Goal: Task Accomplishment & Management: Manage account settings

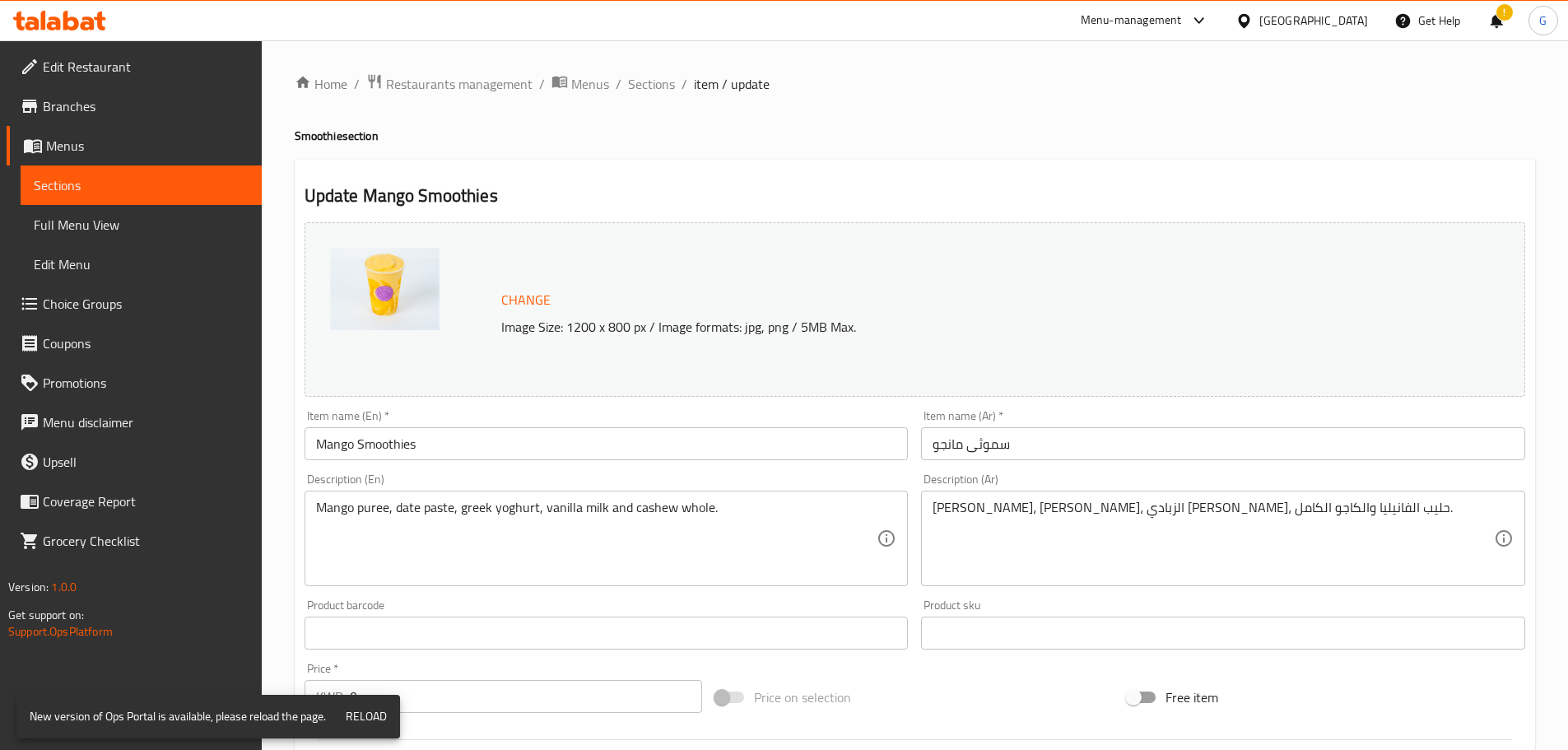
scroll to position [204, 0]
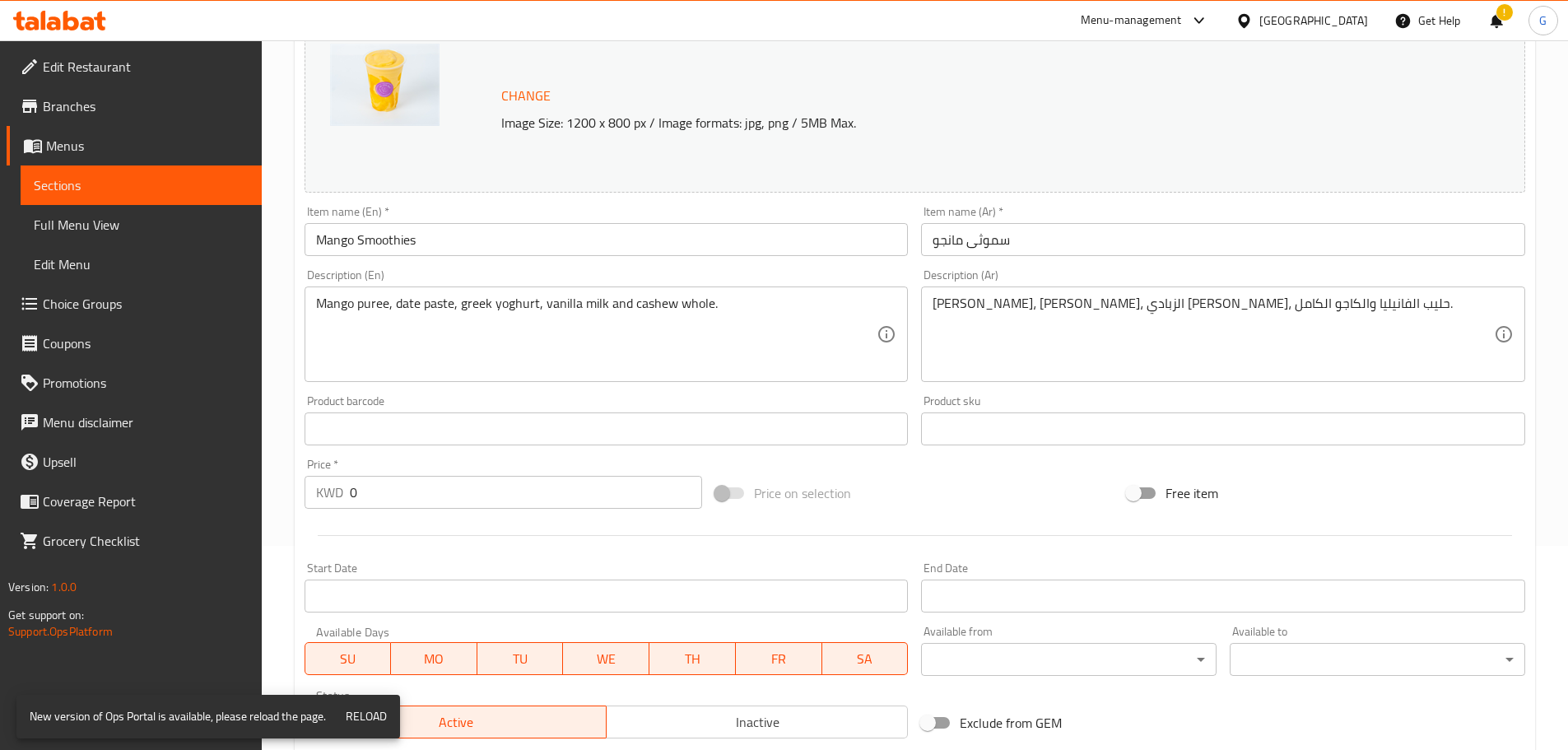
click at [1346, 36] on div "Kuwait" at bounding box center [1301, 21] width 159 height 40
click at [1342, 20] on div "Kuwait" at bounding box center [1313, 21] width 109 height 18
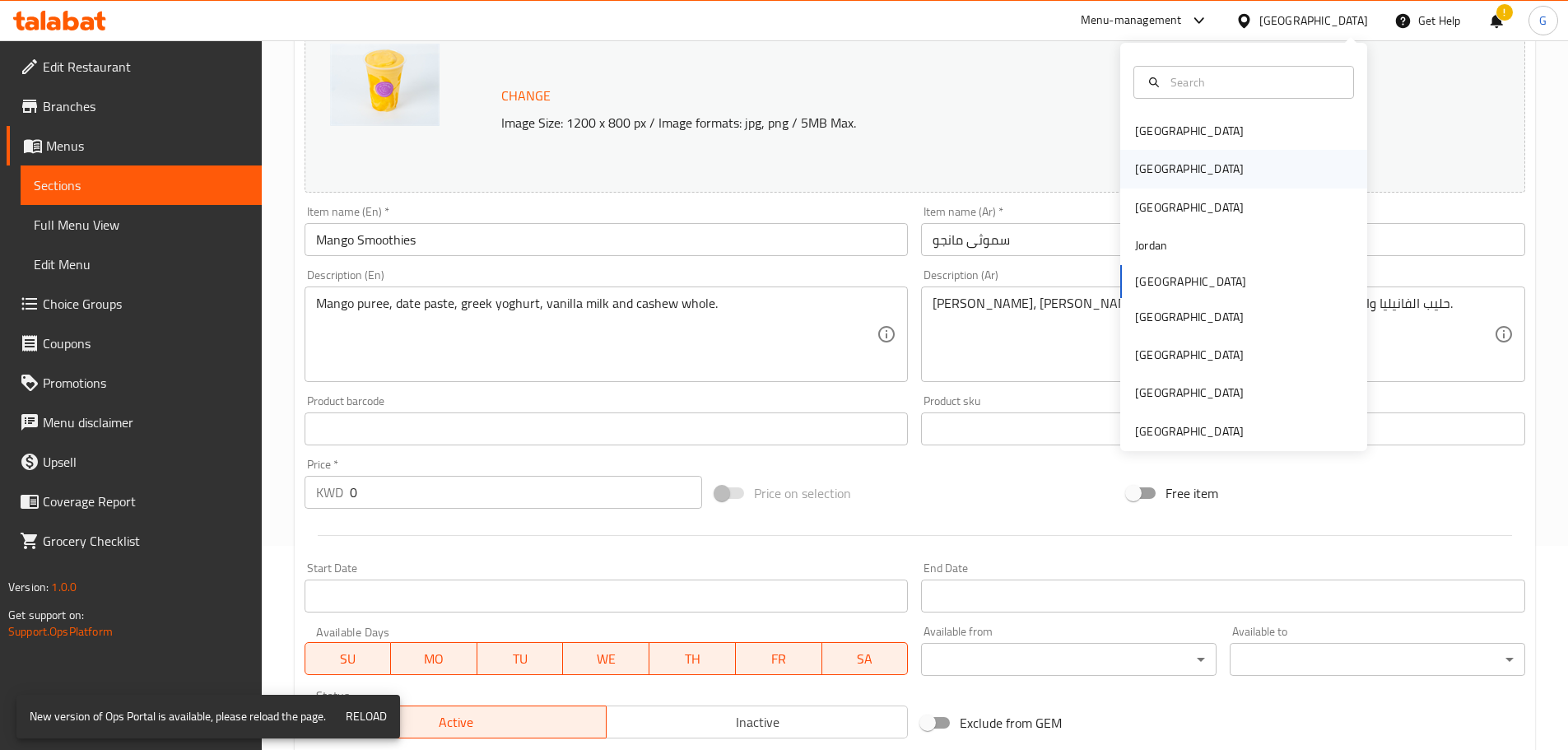
click at [1166, 159] on div "[GEOGRAPHIC_DATA]" at bounding box center [1243, 169] width 247 height 38
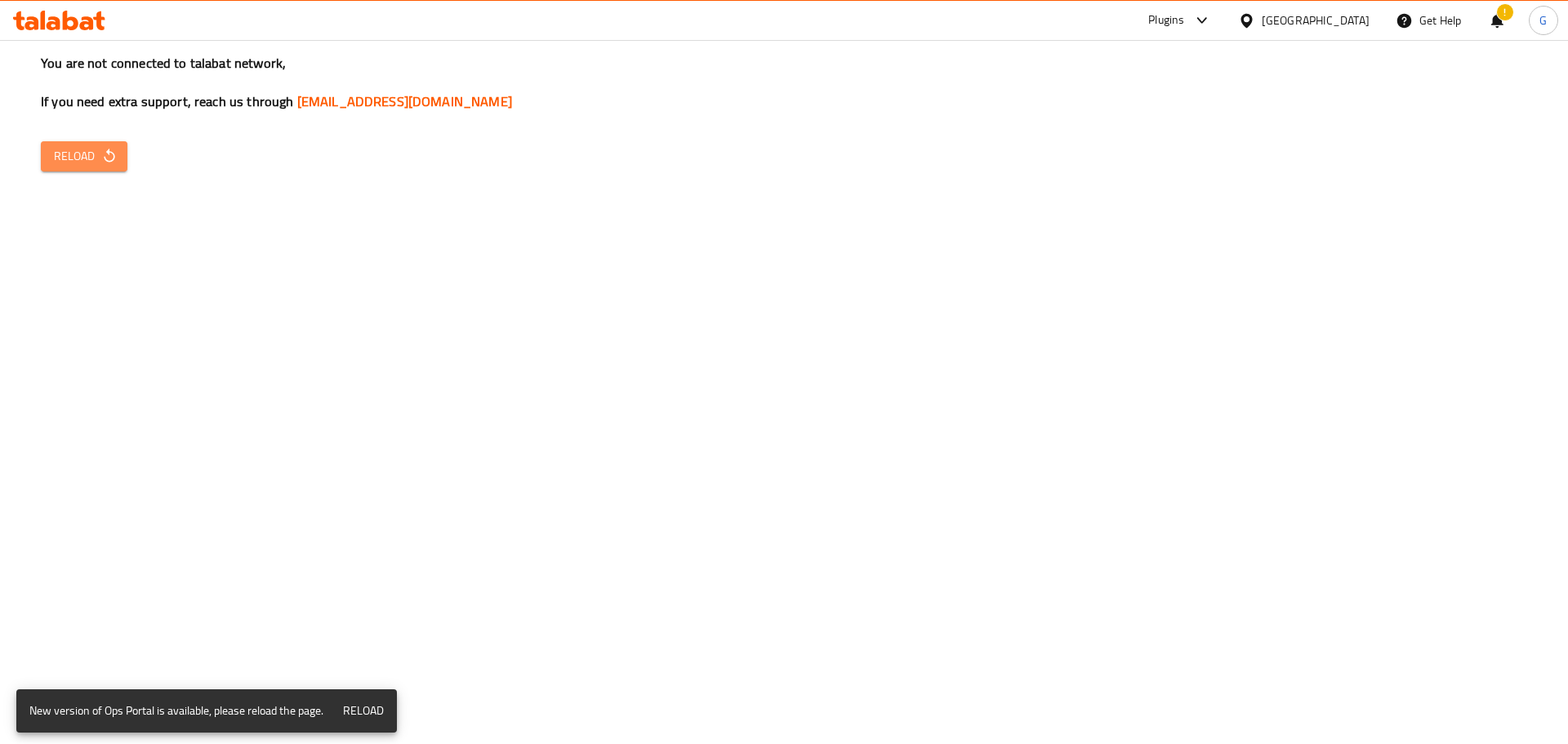
click at [67, 157] on span "Reload" at bounding box center [83, 156] width 60 height 21
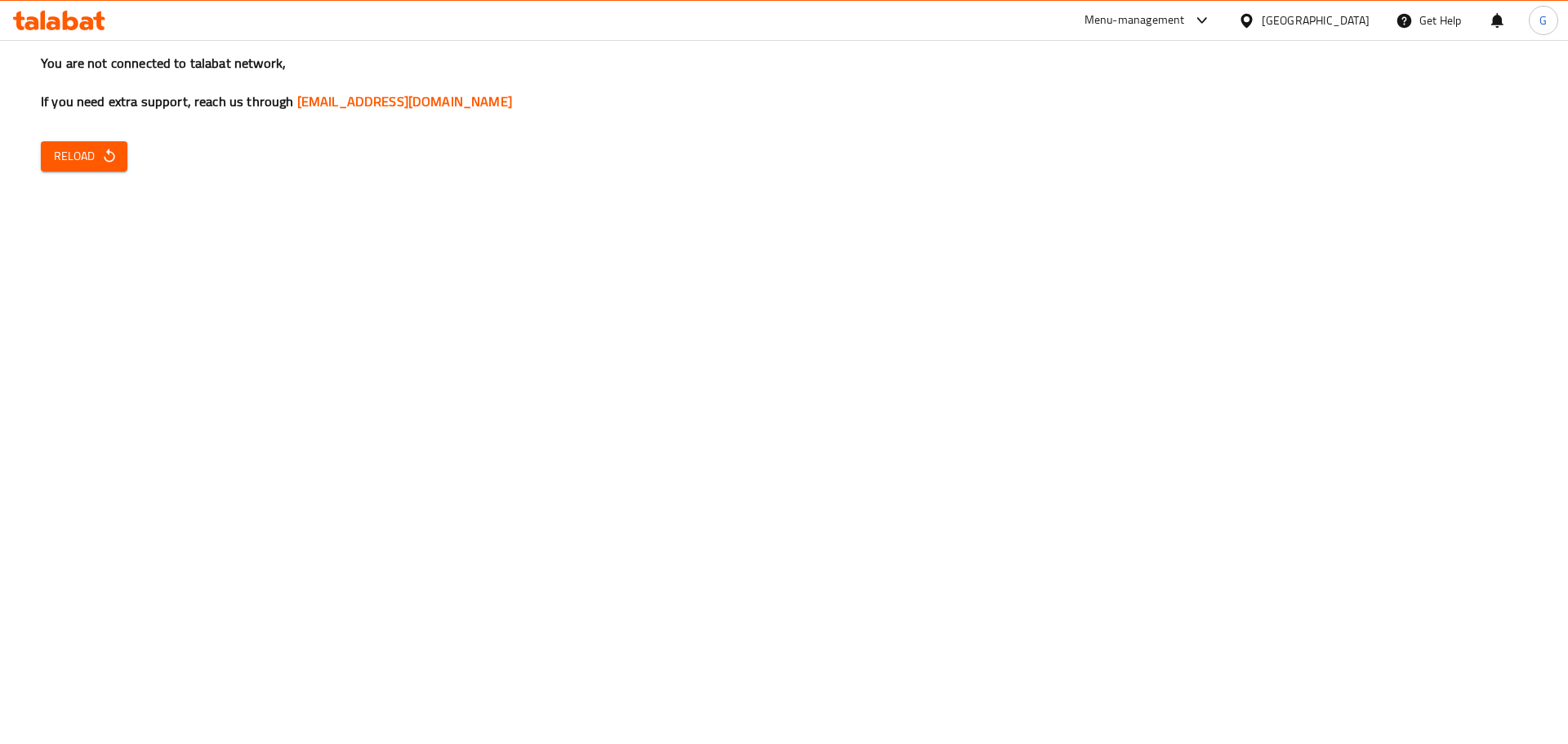
click at [86, 168] on button "Reload" at bounding box center [84, 157] width 86 height 30
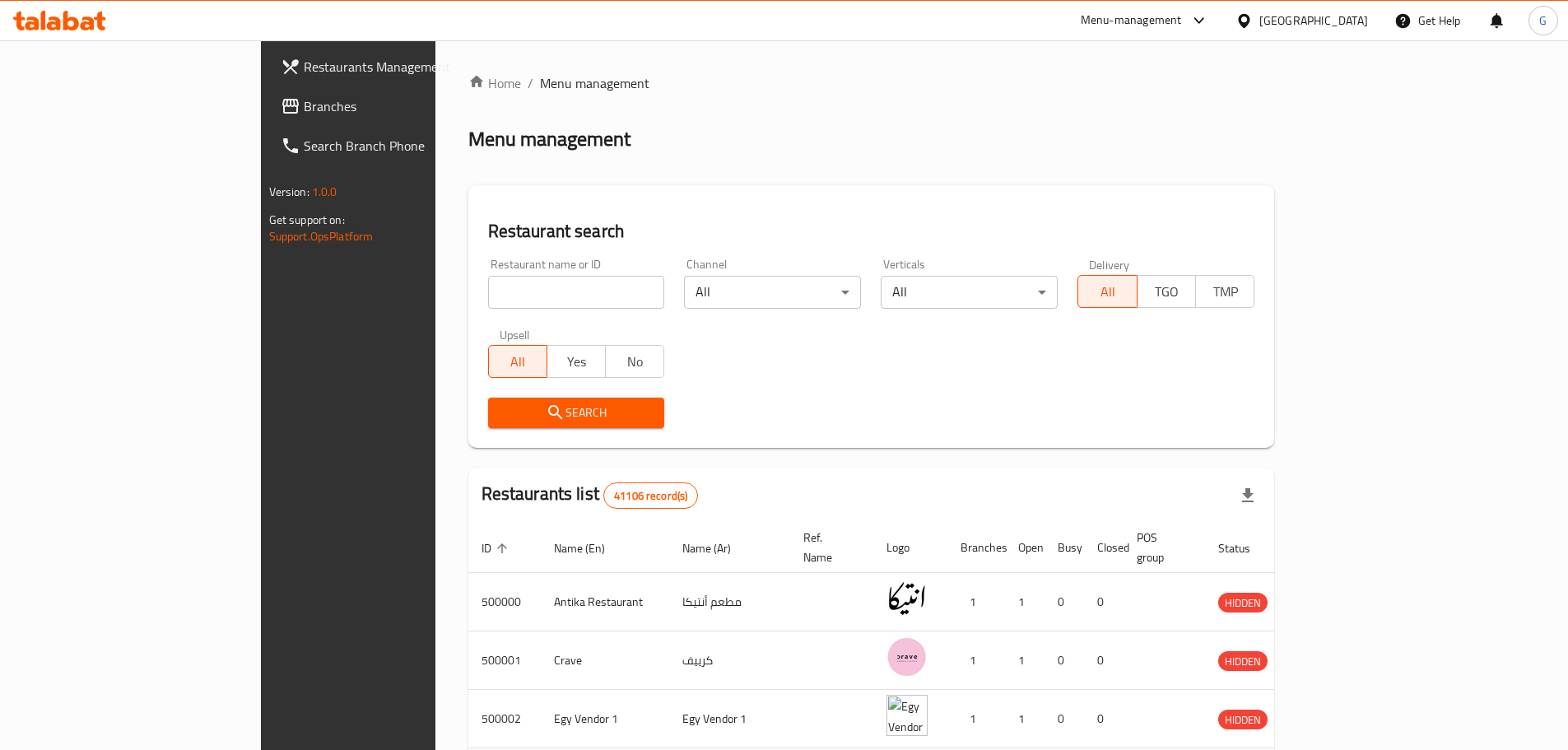
click at [530, 301] on input "search" at bounding box center [576, 292] width 177 height 33
paste input "648283"
type input "648283"
click at [516, 412] on span "Search" at bounding box center [576, 413] width 150 height 21
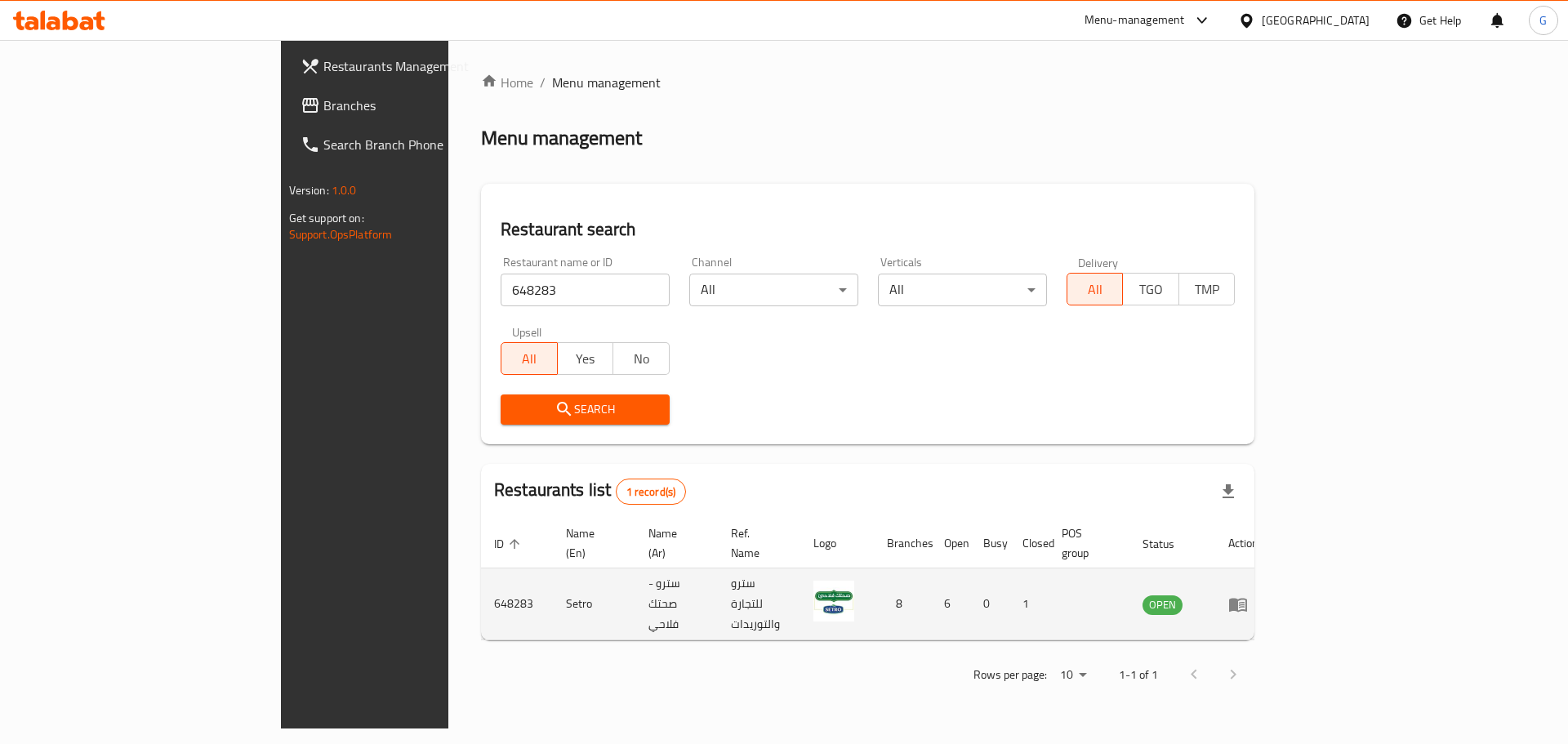
click at [1248, 595] on icon "enhanced table" at bounding box center [1238, 605] width 20 height 20
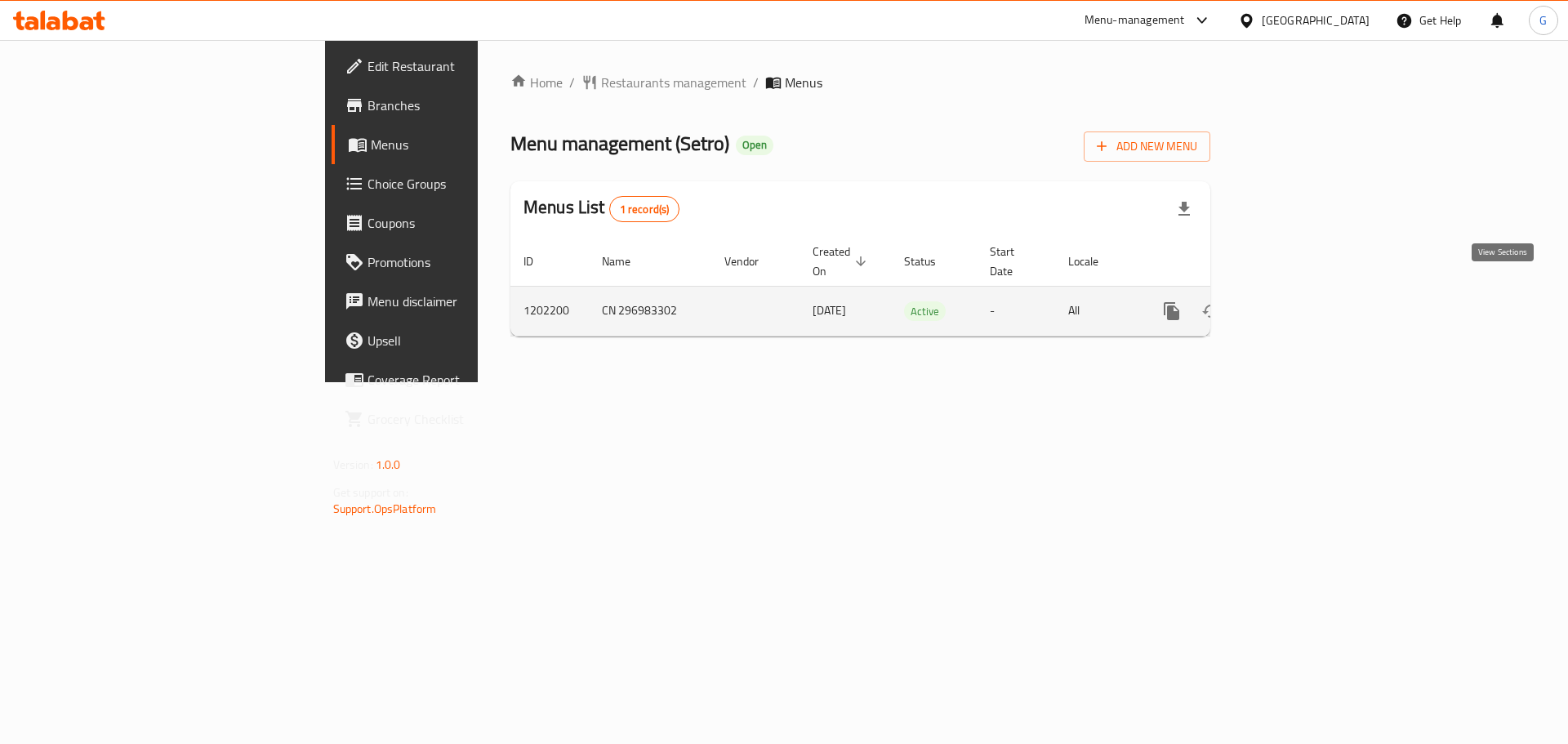
click at [1299, 302] on icon "enhanced table" at bounding box center [1290, 311] width 20 height 20
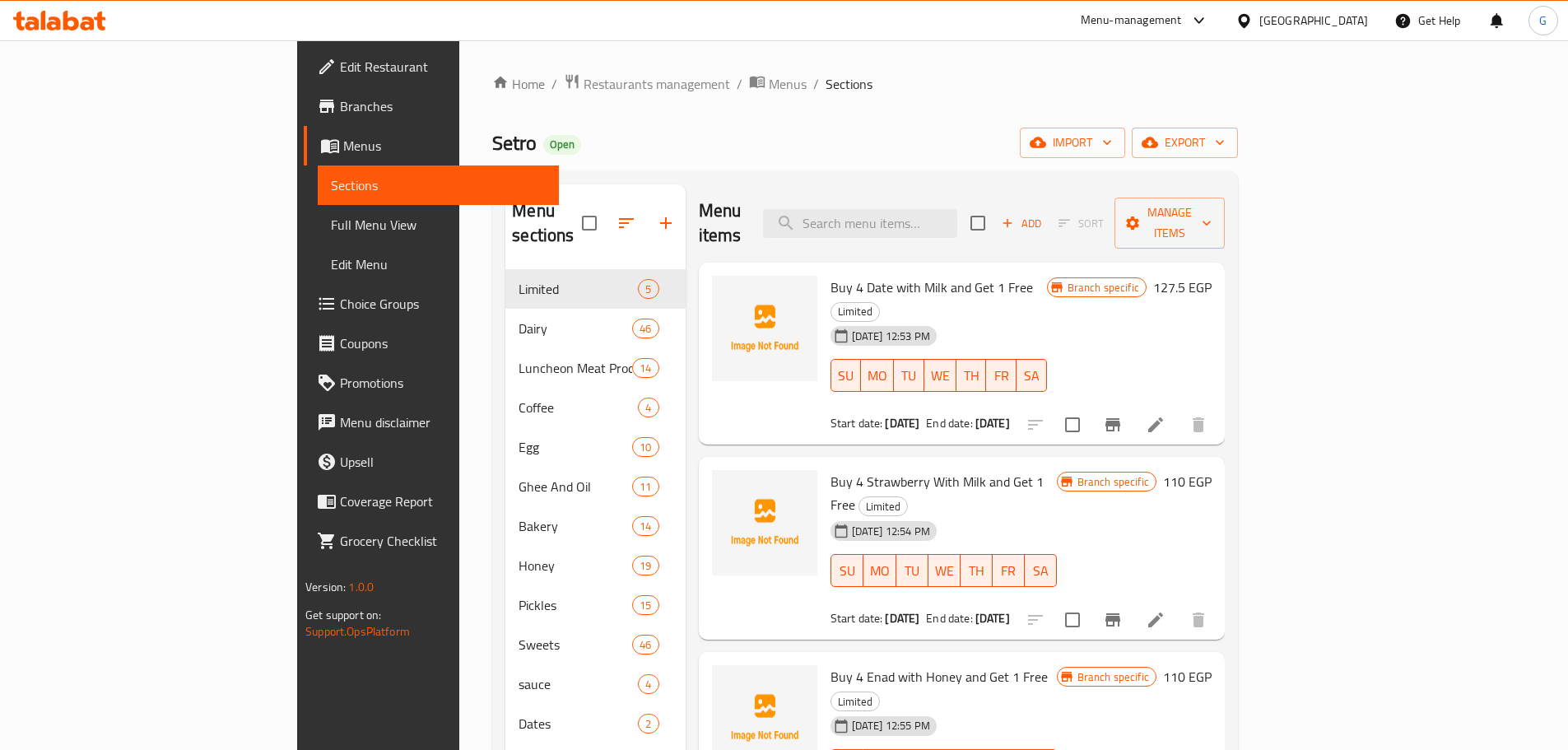
click at [492, 147] on span "Setro" at bounding box center [515, 143] width 45 height 37
click at [957, 211] on input "search" at bounding box center [860, 223] width 194 height 29
paste input "كريم كرميل 4+1"
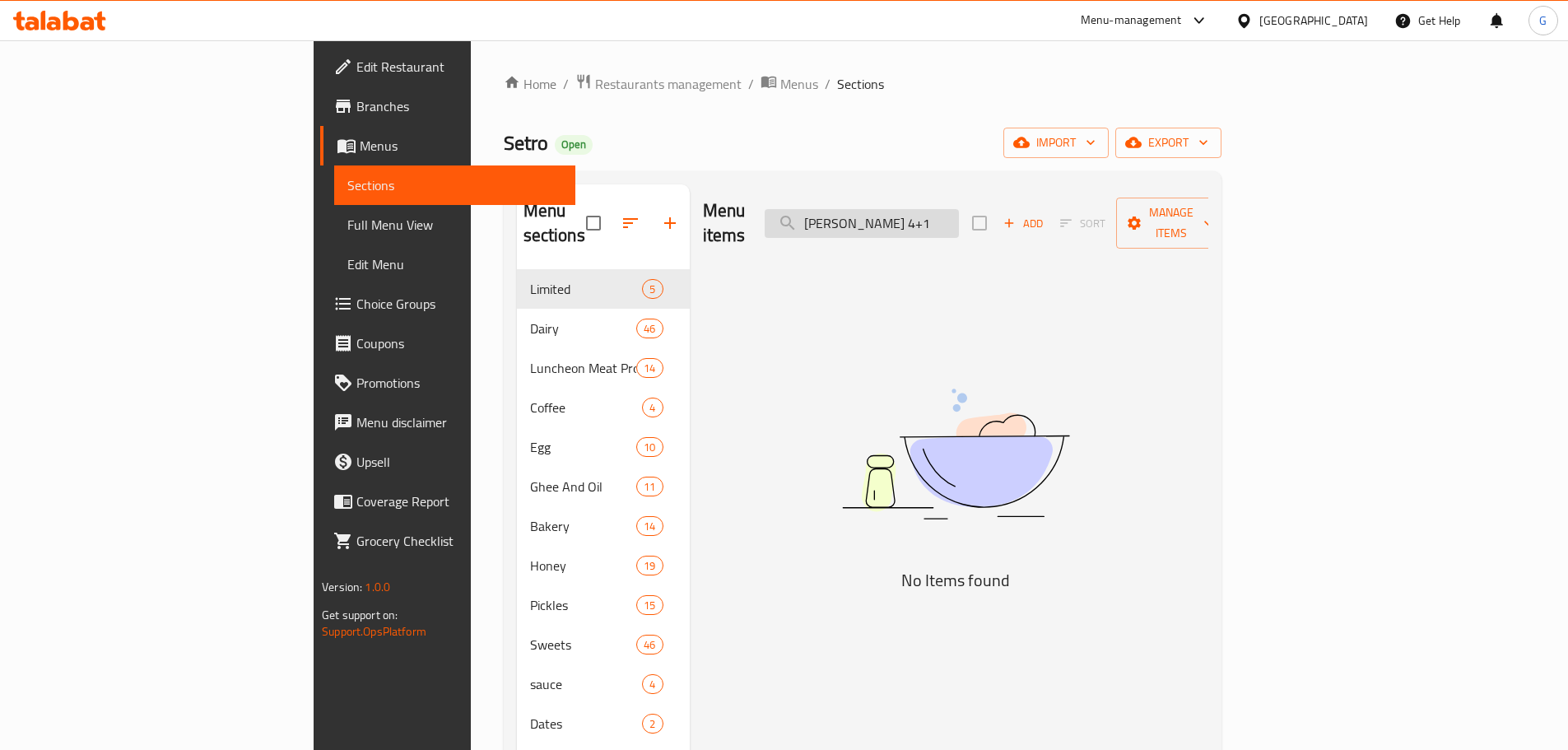
drag, startPoint x: 949, startPoint y: 213, endPoint x: 891, endPoint y: 211, distance: 58.0
click at [891, 211] on input "كريم كرميل 4+1" at bounding box center [862, 223] width 194 height 29
click at [946, 229] on div "Menu items كريم كرميل 4+1 Add Sort Manage items" at bounding box center [955, 223] width 506 height 78
drag, startPoint x: 941, startPoint y: 215, endPoint x: 906, endPoint y: 211, distance: 35.2
click at [906, 211] on input "كريم كرميل 4+1" at bounding box center [862, 223] width 194 height 29
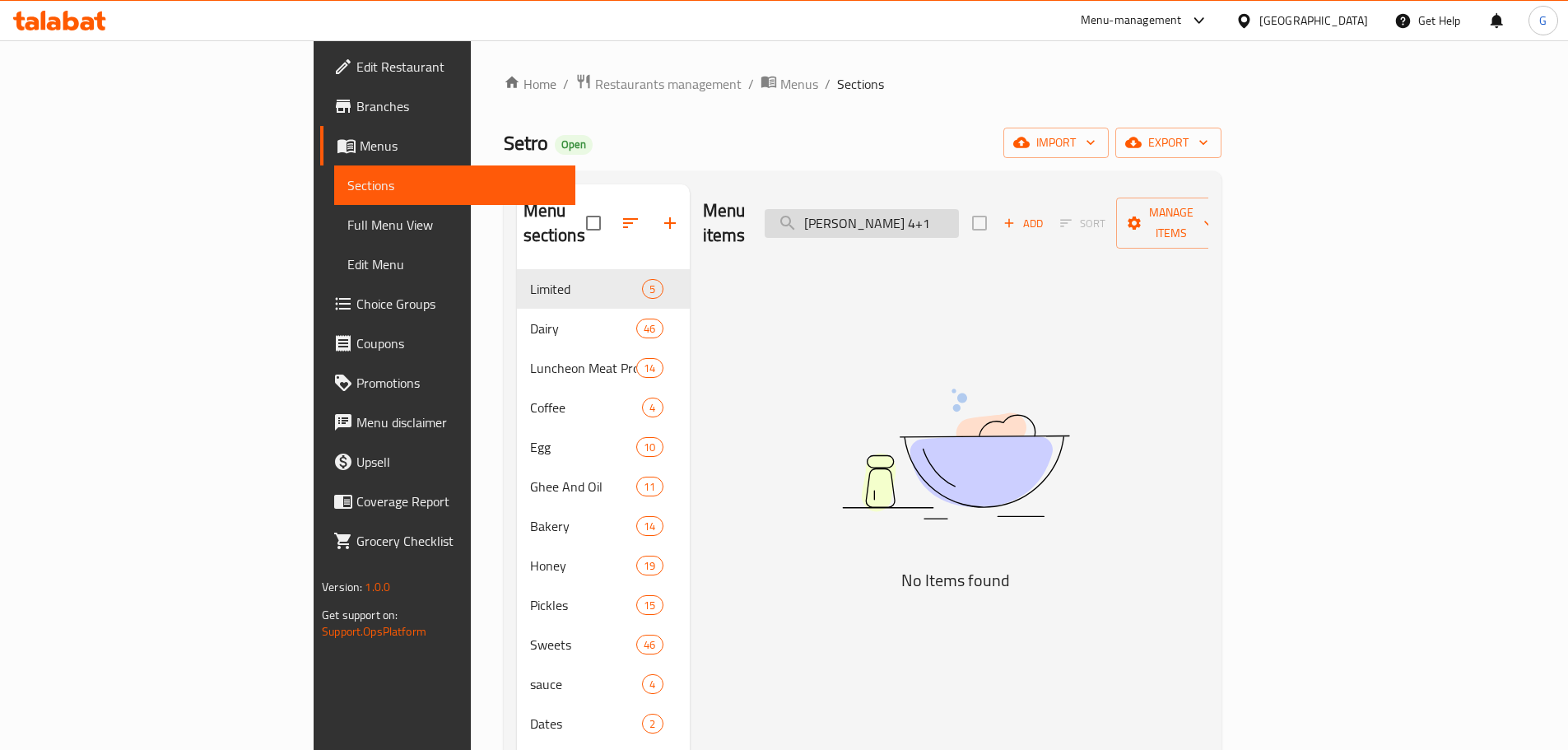
click at [929, 209] on input "كريم كرميل 4+1" at bounding box center [862, 223] width 194 height 29
click at [934, 222] on input "كريم كرميل 4+1" at bounding box center [862, 223] width 194 height 29
drag, startPoint x: 941, startPoint y: 209, endPoint x: 901, endPoint y: 206, distance: 40.1
click at [901, 209] on input "كريم كرميل 4+1" at bounding box center [862, 223] width 194 height 29
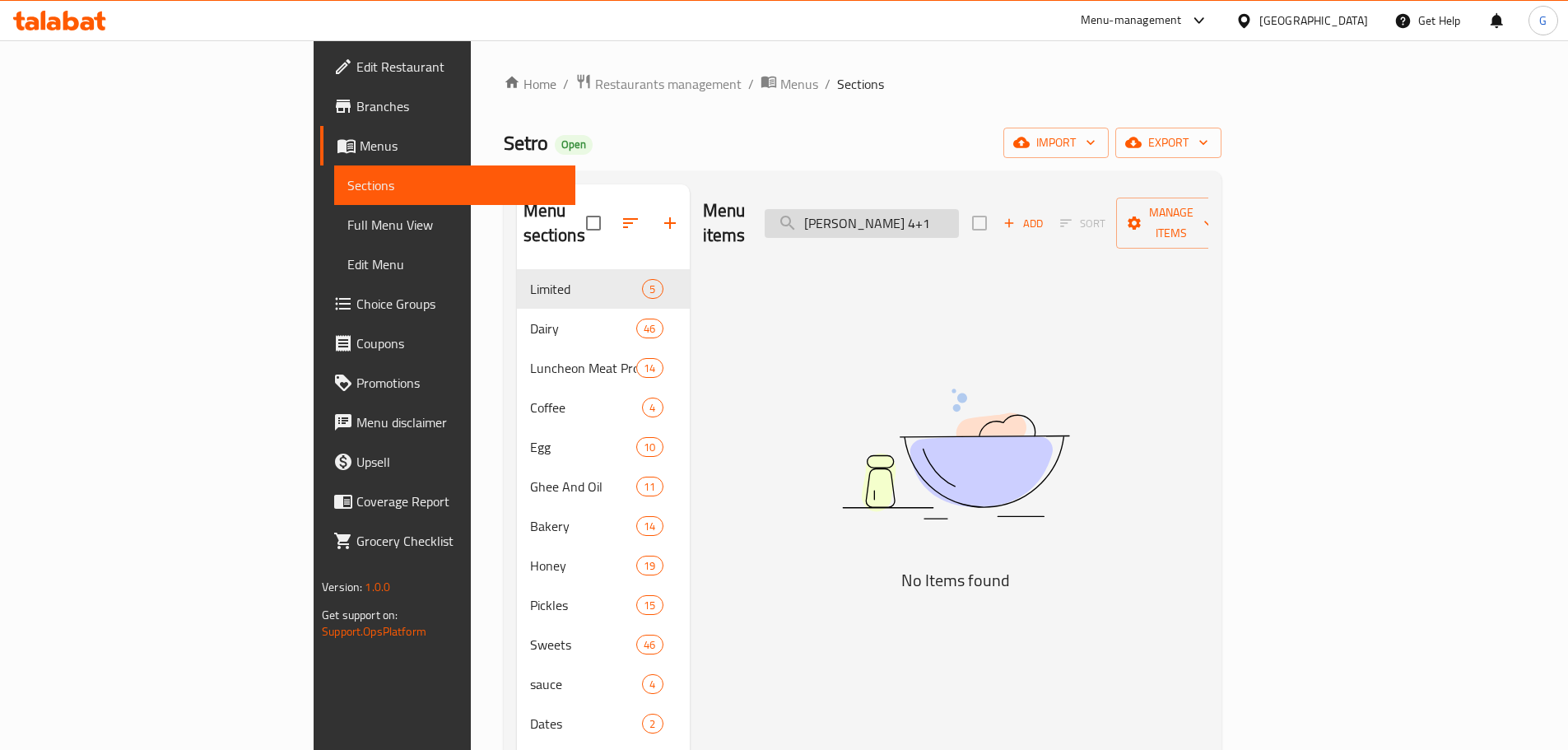
click at [921, 218] on input "كريم كرميل 4+1" at bounding box center [862, 223] width 194 height 29
drag, startPoint x: 921, startPoint y: 218, endPoint x: 946, endPoint y: 214, distance: 25.3
click at [946, 214] on input "كريم كرميل 4+1" at bounding box center [862, 223] width 194 height 29
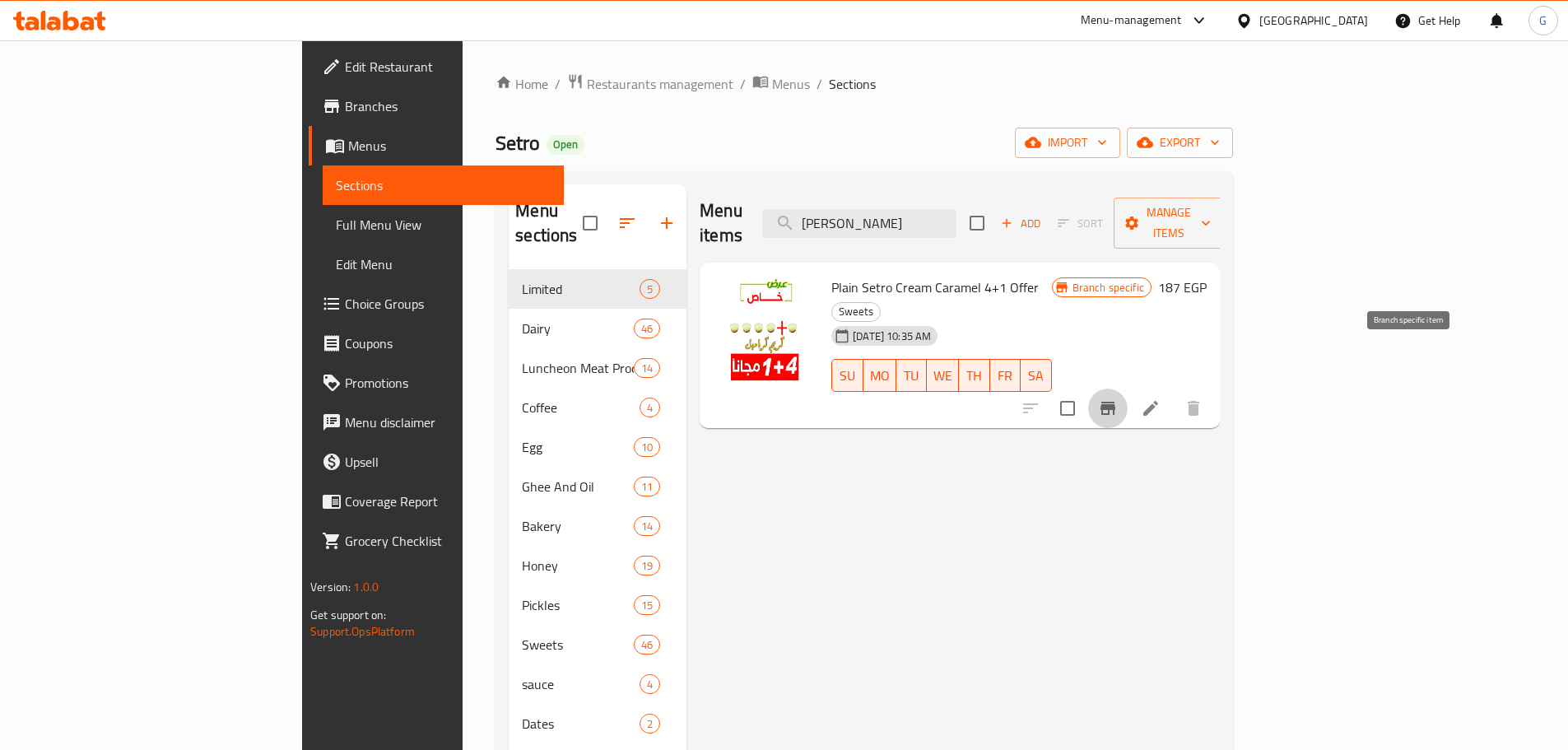
click at [1115, 402] on icon "Branch-specific-item" at bounding box center [1108, 409] width 15 height 13
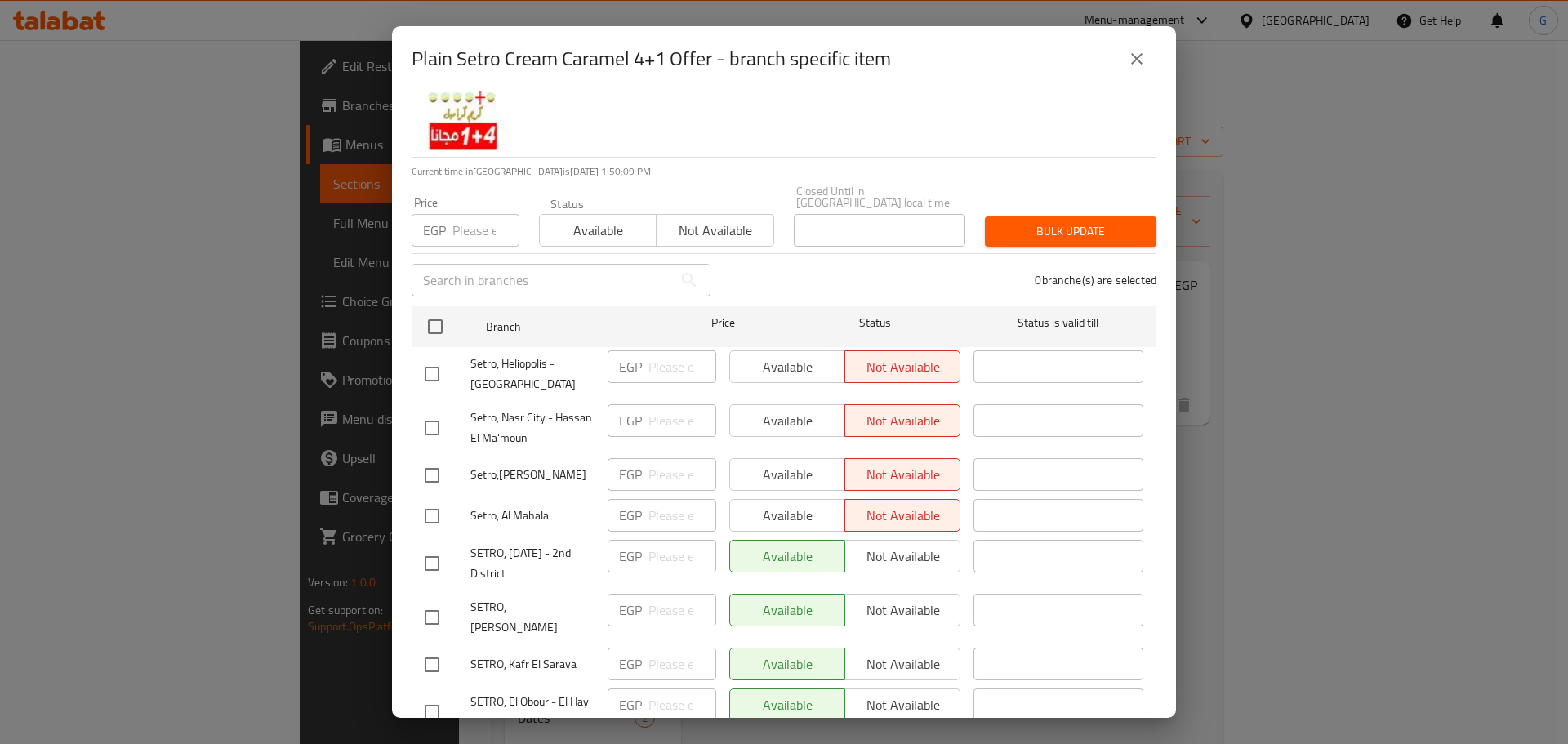
scroll to position [105, 0]
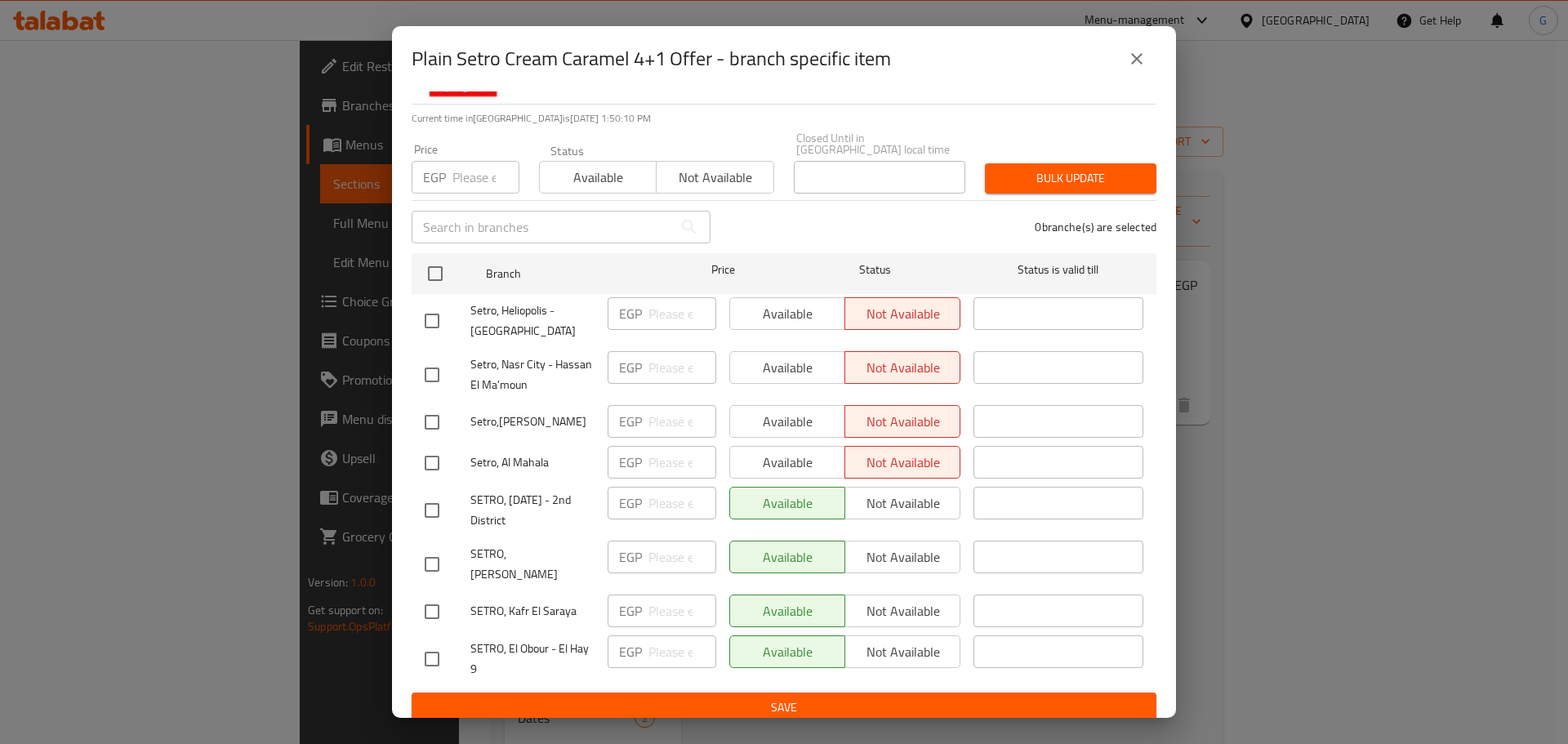
click at [1135, 55] on icon "close" at bounding box center [1136, 58] width 20 height 20
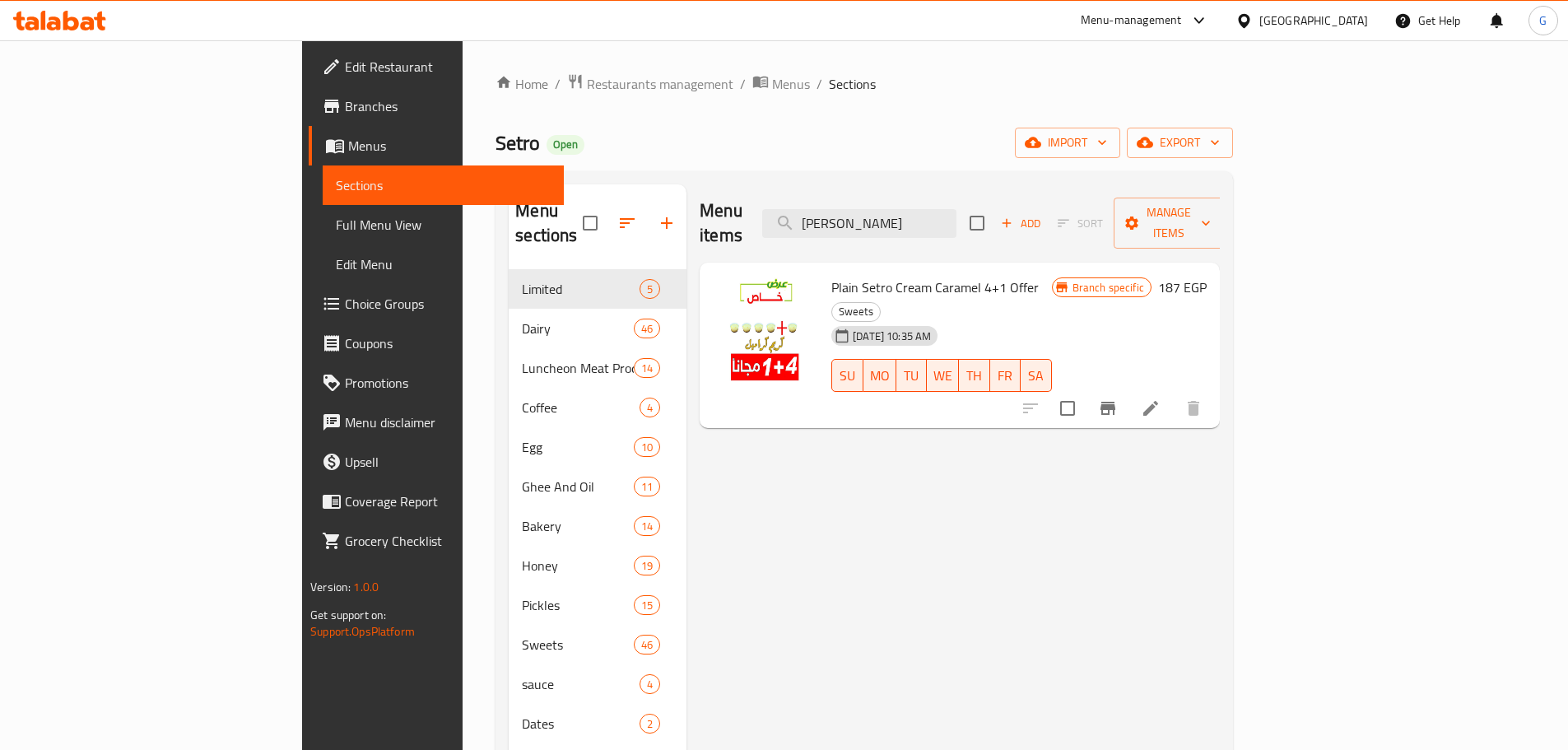
click at [871, 447] on div "Menu items كريم كرميل Add Sort Manage items Plain Setro Cream Caramel 4+1 Offer…" at bounding box center [953, 559] width 533 height 750
click at [940, 215] on input "كريم كرميل" at bounding box center [859, 223] width 194 height 29
paste input "رز بلبن اوريو"
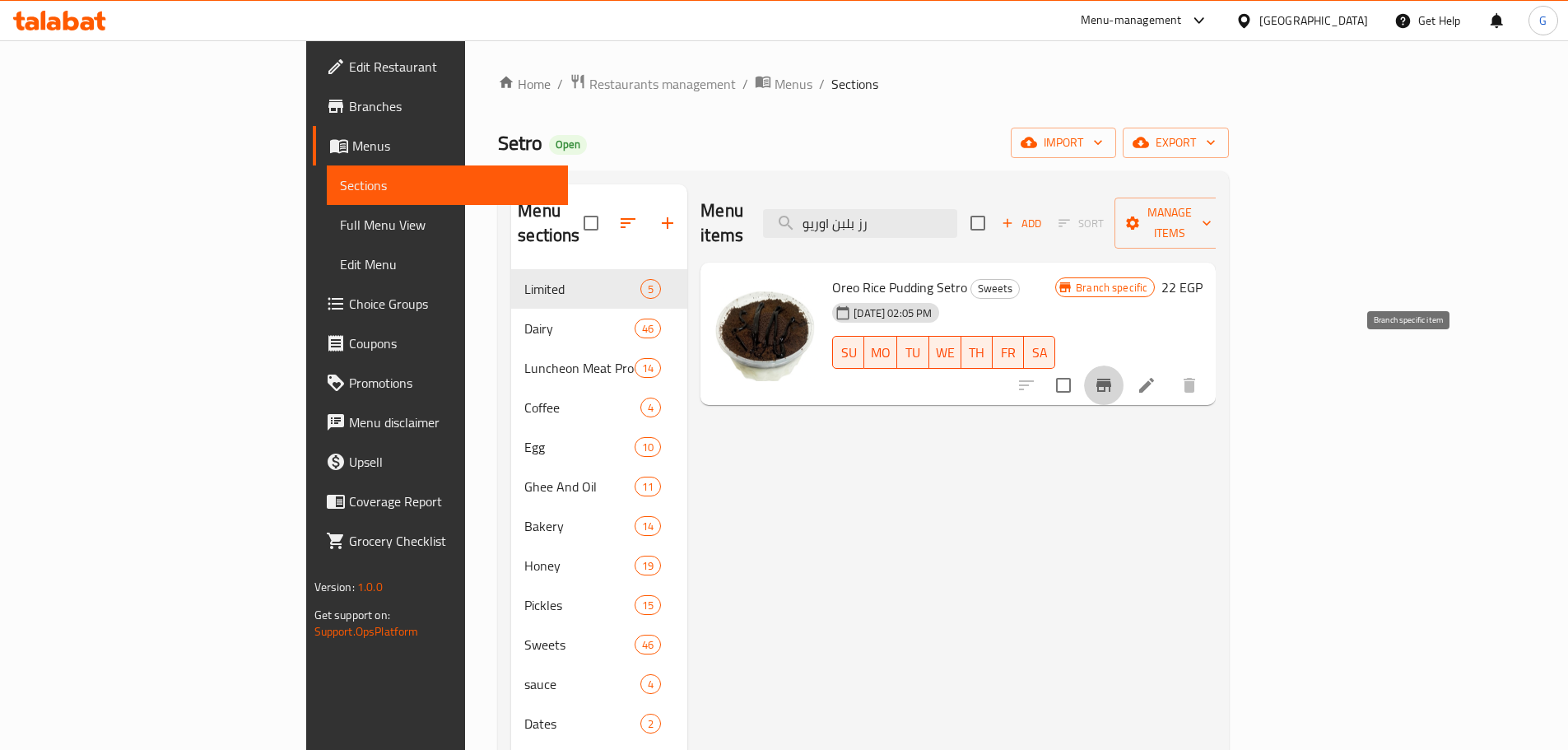
click at [1123, 365] on button "Branch-specific-item" at bounding box center [1104, 385] width 40 height 40
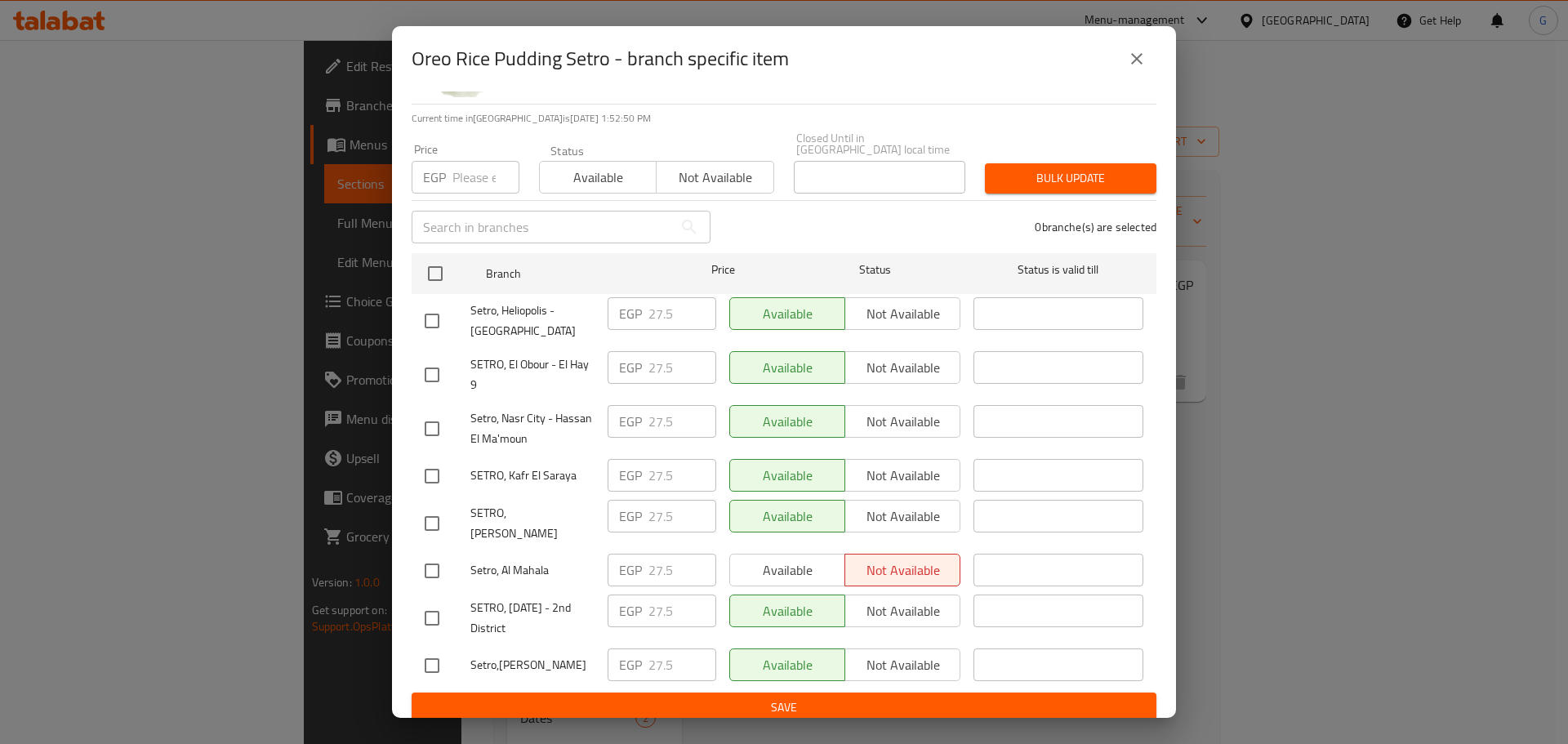
click at [1147, 58] on button "close" at bounding box center [1136, 59] width 40 height 40
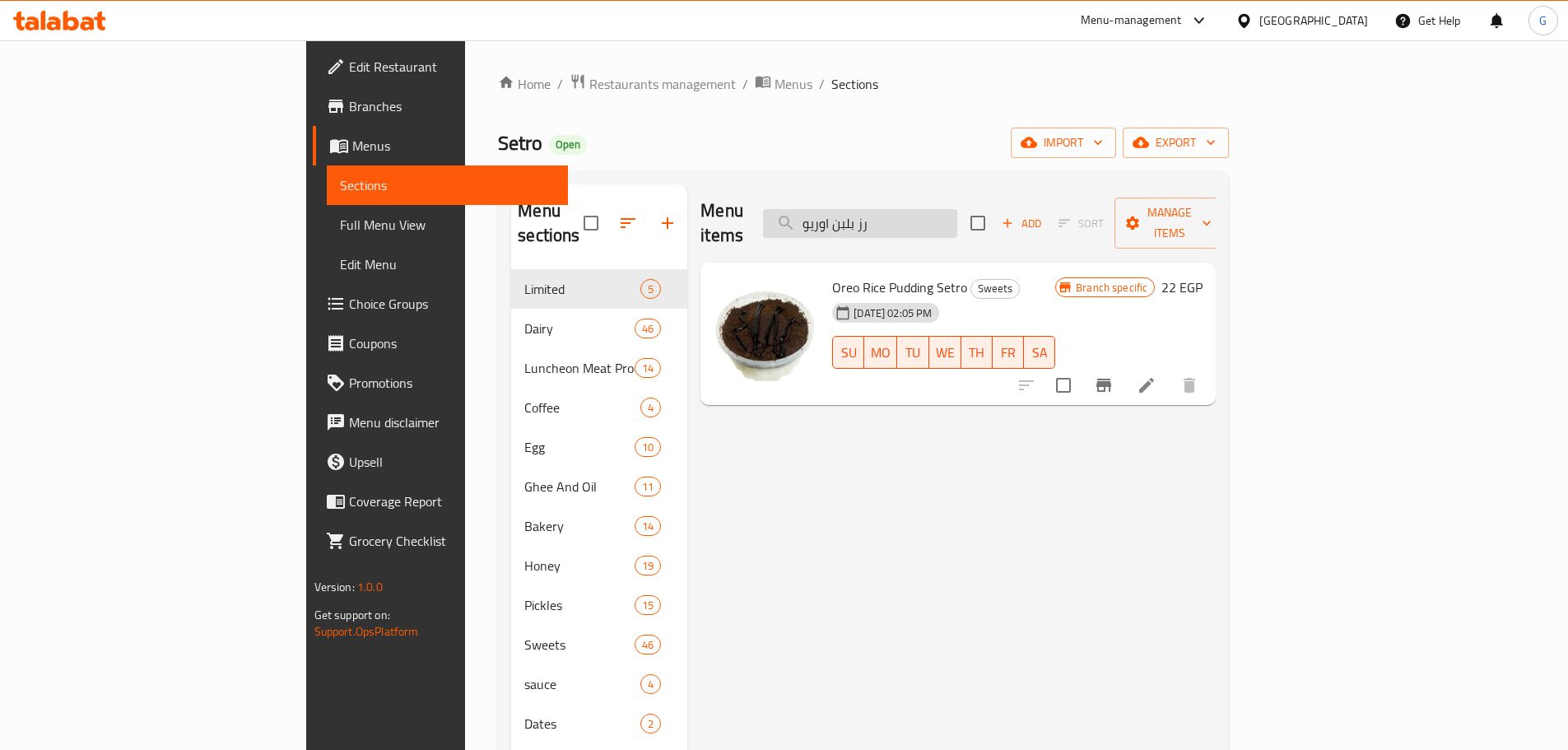
click at [933, 209] on input "رز بلبن اوريو" at bounding box center [860, 223] width 194 height 29
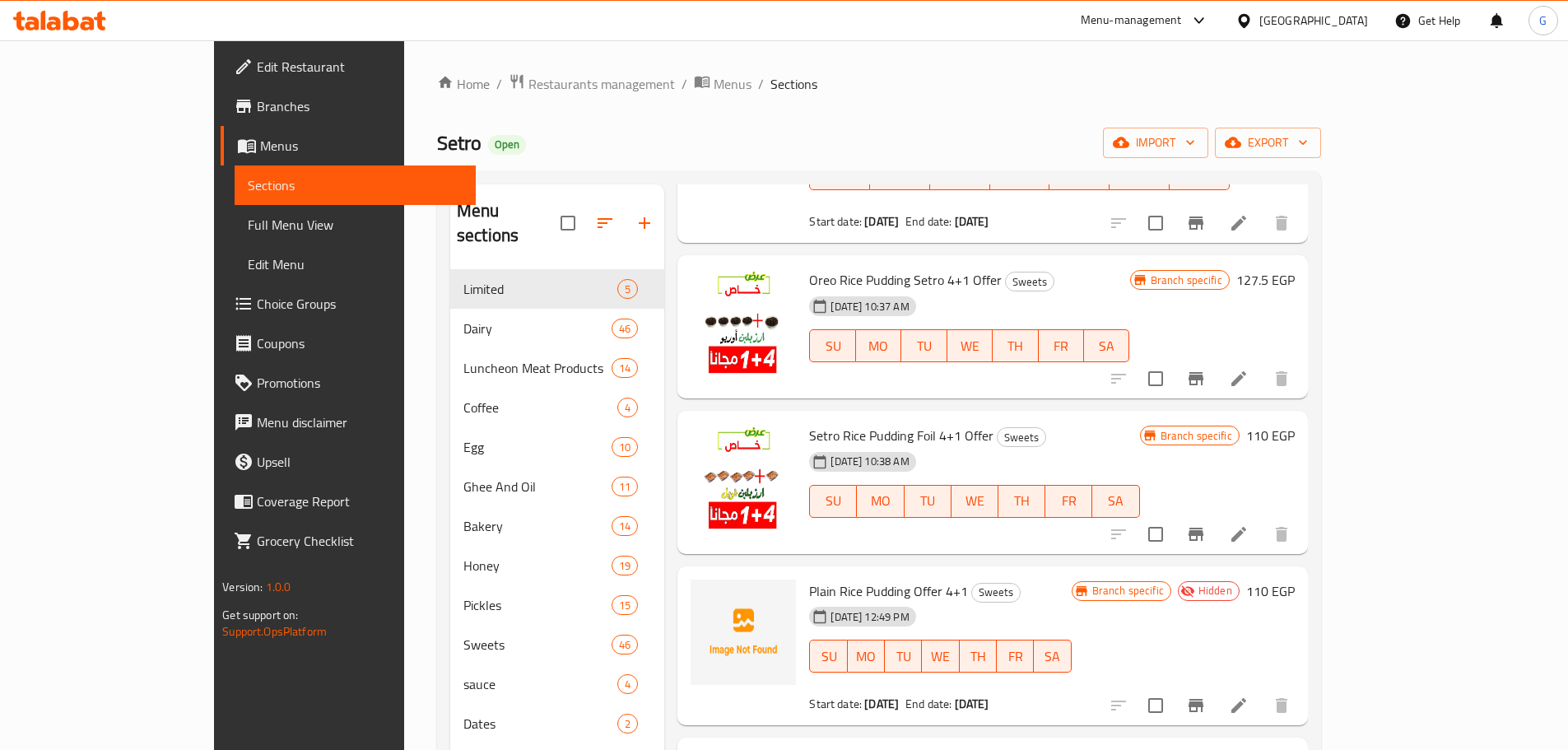
scroll to position [164, 0]
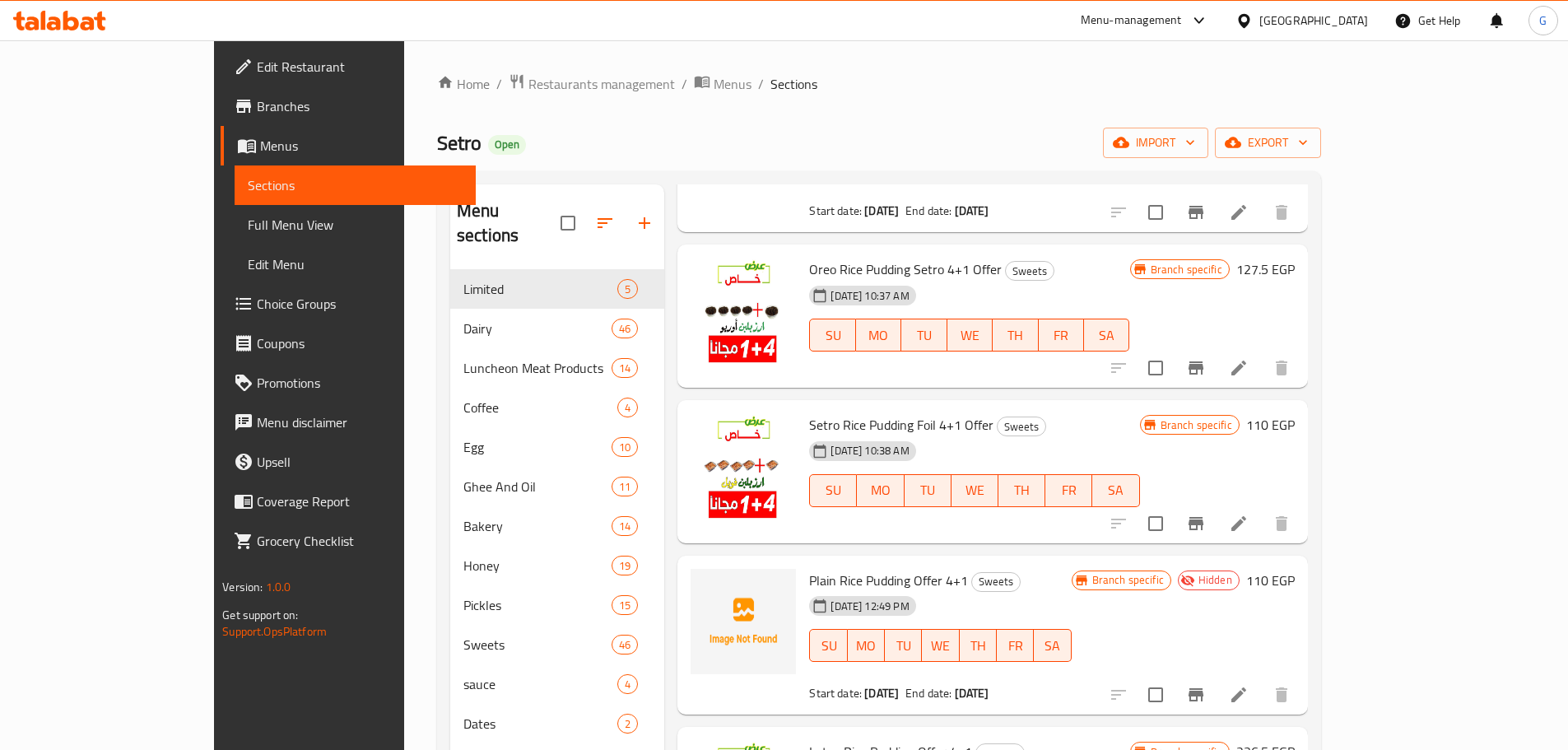
click at [809, 271] on span "Oreo Rice Pudding Setro 4+1 Offer" at bounding box center [906, 269] width 193 height 25
click at [809, 270] on span "Oreo Rice Pudding Setro 4+1 Offer" at bounding box center [906, 269] width 193 height 25
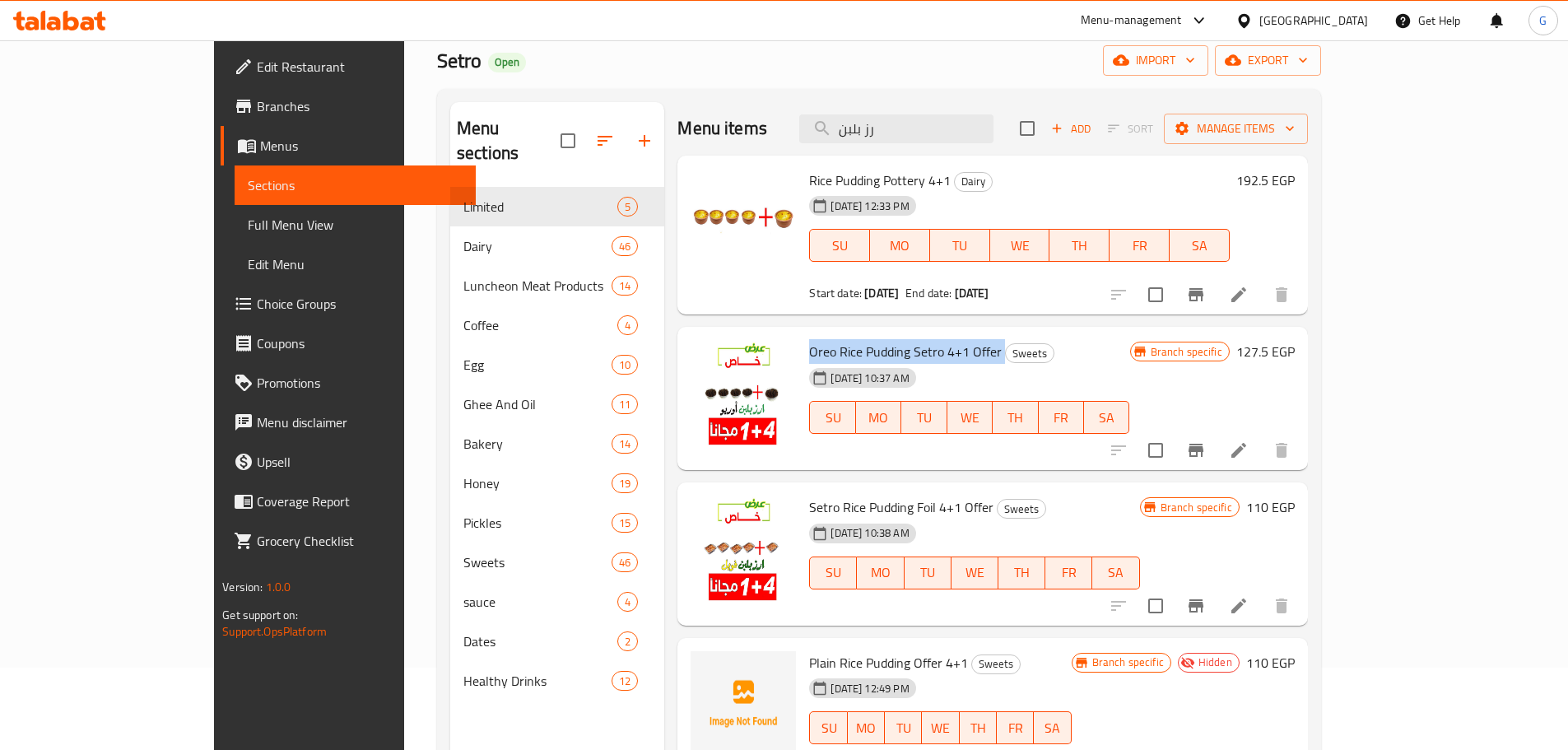
scroll to position [0, 0]
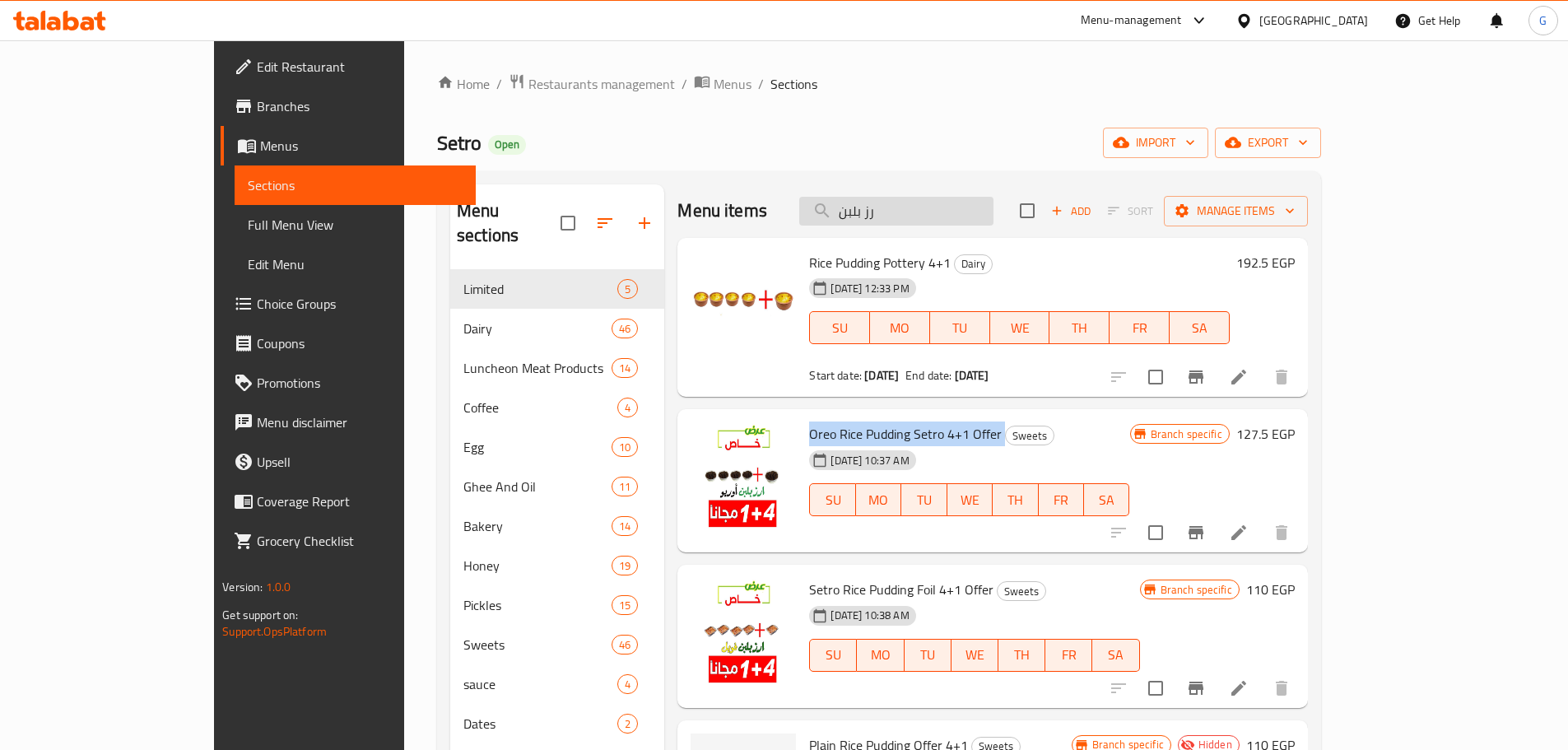
click at [926, 218] on input "رز بلبن" at bounding box center [896, 211] width 194 height 29
paste input "كريم كرميل"
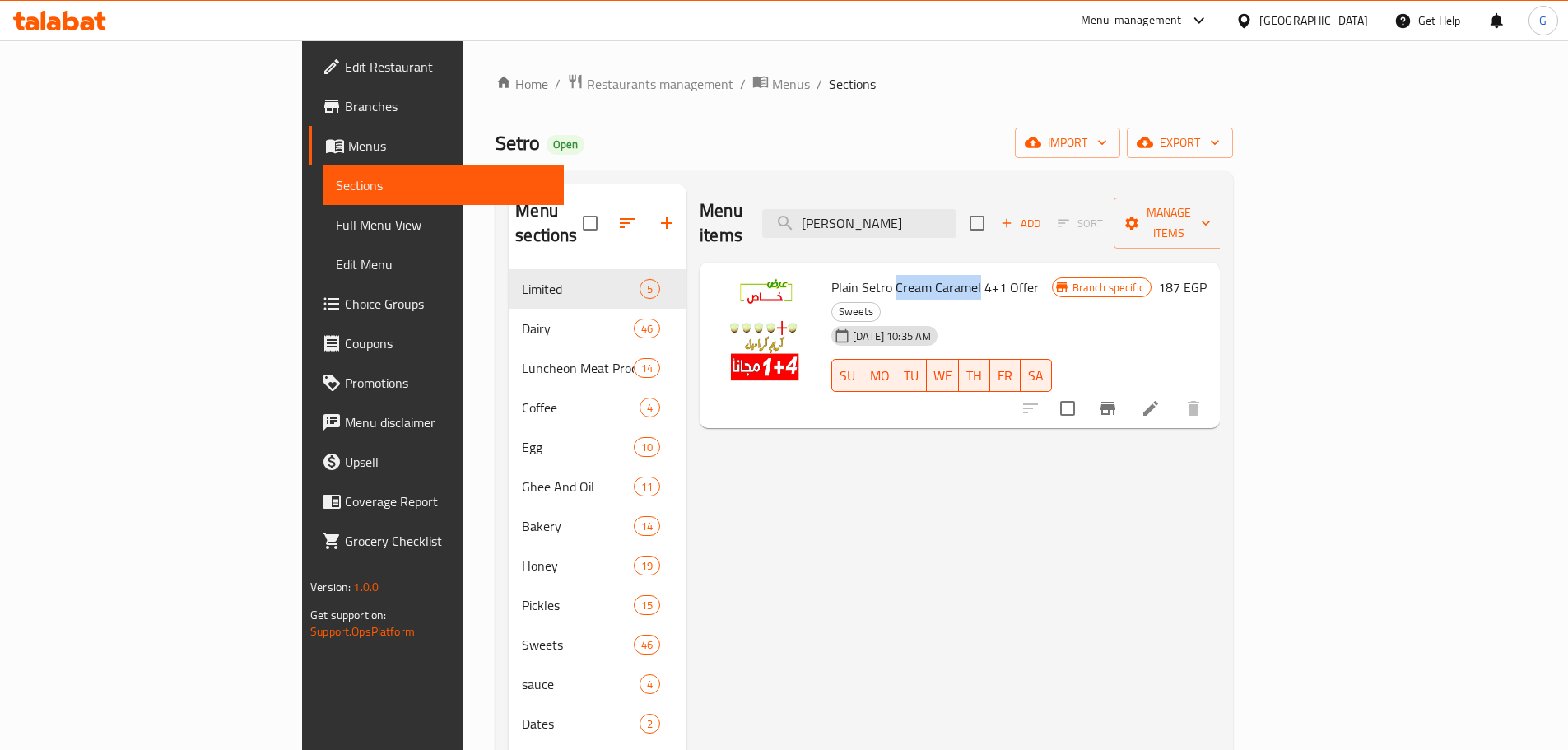
drag, startPoint x: 902, startPoint y: 262, endPoint x: 916, endPoint y: 254, distance: 16.1
click at [831, 275] on span "Plain Setro Cream Caramel 4+1 Offer" at bounding box center [935, 287] width 208 height 25
copy span "Cream Caramel"
click at [949, 228] on div "Menu items كريم كرميل Add Sort Manage items" at bounding box center [960, 223] width 520 height 78
click at [949, 227] on div "Menu items كريم كرميل Add Sort Manage items" at bounding box center [960, 223] width 520 height 78
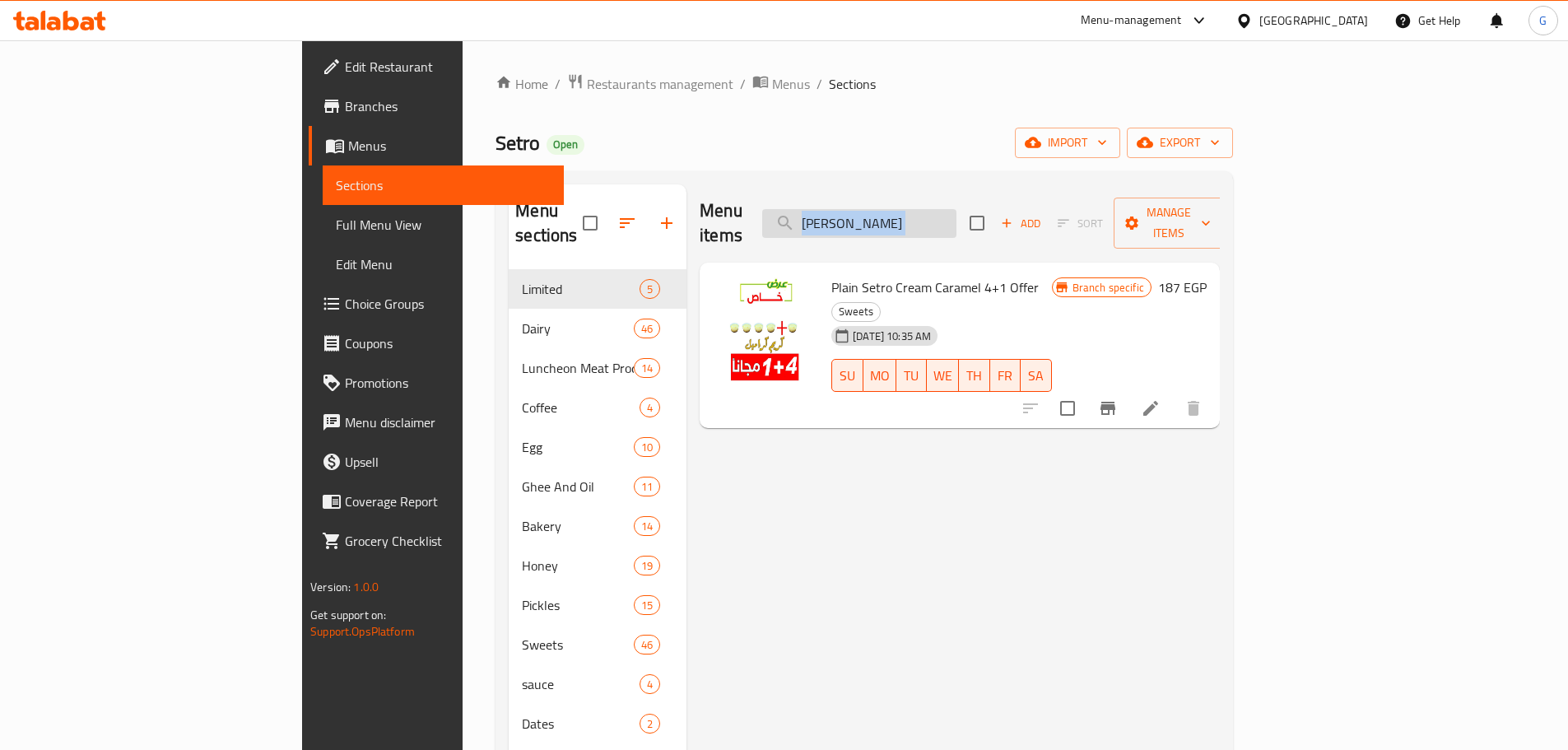
click at [950, 218] on input "كريم كرميل" at bounding box center [859, 223] width 194 height 29
paste input "Cream Caramel"
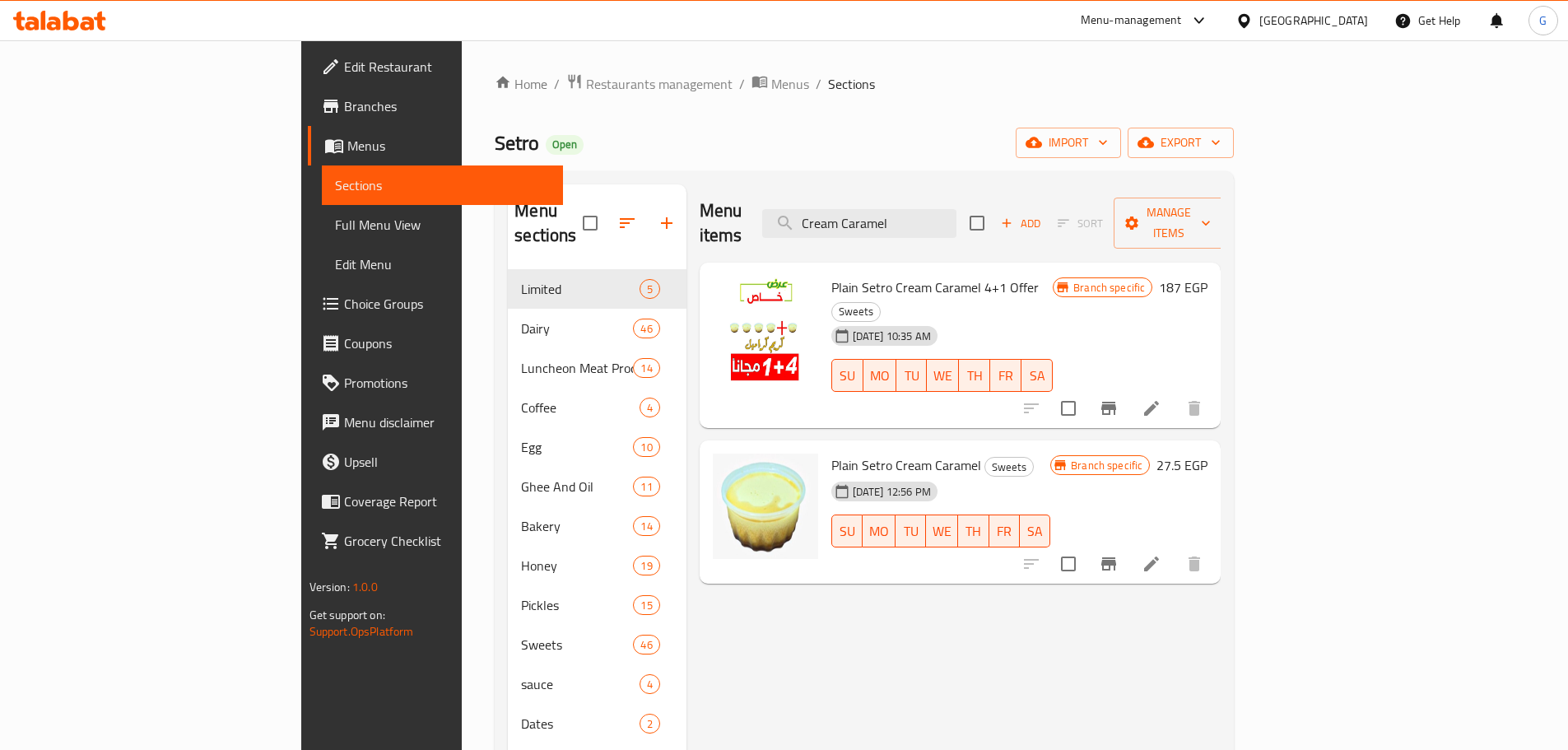
type input "Cream Caramel"
click at [1086, 391] on input "checkbox" at bounding box center [1068, 409] width 35 height 35
checkbox input "true"
click at [1128, 389] on button "Branch-specific-item" at bounding box center [1109, 409] width 40 height 40
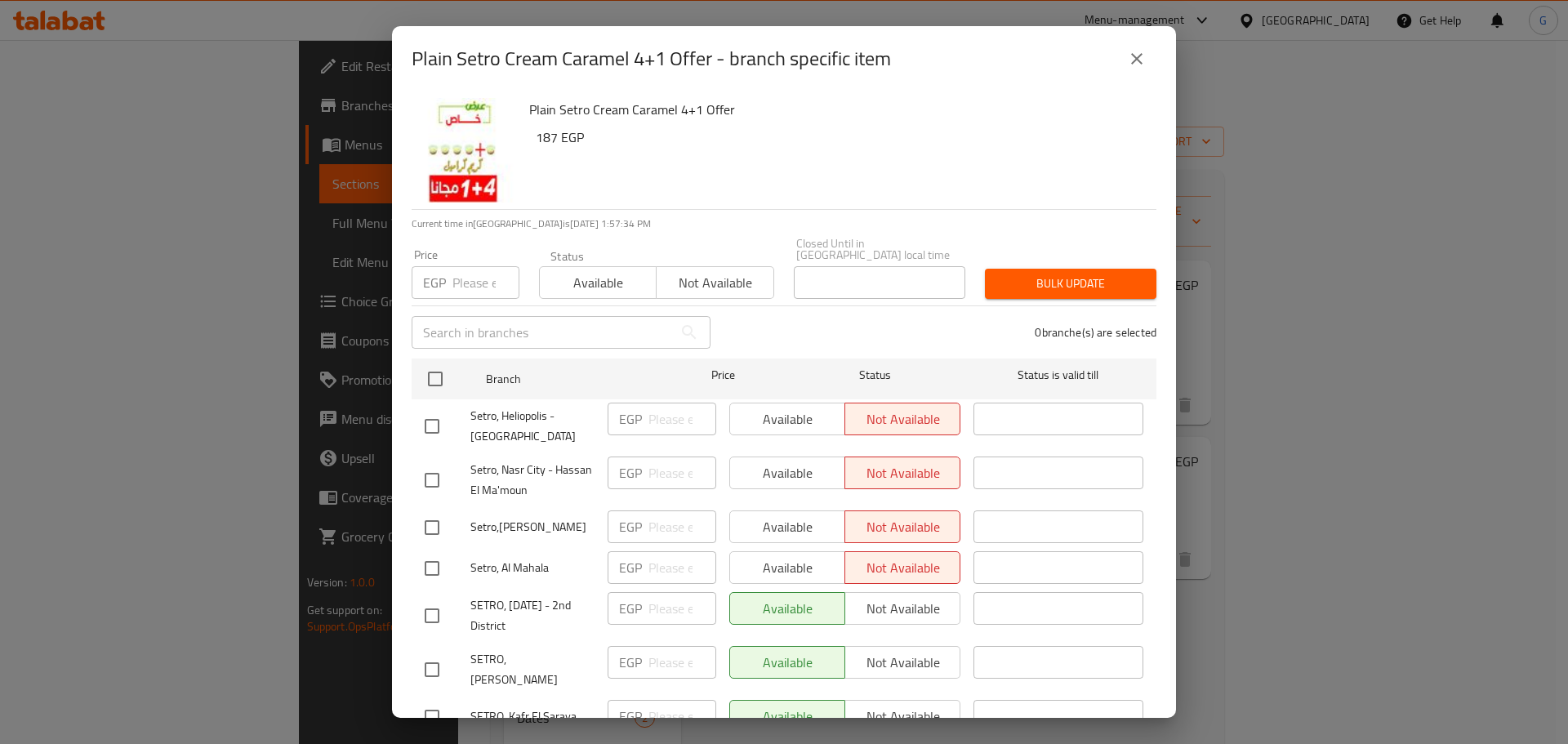
click at [1145, 60] on icon "close" at bounding box center [1136, 58] width 20 height 20
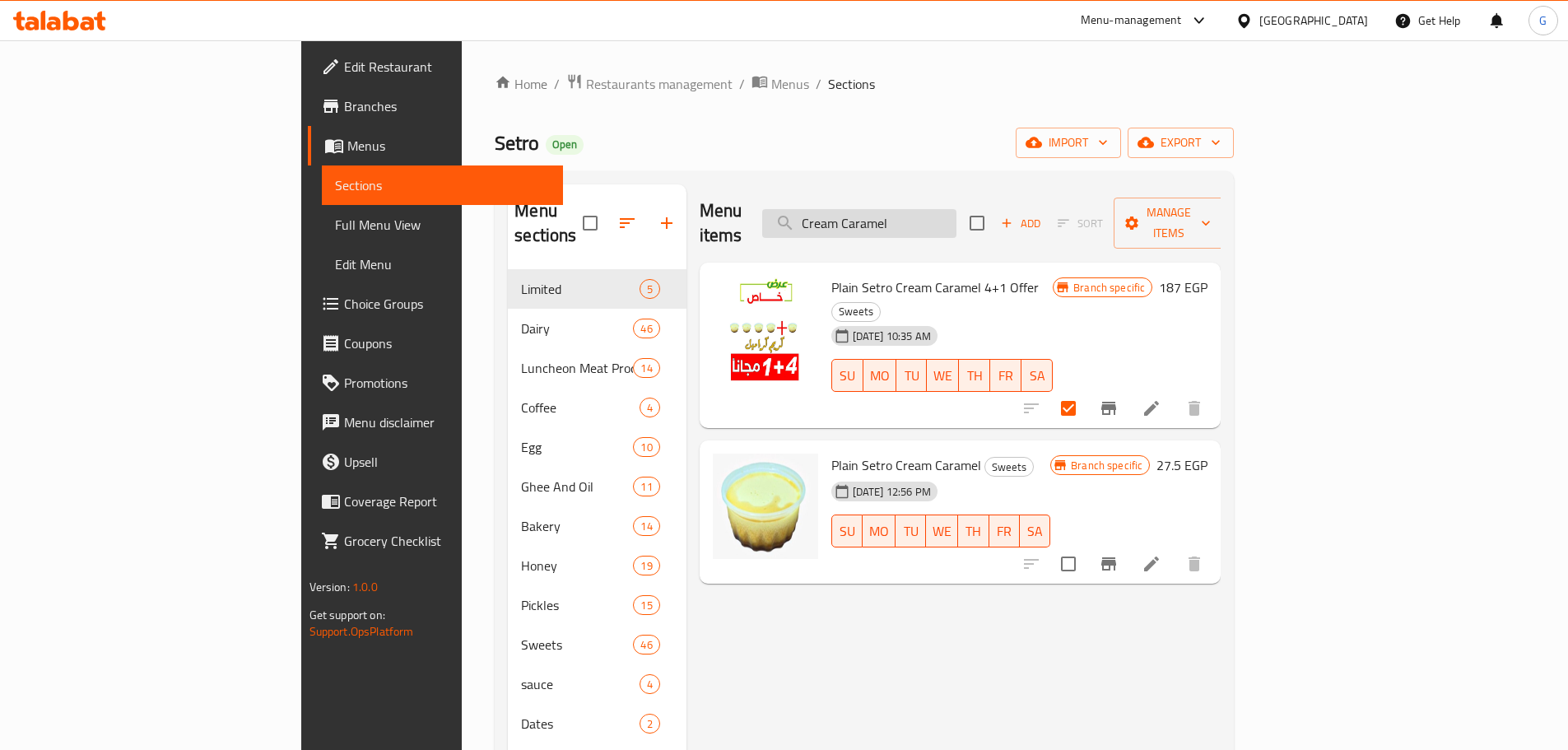
click at [956, 209] on input "Cream Caramel" at bounding box center [859, 223] width 194 height 29
paste input "رز بلبن اوريو"
type input "رز بلبن اوريو"
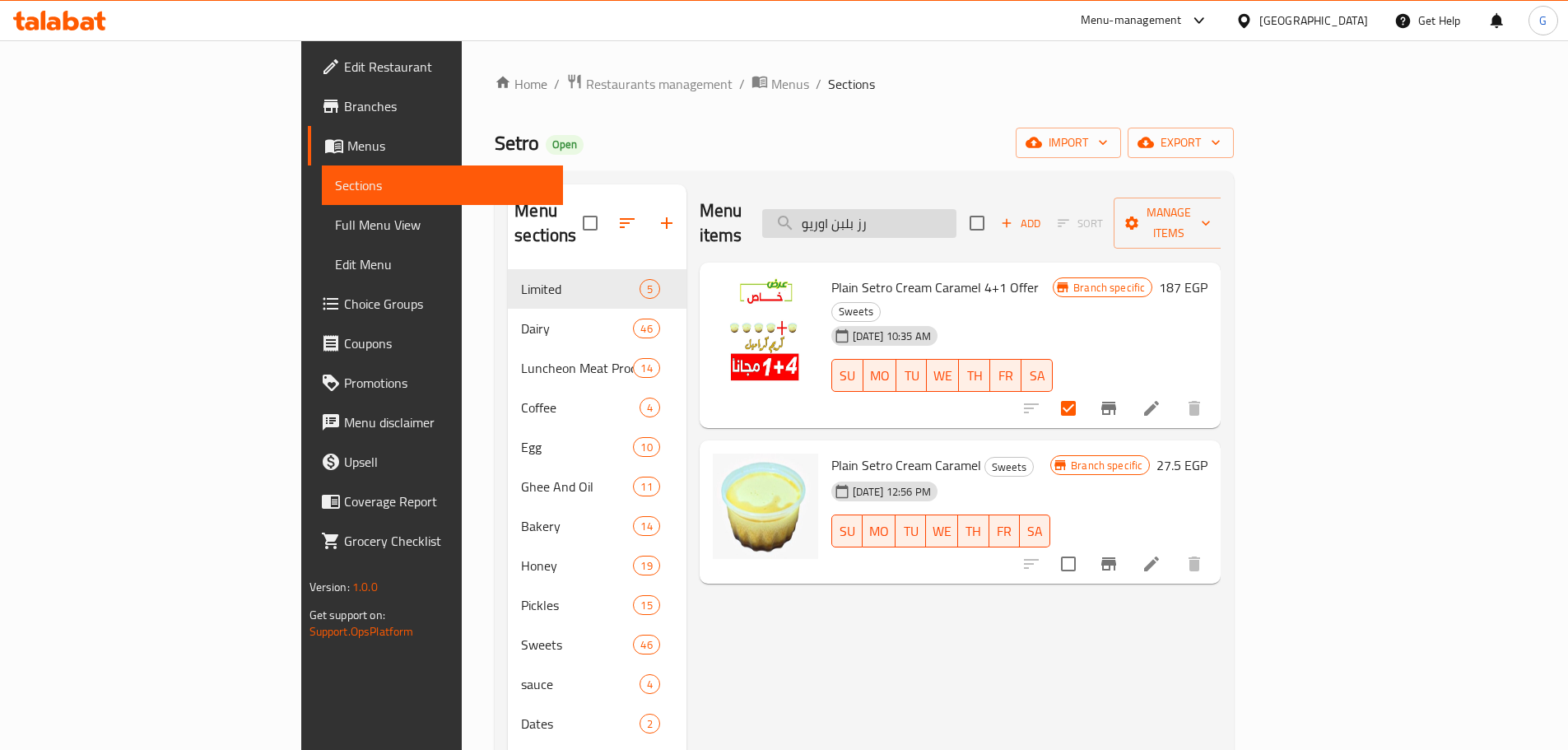
checkbox input "true"
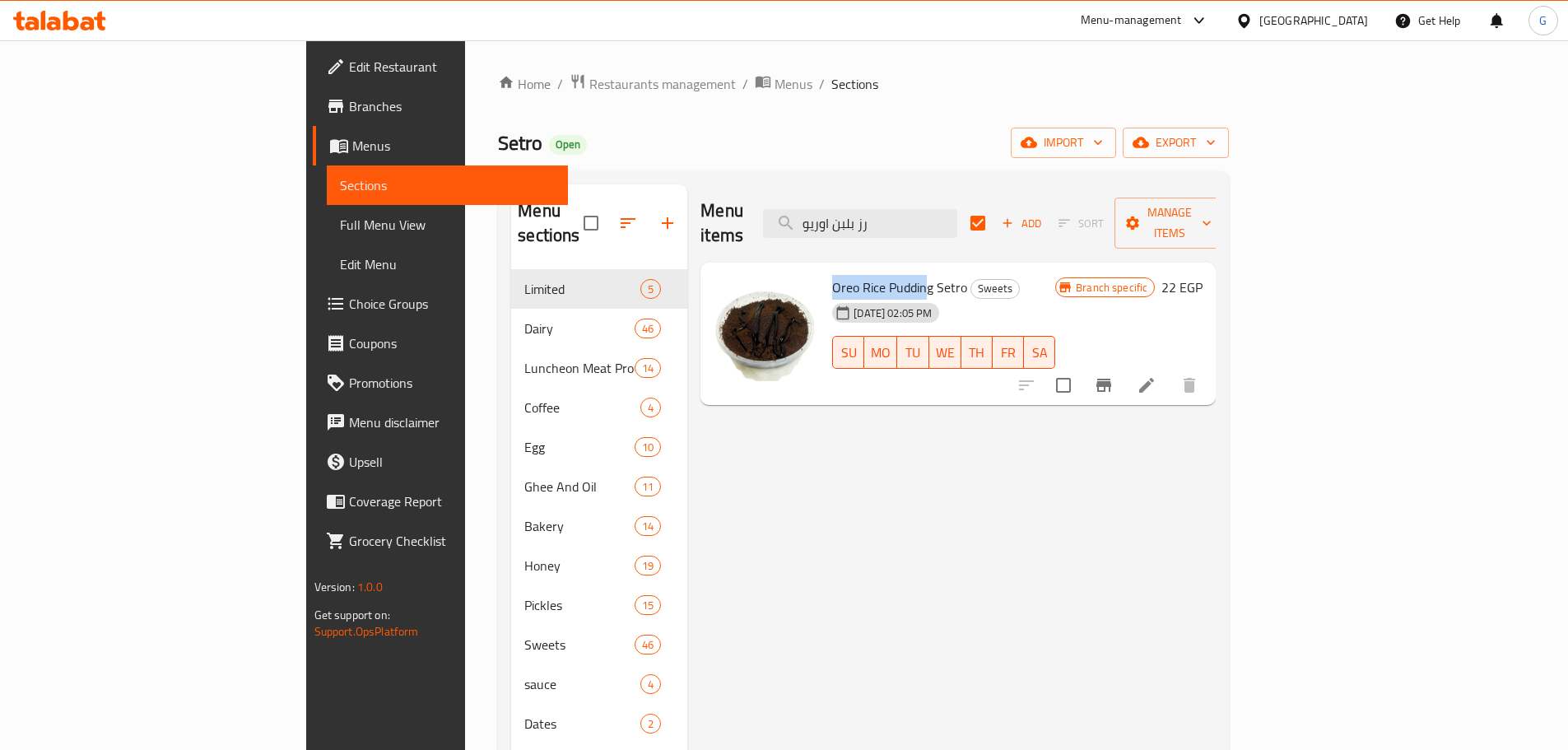
copy span "Oreo Rice Puddin"
drag, startPoint x: 754, startPoint y: 259, endPoint x: 852, endPoint y: 262, distance: 98.0
click at [852, 269] on div "Oreo Rice Pudding Setro Sweets 14-03-2024 02:05 PM SU MO TU WE TH FR SA" at bounding box center [943, 334] width 237 height 130
click at [957, 209] on input "رز بلبن اوريو" at bounding box center [860, 223] width 194 height 29
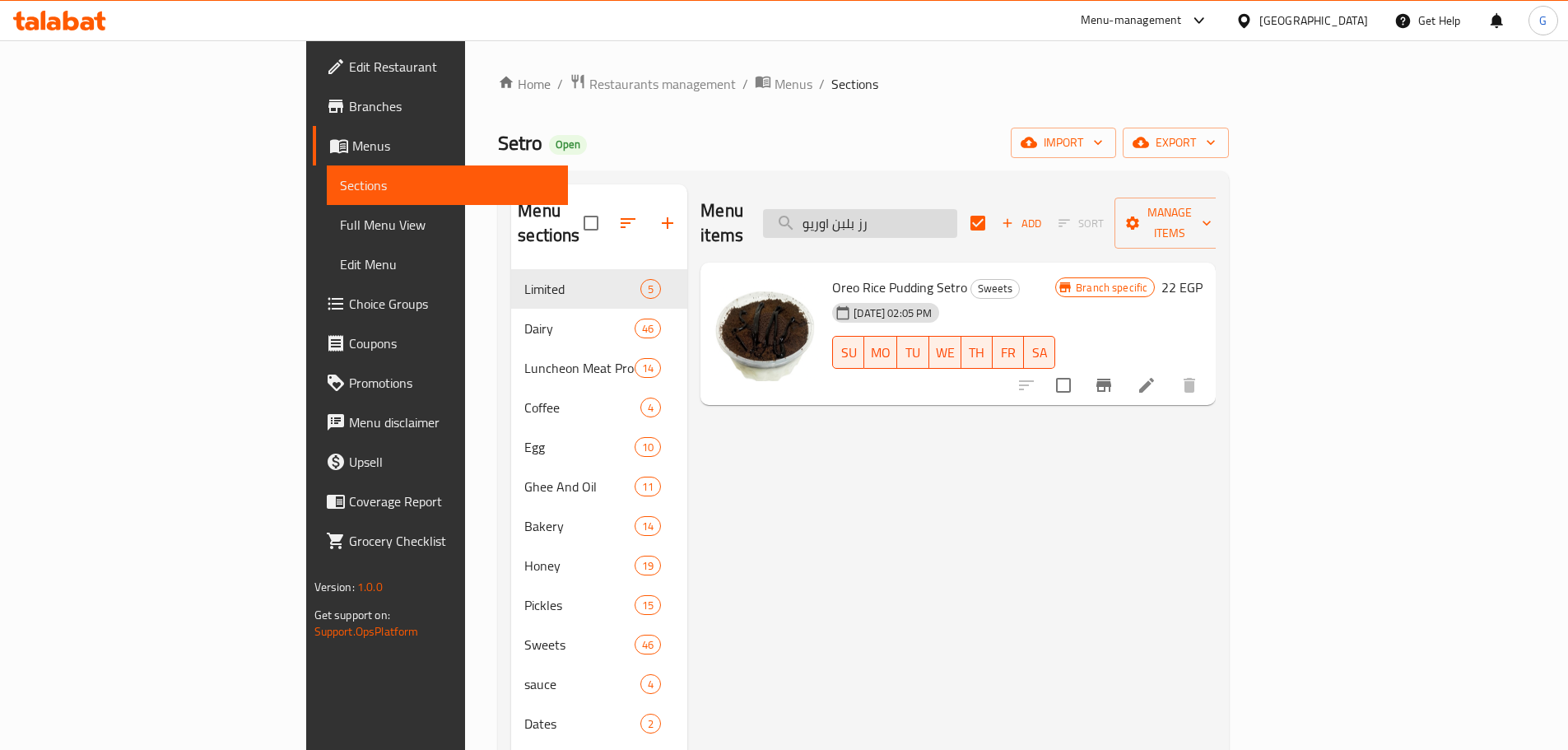
click at [957, 209] on input "رز بلبن اوريو" at bounding box center [860, 223] width 194 height 29
paste input "Oreo Rice Puddin"
type input "Oreo Rice Puddin"
checkbox input "false"
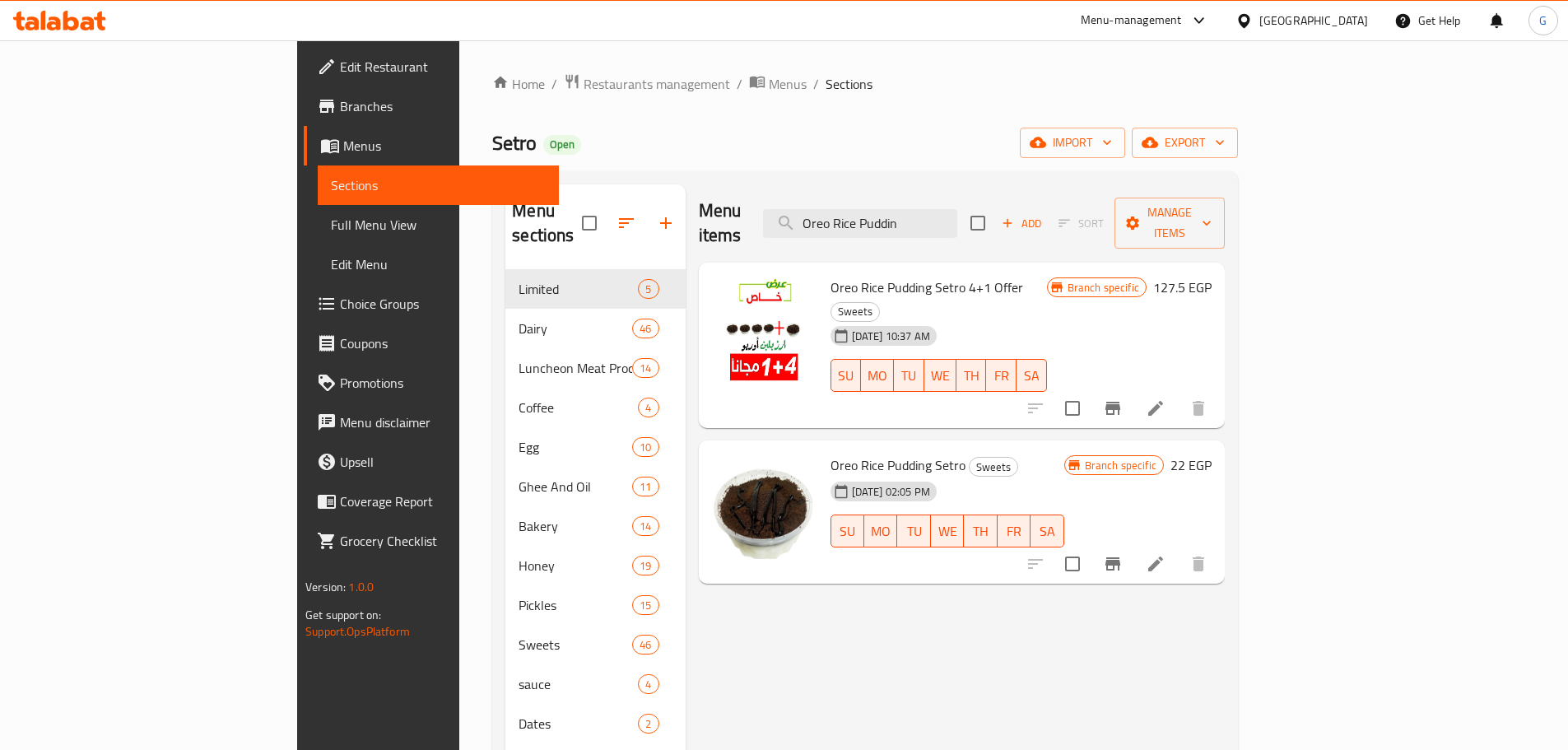
type input "Oreo Rice Puddin"
click at [1090, 391] on input "checkbox" at bounding box center [1072, 409] width 35 height 35
checkbox input "true"
click at [1120, 402] on icon "Branch-specific-item" at bounding box center [1113, 409] width 15 height 13
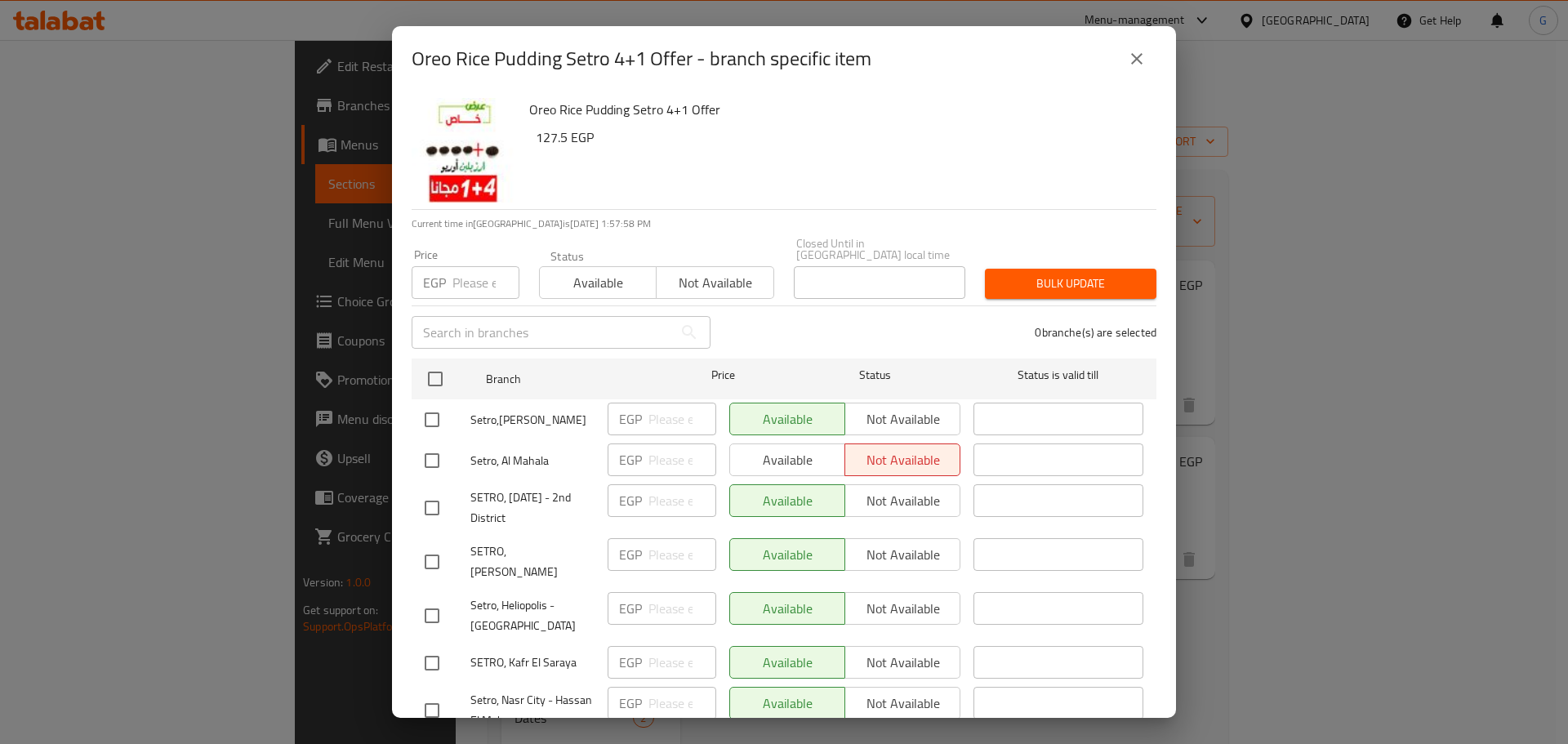
click at [1138, 56] on icon "close" at bounding box center [1136, 58] width 12 height 12
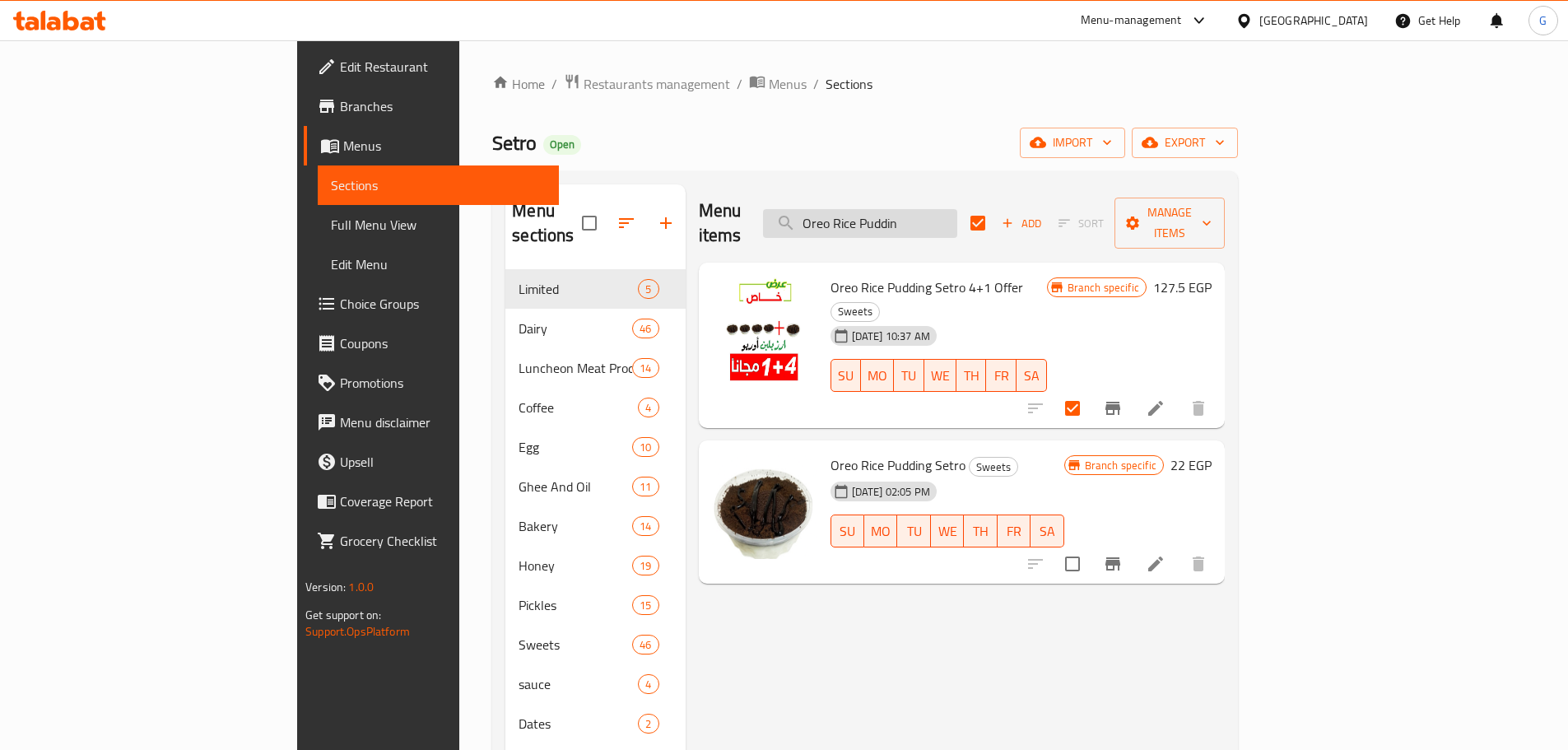
click at [957, 219] on input "Oreo Rice Puddin" at bounding box center [860, 223] width 194 height 29
paste input "رز بلبن فويل"
type input "Oreo Rice رز بلبن فويل"
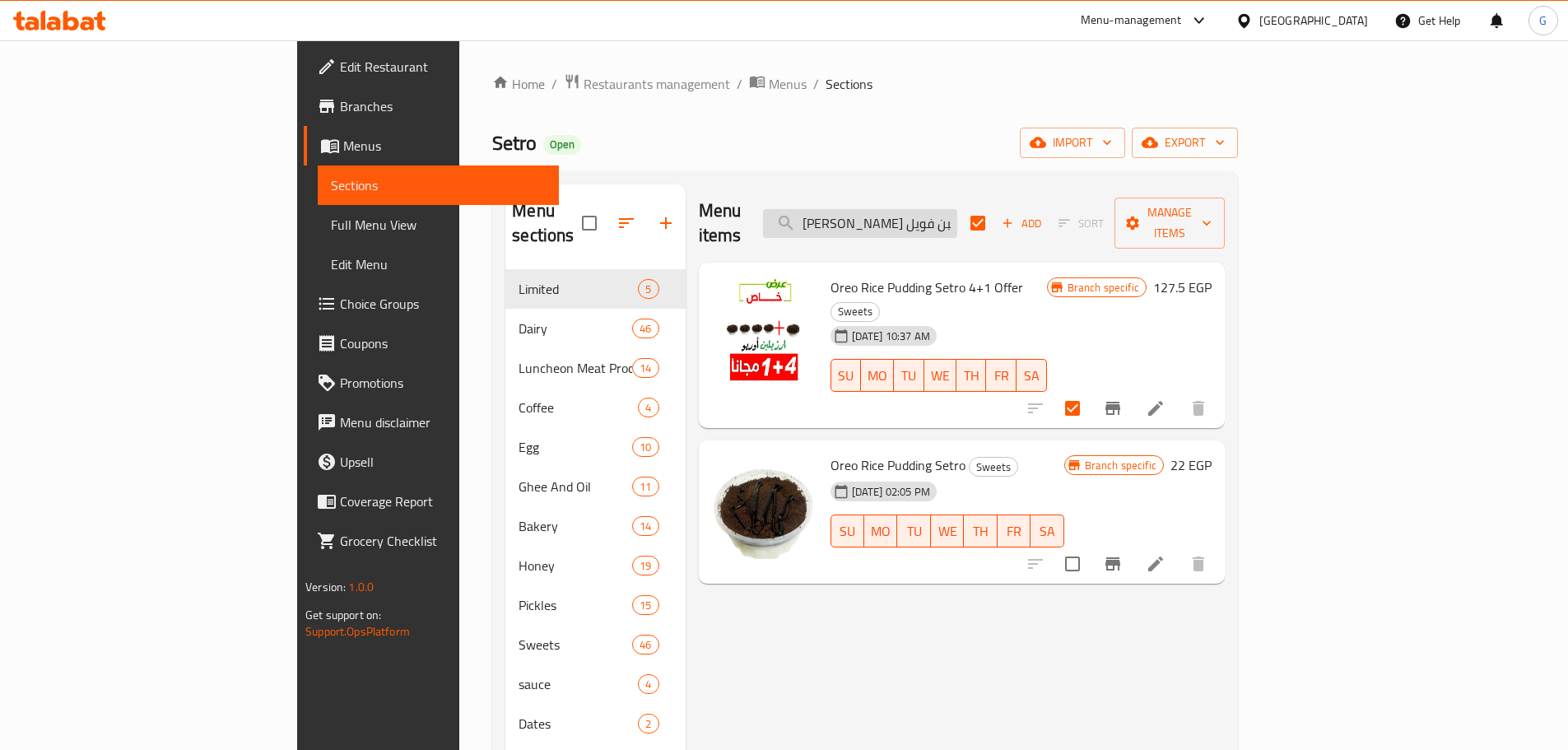
click at [957, 219] on input "Oreo Rice رز بلبن فويل" at bounding box center [860, 223] width 194 height 29
checkbox input "false"
click at [957, 219] on input "Oreo Rice رز بلبن فويل" at bounding box center [860, 223] width 194 height 29
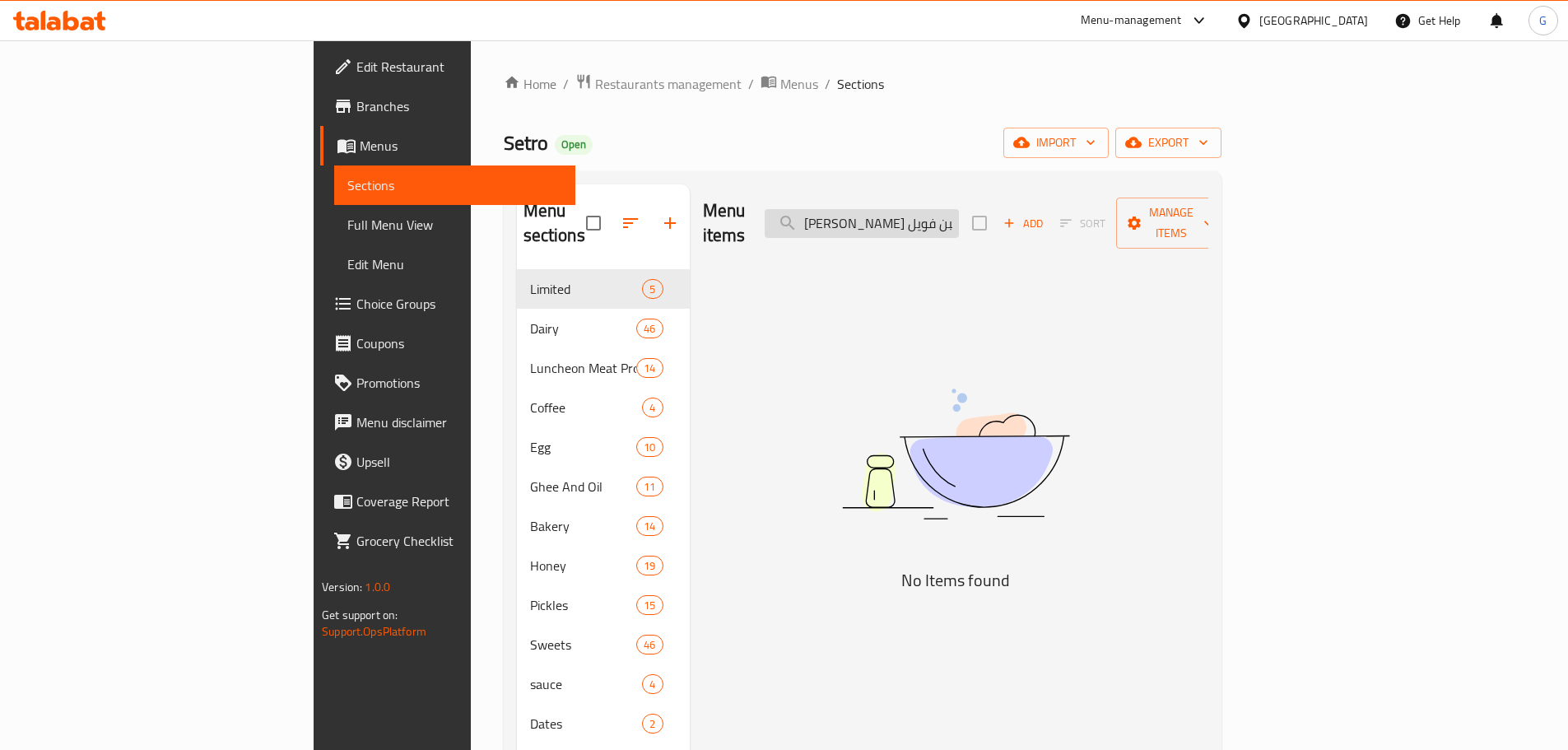
paste input "search"
click at [959, 220] on input "رز بلبن فوي" at bounding box center [862, 223] width 194 height 29
click at [959, 218] on input "رز بلبن فوي" at bounding box center [862, 223] width 194 height 29
click at [959, 217] on input "رز بلبن فوي" at bounding box center [862, 223] width 194 height 29
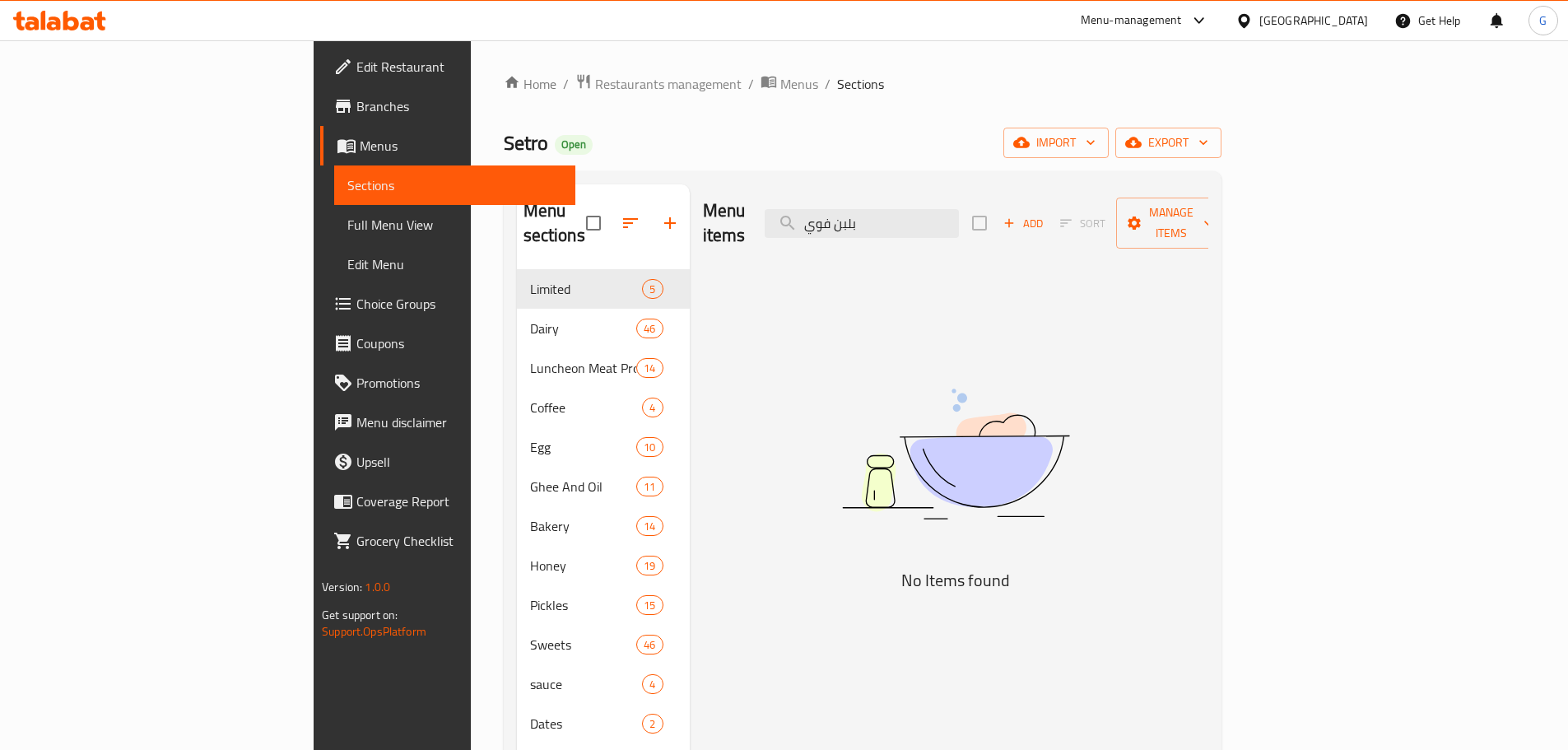
drag, startPoint x: 938, startPoint y: 217, endPoint x: 916, endPoint y: 234, distance: 27.8
click at [916, 234] on div "Menu items بلبن فوي Add Sort Manage items" at bounding box center [955, 223] width 506 height 78
type input "بلبن ف"
checkbox input "true"
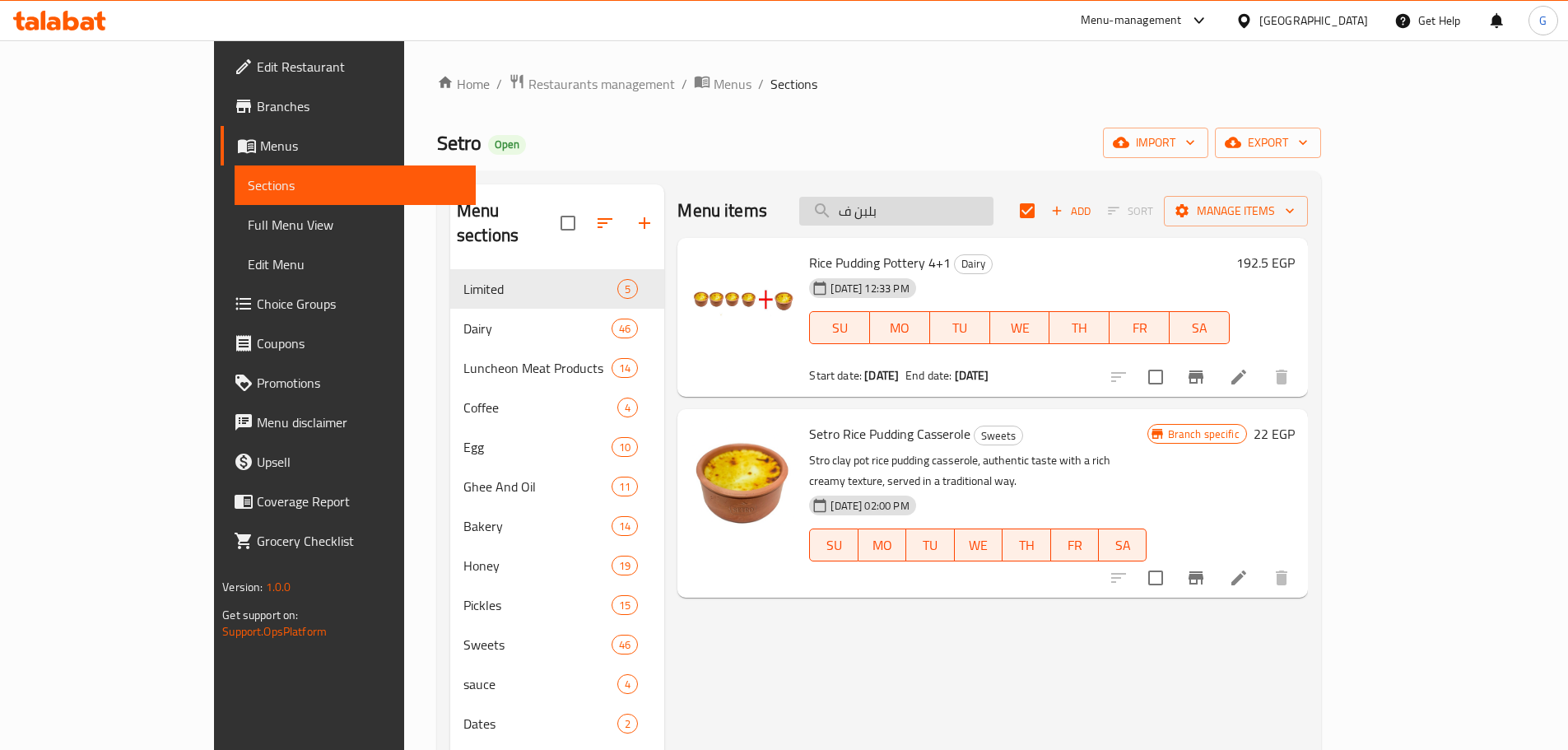
click at [927, 213] on input "بلبن ف" at bounding box center [896, 211] width 194 height 29
type input "بلبن"
checkbox input "false"
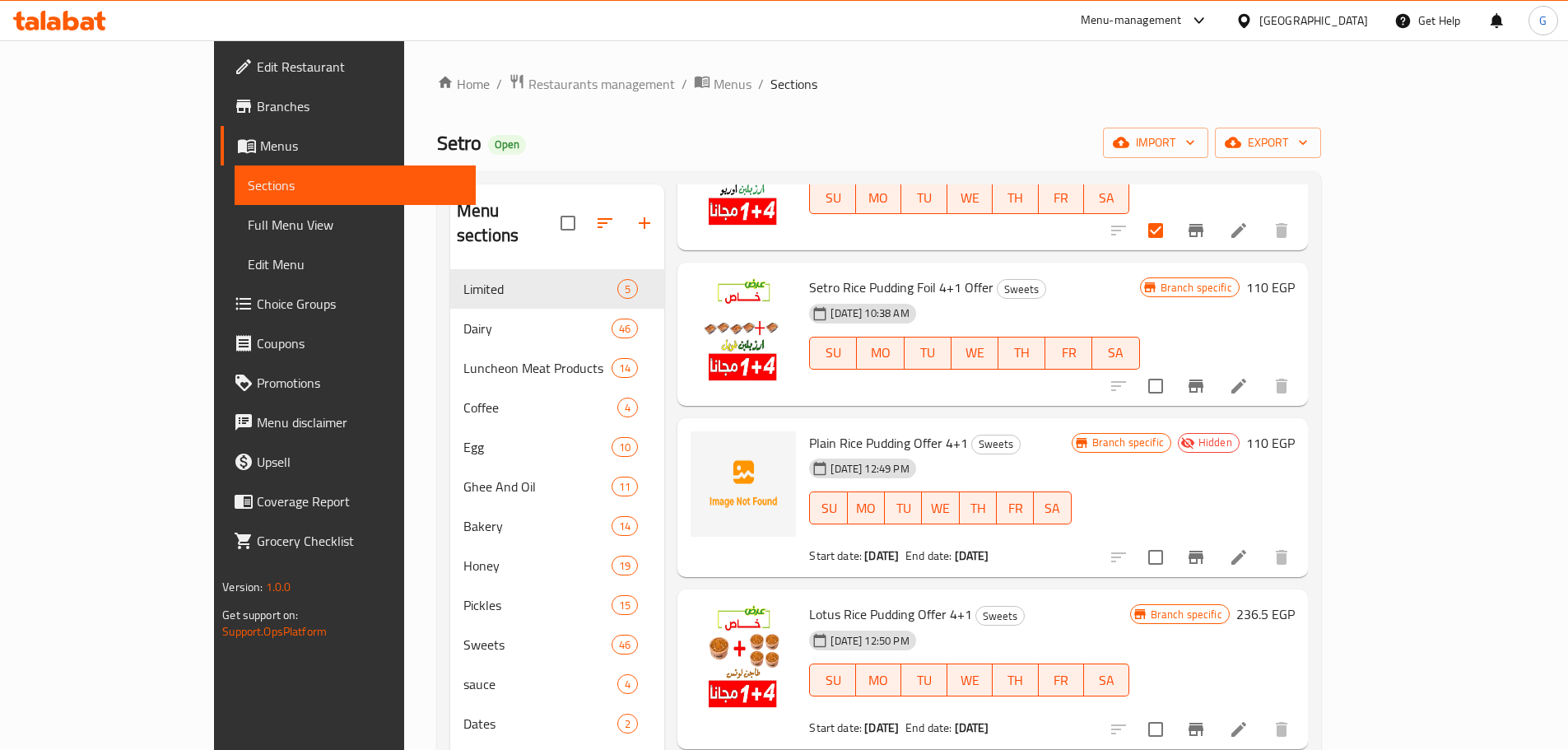
scroll to position [55, 0]
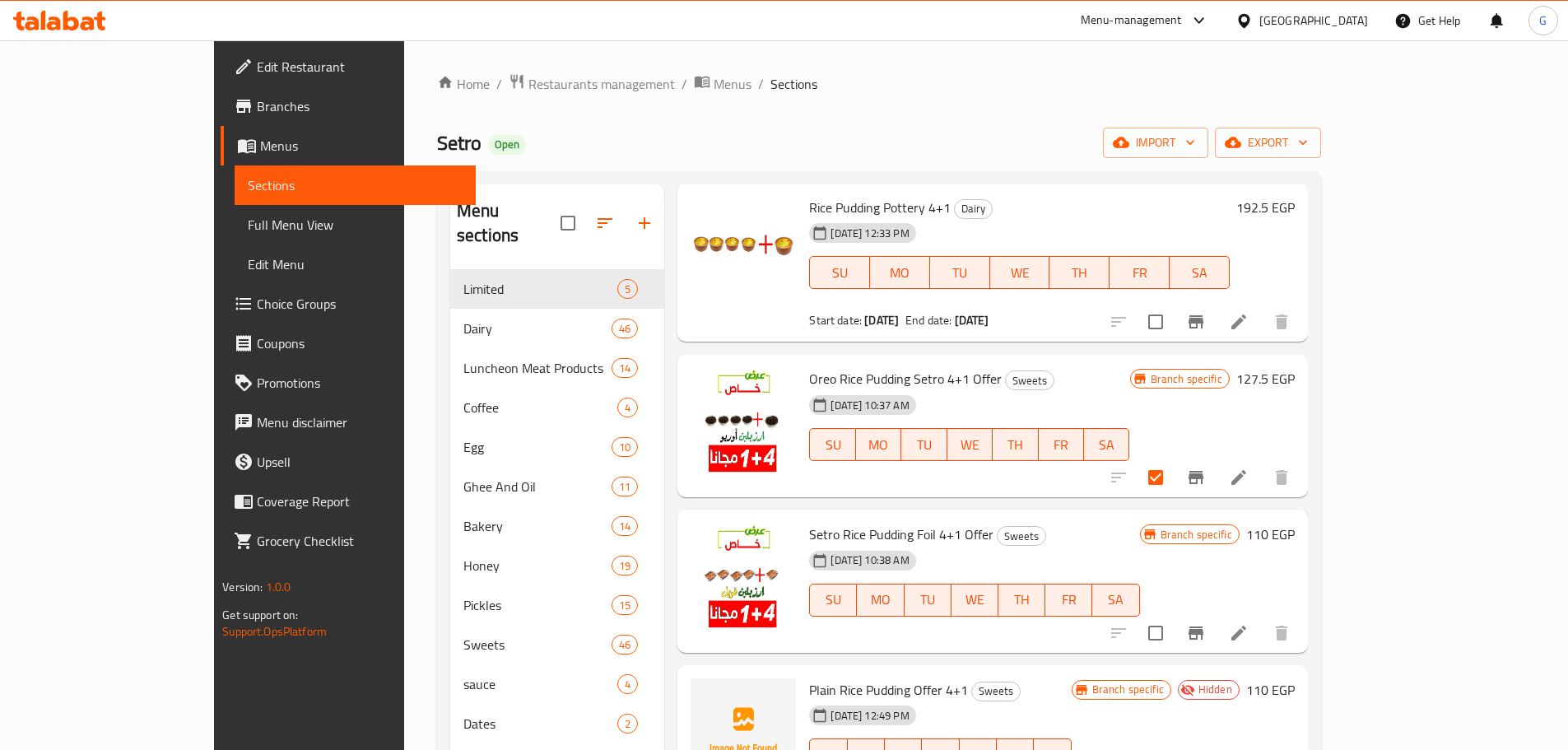
click at [877, 538] on span "Setro Rice Pudding Foil 4+1 Offer" at bounding box center [901, 535] width 184 height 25
copy span "Foil"
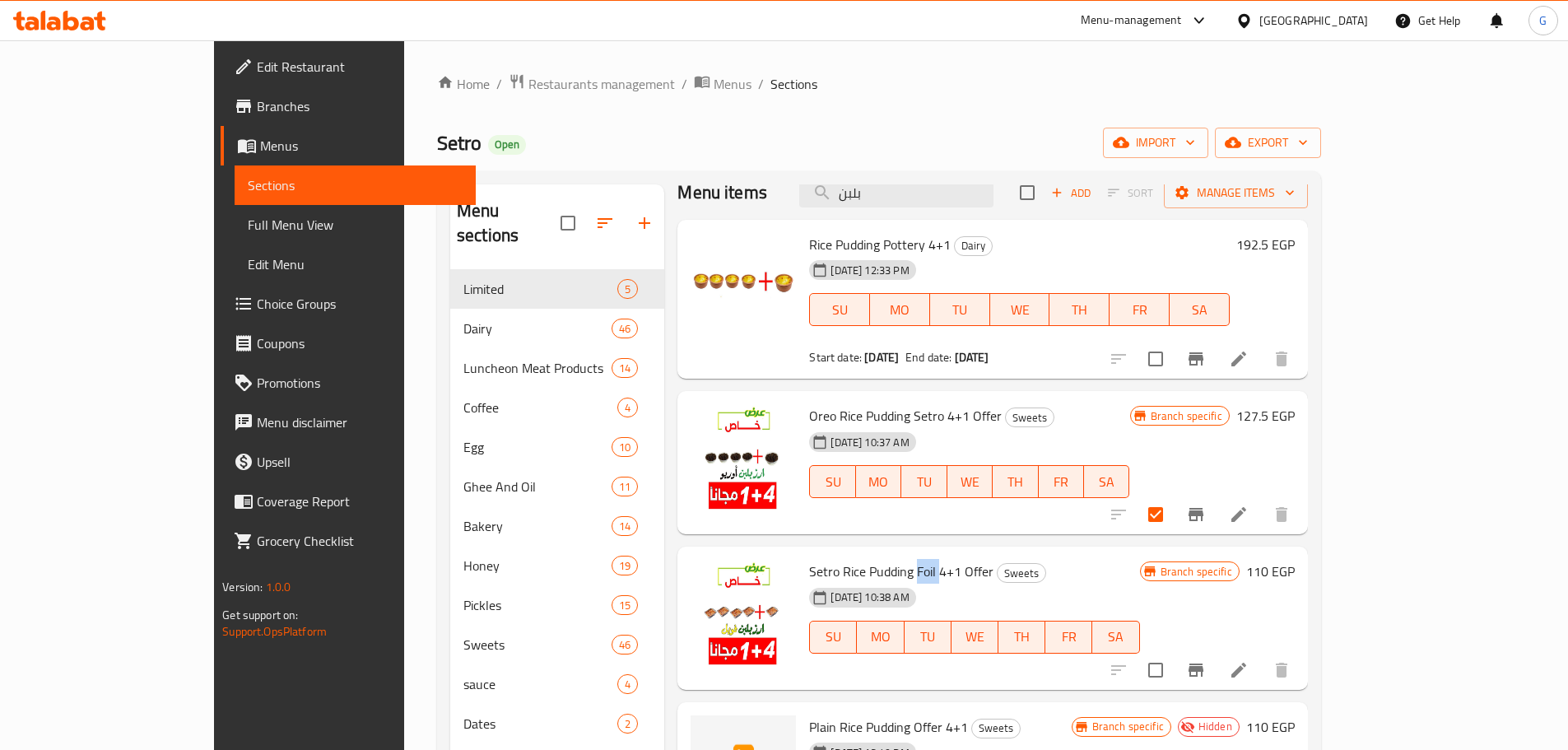
scroll to position [0, 0]
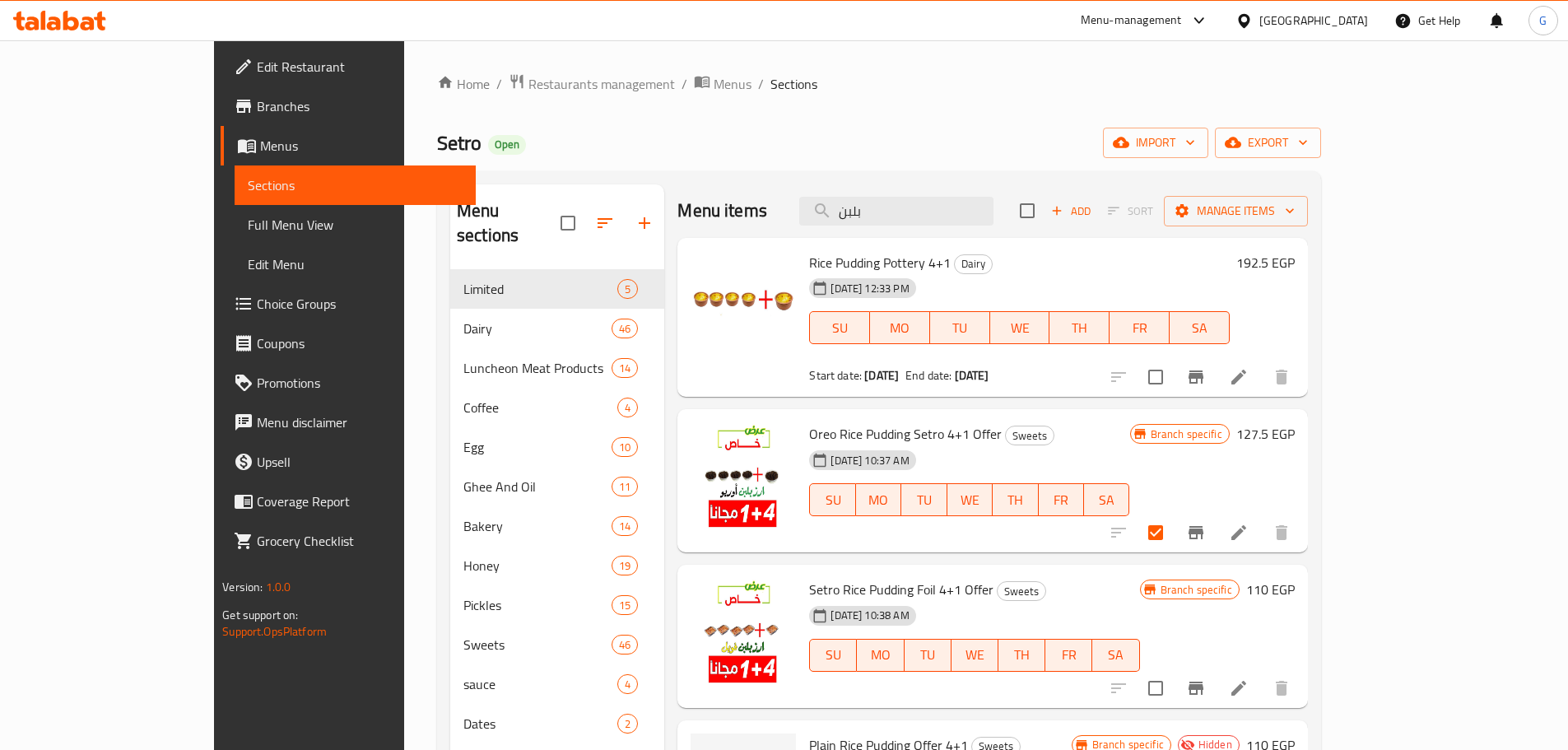
click at [955, 194] on div "Menu items بلبن Add Sort Manage items" at bounding box center [992, 211] width 629 height 53
click at [947, 212] on input "بلبن" at bounding box center [896, 211] width 194 height 29
paste input "Foil"
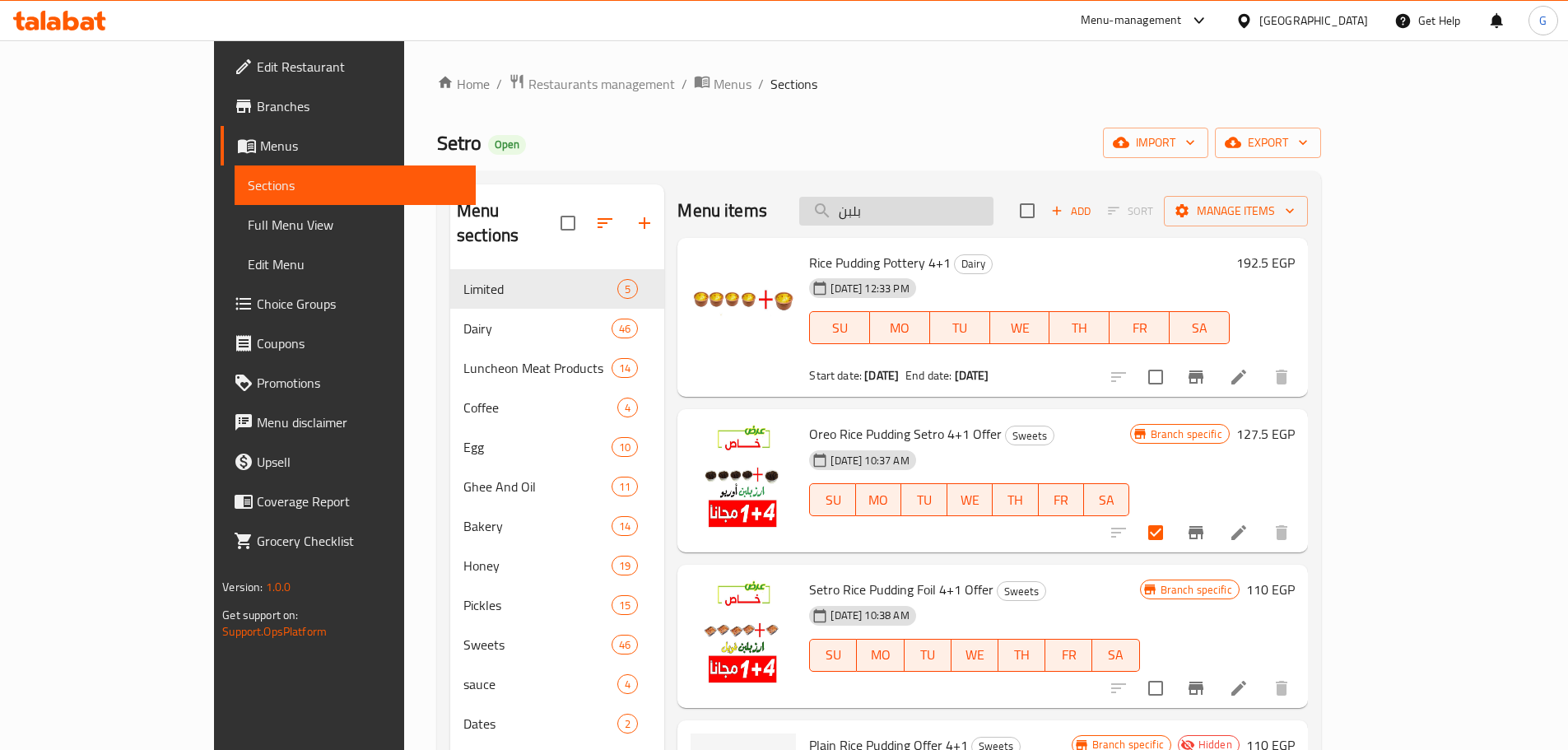
type input "Foil"
checkbox input "true"
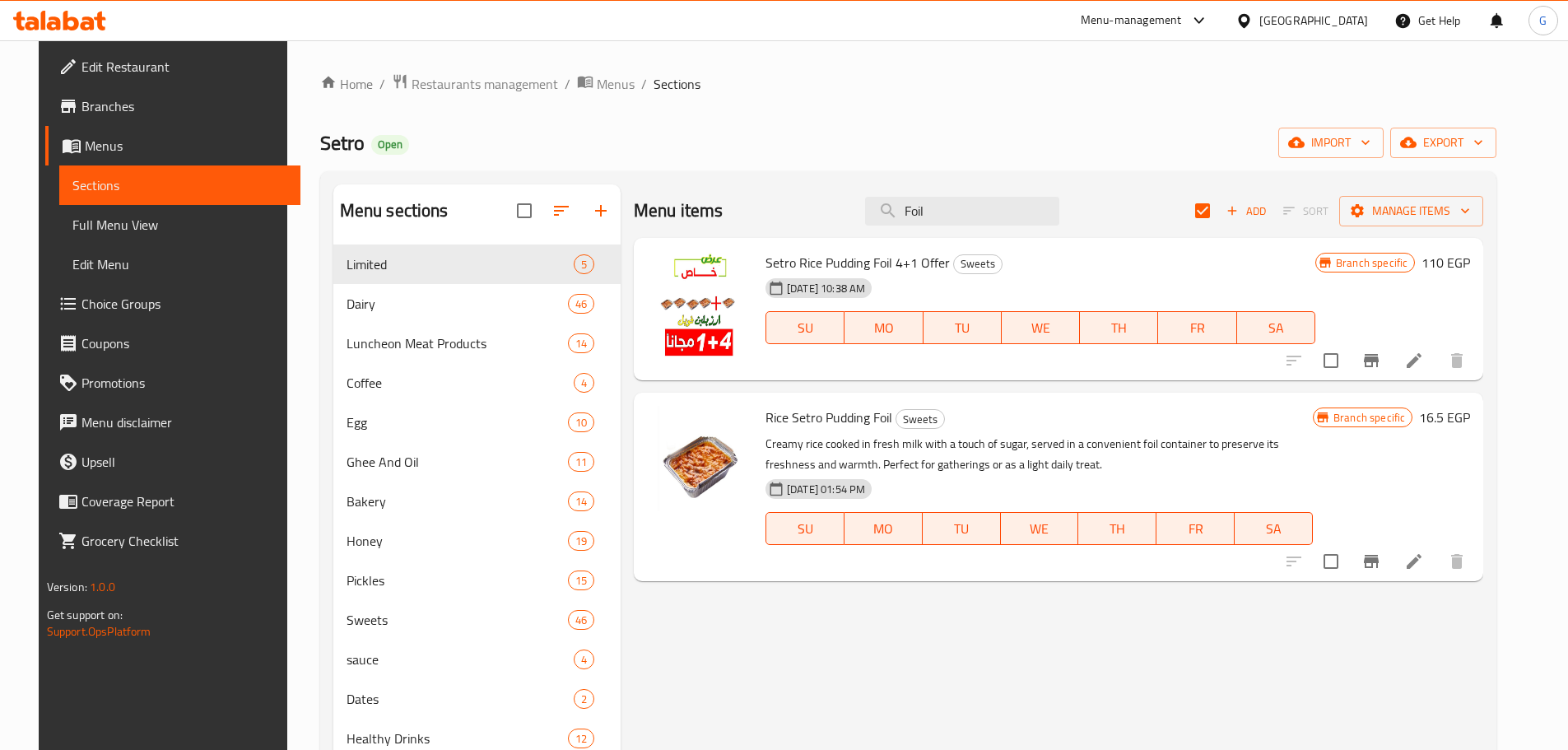
type input "Foil"
click at [1348, 366] on input "checkbox" at bounding box center [1331, 360] width 35 height 35
checkbox input "true"
checkbox input "false"
click at [1391, 370] on button "Branch-specific-item" at bounding box center [1371, 360] width 40 height 40
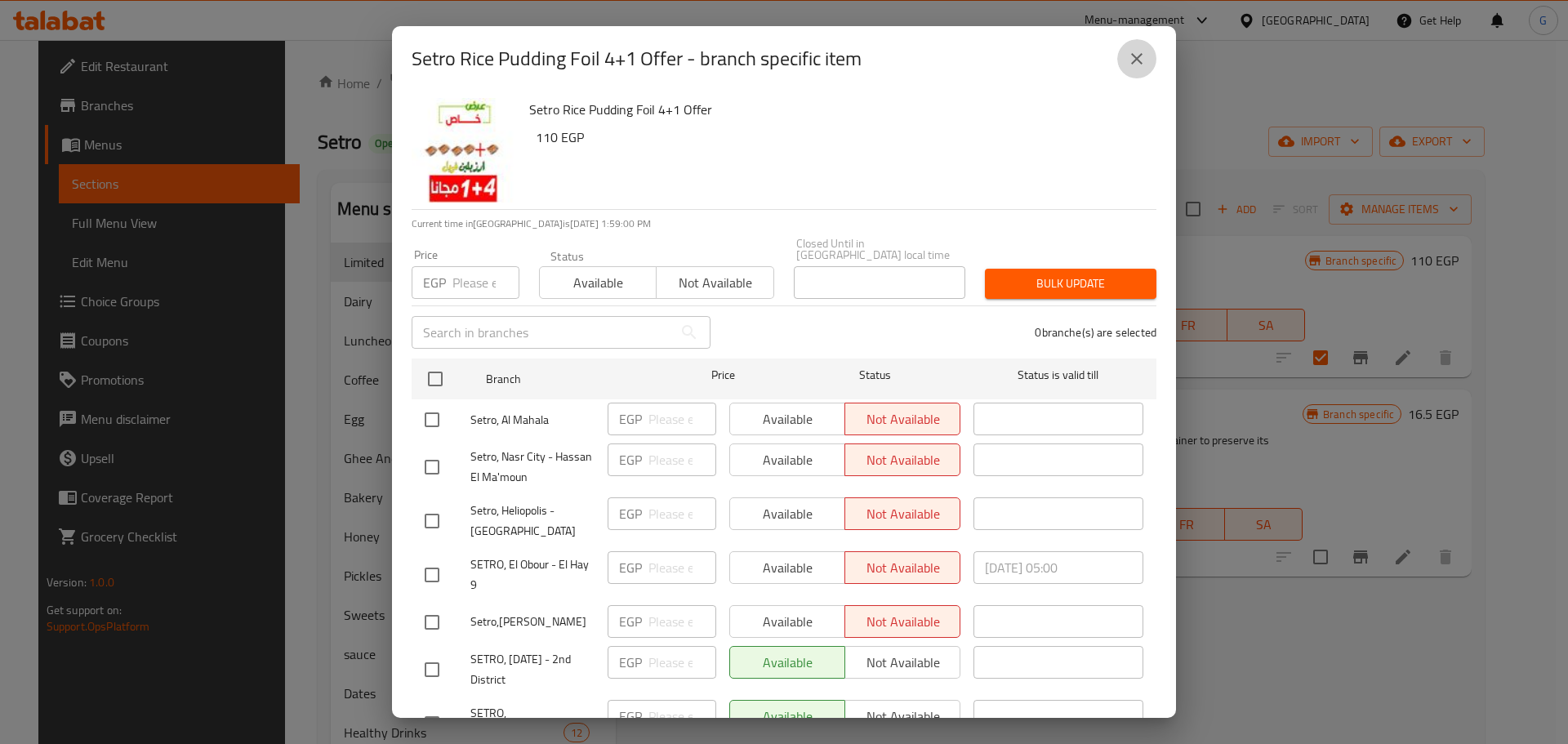
click at [1144, 53] on icon "close" at bounding box center [1136, 58] width 20 height 20
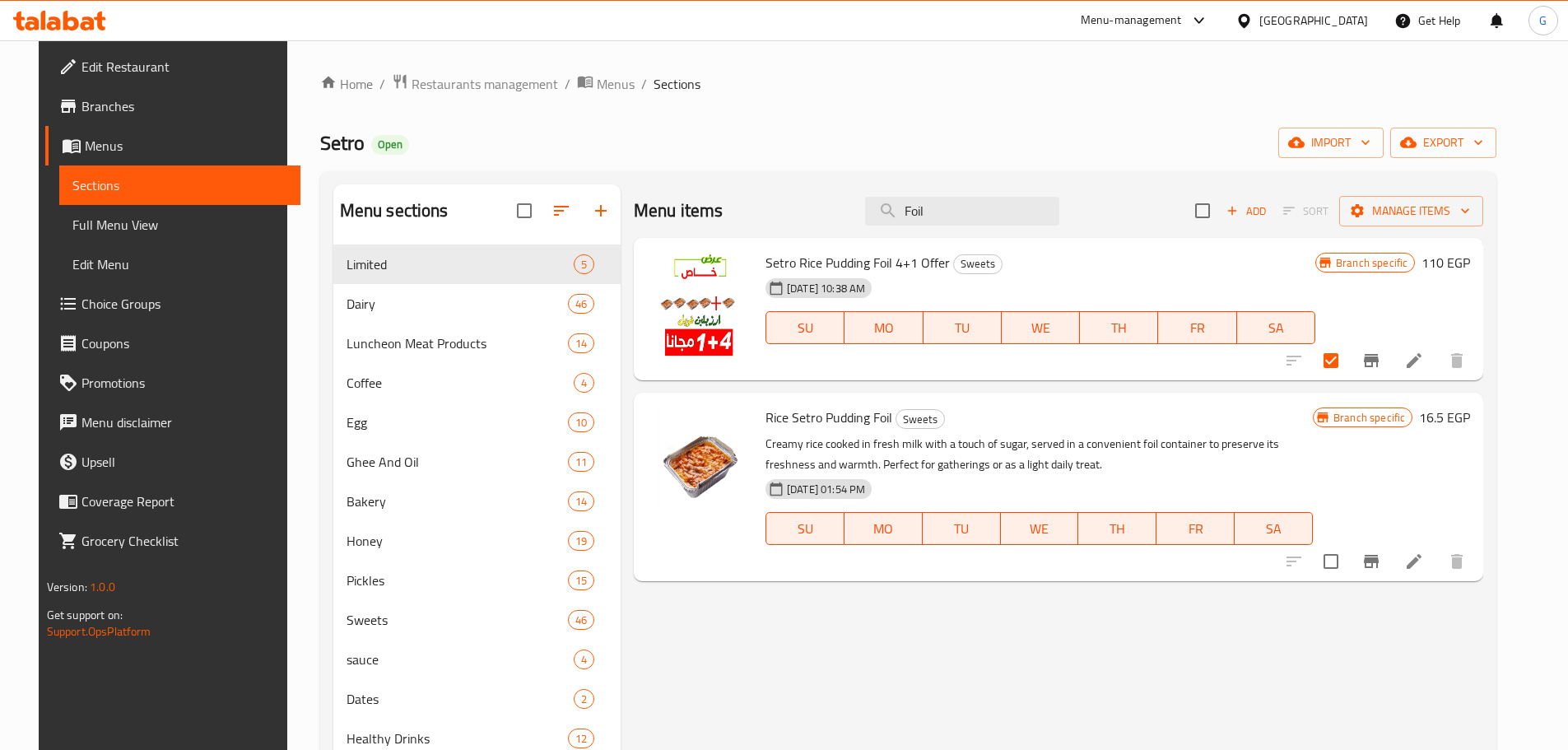
click at [965, 187] on div "Menu items Foil Add Sort Manage items" at bounding box center [1058, 211] width 849 height 53
click at [961, 197] on input "Foil" at bounding box center [962, 211] width 194 height 29
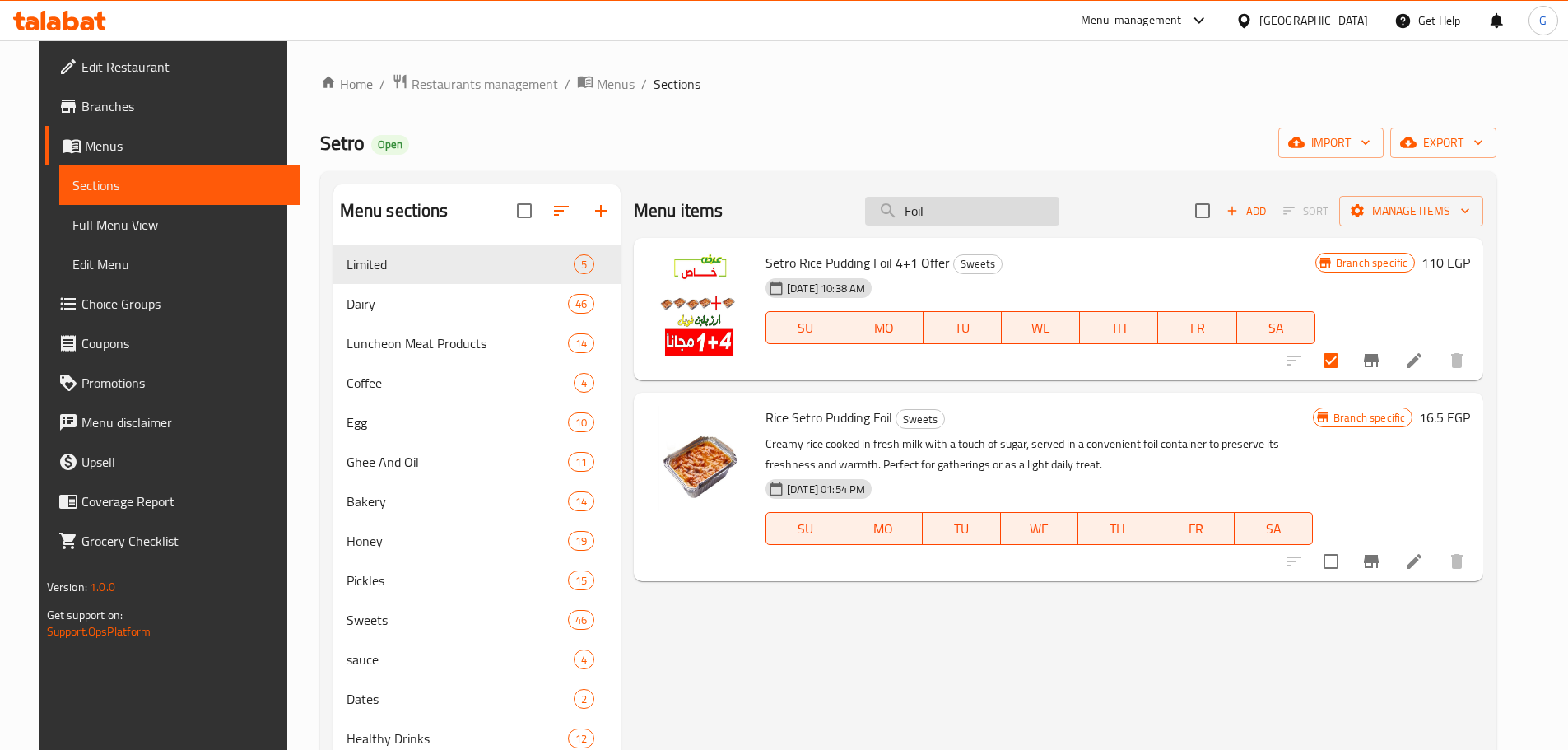
paste input "طاجن لوتس"
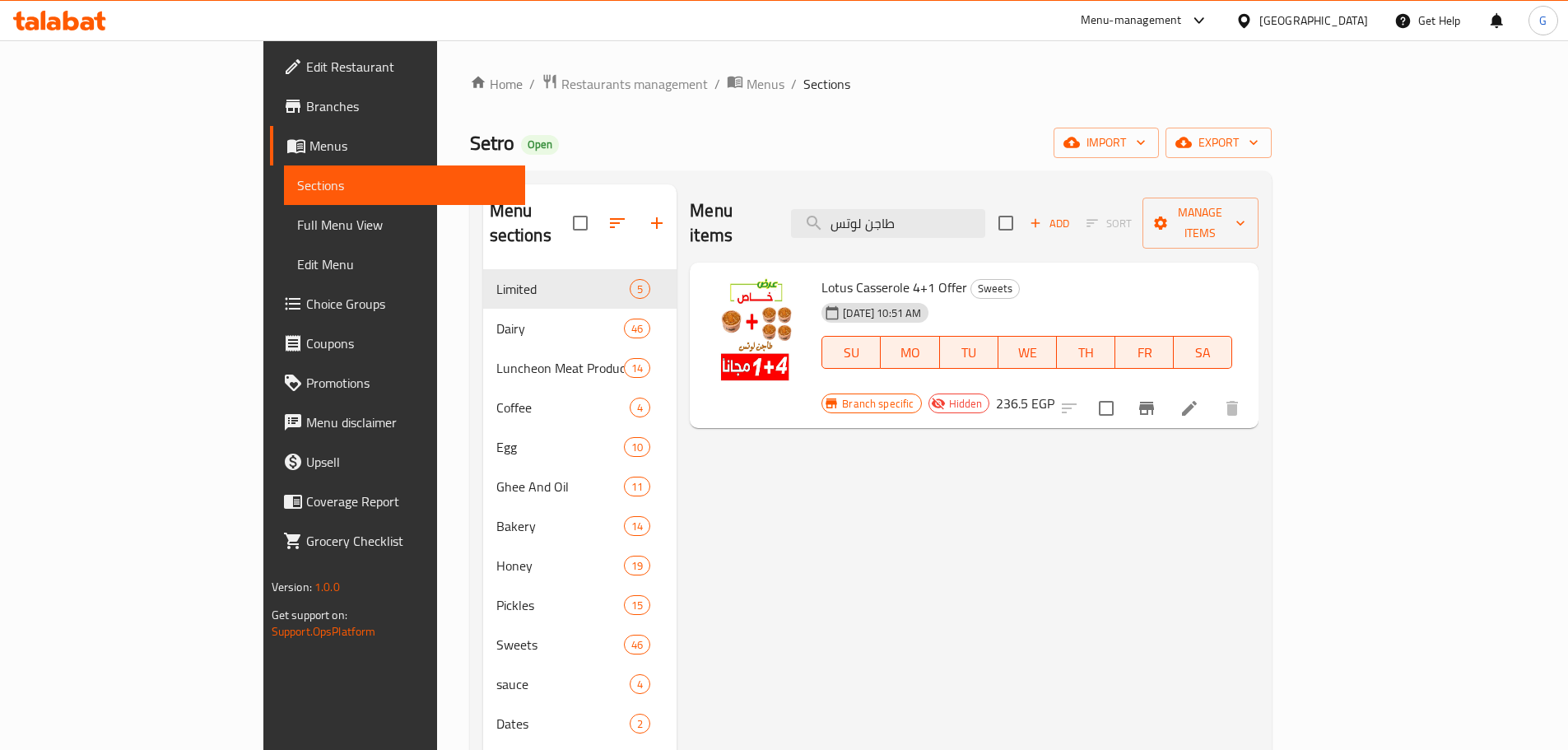
type input "طاجن لوتس"
drag, startPoint x: 843, startPoint y: 261, endPoint x: 758, endPoint y: 266, distance: 85.1
click at [821, 275] on span "Lotus Casserole 4+1 Offer" at bounding box center [893, 287] width 145 height 25
copy span "Lotus Casserole"
click at [1123, 391] on input "checkbox" at bounding box center [1106, 409] width 35 height 35
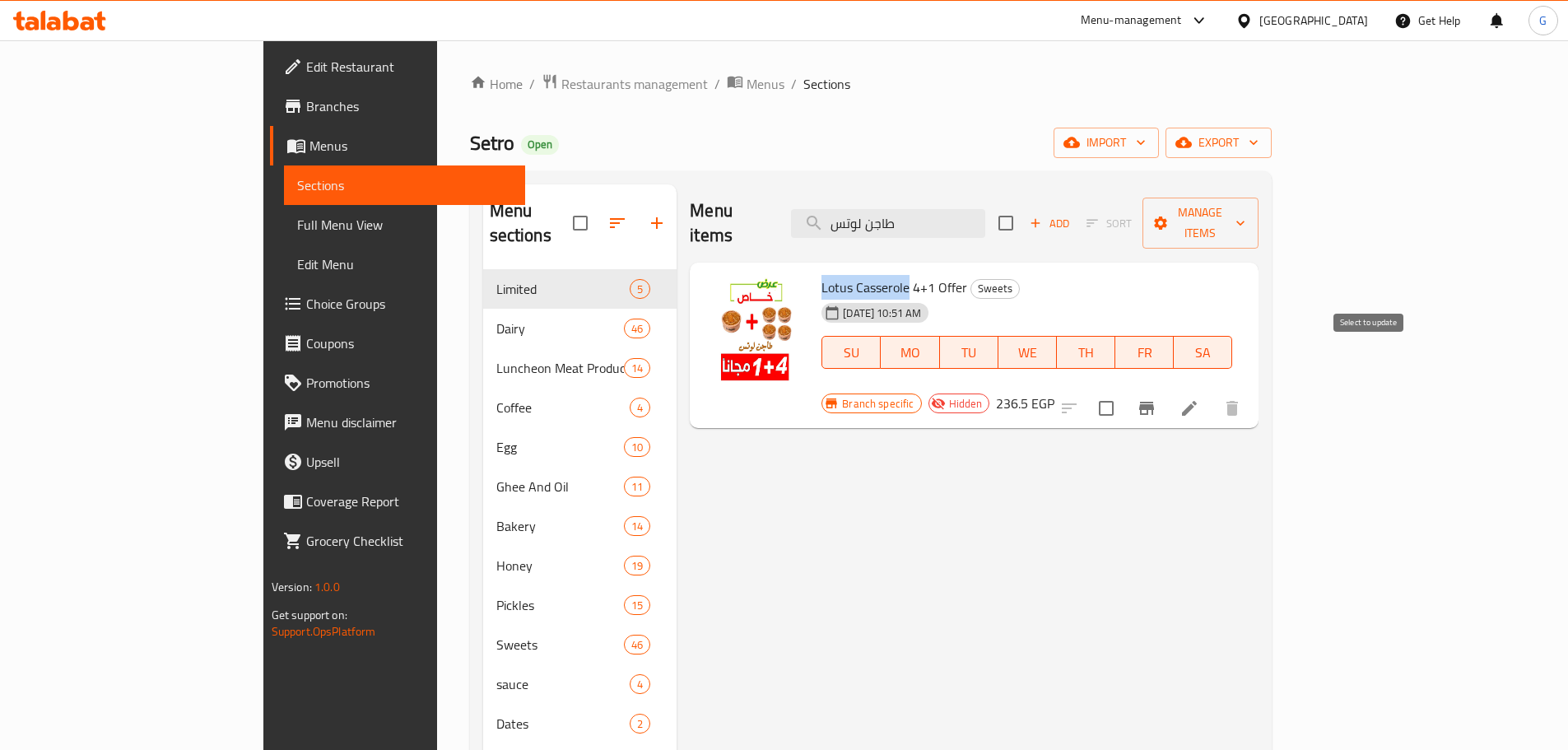
checkbox input "true"
click at [955, 209] on input "طاجن لوتس" at bounding box center [888, 223] width 194 height 29
paste input "Lotus Casserole"
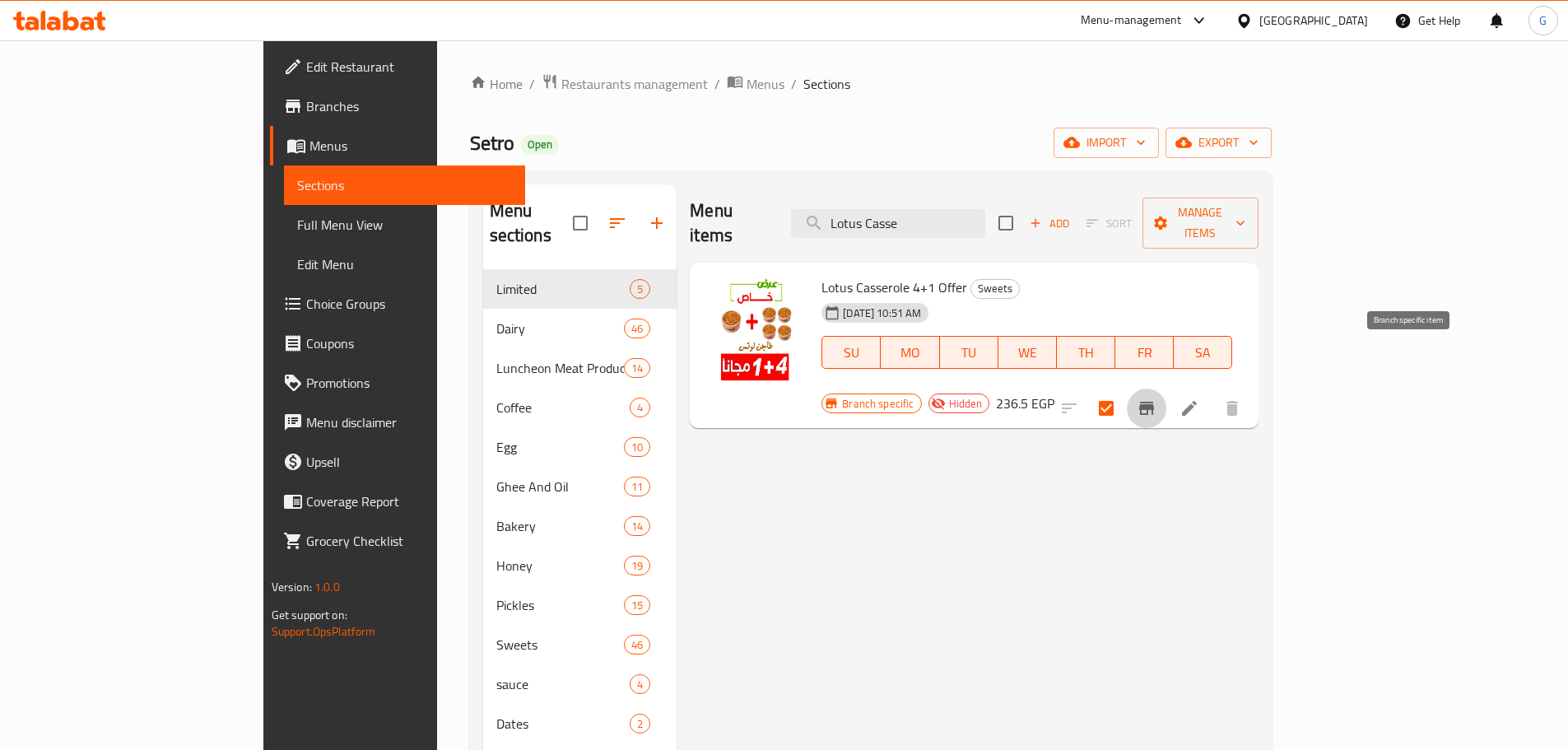
click at [1166, 389] on button "Branch-specific-item" at bounding box center [1146, 409] width 40 height 40
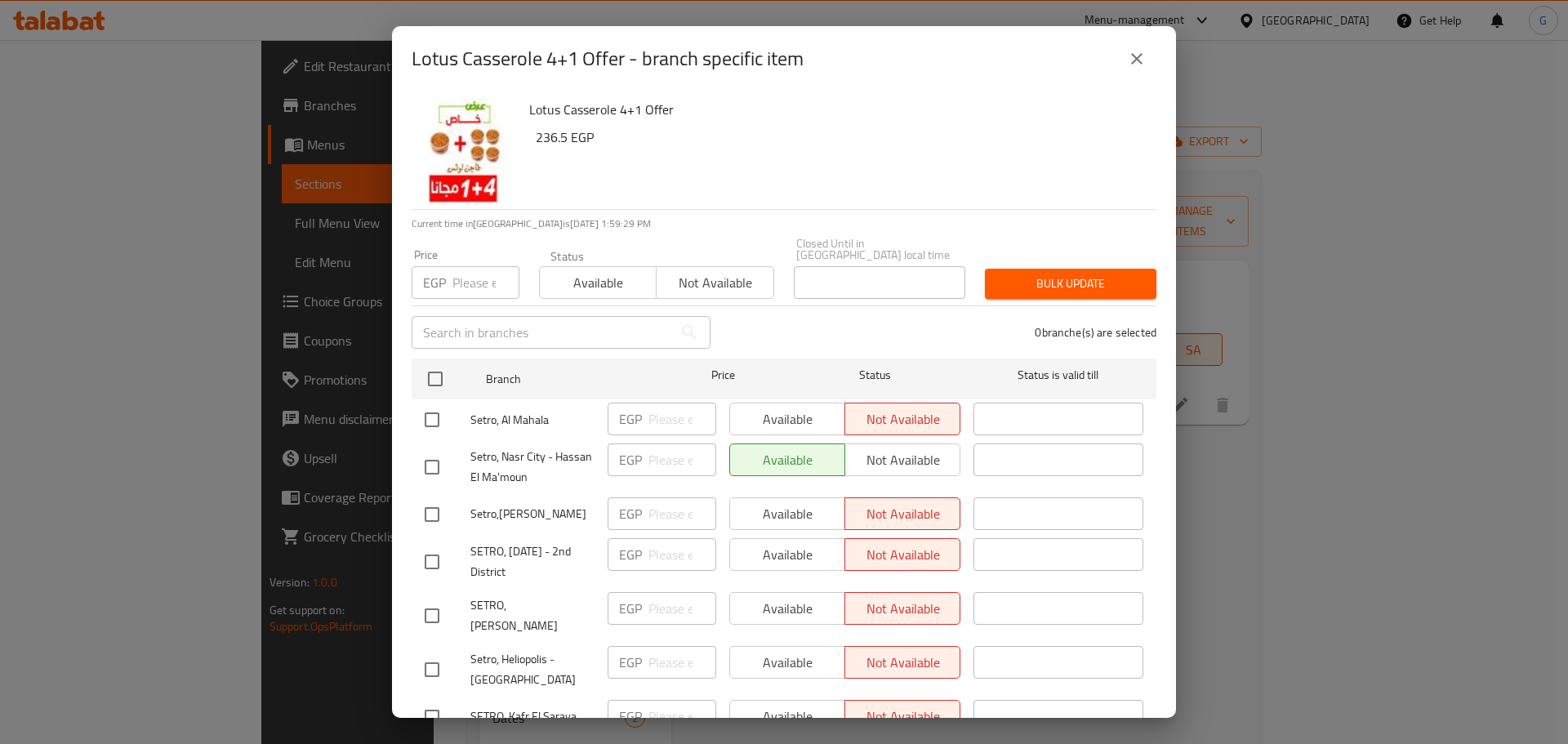
click at [1129, 60] on icon "close" at bounding box center [1136, 58] width 20 height 20
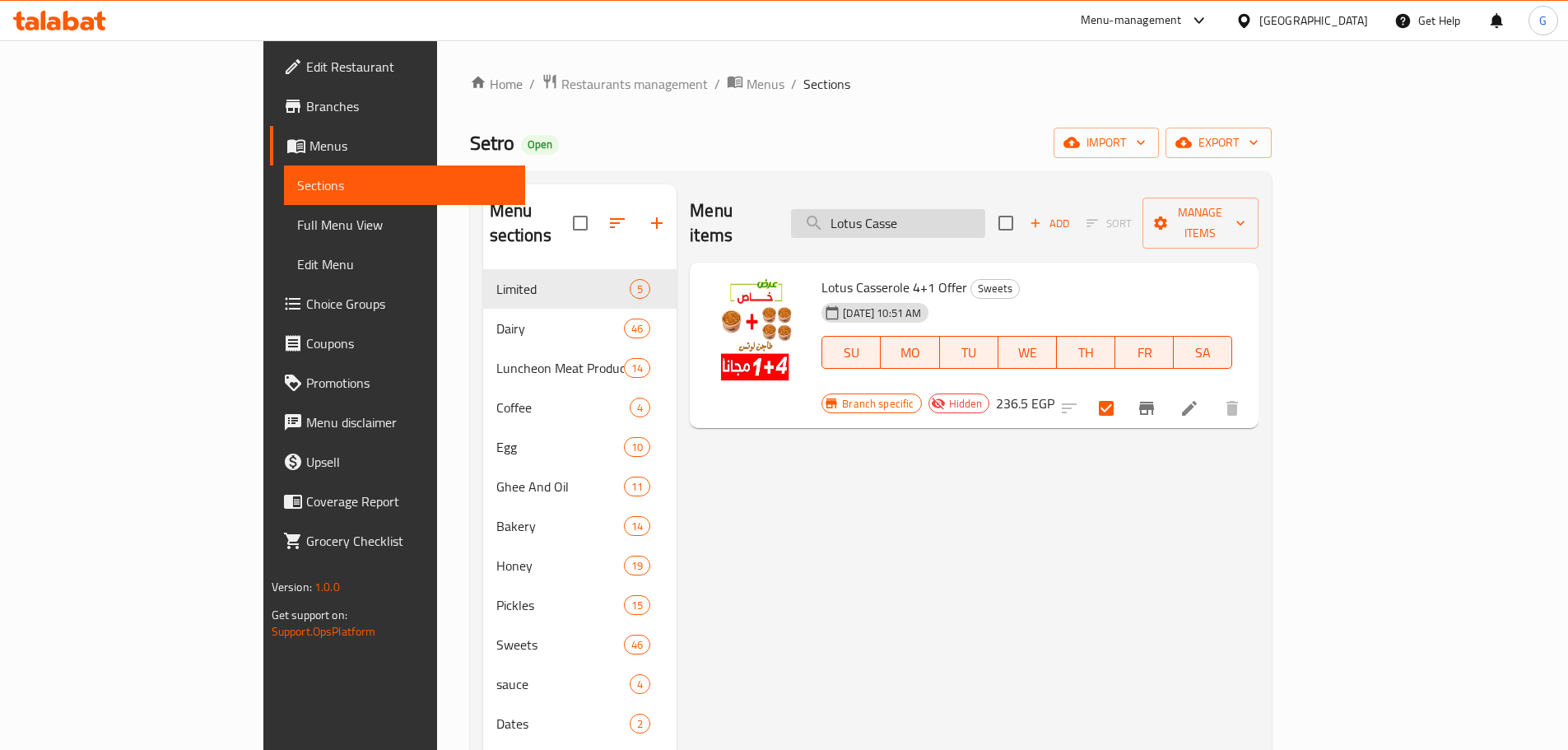
click at [963, 218] on input "Lotus Casse" at bounding box center [888, 223] width 194 height 29
paste input "مهلبيه"
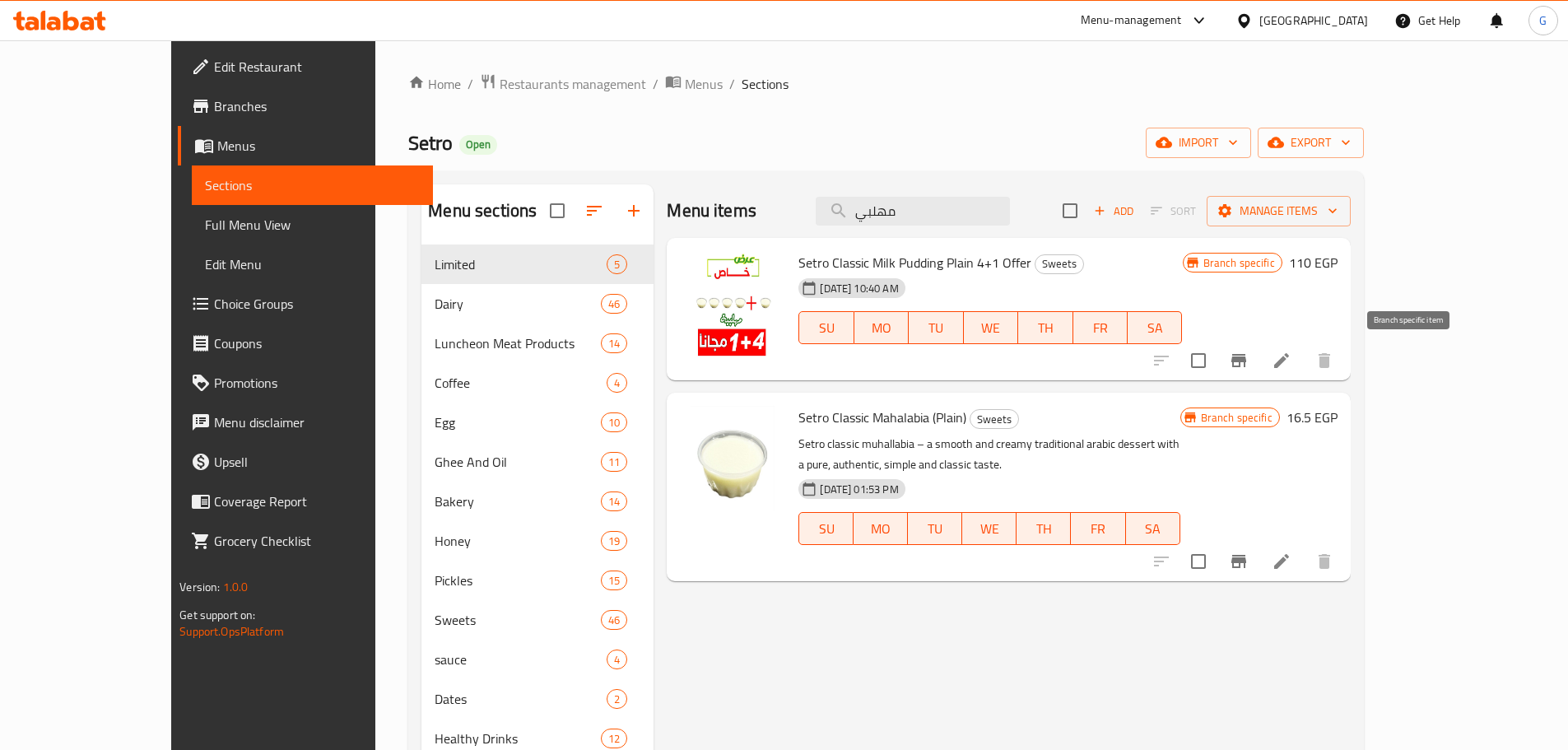
type input "مهلبي"
click at [1248, 364] on icon "Branch-specific-item" at bounding box center [1238, 360] width 20 height 20
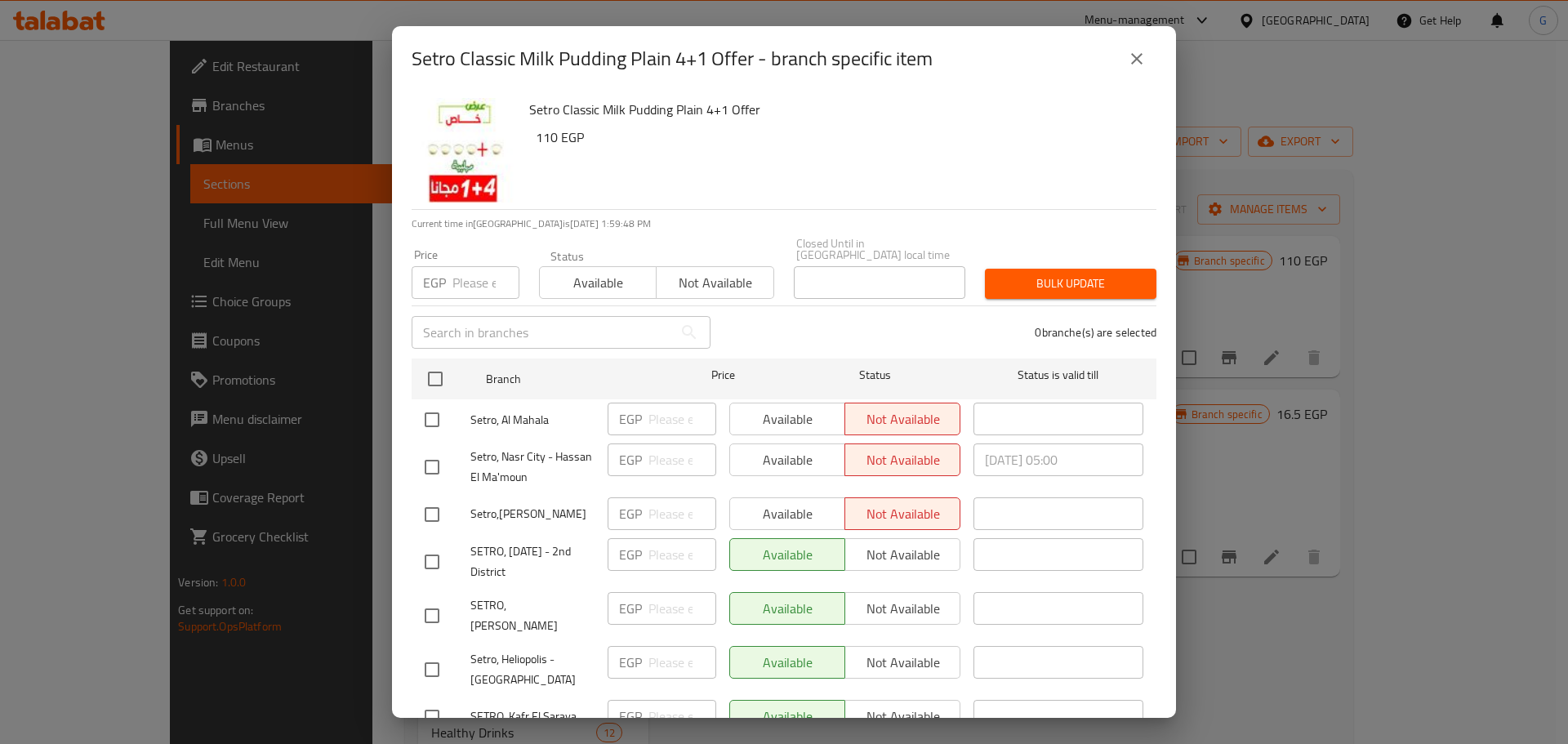
click at [1137, 59] on icon "close" at bounding box center [1136, 58] width 12 height 12
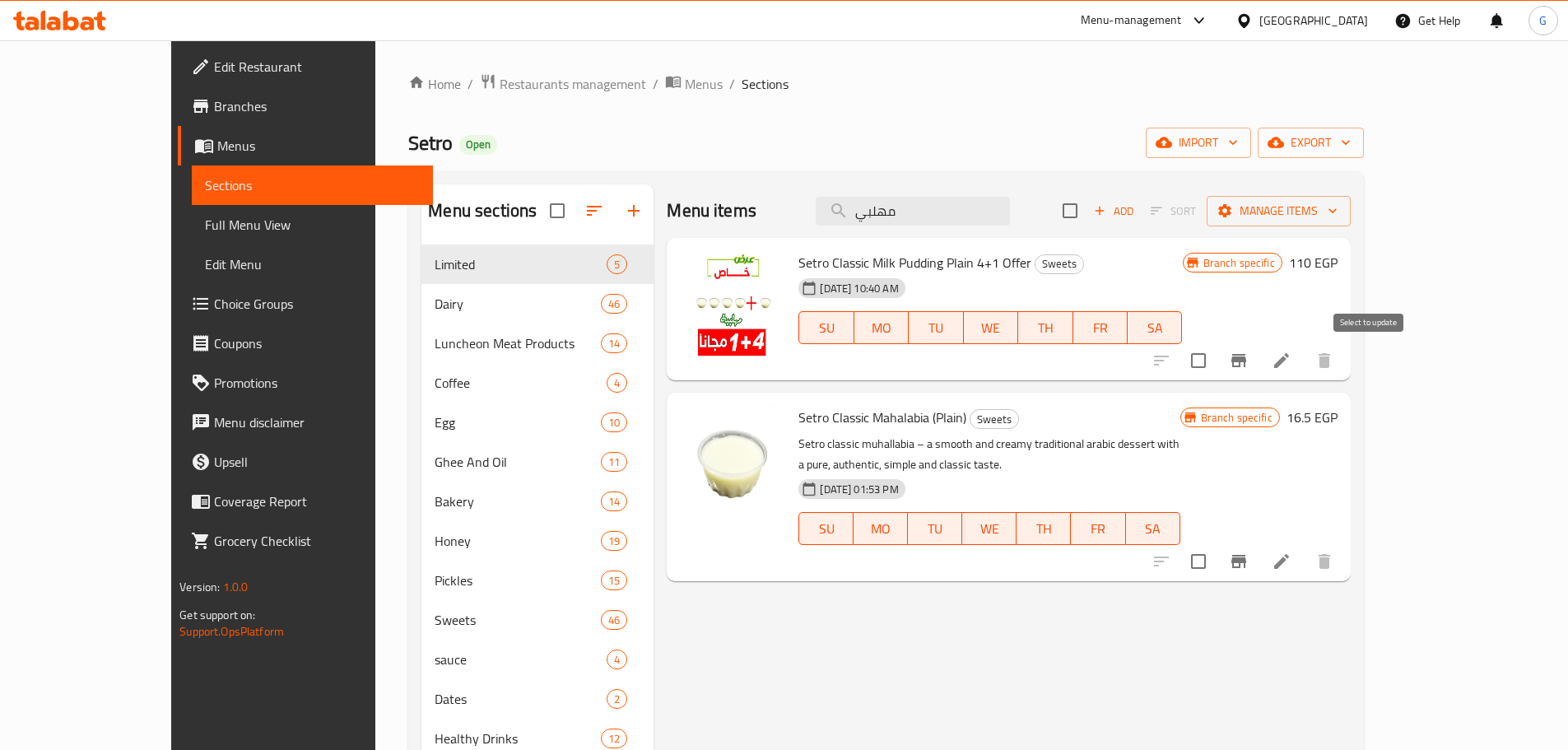
drag, startPoint x: 1377, startPoint y: 367, endPoint x: 1367, endPoint y: 375, distance: 12.8
click at [1215, 371] on input "checkbox" at bounding box center [1199, 360] width 35 height 35
checkbox input "true"
click at [1337, 211] on span "Manage items" at bounding box center [1278, 211] width 118 height 21
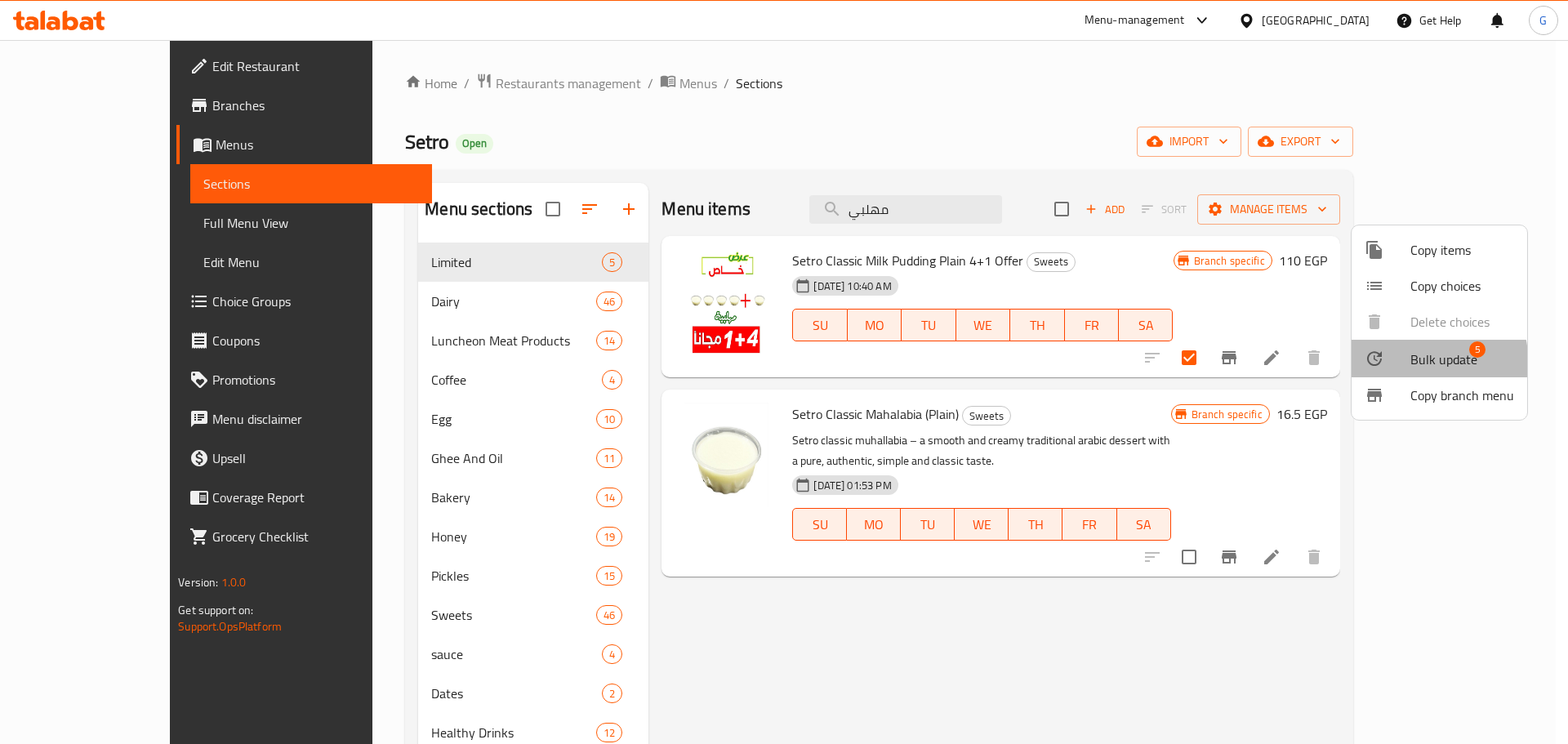
click at [1399, 366] on div at bounding box center [1388, 358] width 46 height 20
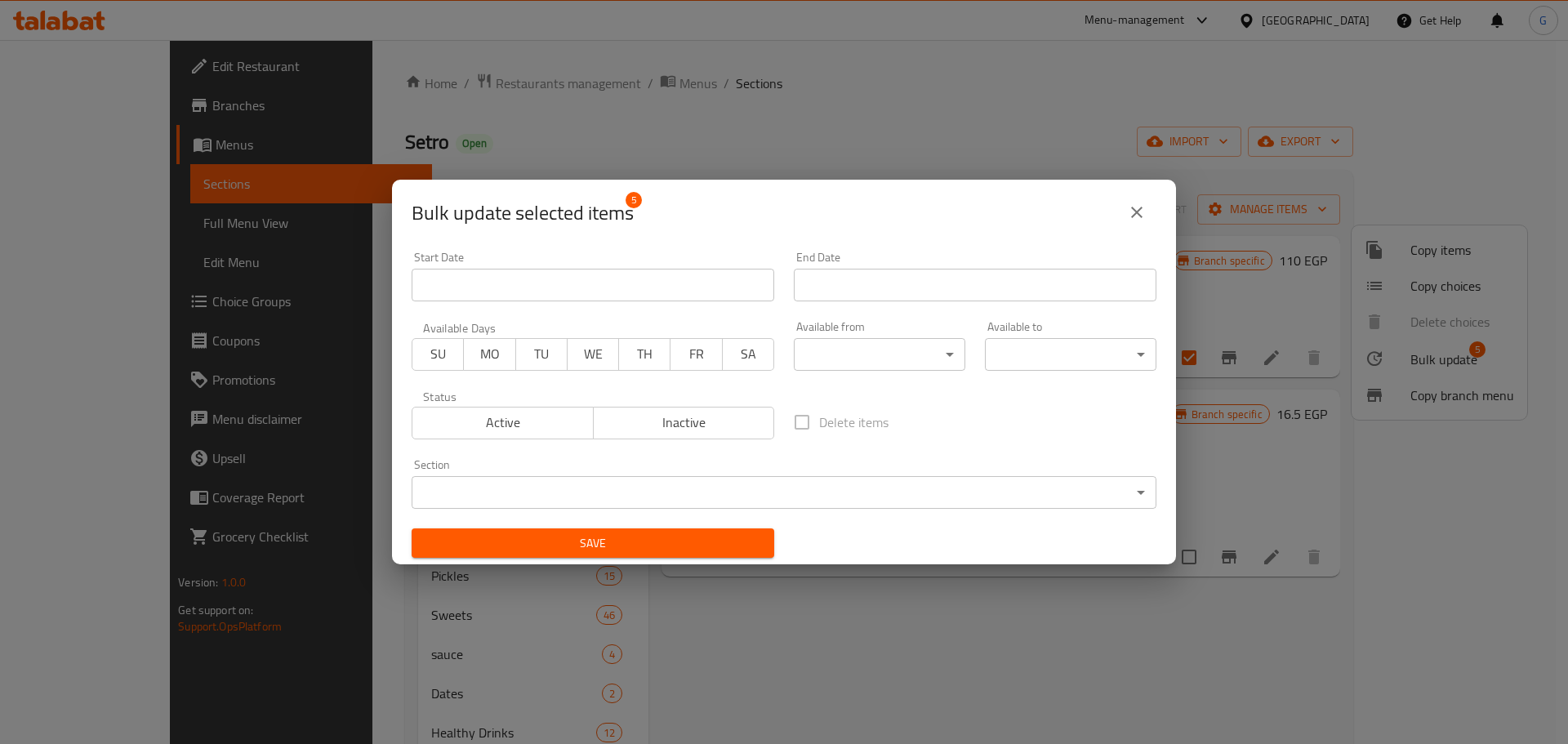
click at [878, 292] on input "Start Date" at bounding box center [975, 285] width 362 height 33
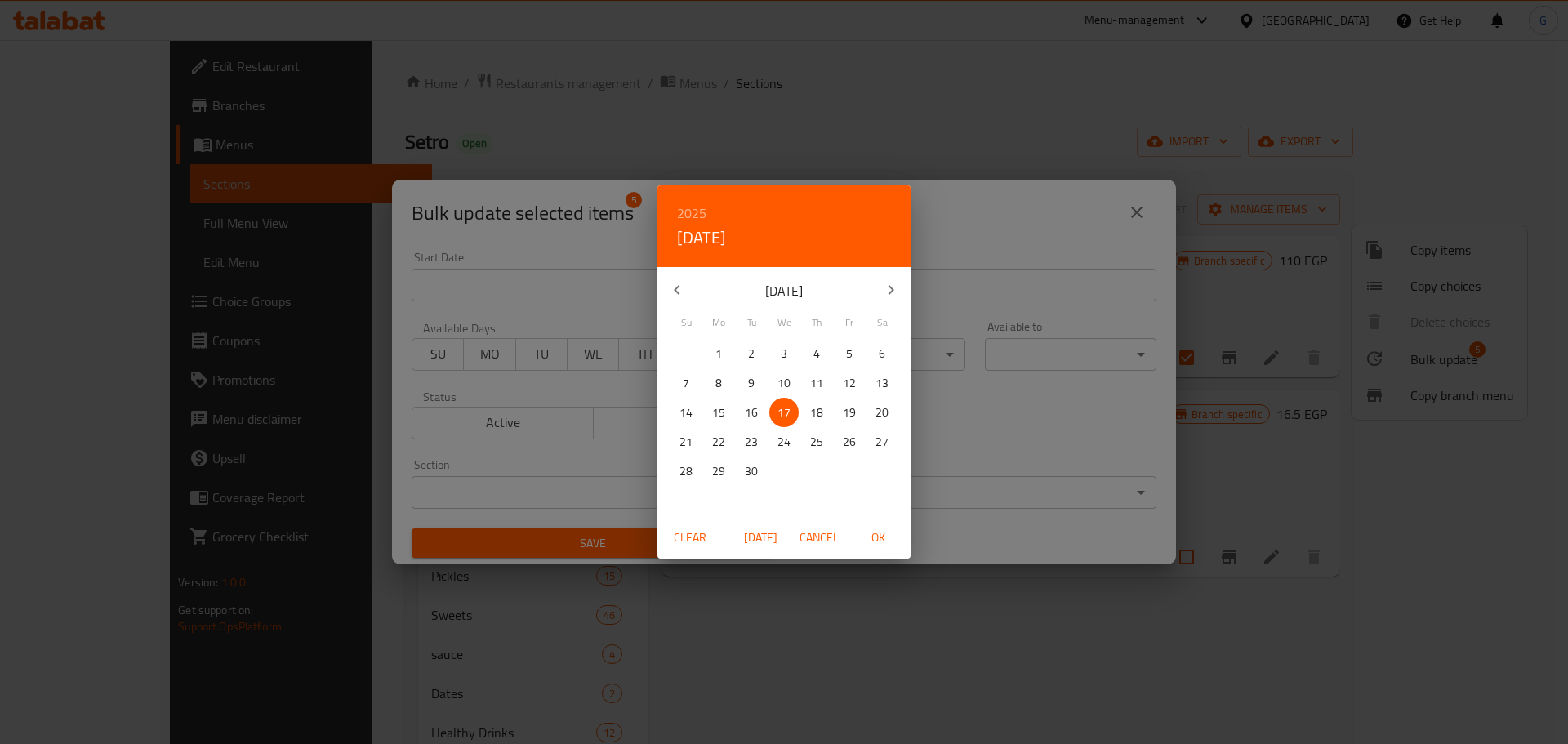
click at [750, 475] on p "30" at bounding box center [751, 471] width 13 height 21
click at [891, 536] on span "OK" at bounding box center [878, 537] width 40 height 21
type input "[DATE]"
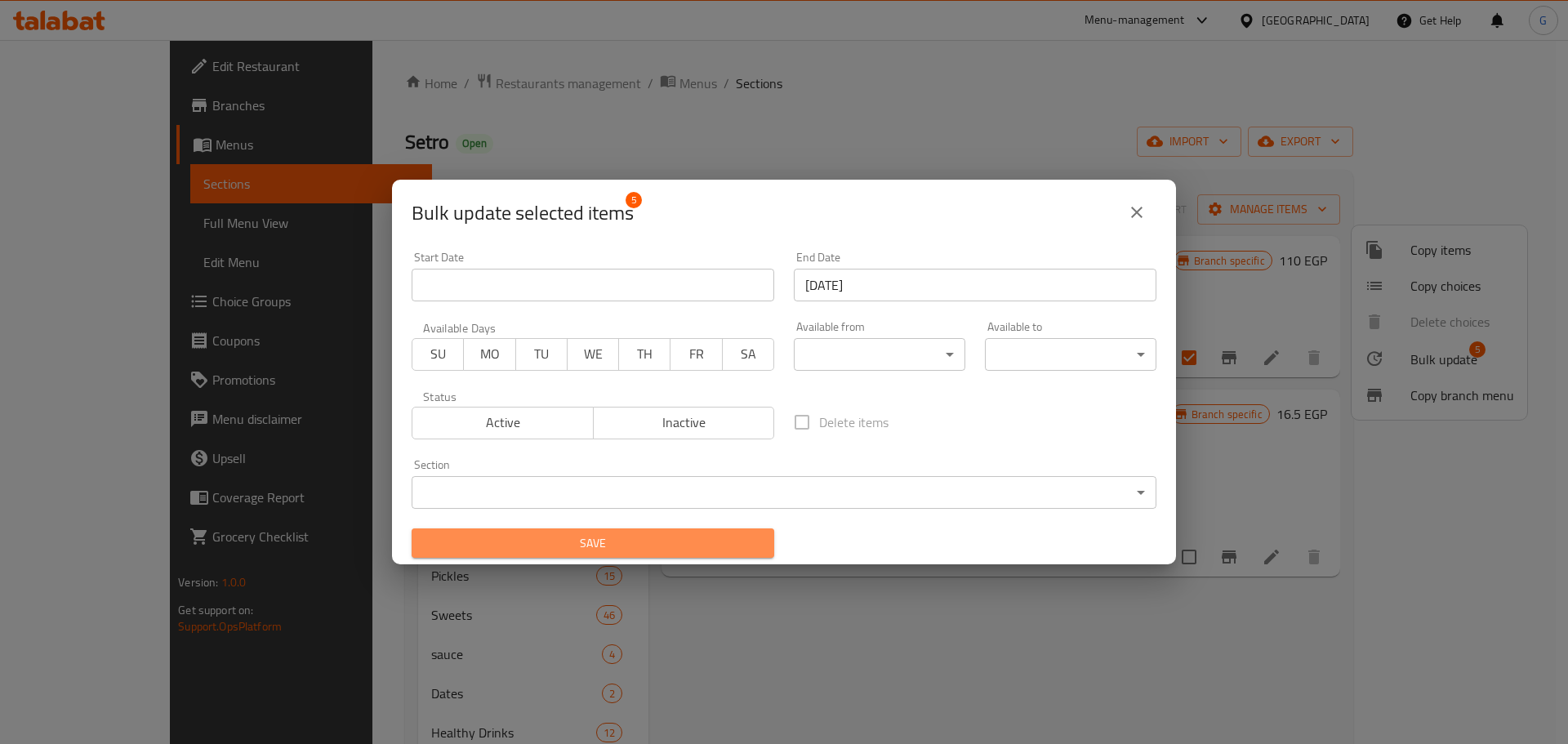
click at [731, 539] on span "Save" at bounding box center [593, 543] width 336 height 21
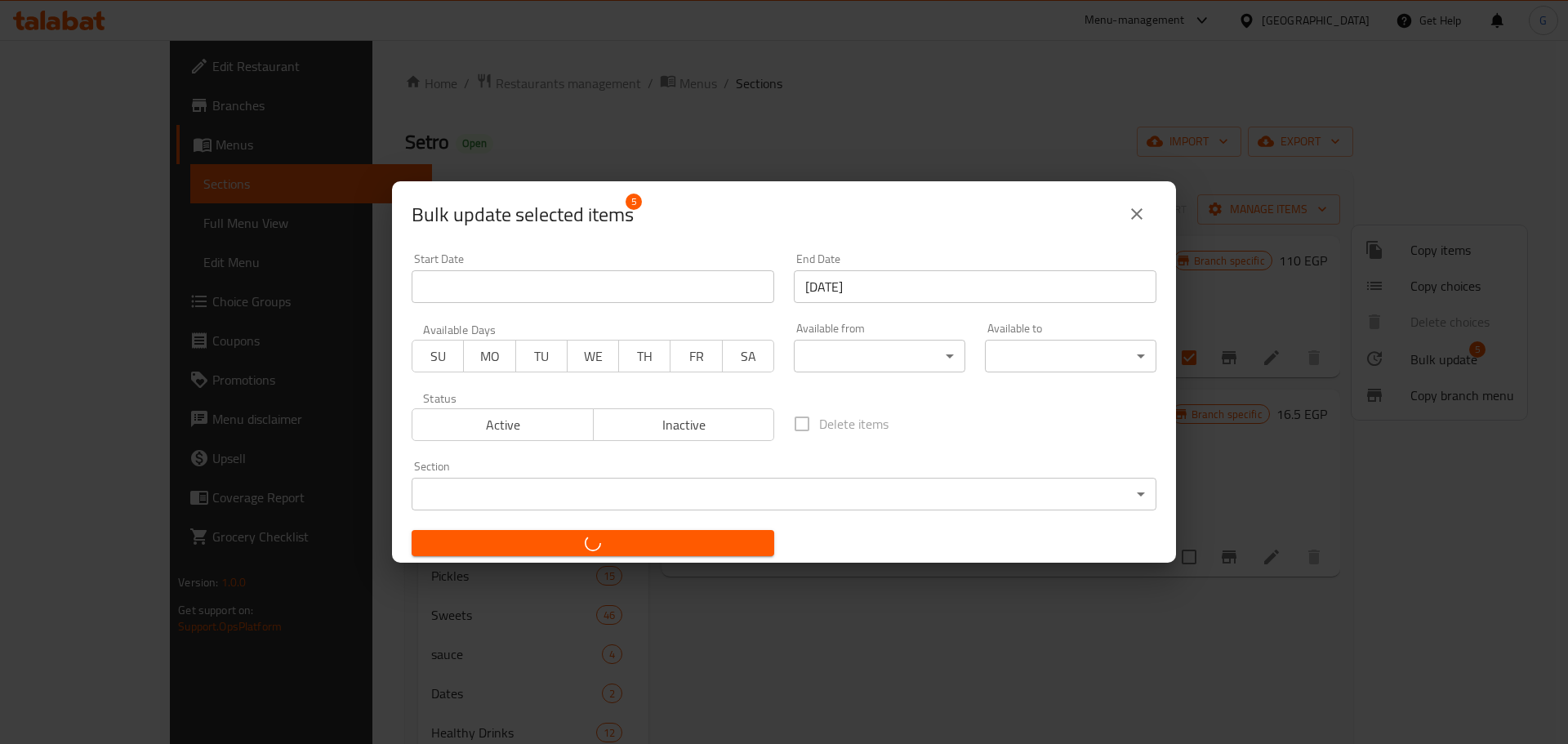
checkbox input "false"
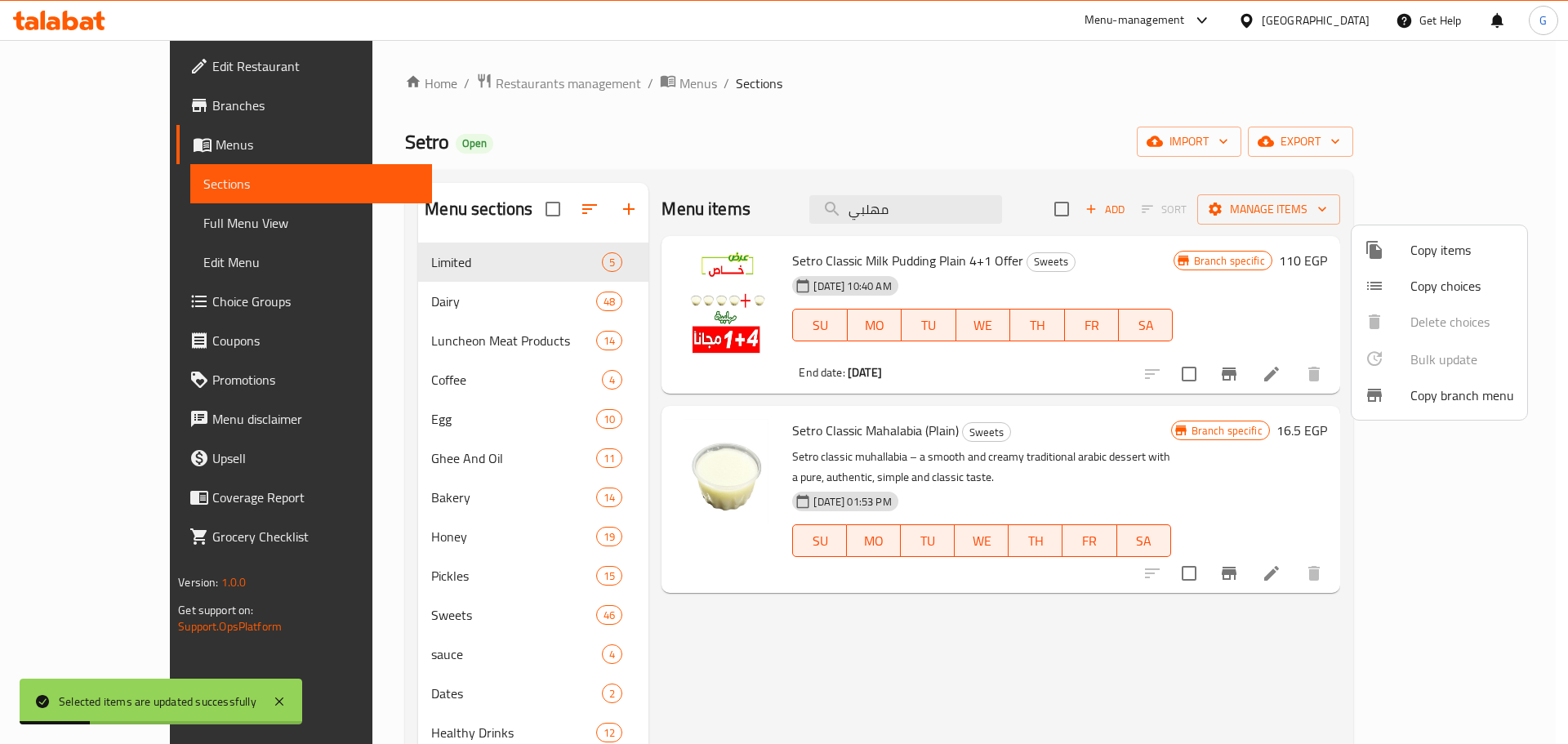
click at [912, 185] on div at bounding box center [784, 372] width 1568 height 744
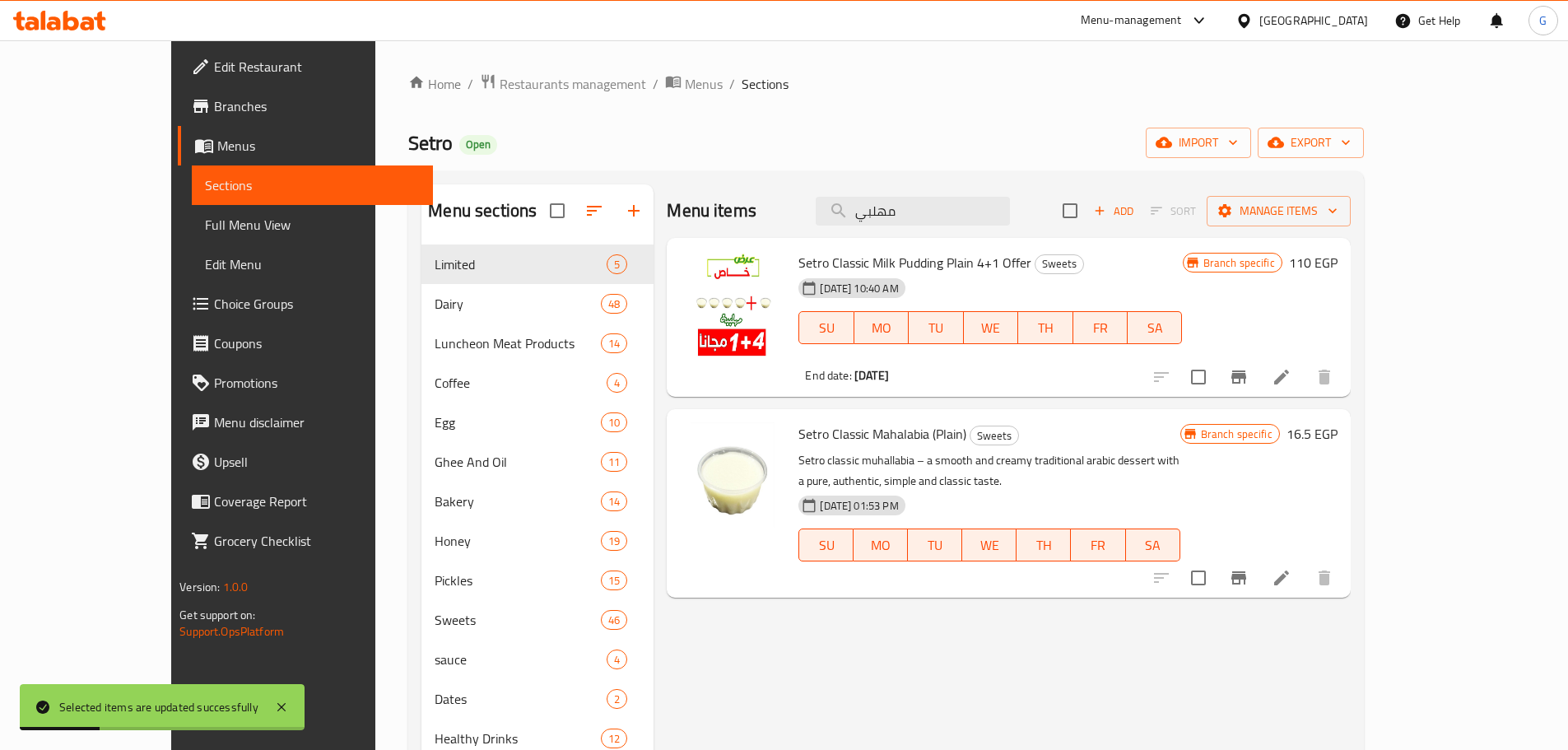
click at [937, 232] on div "Menu items مهلبي Add Sort Manage items" at bounding box center [1008, 211] width 683 height 53
click at [941, 207] on input "مهلبي" at bounding box center [913, 211] width 194 height 29
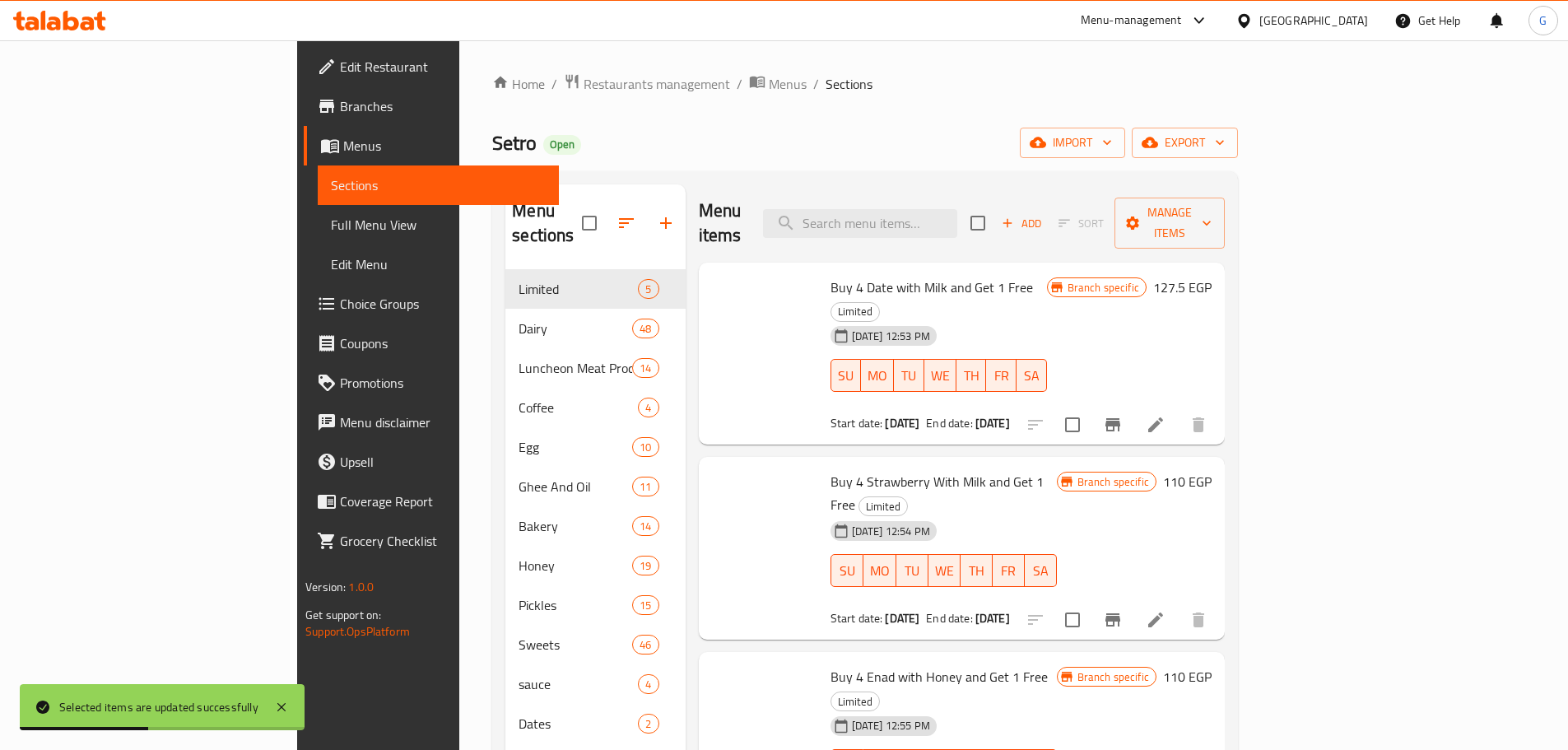
click at [966, 105] on div "Home / Restaurants management / Menus / Sections Setro Open import export Menu …" at bounding box center [865, 510] width 745 height 875
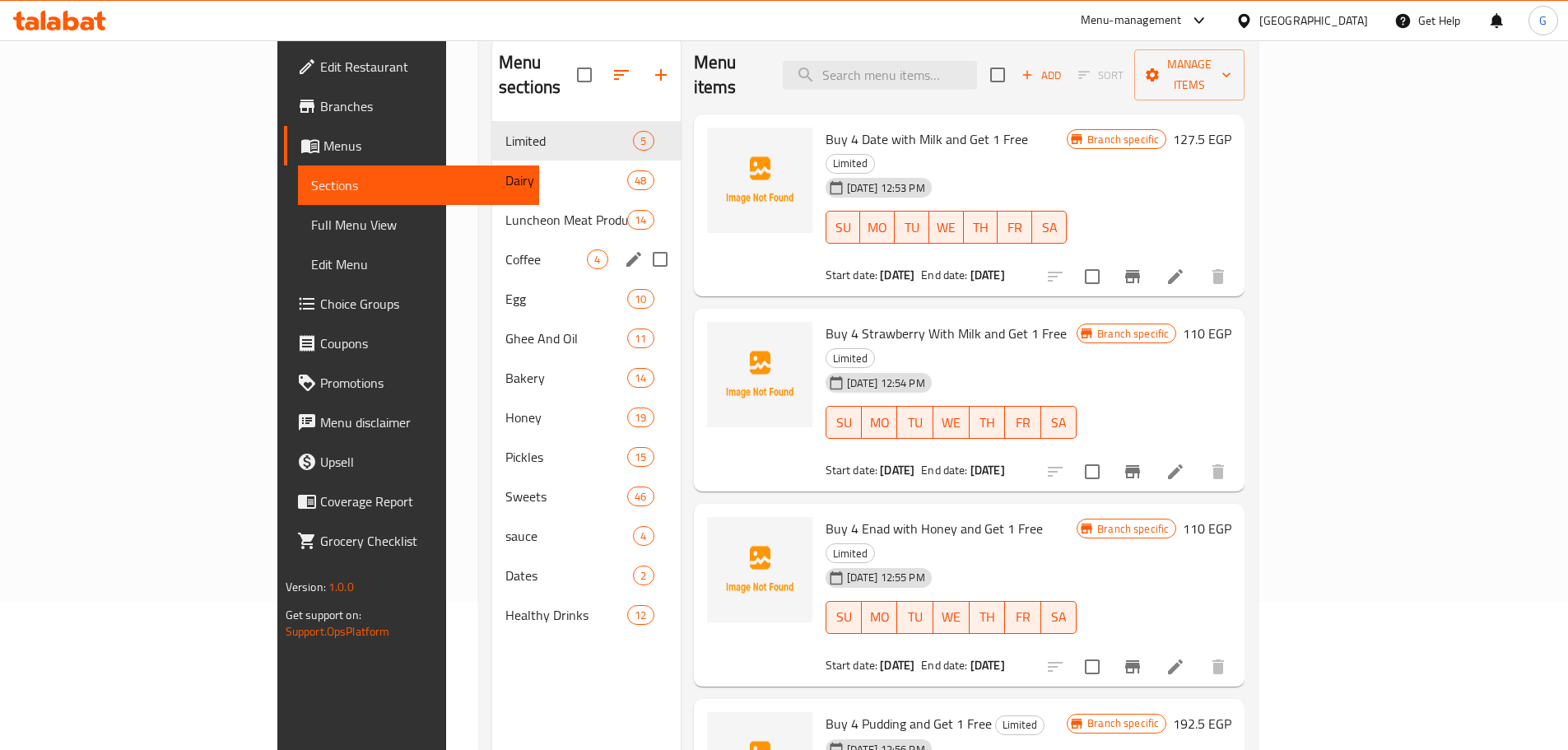
scroll to position [66, 0]
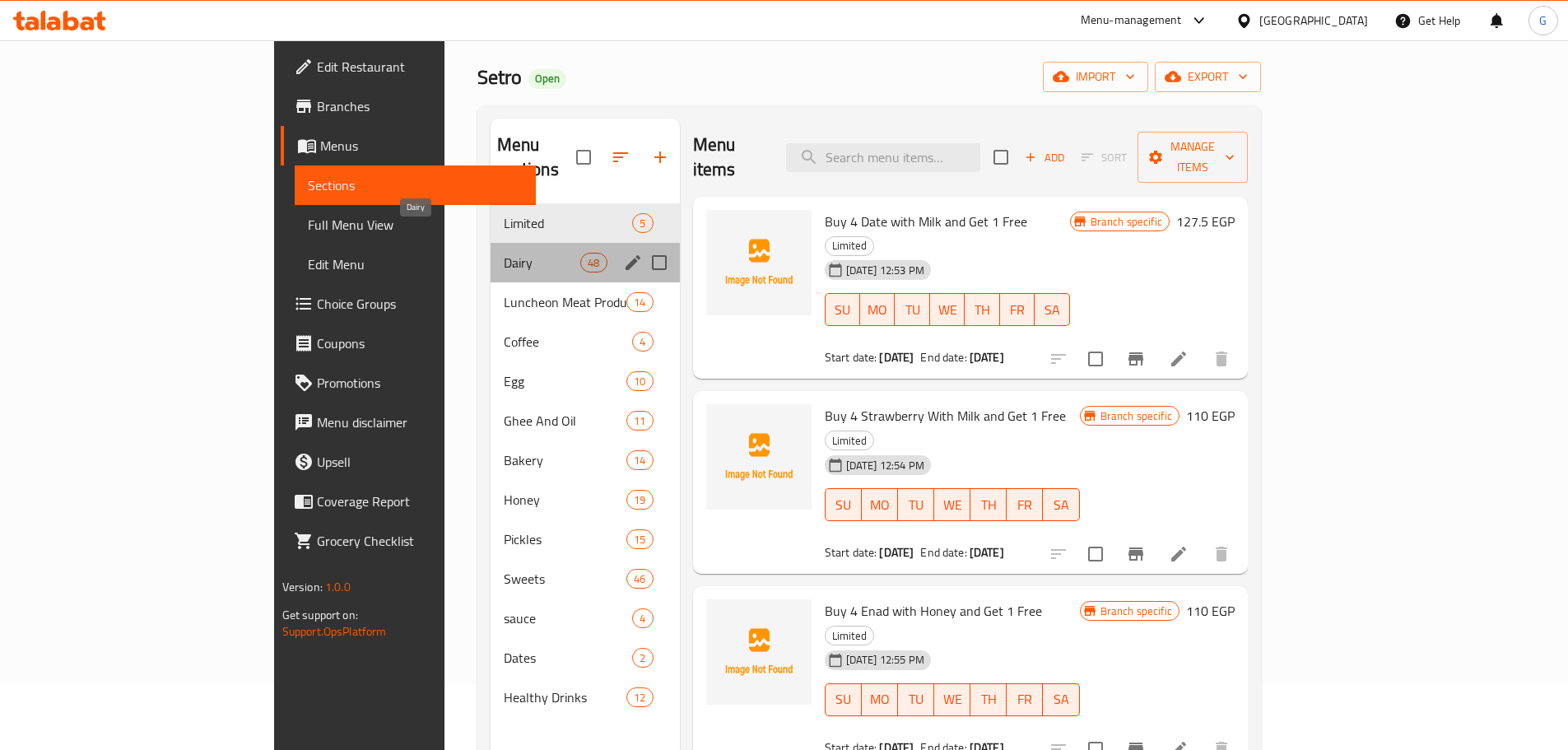
click at [504, 252] on span "Dairy" at bounding box center [542, 262] width 77 height 20
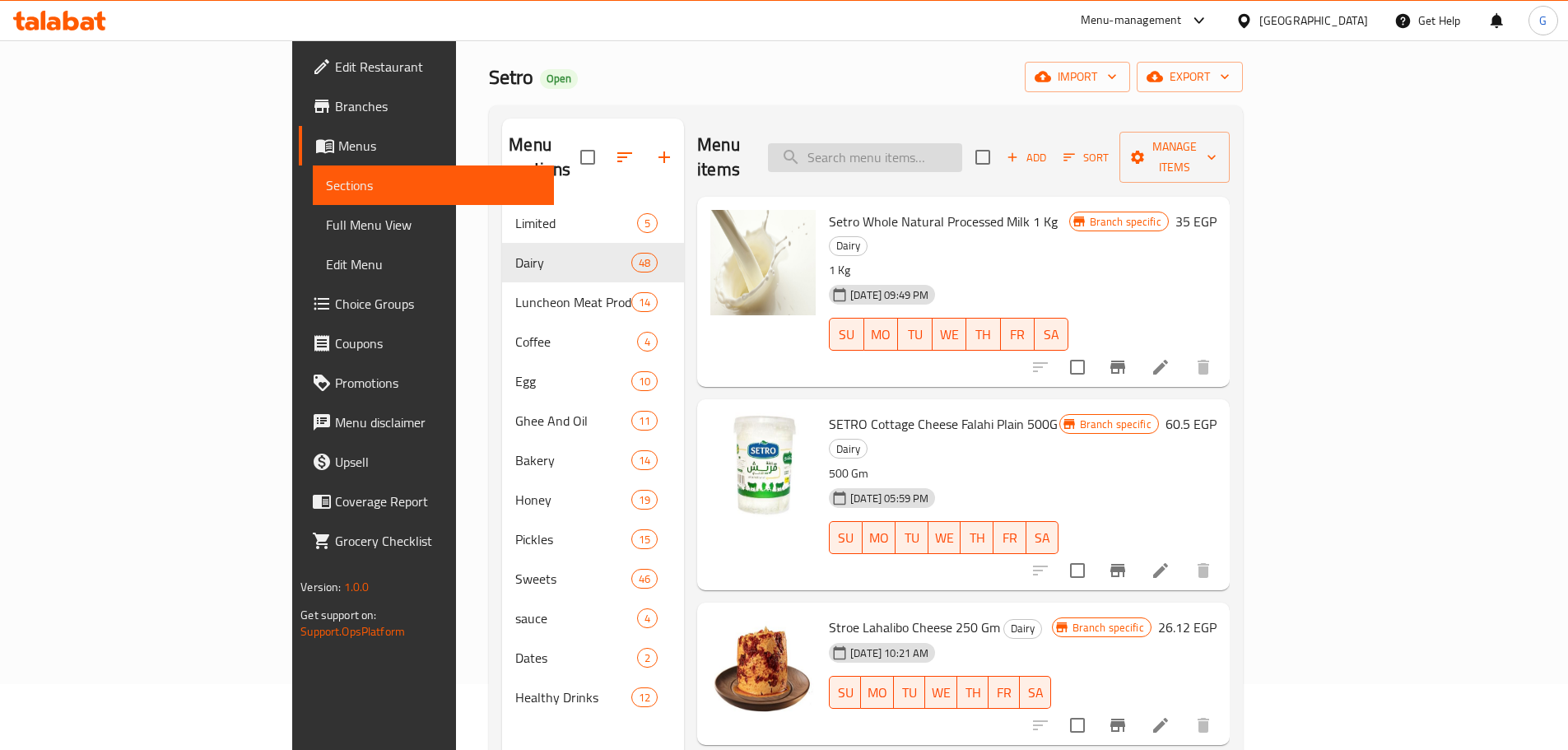
click at [929, 144] on input "search" at bounding box center [865, 158] width 194 height 29
paste input "طاجن لوت"
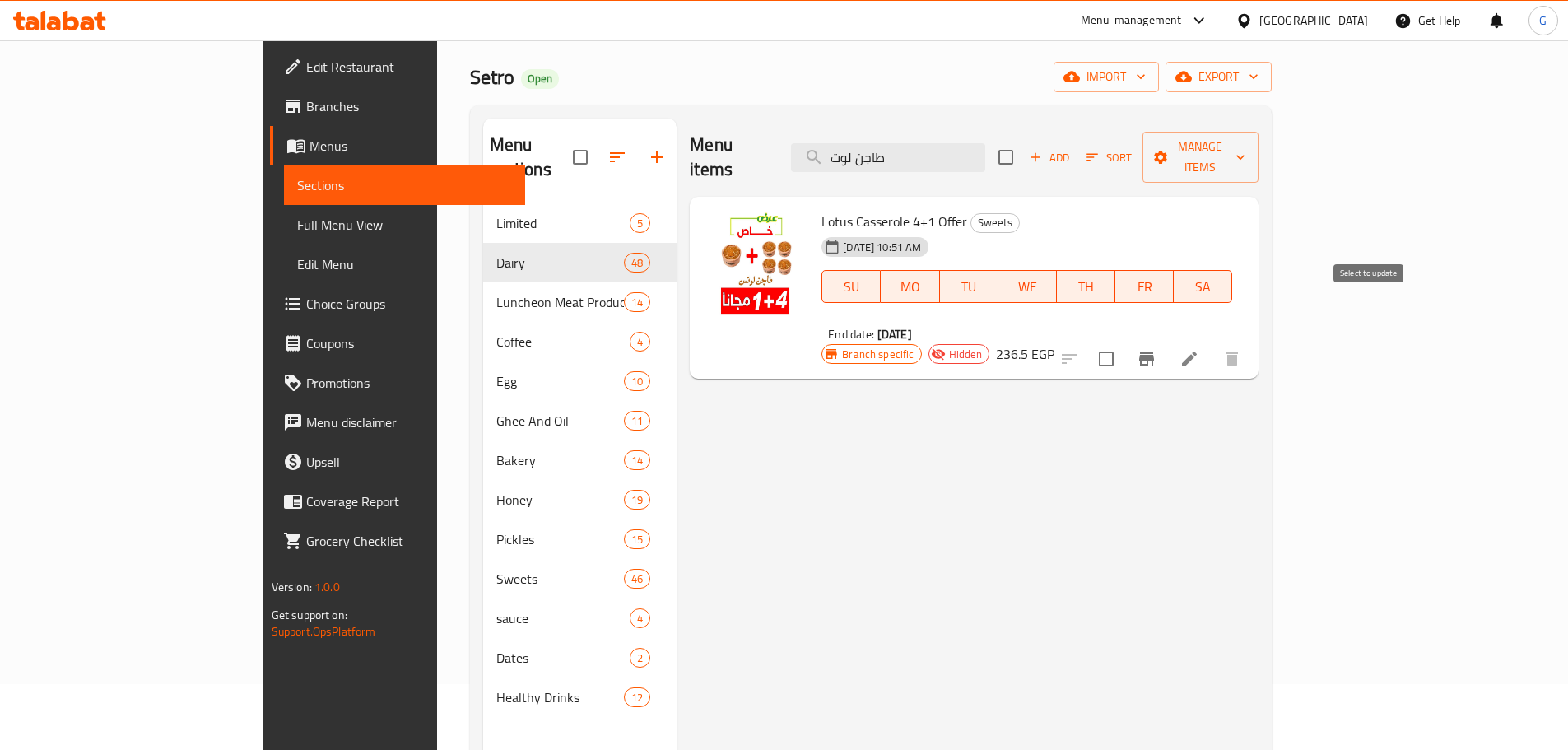
type input "طاجن لوت"
click at [1123, 341] on input "checkbox" at bounding box center [1106, 359] width 35 height 35
checkbox input "true"
click at [1246, 145] on span "Manage items" at bounding box center [1200, 158] width 90 height 42
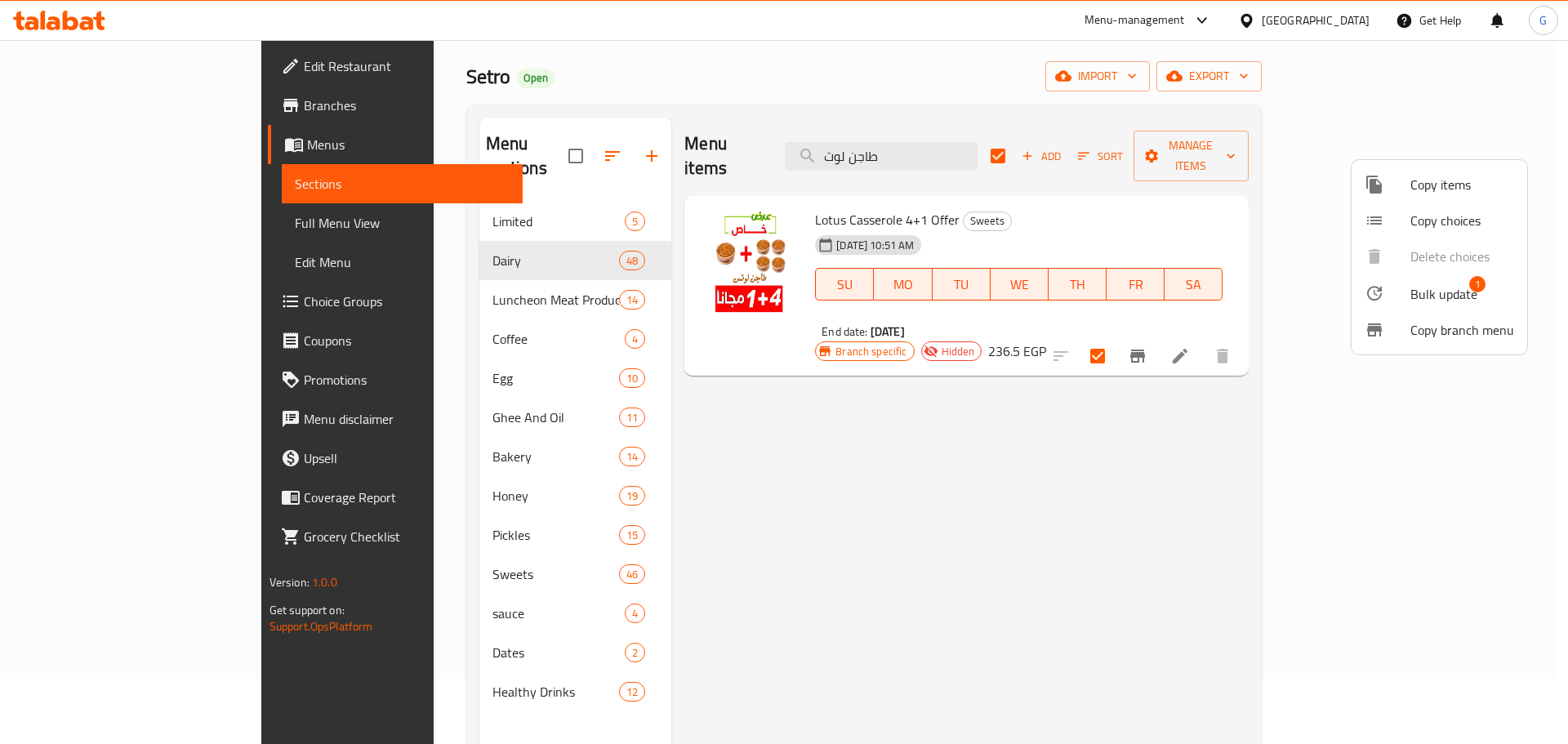
click at [1441, 304] on span "Bulk update" at bounding box center [1443, 294] width 67 height 20
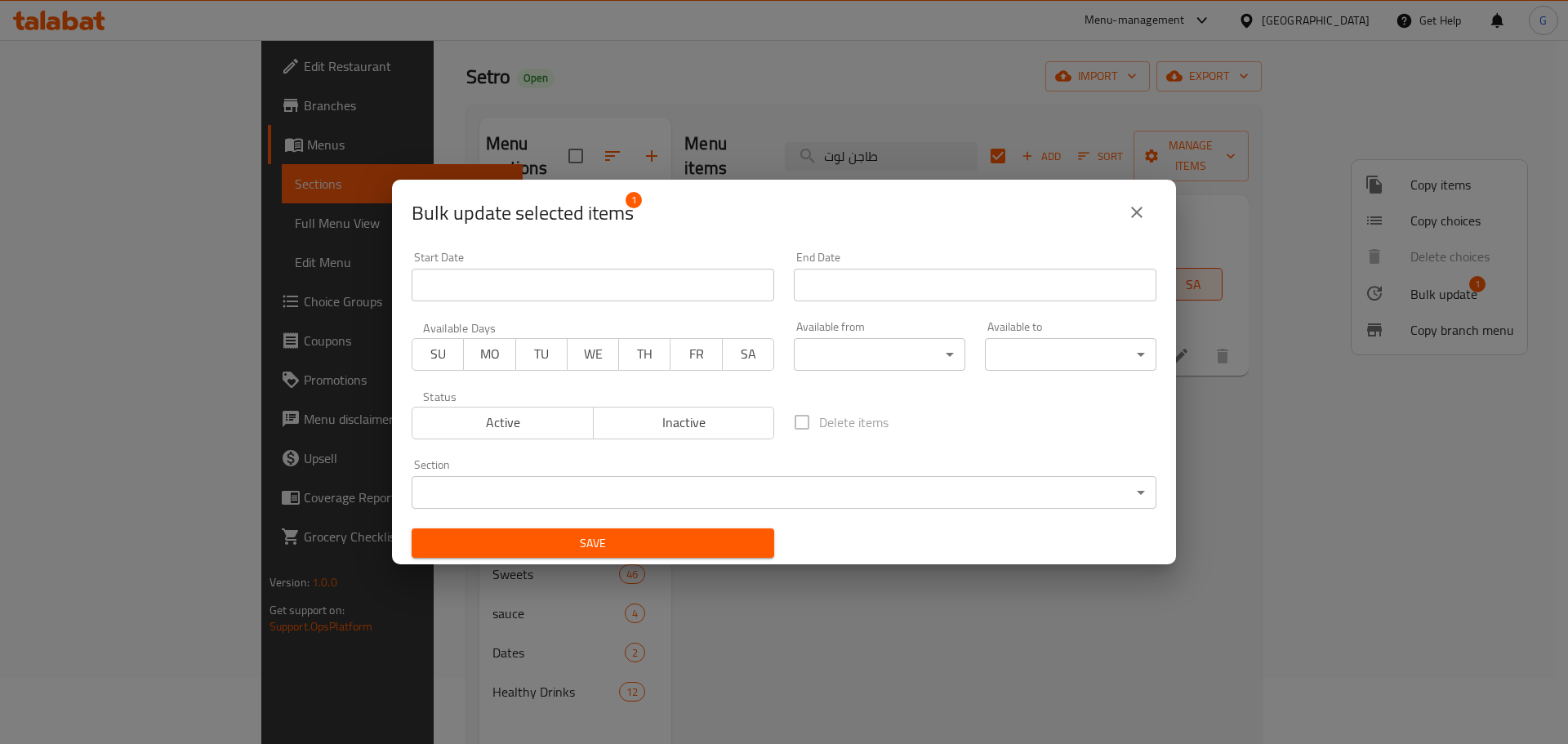
click at [540, 427] on span "Active" at bounding box center [503, 423] width 168 height 24
click at [679, 567] on div "Bulk update selected items 1 Start Date Start Date End Date End Date Available …" at bounding box center [784, 372] width 1568 height 744
click at [685, 550] on span "Save" at bounding box center [593, 543] width 336 height 21
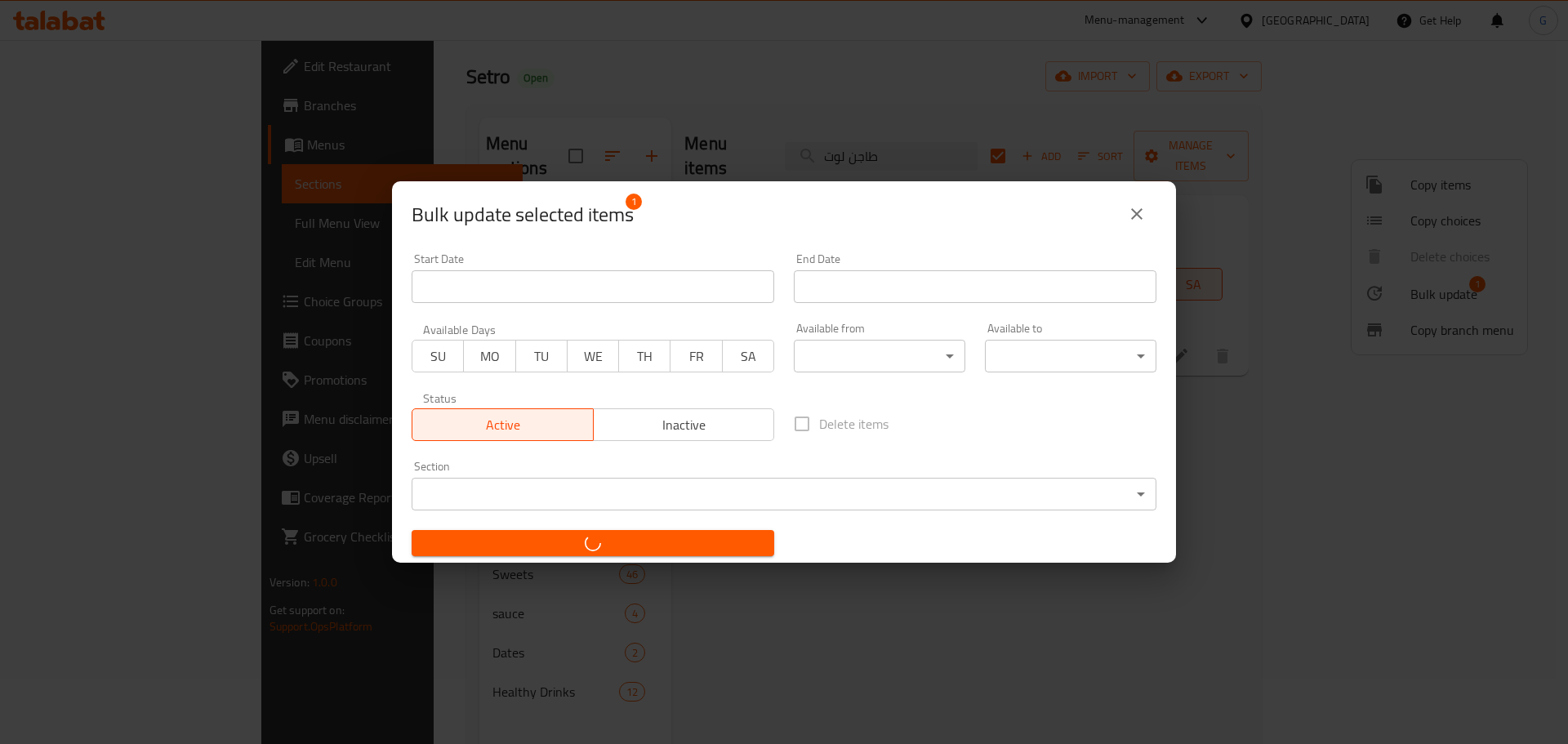
click at [1219, 410] on div "Bulk update selected items 1 Start Date Start Date End Date End Date Available …" at bounding box center [784, 372] width 1568 height 744
checkbox input "false"
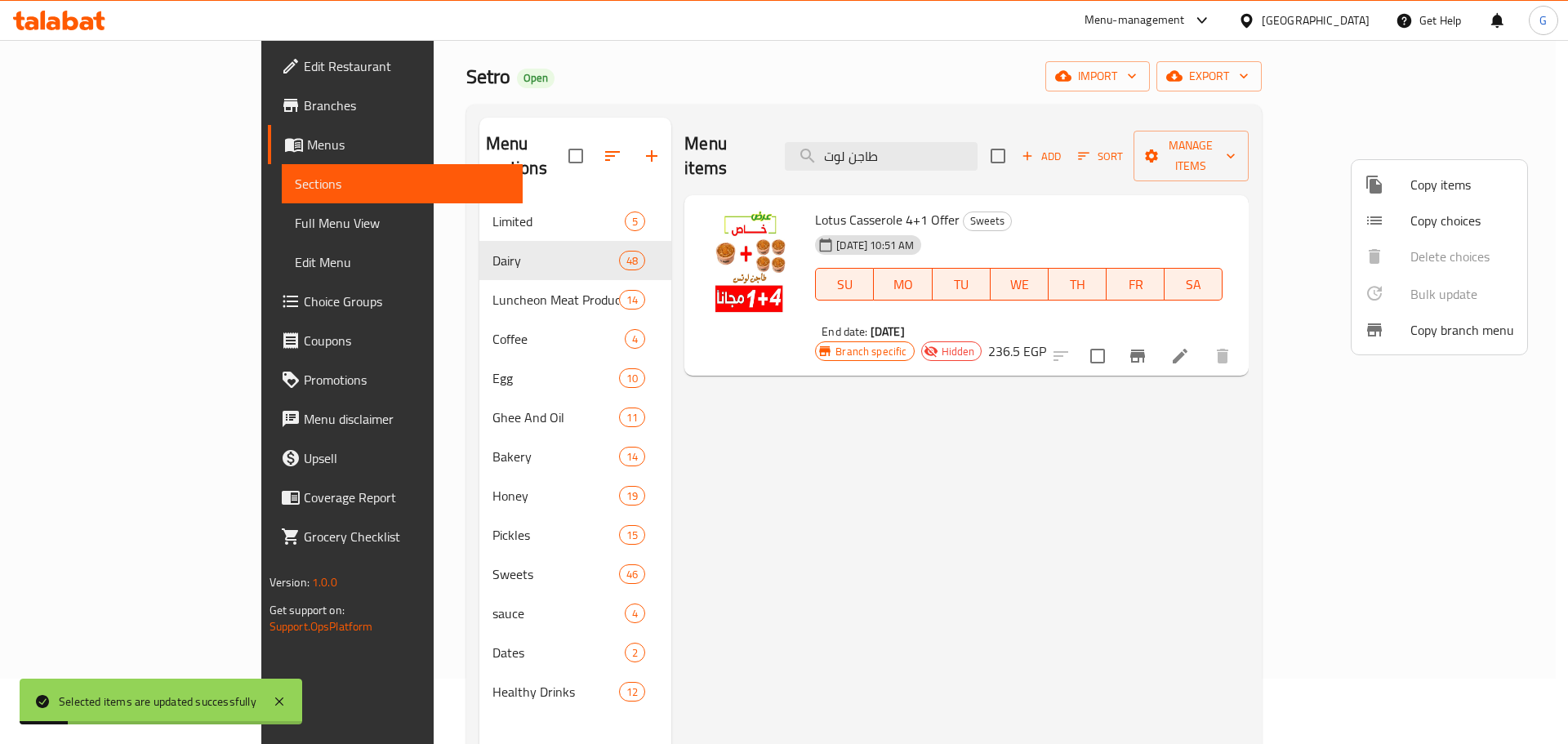
click at [1272, 430] on div at bounding box center [784, 372] width 1568 height 744
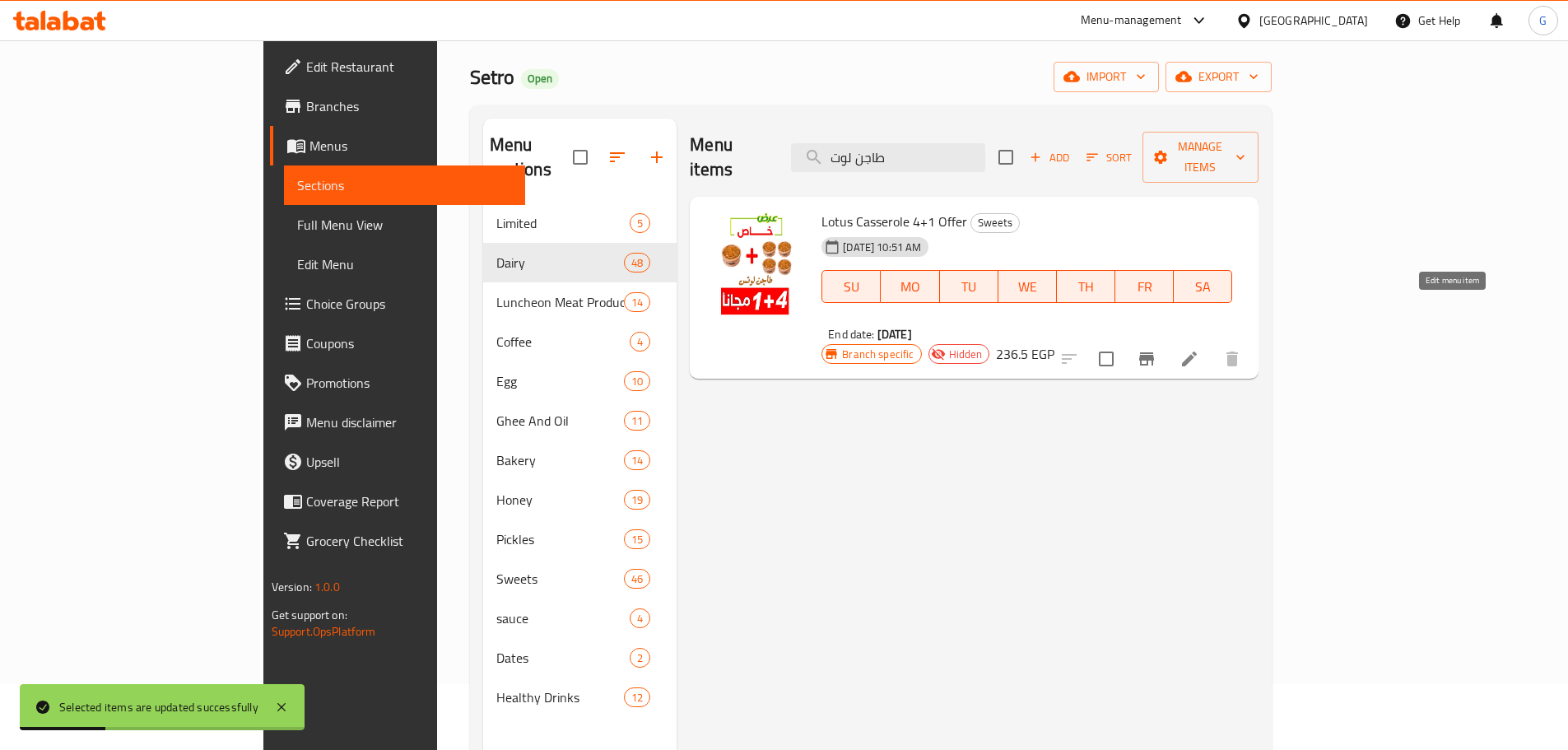
click at [1199, 349] on icon at bounding box center [1189, 359] width 20 height 20
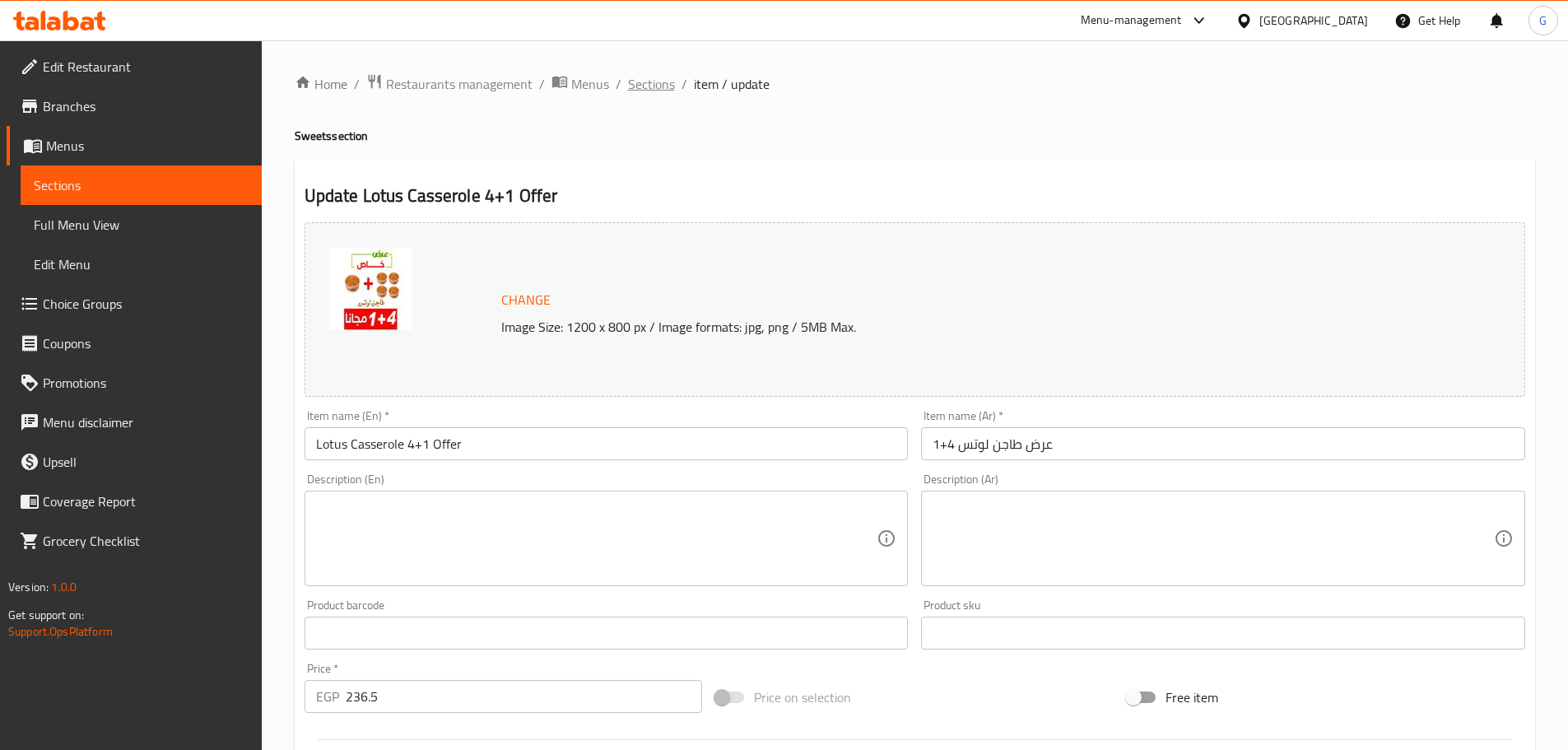
click at [647, 92] on span "Sections" at bounding box center [651, 84] width 47 height 20
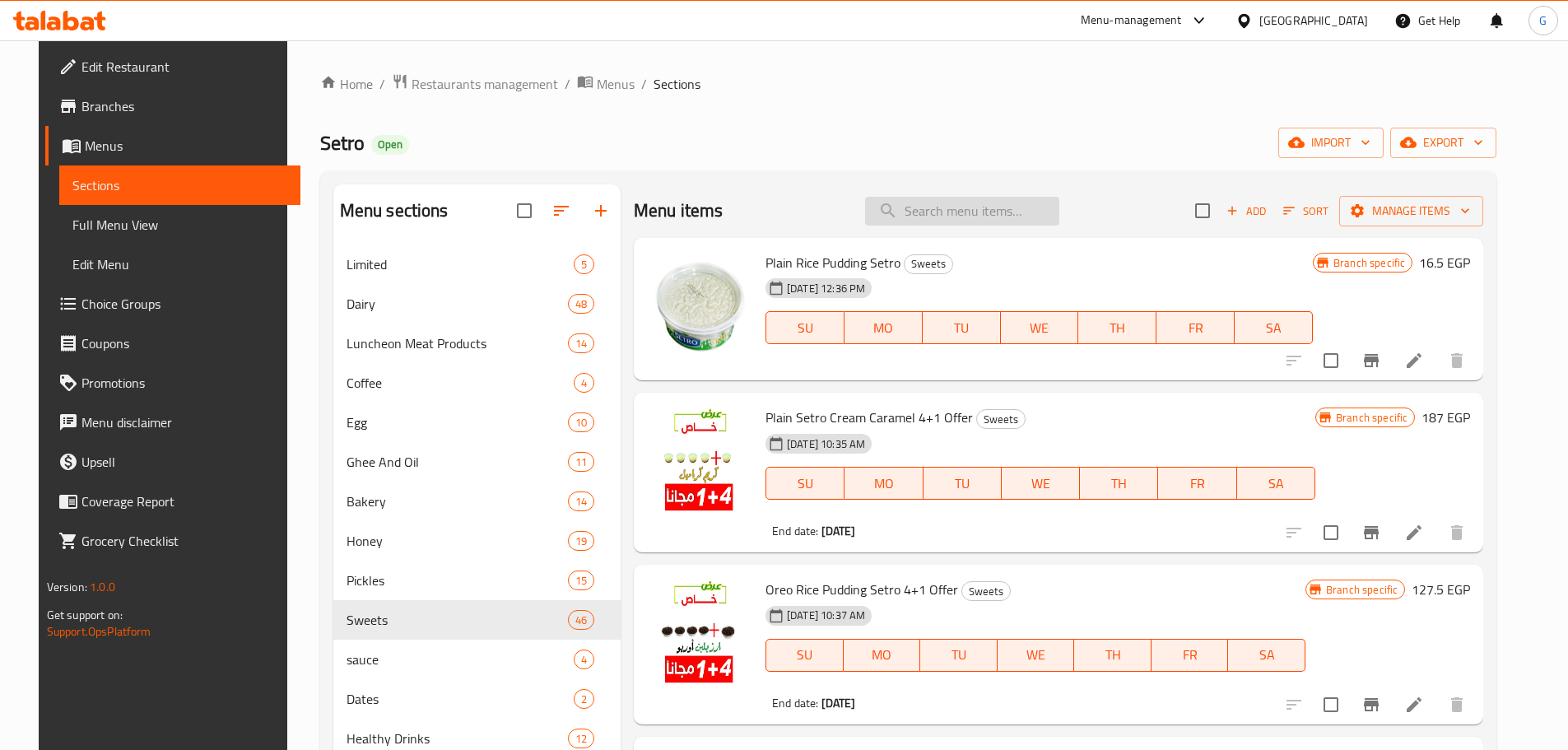
click at [935, 204] on input "search" at bounding box center [962, 211] width 194 height 29
paste input "كريم كر"
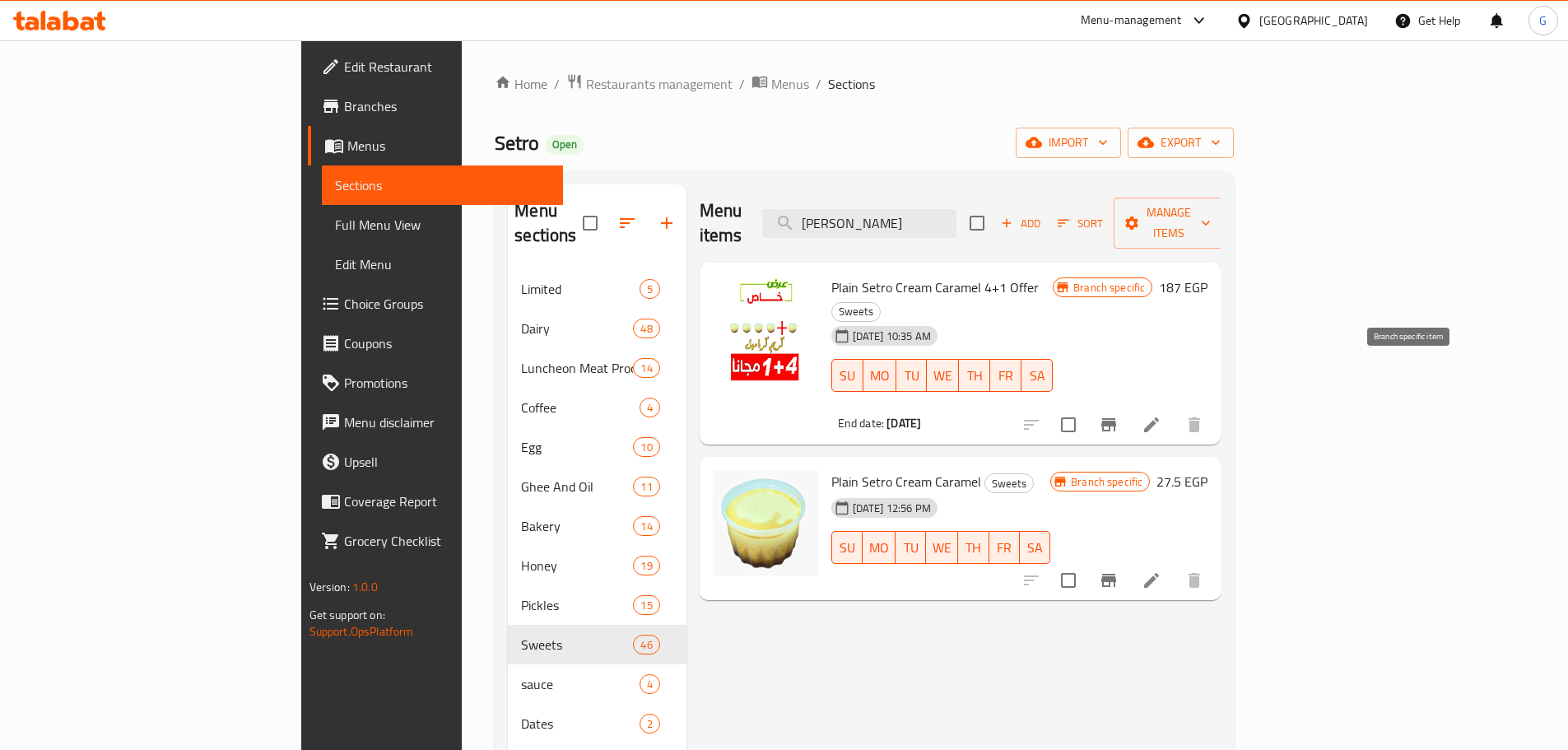
type input "كريم كر"
click at [1128, 405] on button "Branch-specific-item" at bounding box center [1109, 425] width 40 height 40
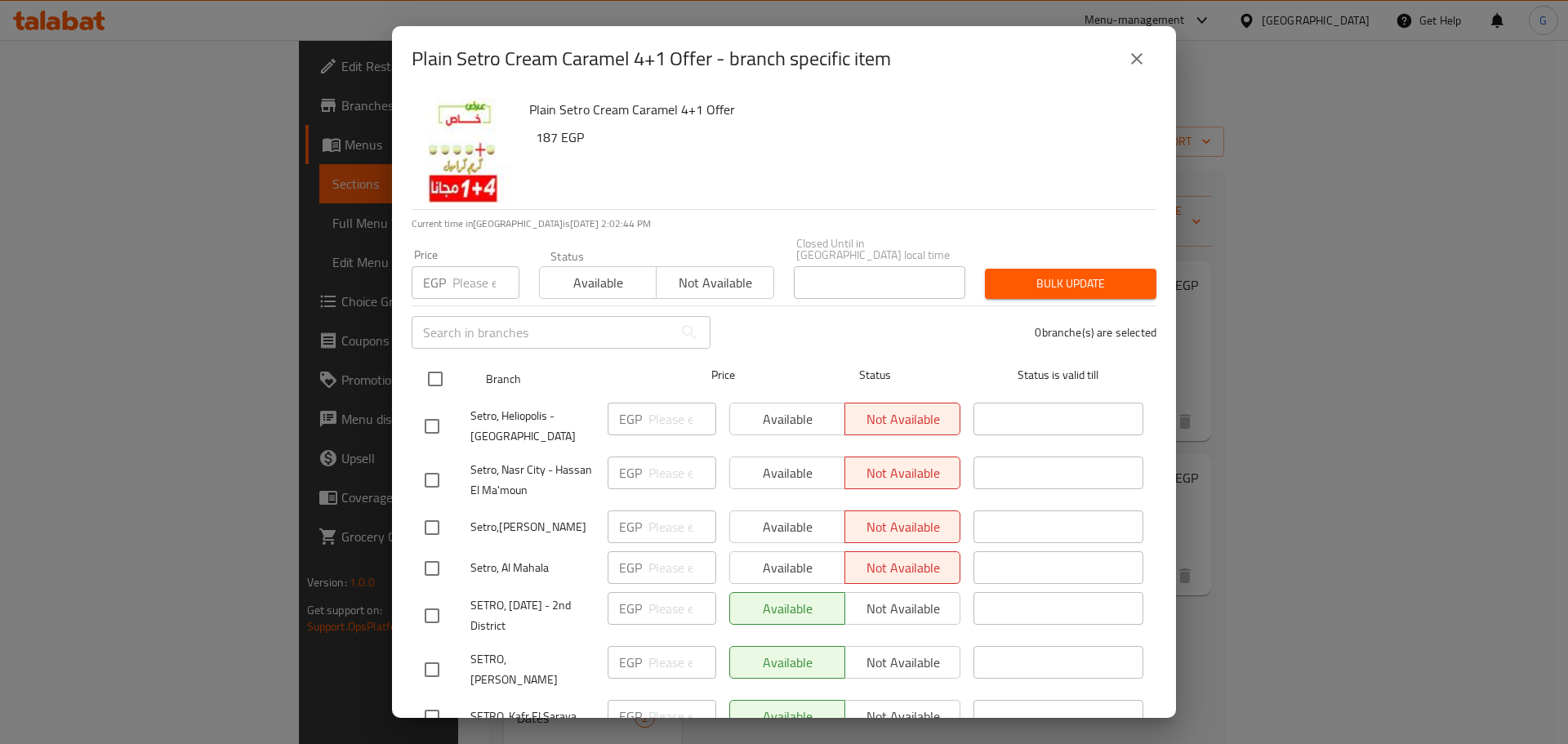
drag, startPoint x: 438, startPoint y: 372, endPoint x: 479, endPoint y: 363, distance: 42.0
click at [438, 372] on input "checkbox" at bounding box center [436, 379] width 35 height 35
checkbox input "true"
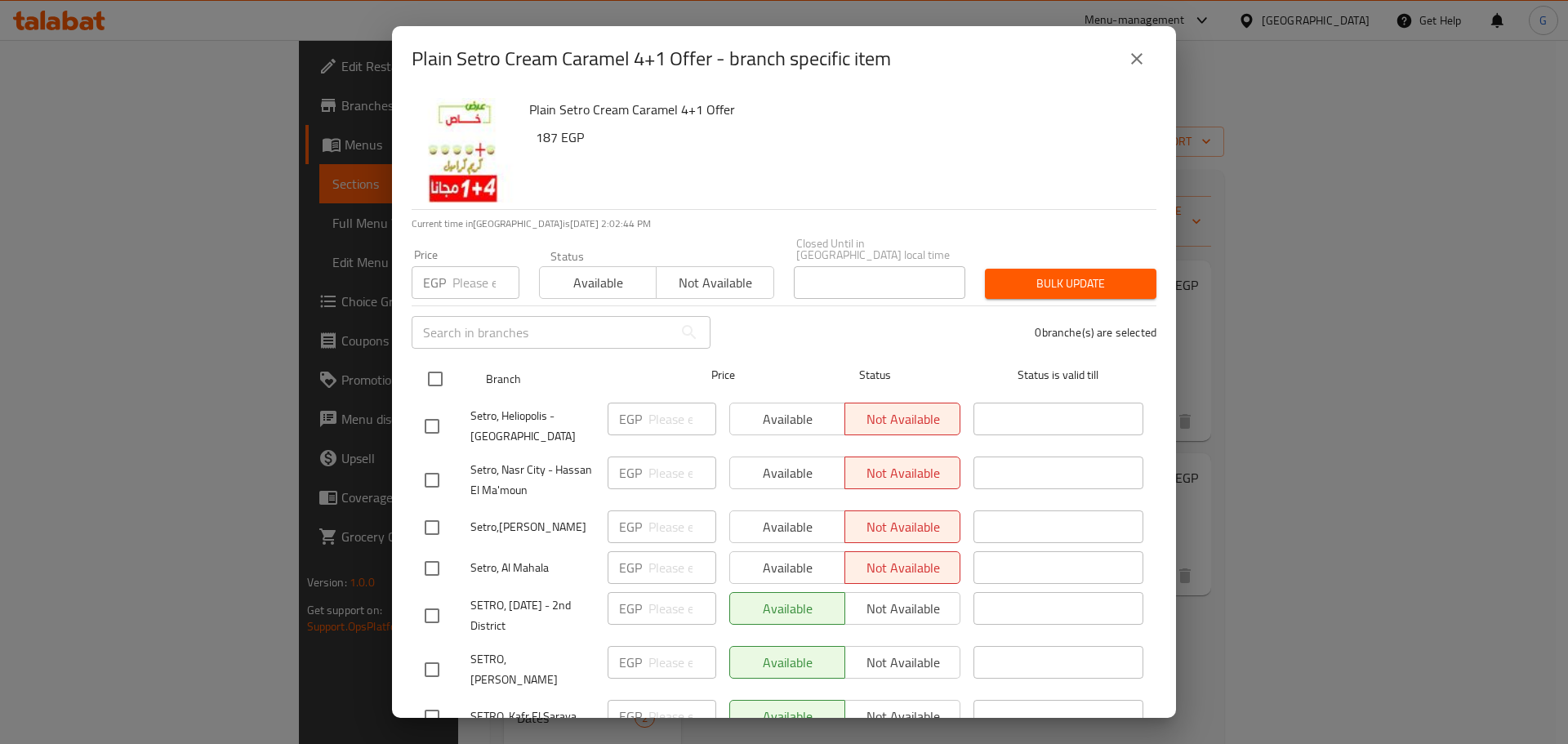
checkbox input "true"
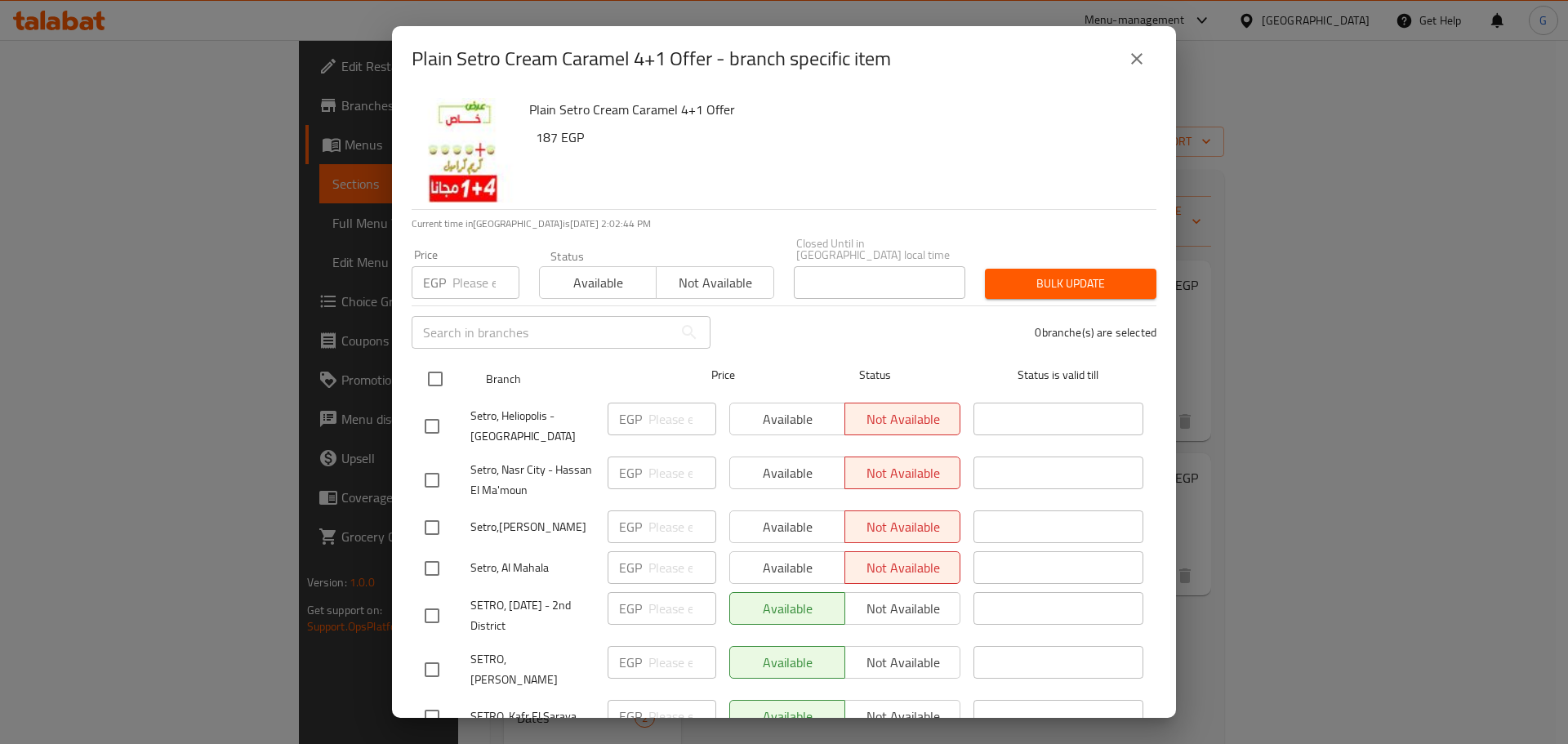
checkbox input "true"
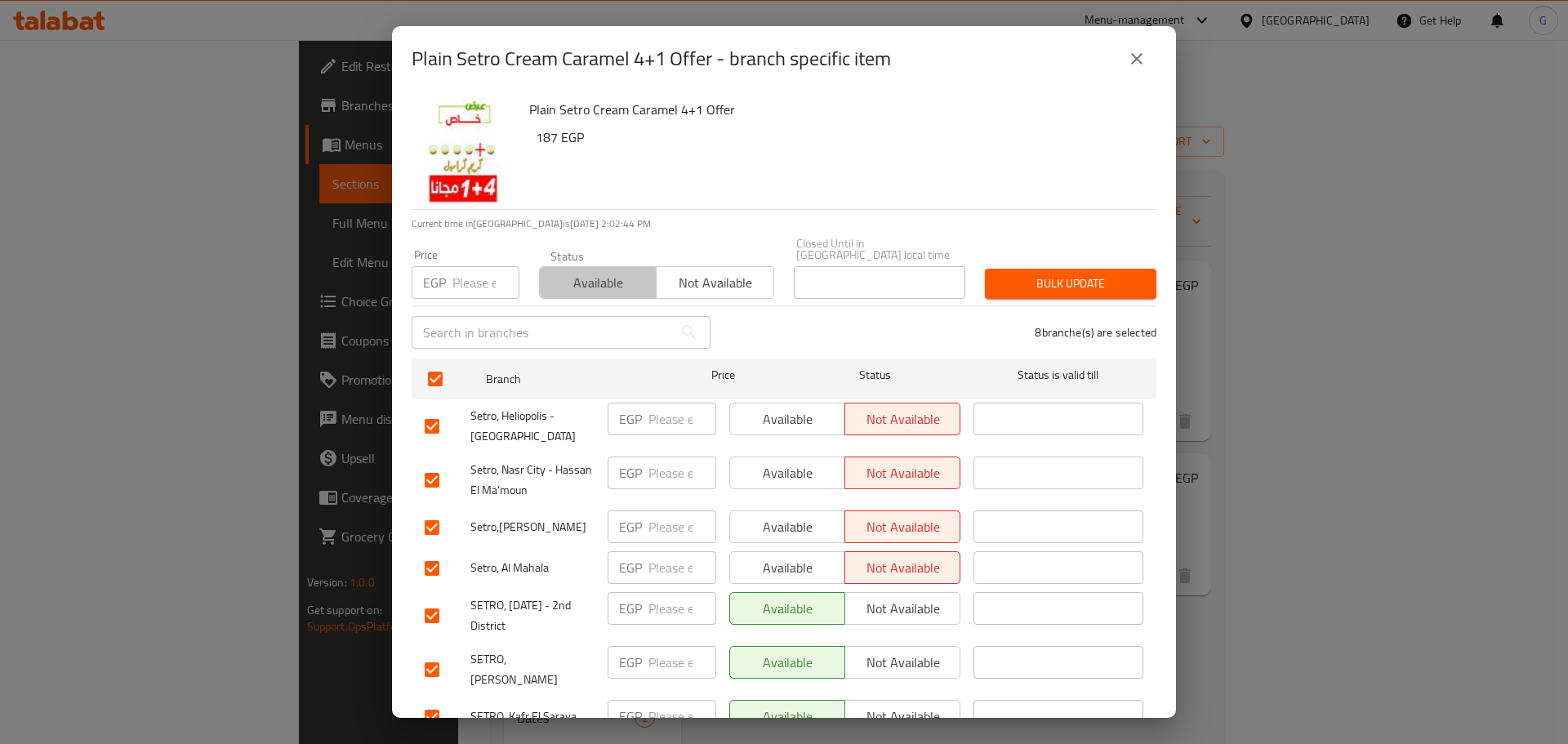
click at [548, 276] on span "Available" at bounding box center [598, 283] width 104 height 24
click at [1008, 285] on button "Bulk update" at bounding box center [1071, 283] width 171 height 30
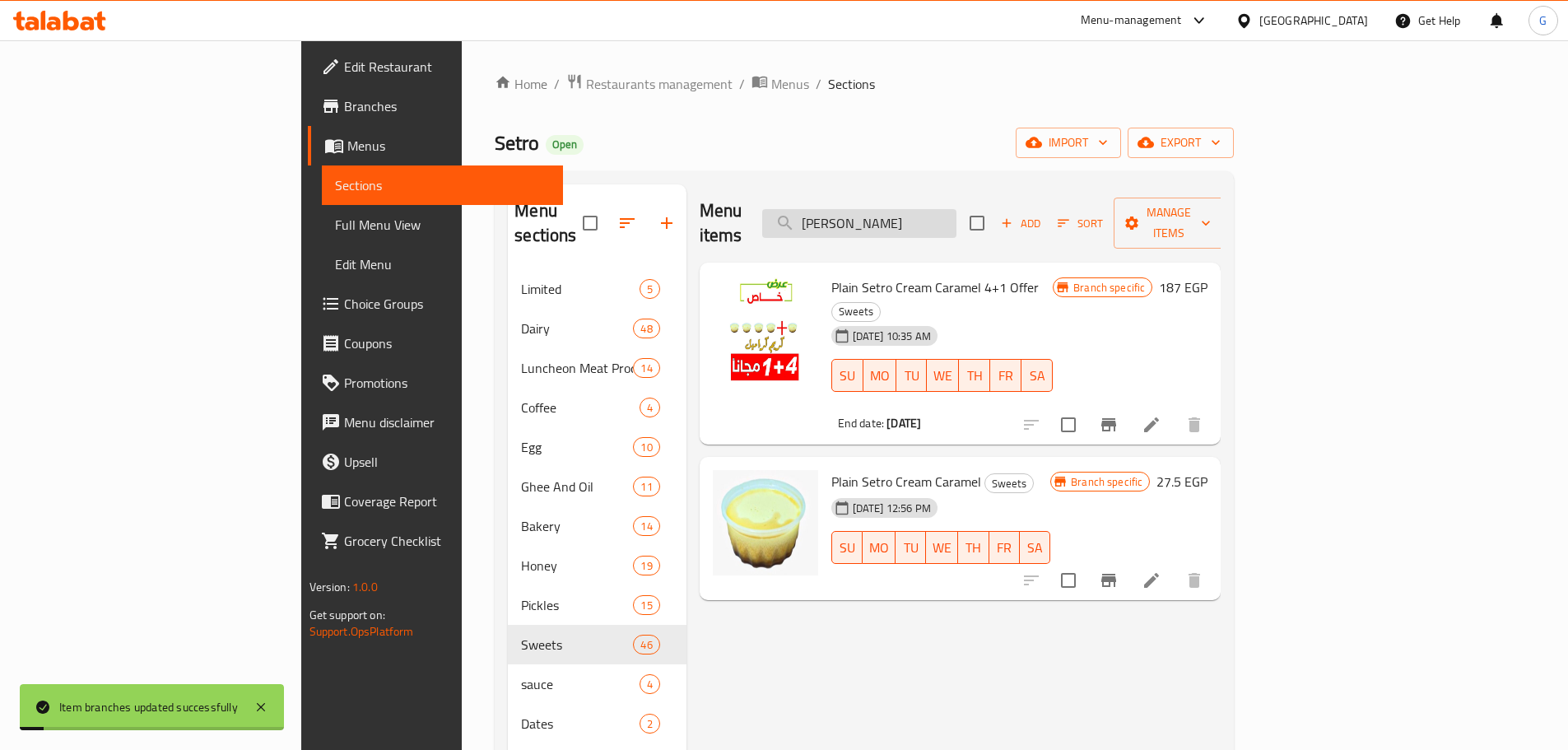
click at [956, 211] on input "كريم كر" at bounding box center [859, 223] width 194 height 29
paste input "رز بلبن او"
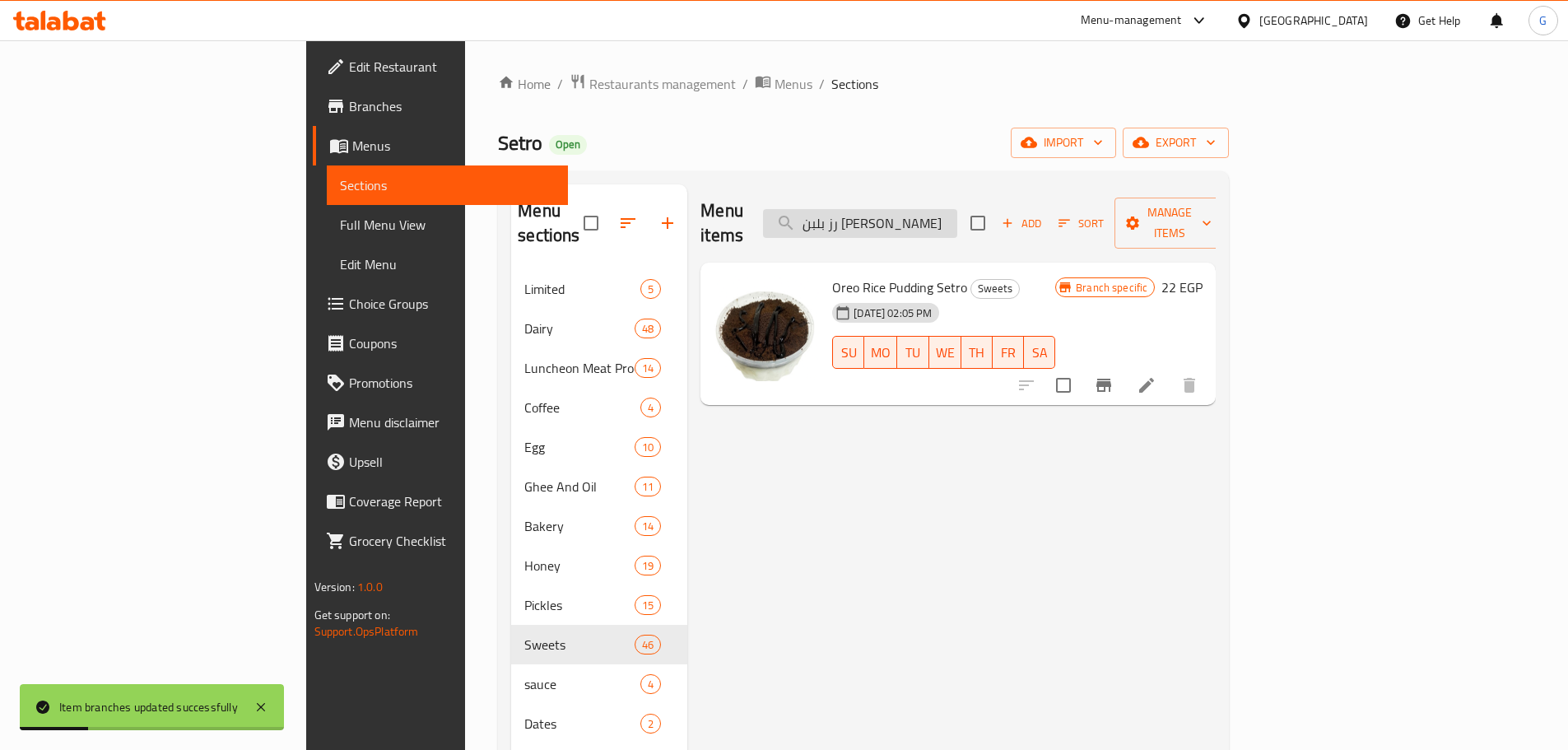
click at [957, 217] on input "رز بلبن اور" at bounding box center [860, 223] width 194 height 29
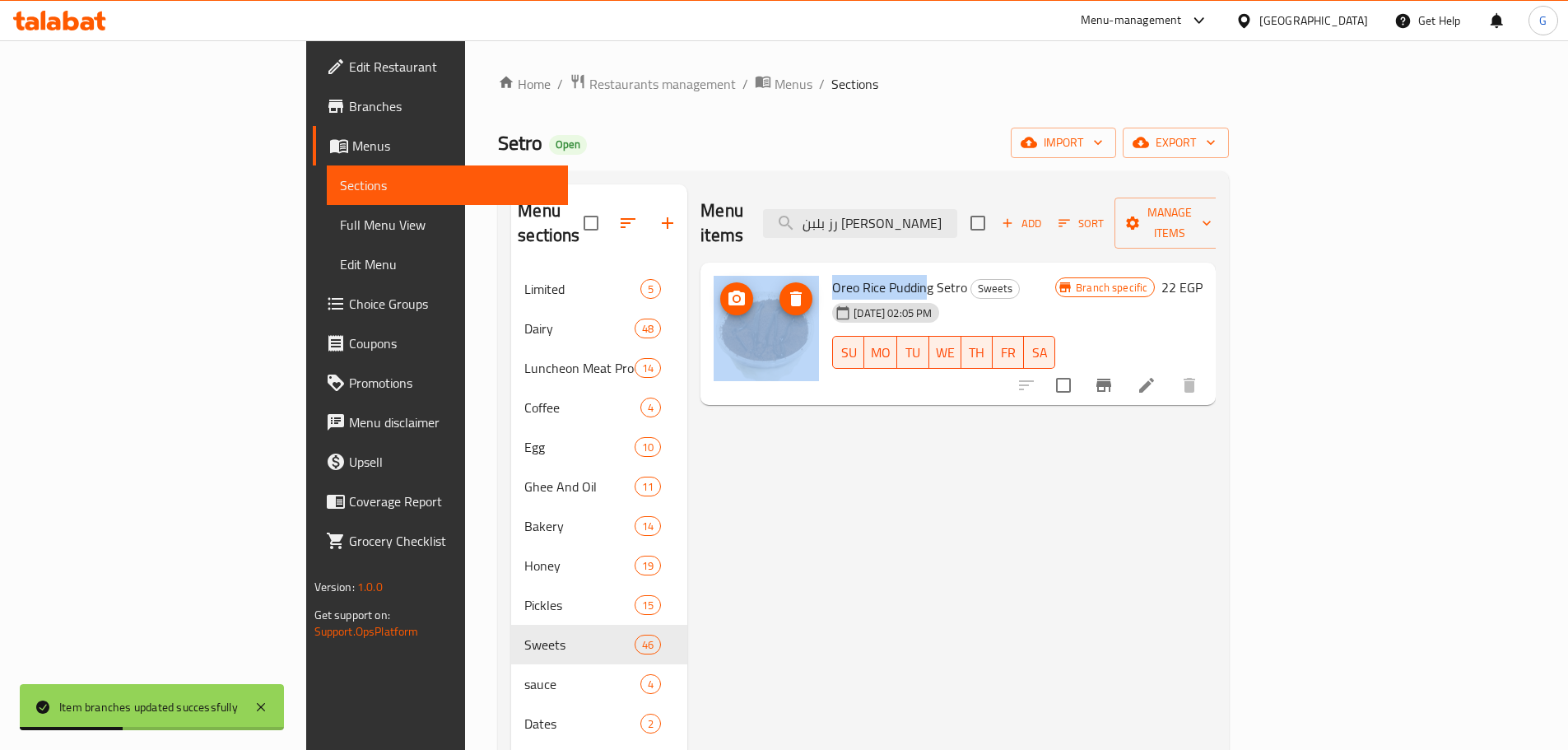
drag, startPoint x: 850, startPoint y: 266, endPoint x: 756, endPoint y: 249, distance: 95.5
click at [733, 269] on div "Oreo Rice Pudding Setro Sweets 14-03-2024 02:05 PM SU MO TU WE TH FR SA Branch …" at bounding box center [958, 334] width 502 height 130
copy div "Oreo Rice Puddin"
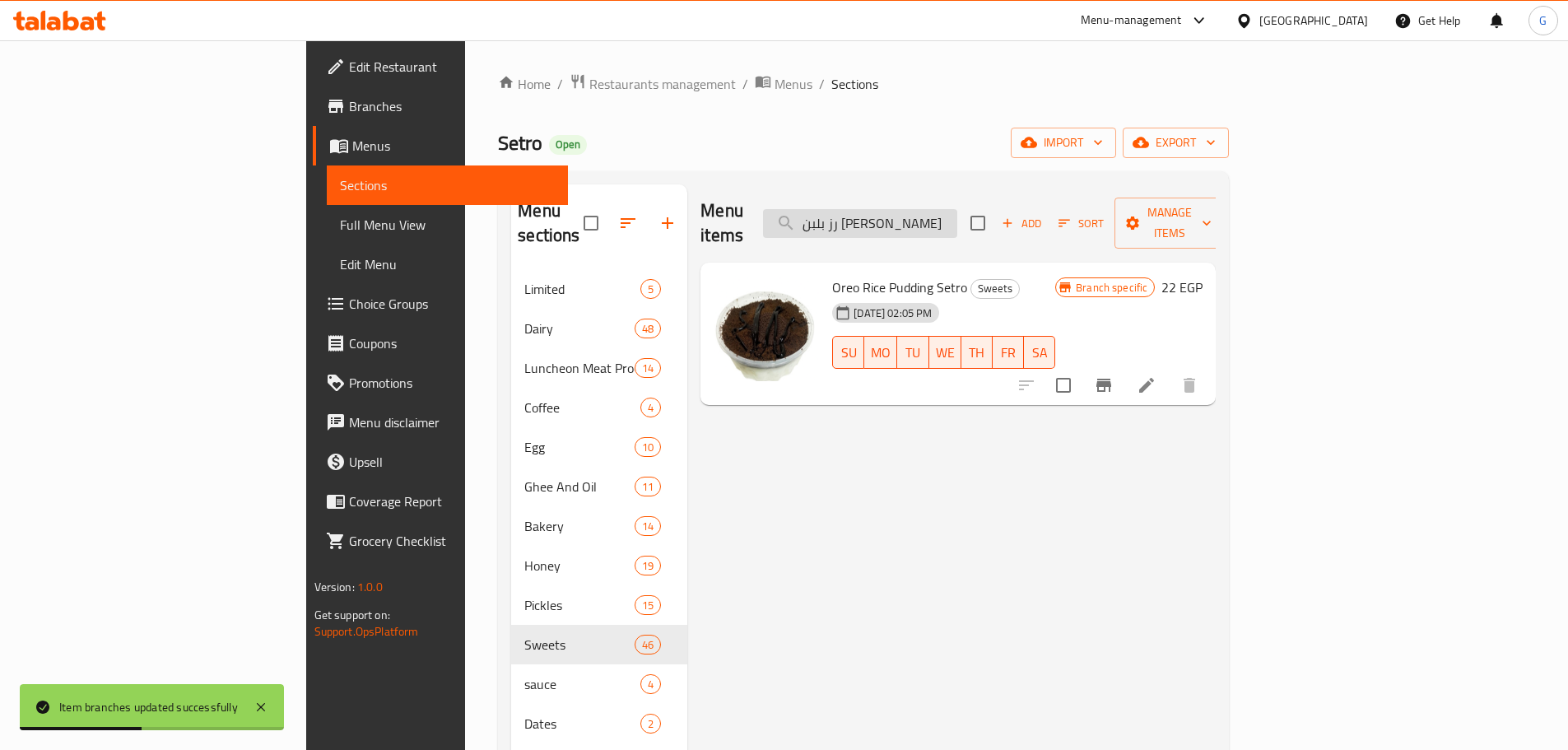
click at [957, 209] on input "رز بلبن اور" at bounding box center [860, 223] width 194 height 29
paste input "Oreo Rice Puddin"
click at [957, 209] on input "رز بلبن اور" at bounding box center [860, 223] width 194 height 29
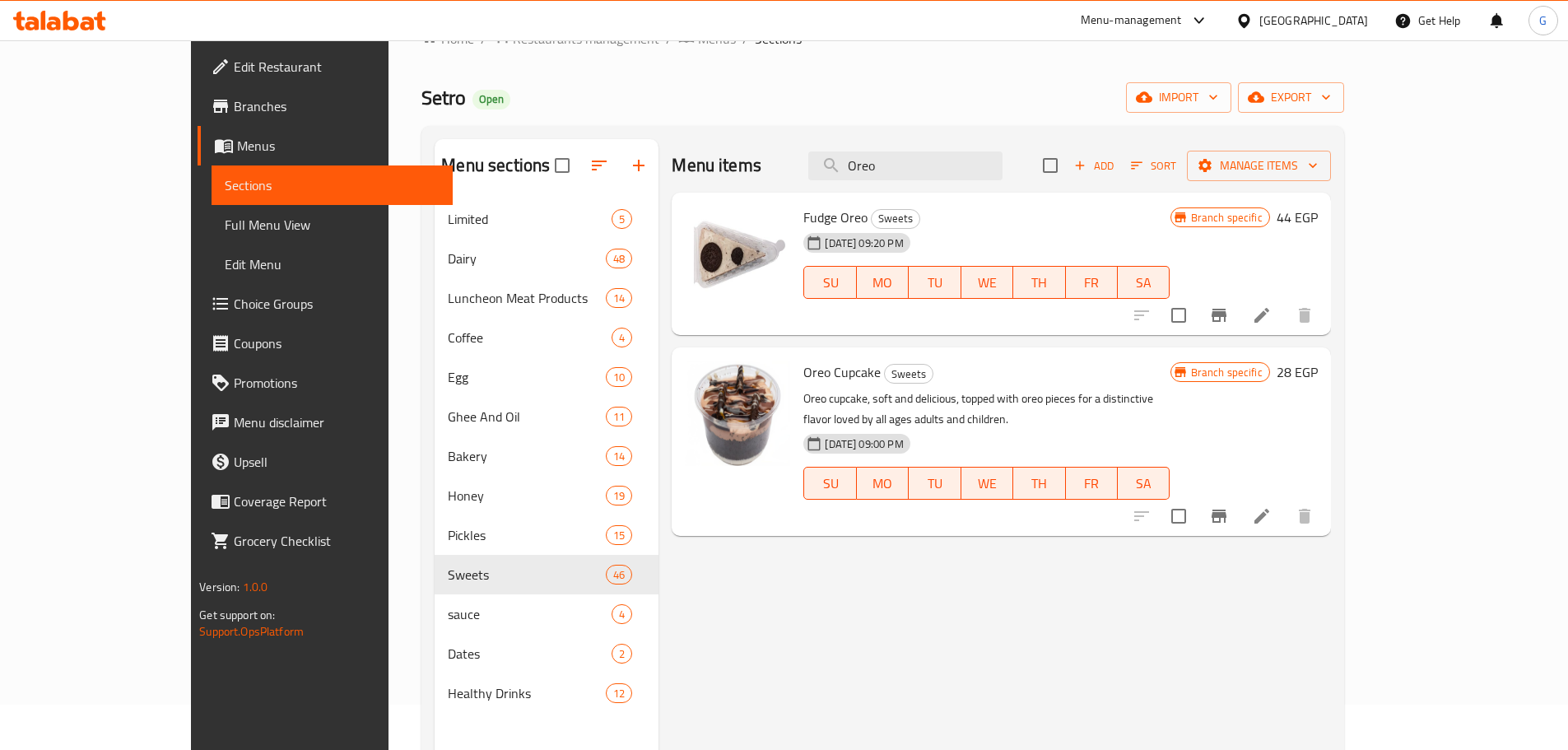
scroll to position [82, 0]
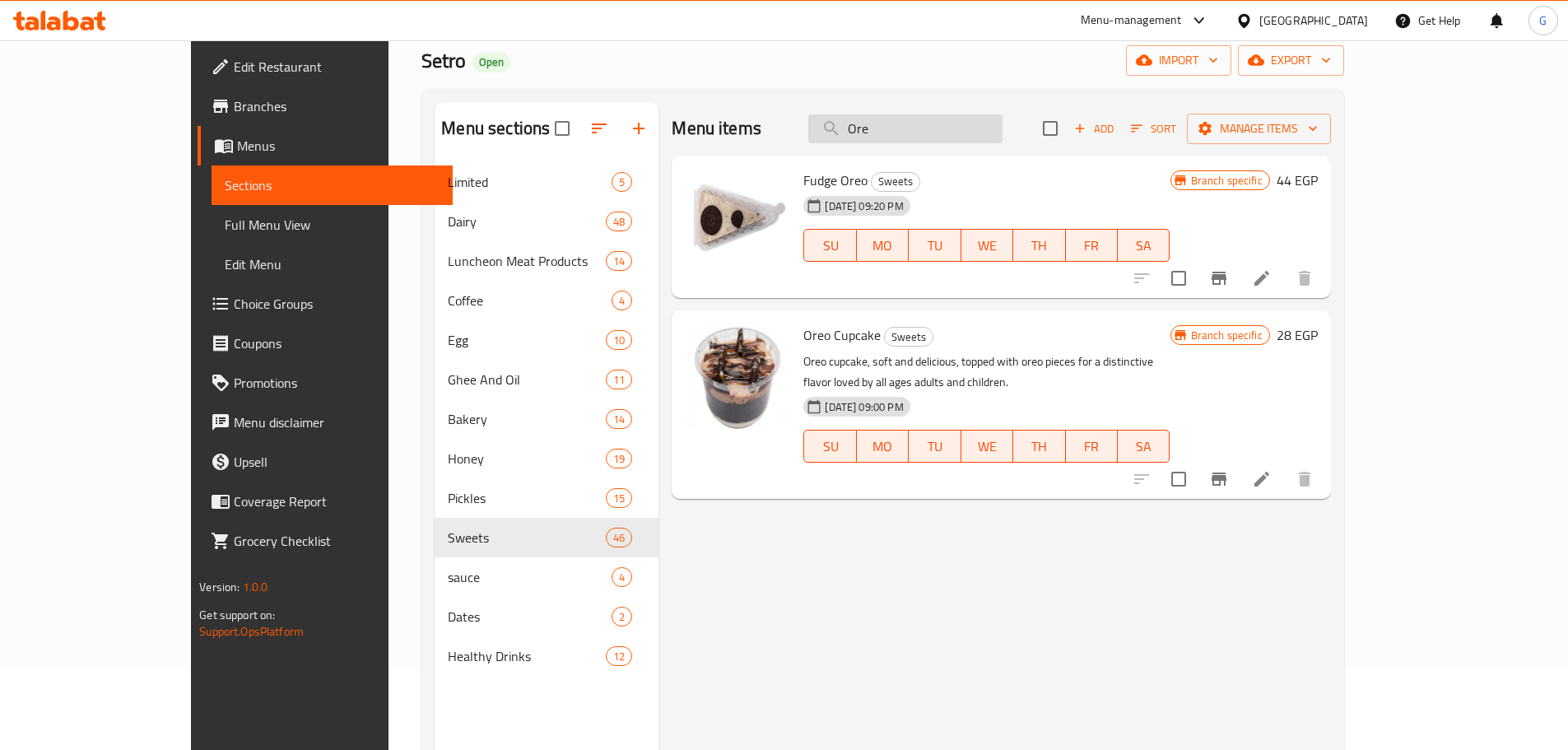
click at [960, 123] on input "Ore" at bounding box center [906, 129] width 194 height 29
paste input "o Rice Puddin"
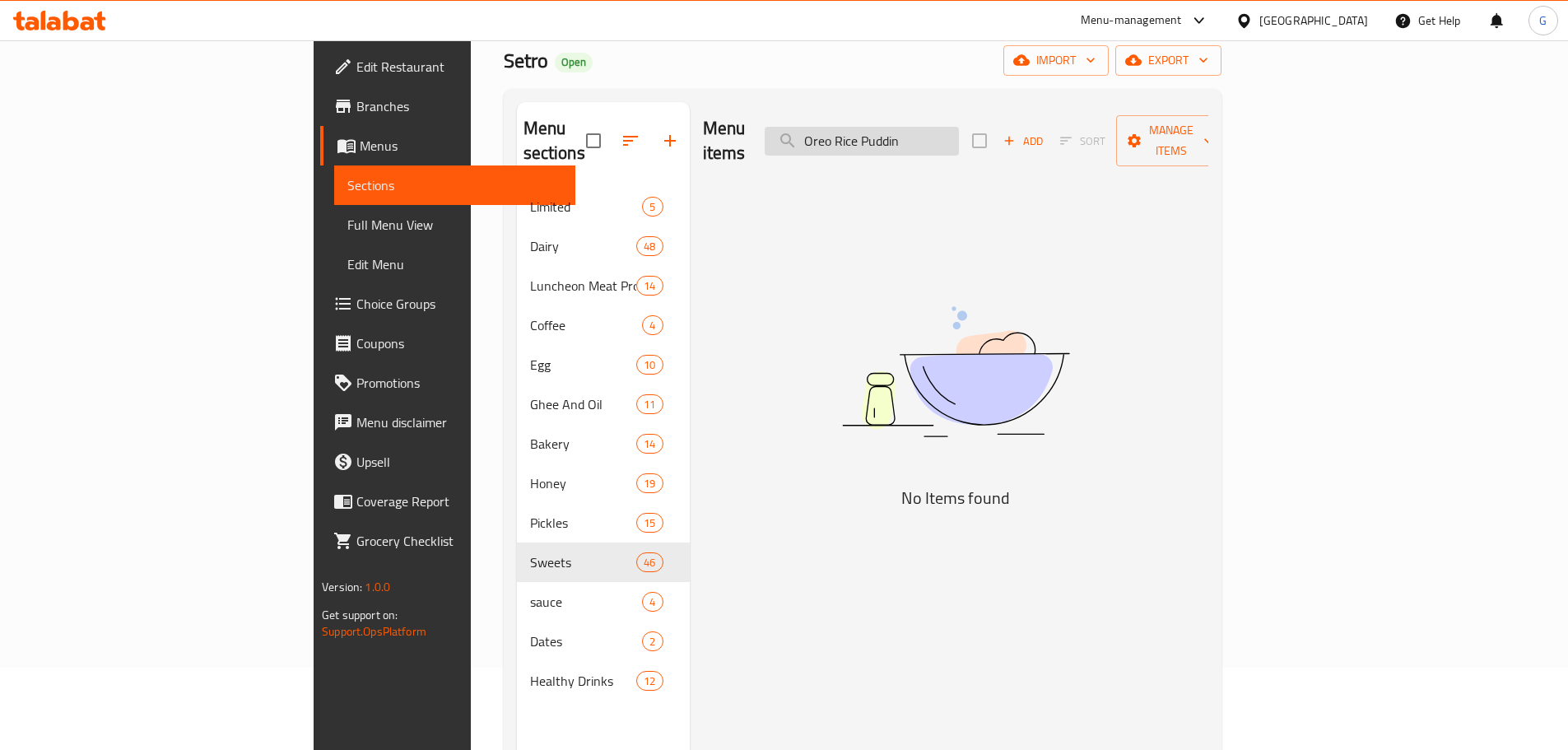
click at [933, 127] on input "Oreo Rice Puddin" at bounding box center [862, 141] width 194 height 29
click at [940, 127] on input "Oreo Rice Puddin" at bounding box center [862, 141] width 194 height 29
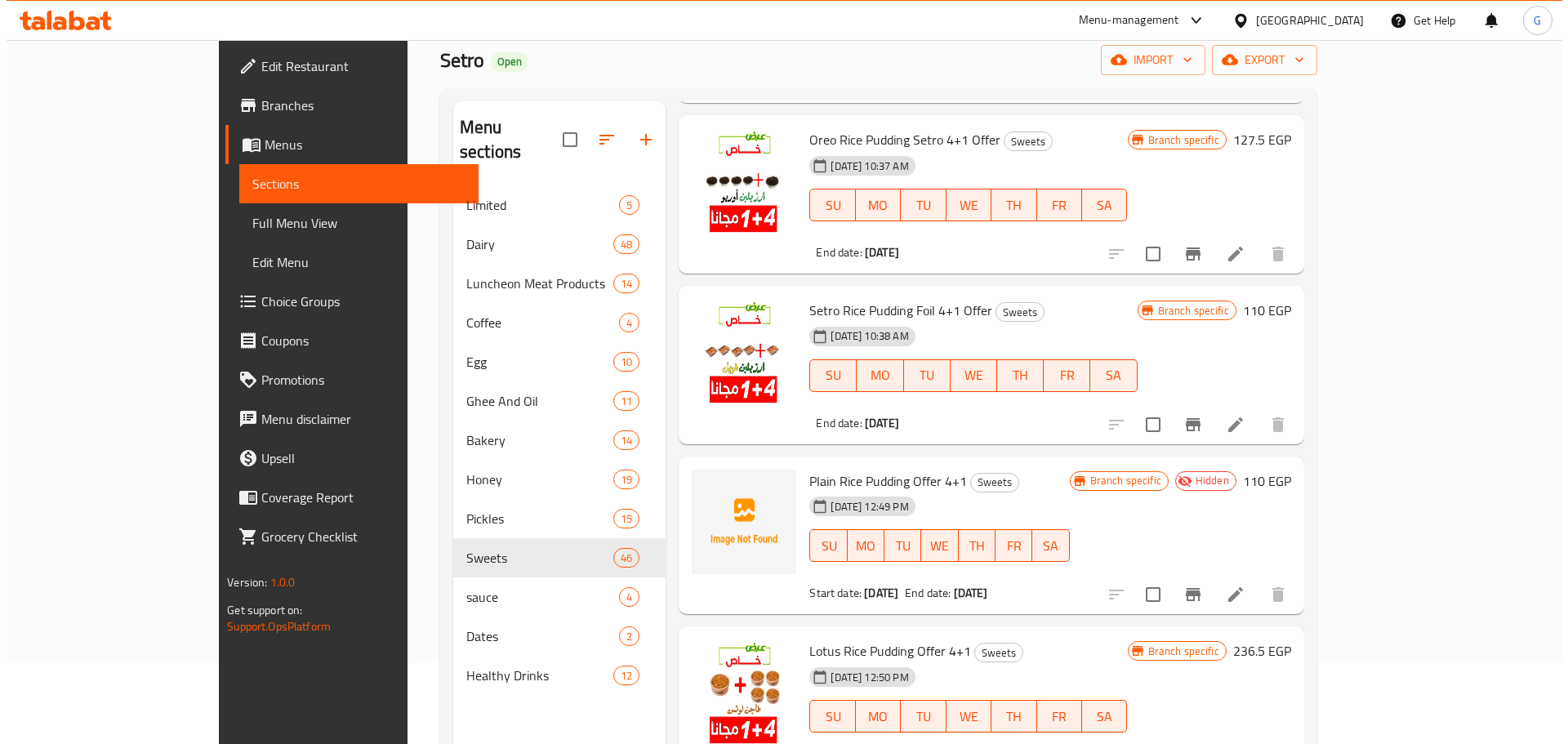
scroll to position [163, 0]
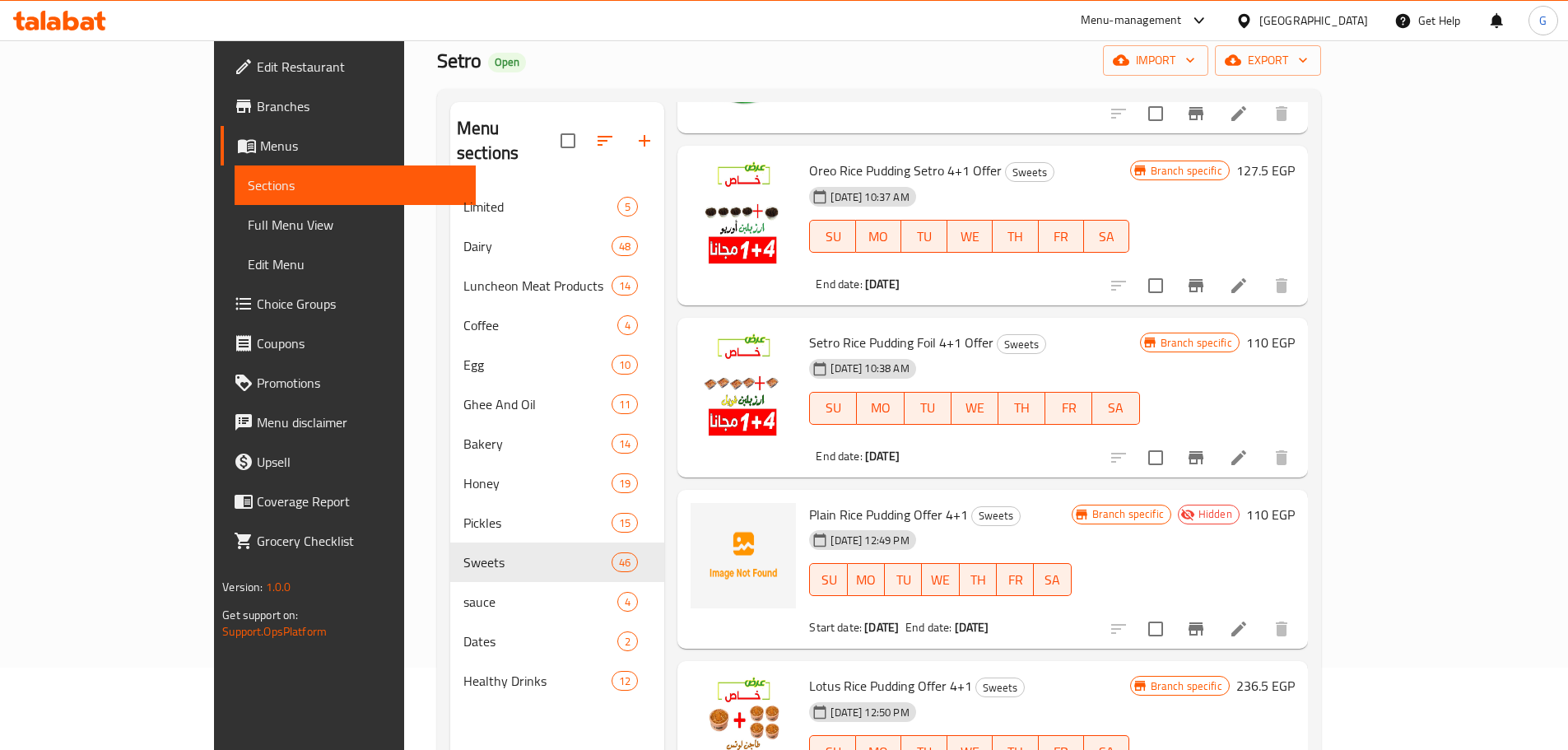
type input "Rice Puddin"
click at [809, 171] on span "Oreo Rice Pudding Setro 4+1 Offer" at bounding box center [906, 170] width 193 height 25
click at [809, 170] on span "Oreo Rice Pudding Setro 4+1 Offer" at bounding box center [906, 170] width 193 height 25
click at [1204, 291] on icon "Branch-specific-item" at bounding box center [1196, 286] width 15 height 13
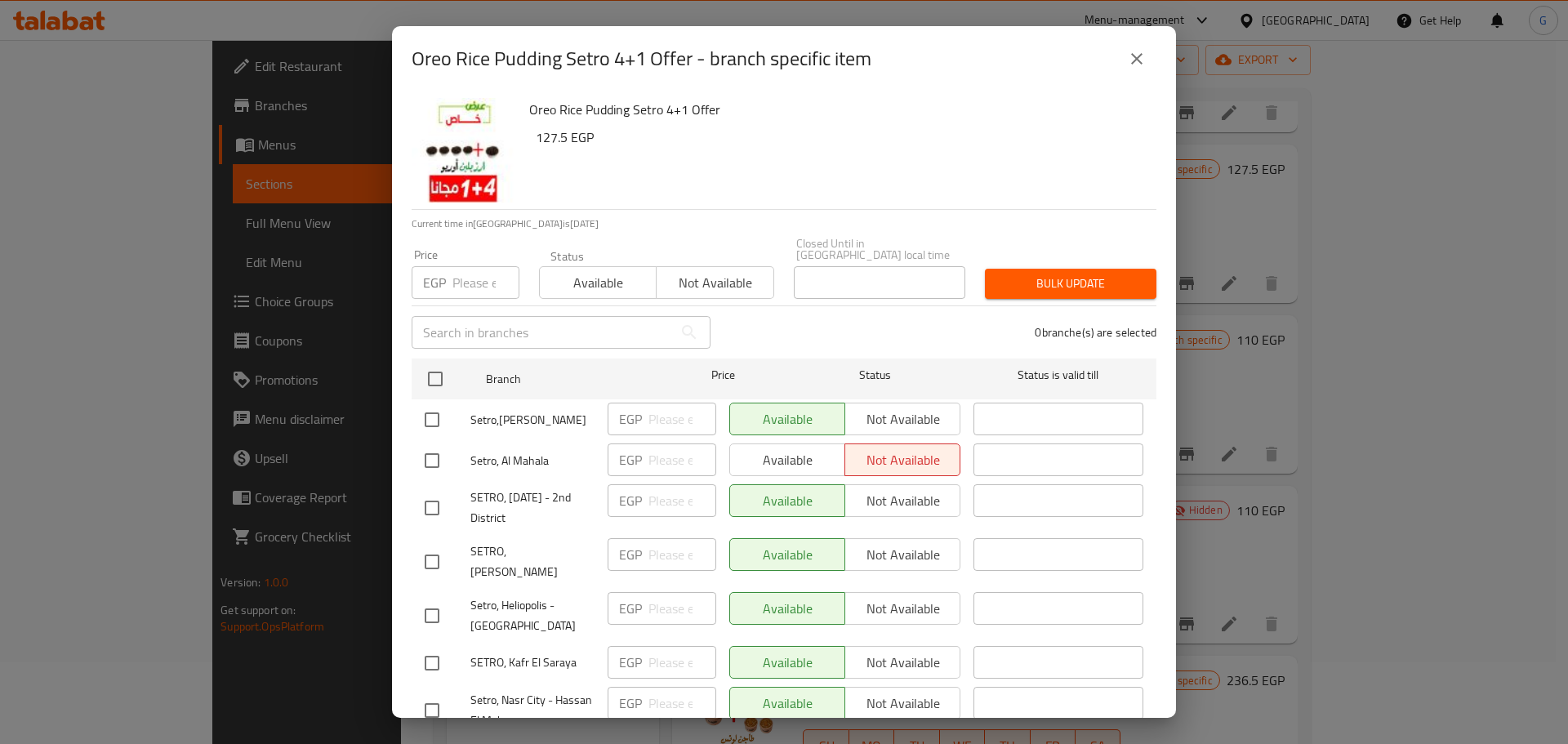
drag, startPoint x: 450, startPoint y: 371, endPoint x: 511, endPoint y: 335, distance: 70.8
click at [450, 369] on input "checkbox" at bounding box center [436, 379] width 35 height 35
checkbox input "true"
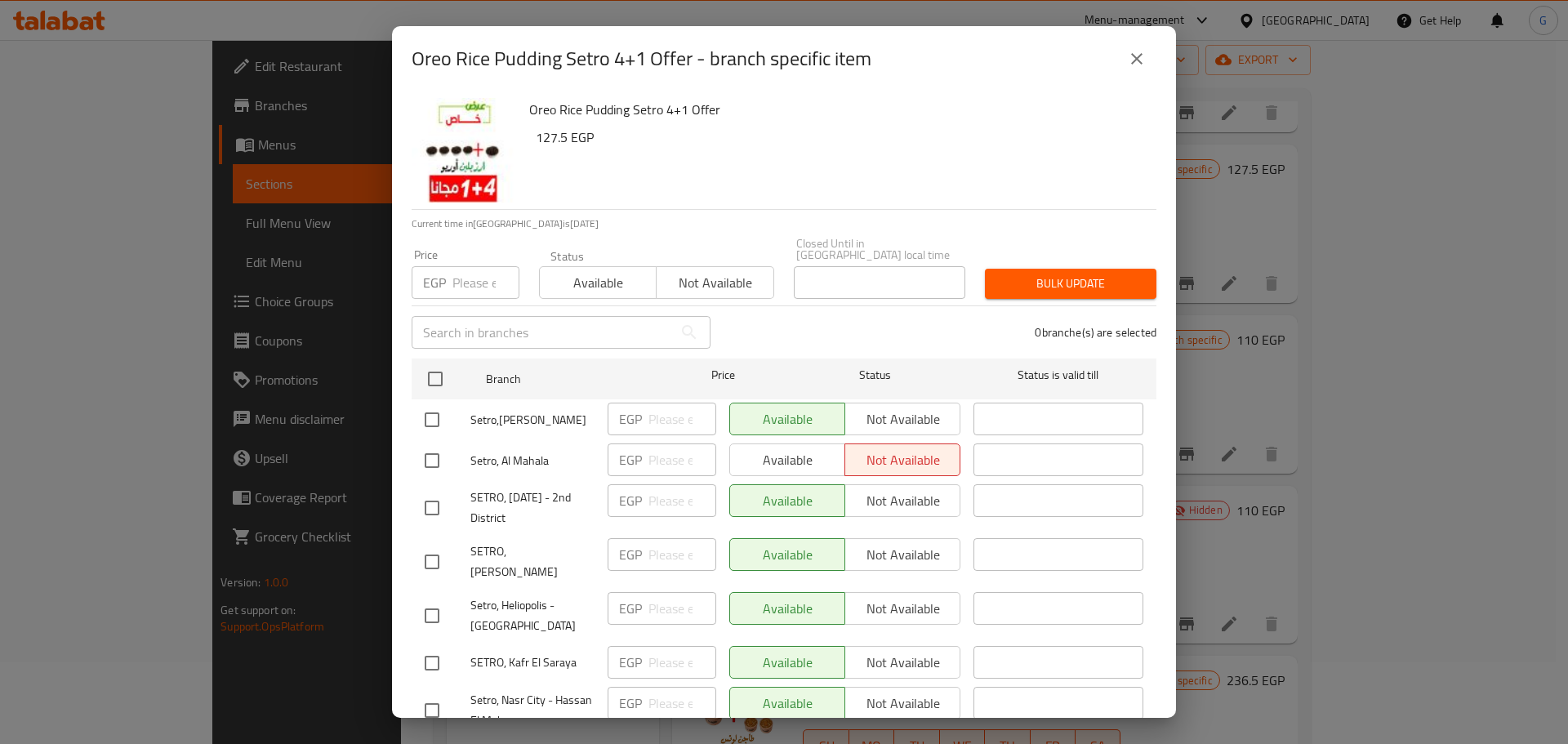
checkbox input "true"
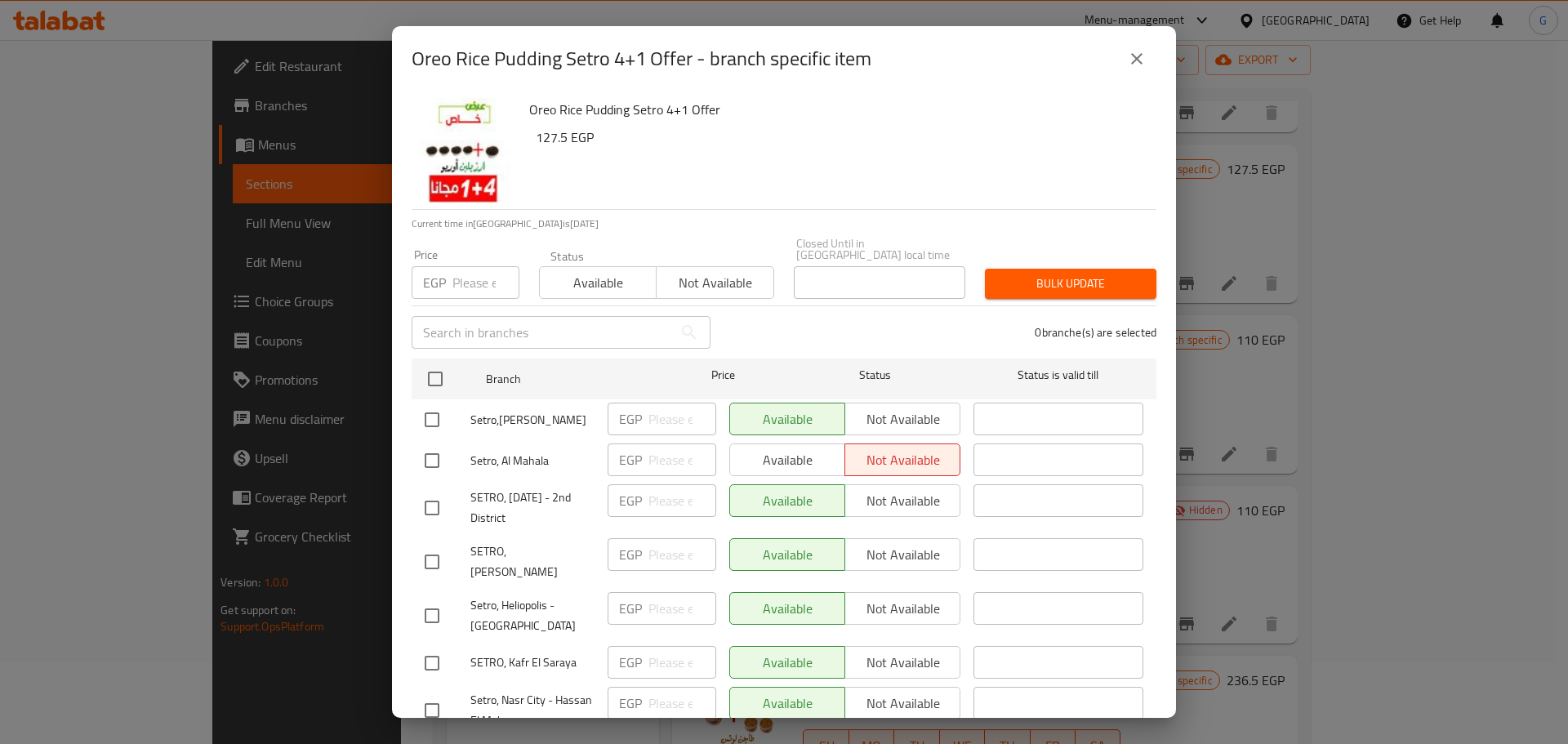
checkbox input "true"
click at [563, 289] on div "Status Available Not available" at bounding box center [656, 274] width 254 height 68
click at [625, 271] on span "Available" at bounding box center [598, 283] width 104 height 24
click at [1021, 274] on span "Bulk update" at bounding box center [1071, 283] width 145 height 21
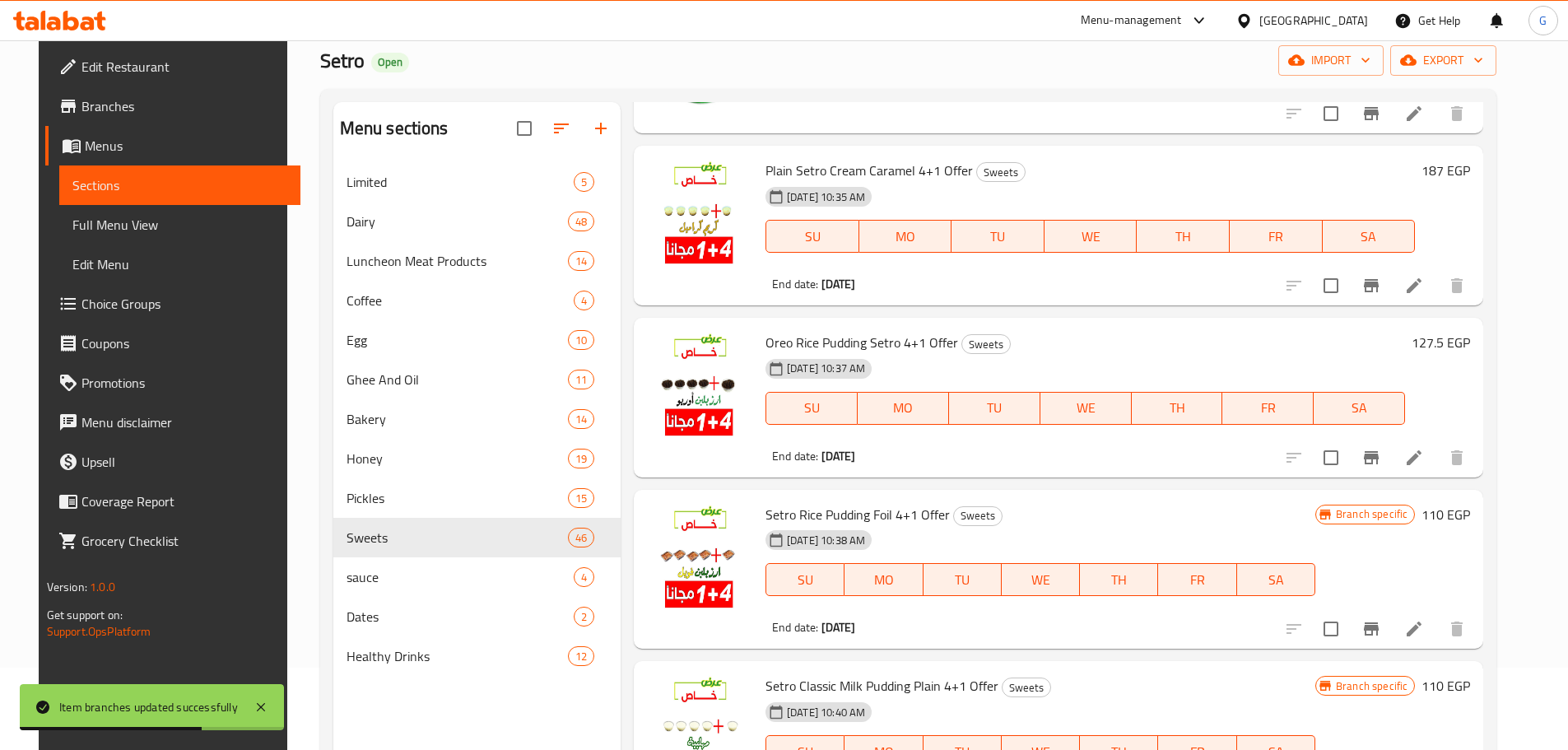
click at [823, 341] on span "Oreo Rice Pudding Setro 4+1 Offer" at bounding box center [862, 343] width 193 height 25
click at [1379, 458] on icon "Branch-specific-item" at bounding box center [1371, 458] width 15 height 13
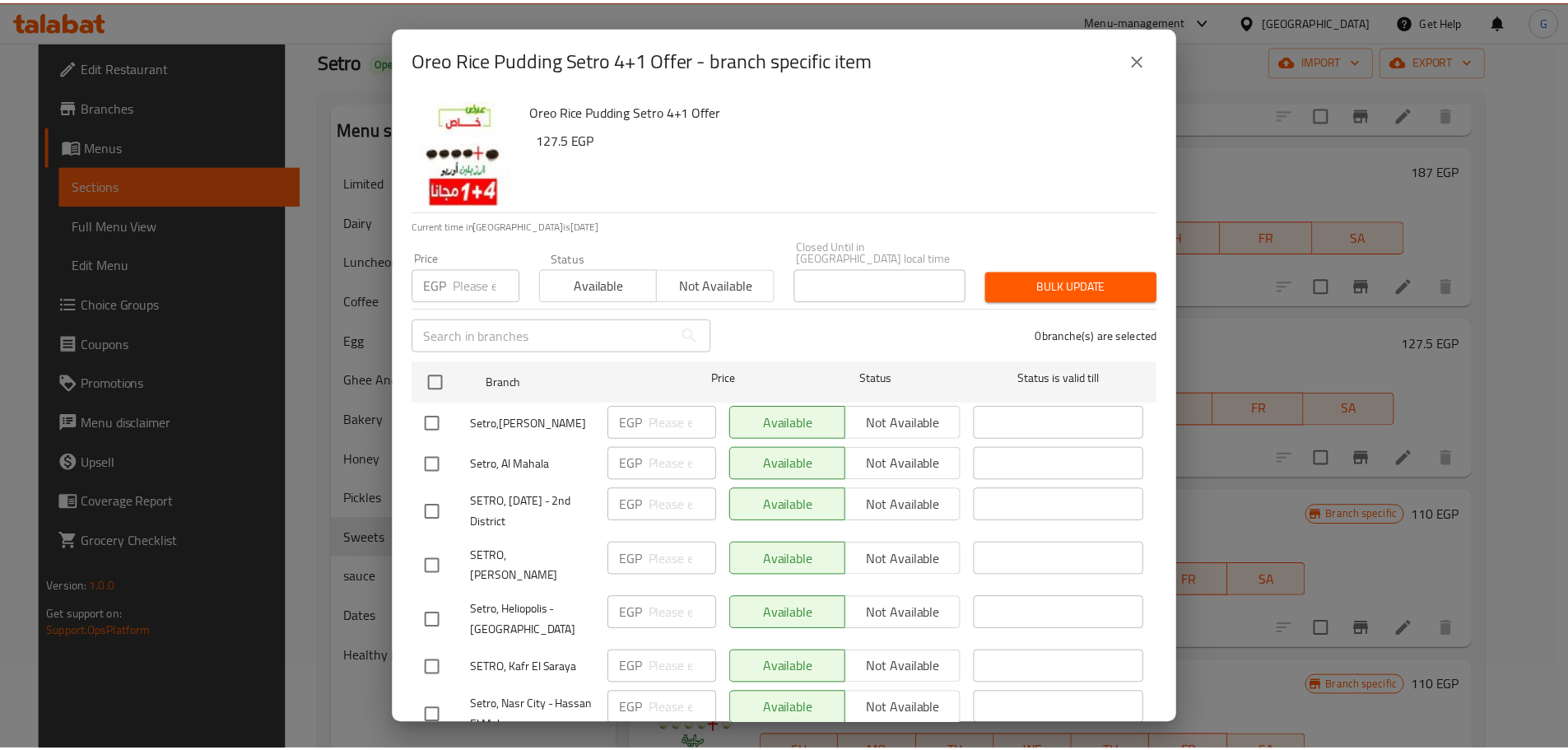
scroll to position [106, 0]
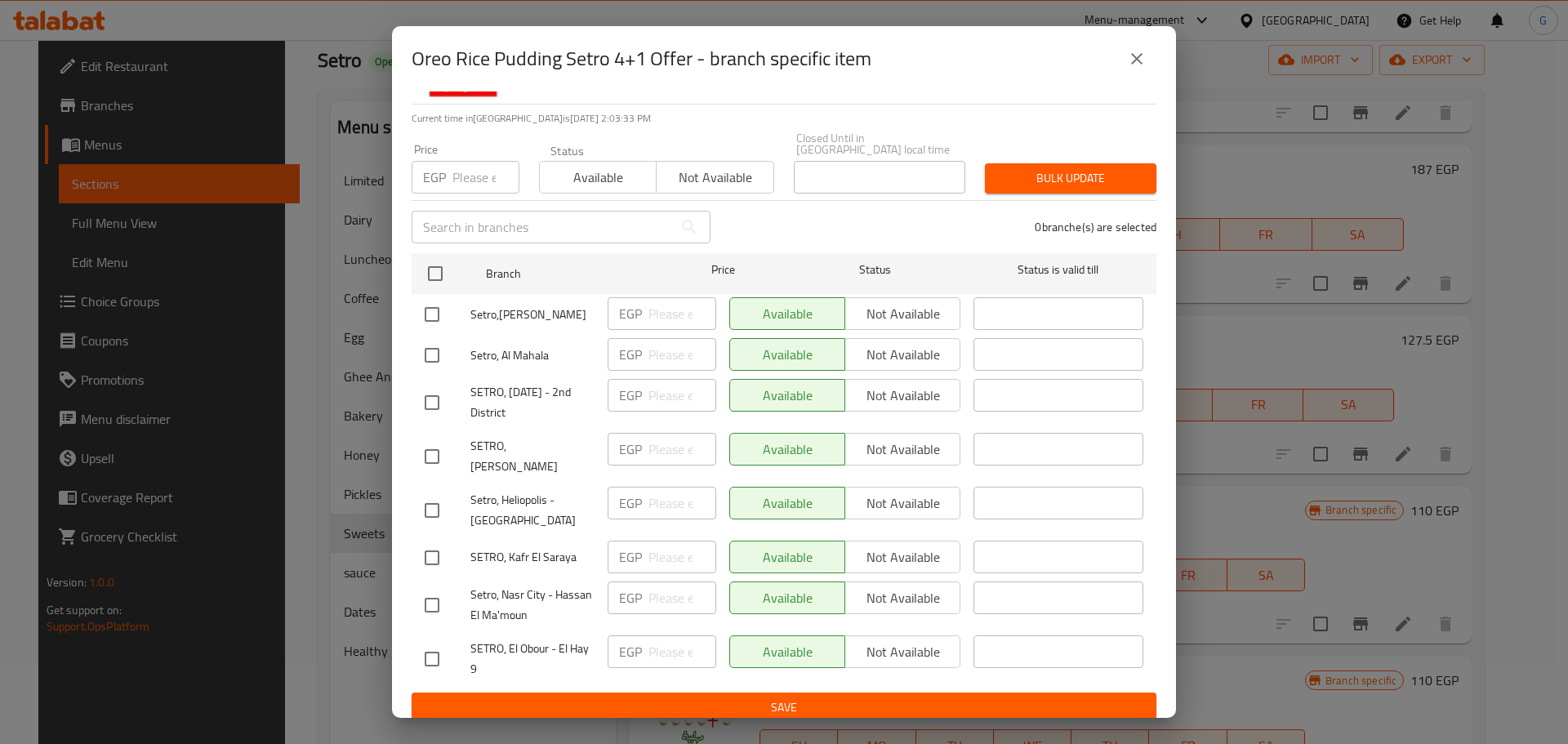
click at [1139, 64] on icon "close" at bounding box center [1136, 58] width 20 height 20
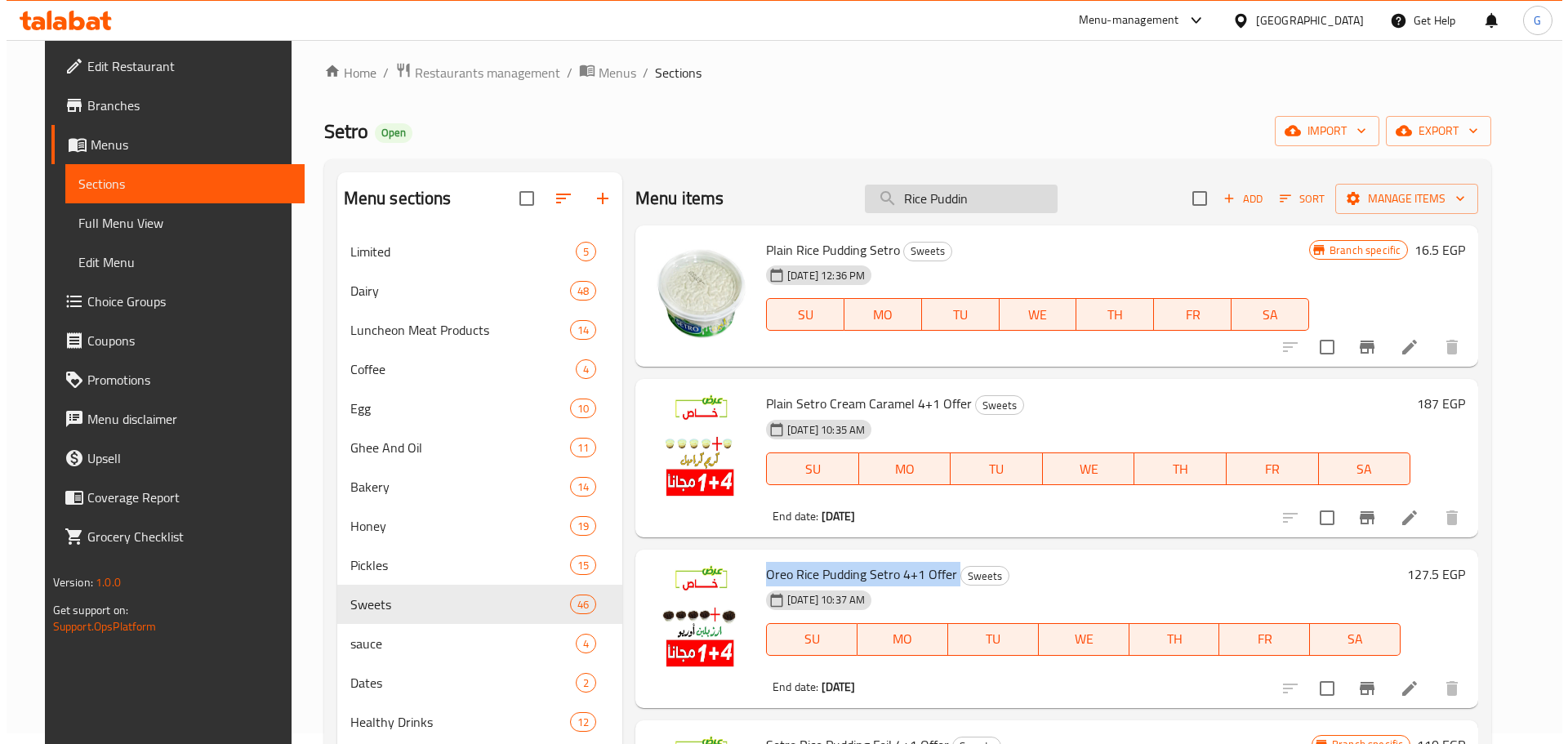
scroll to position [0, 0]
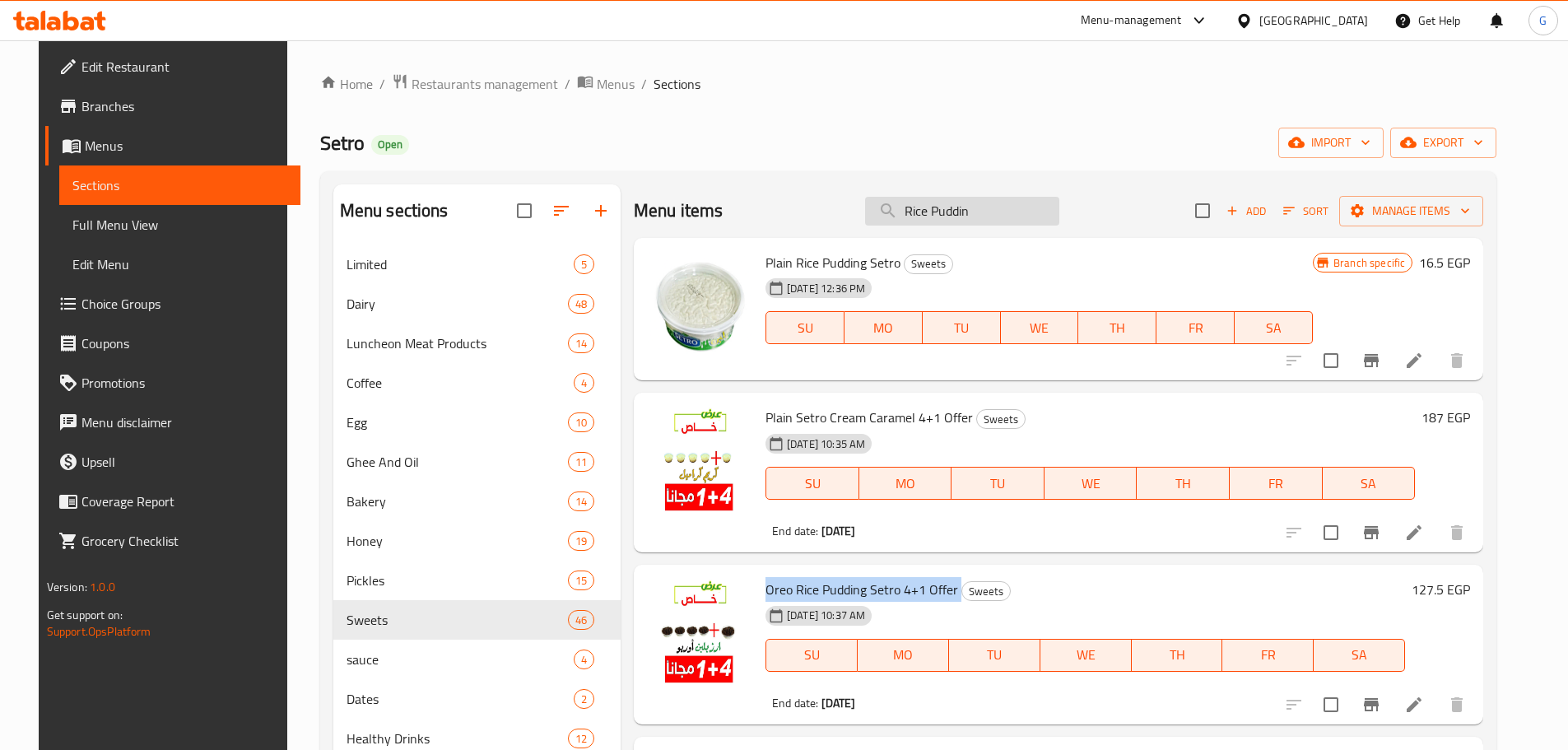
click at [934, 216] on input "Rice Puddin" at bounding box center [962, 211] width 194 height 29
paste input "رز بلبن فوي"
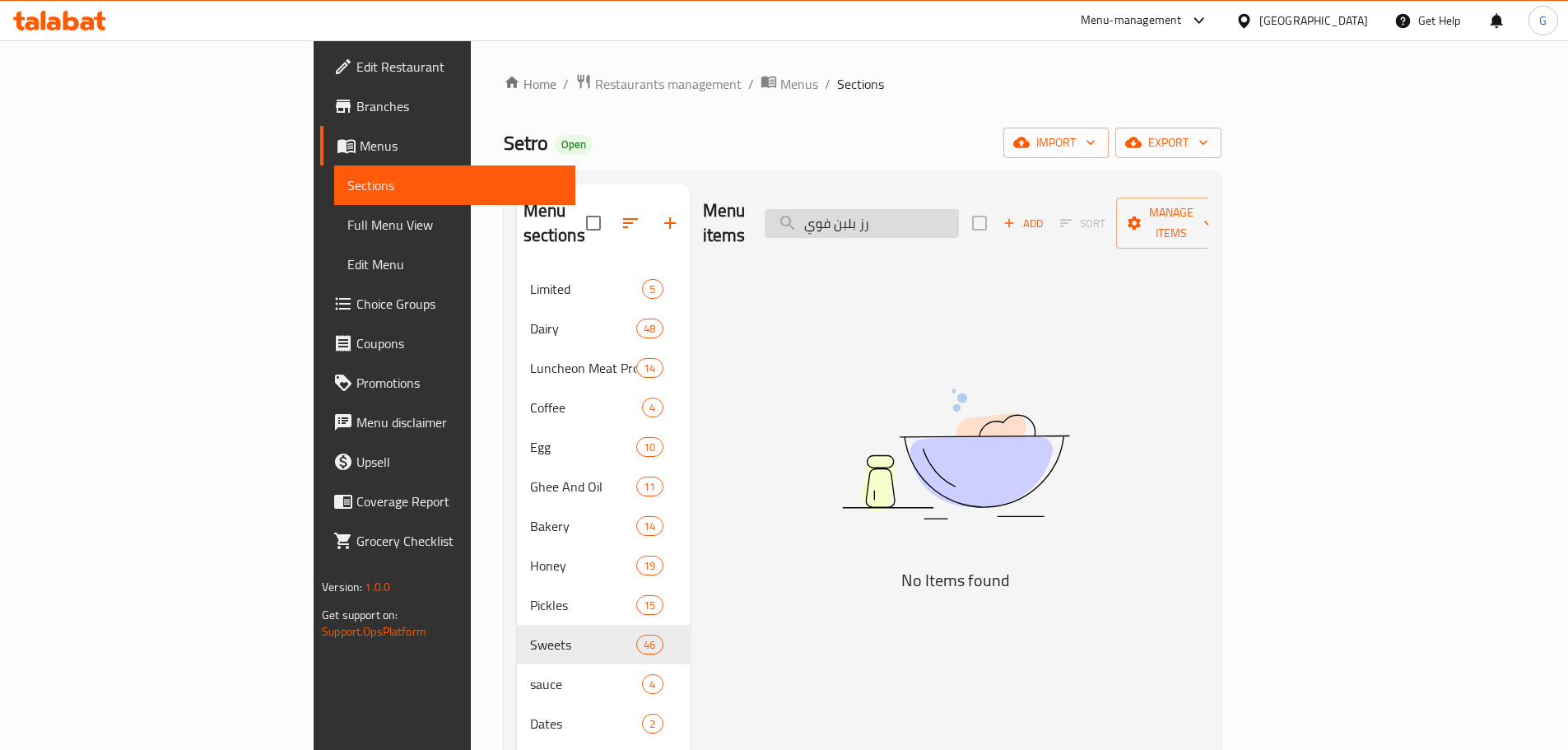
click at [959, 211] on input "رز بلبن فوي" at bounding box center [862, 223] width 194 height 29
click at [921, 212] on input "بلبن فوي" at bounding box center [862, 223] width 194 height 29
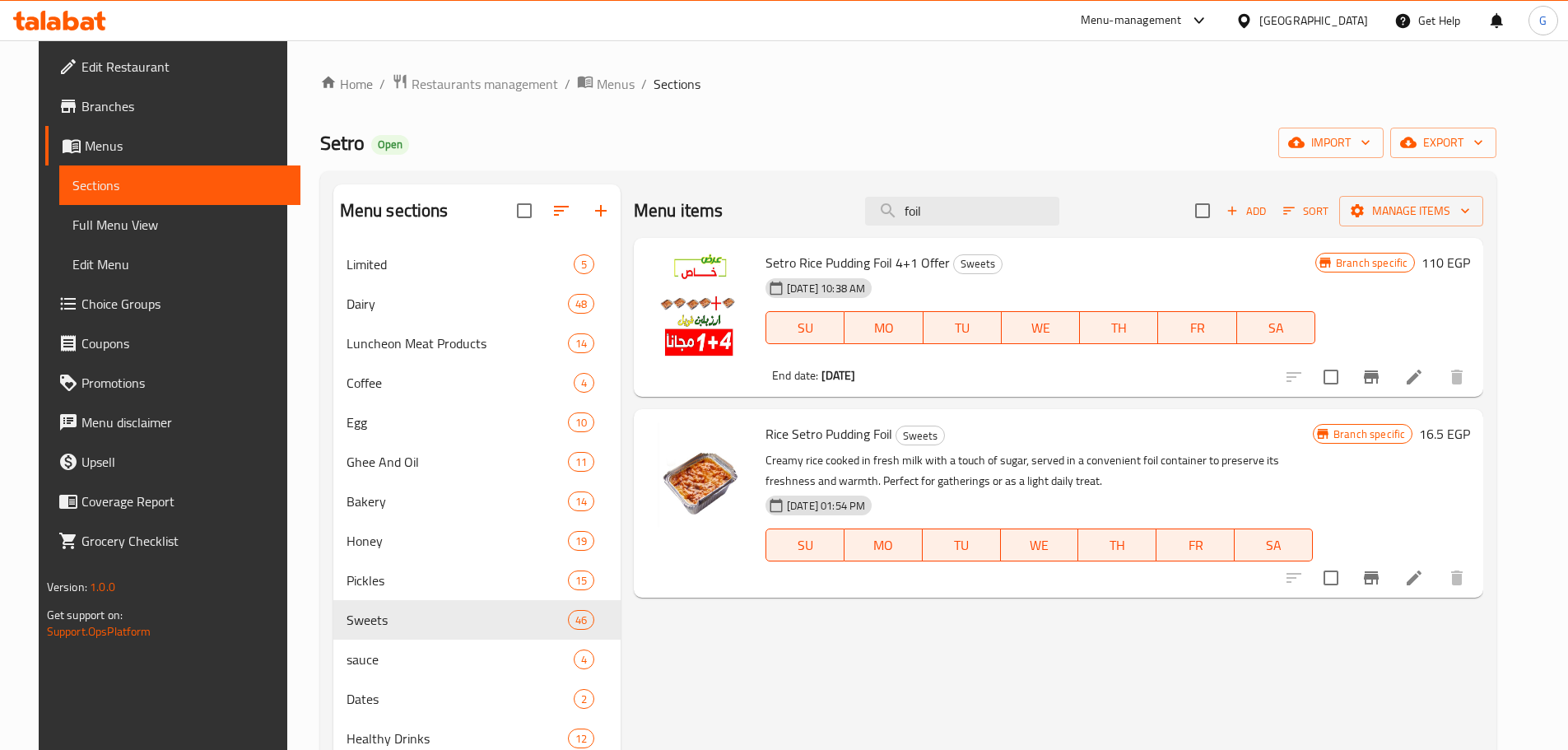
type input "foil"
click at [1379, 378] on icon "Branch-specific-item" at bounding box center [1371, 377] width 15 height 13
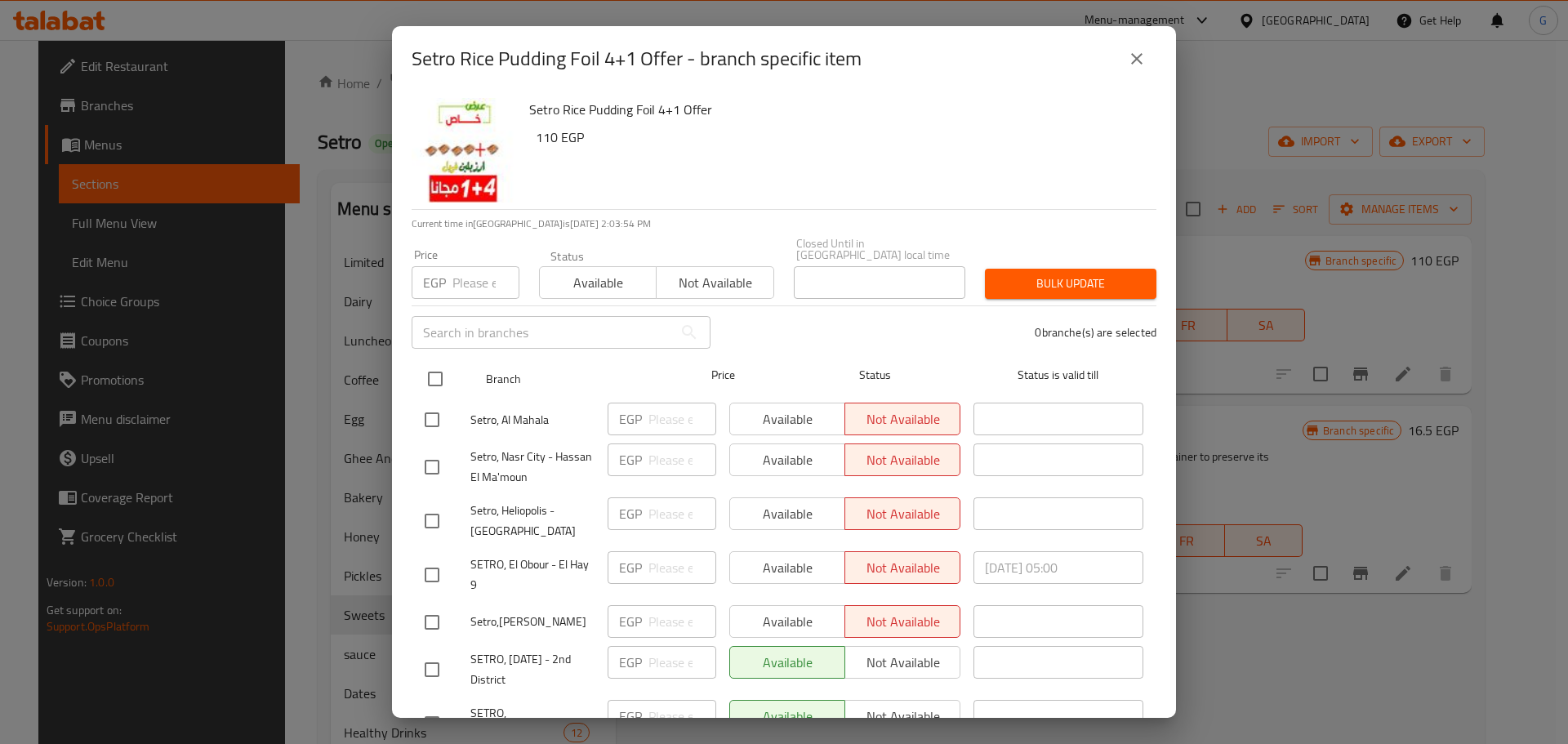
click at [425, 367] on input "checkbox" at bounding box center [436, 379] width 35 height 35
checkbox input "true"
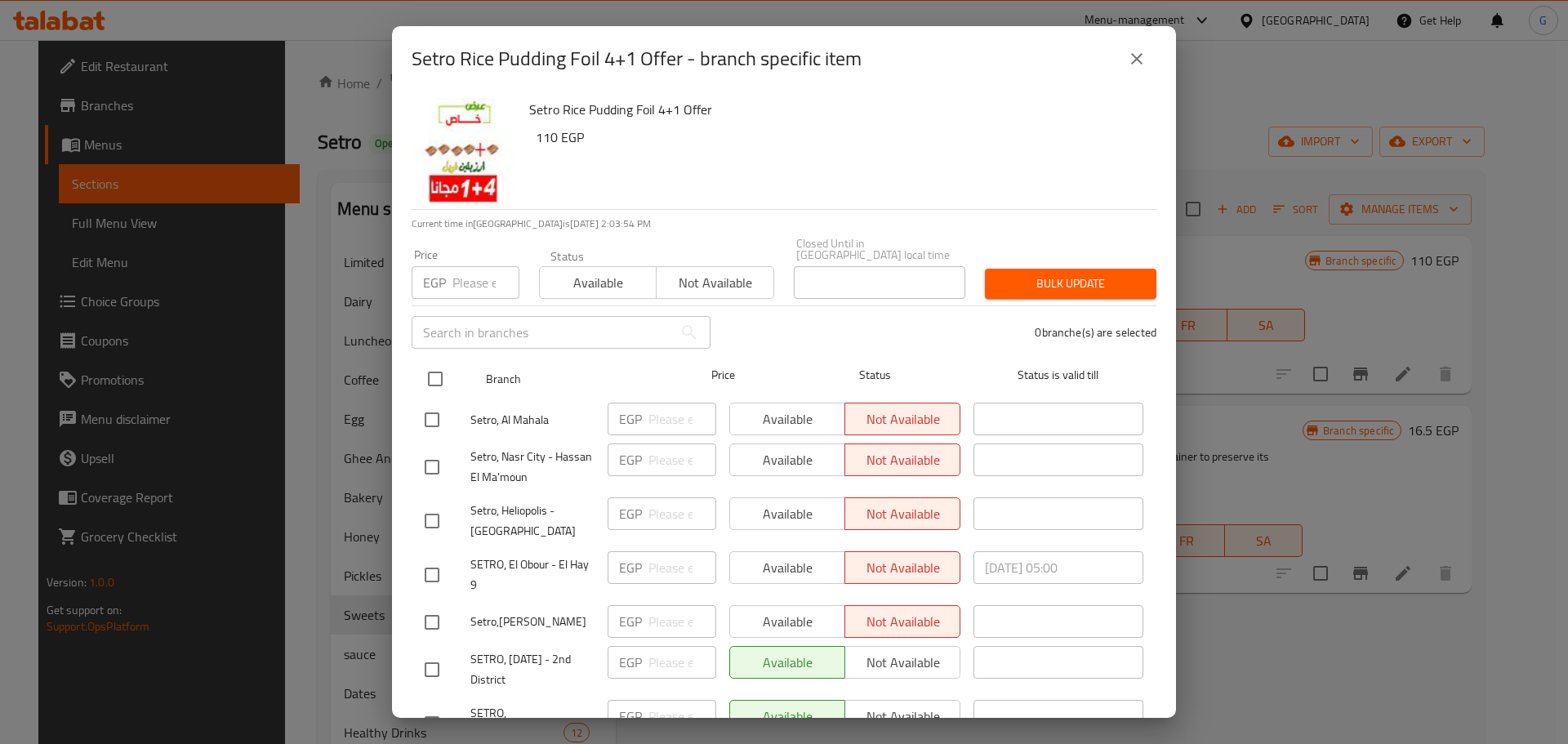
checkbox input "true"
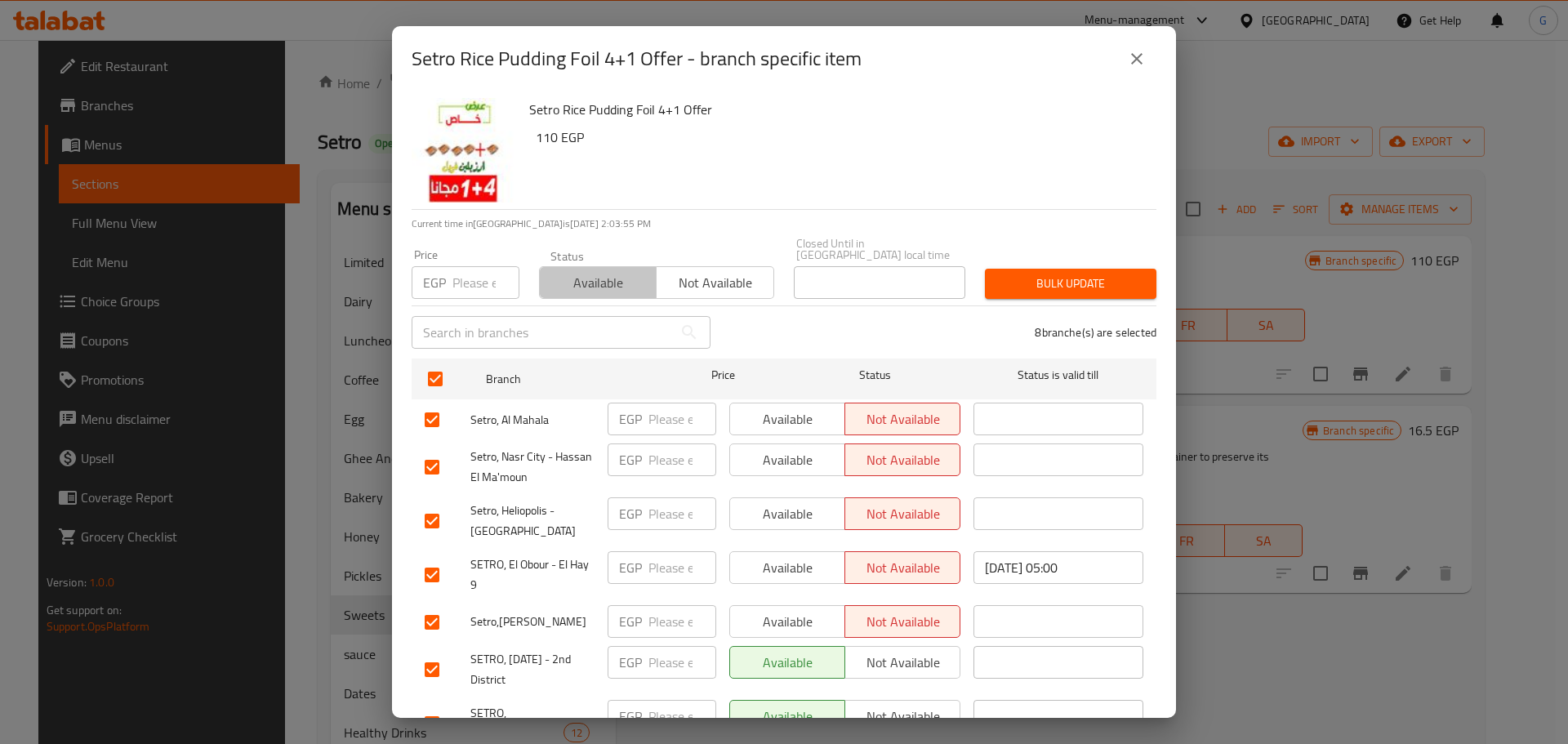
drag, startPoint x: 615, startPoint y: 277, endPoint x: 983, endPoint y: 318, distance: 370.3
click at [616, 276] on span "Available" at bounding box center [598, 283] width 104 height 24
click at [1037, 288] on div "Bulk update" at bounding box center [1071, 283] width 191 height 49
click at [1066, 279] on span "Bulk update" at bounding box center [1071, 283] width 145 height 21
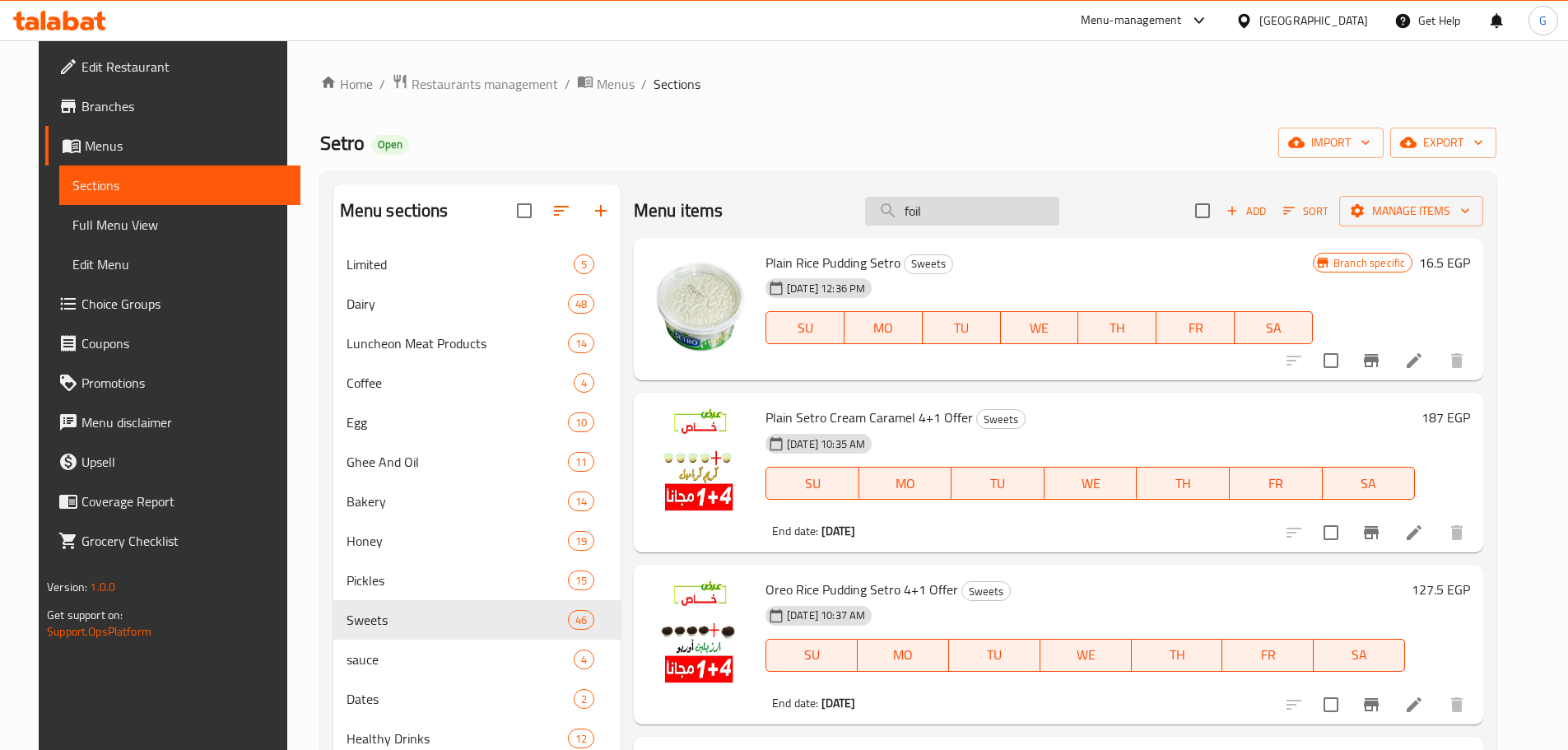
click at [958, 215] on input "foil" at bounding box center [962, 211] width 194 height 29
paste input "طاجن لوت"
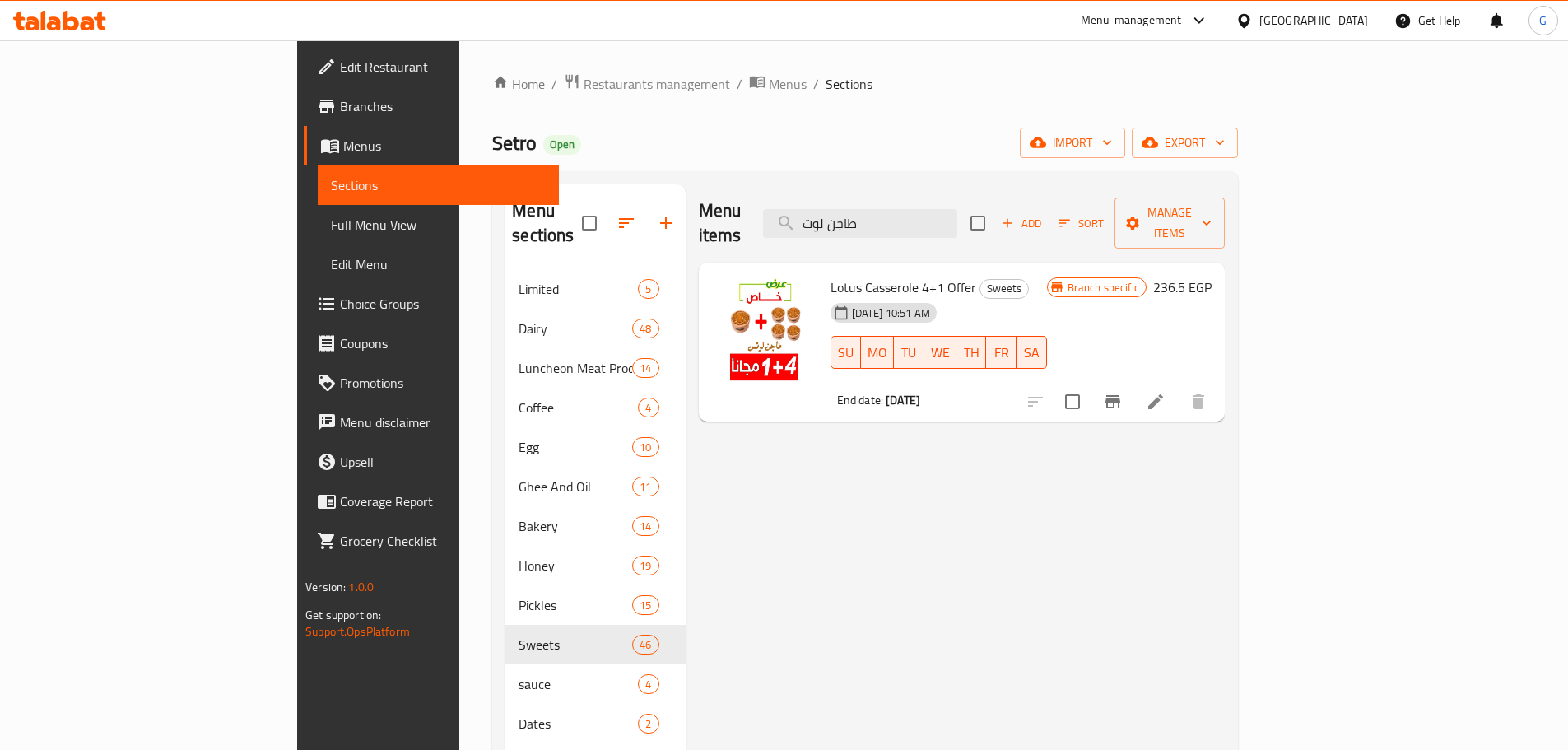
type input "طاجن لوت"
click at [1132, 388] on button "Branch-specific-item" at bounding box center [1113, 402] width 40 height 40
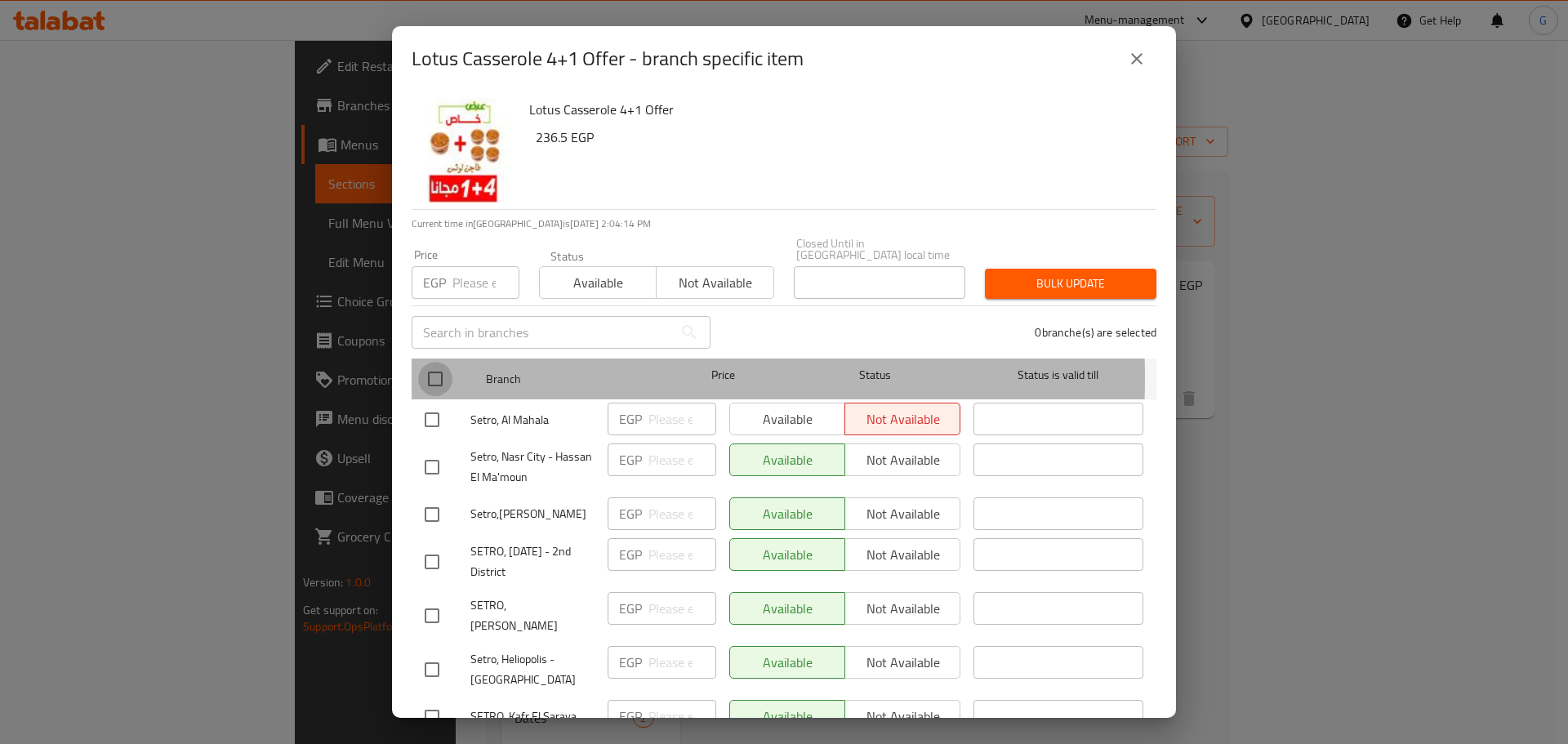
drag, startPoint x: 438, startPoint y: 367, endPoint x: 537, endPoint y: 309, distance: 114.7
click at [441, 364] on input "checkbox" at bounding box center [436, 379] width 35 height 35
checkbox input "true"
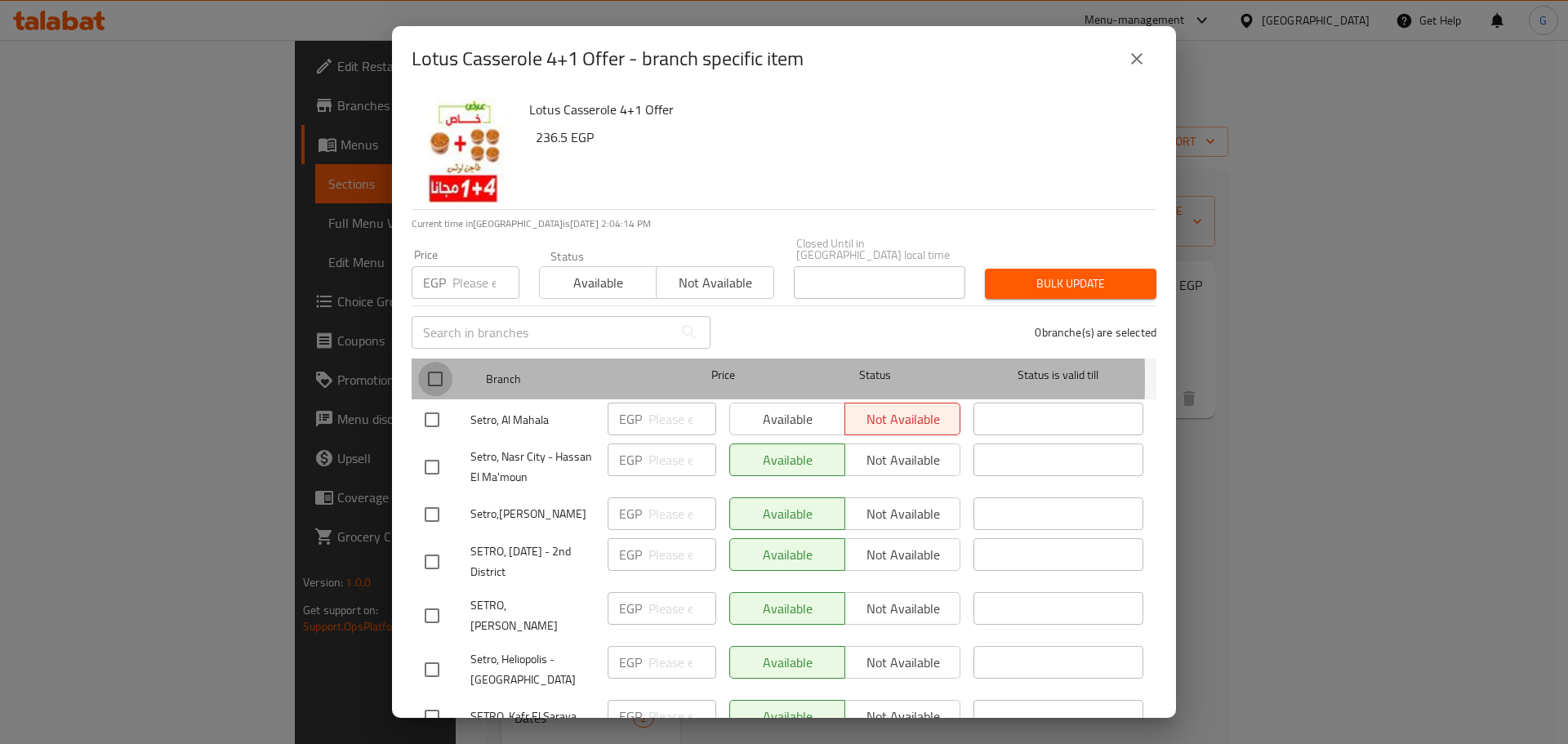
checkbox input "true"
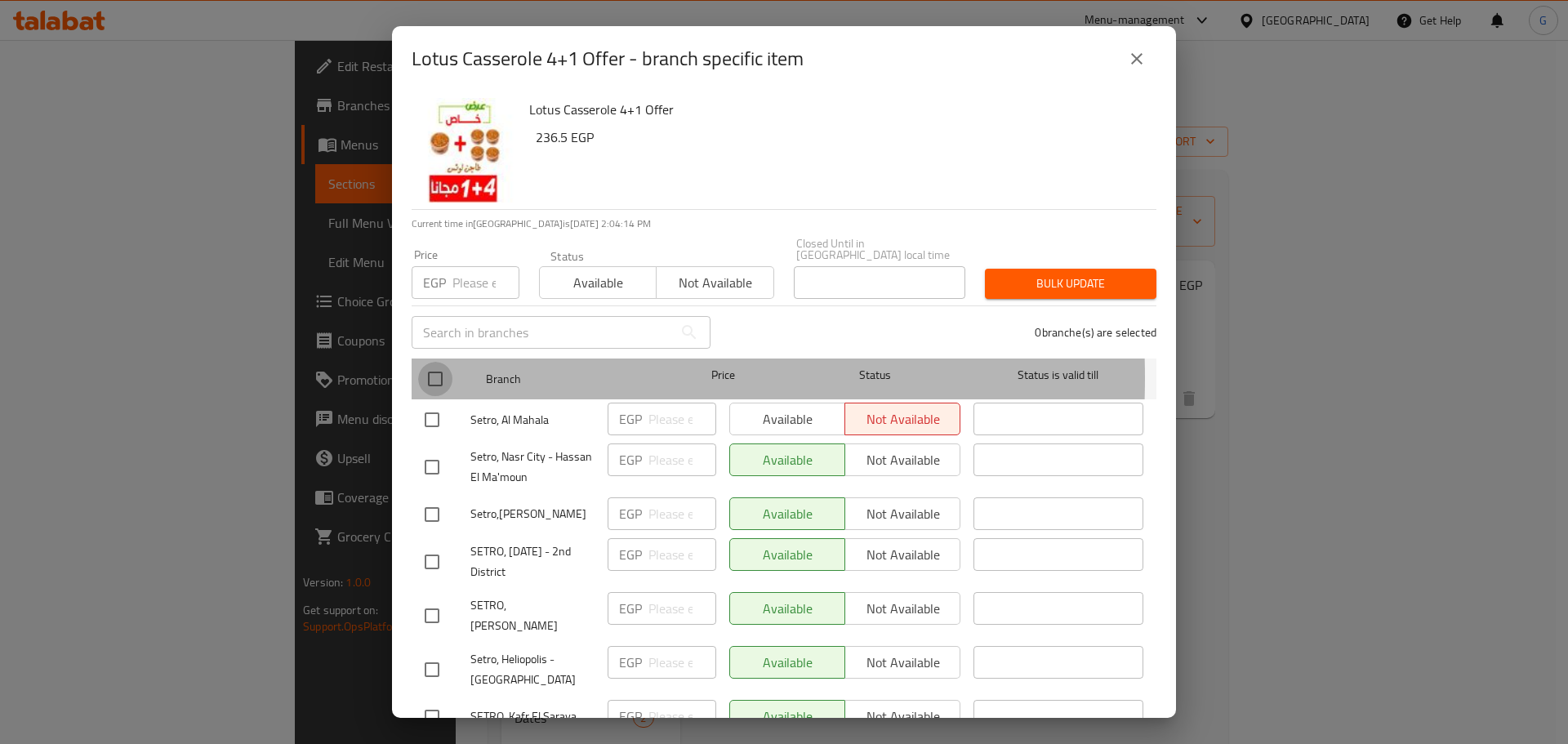
checkbox input "true"
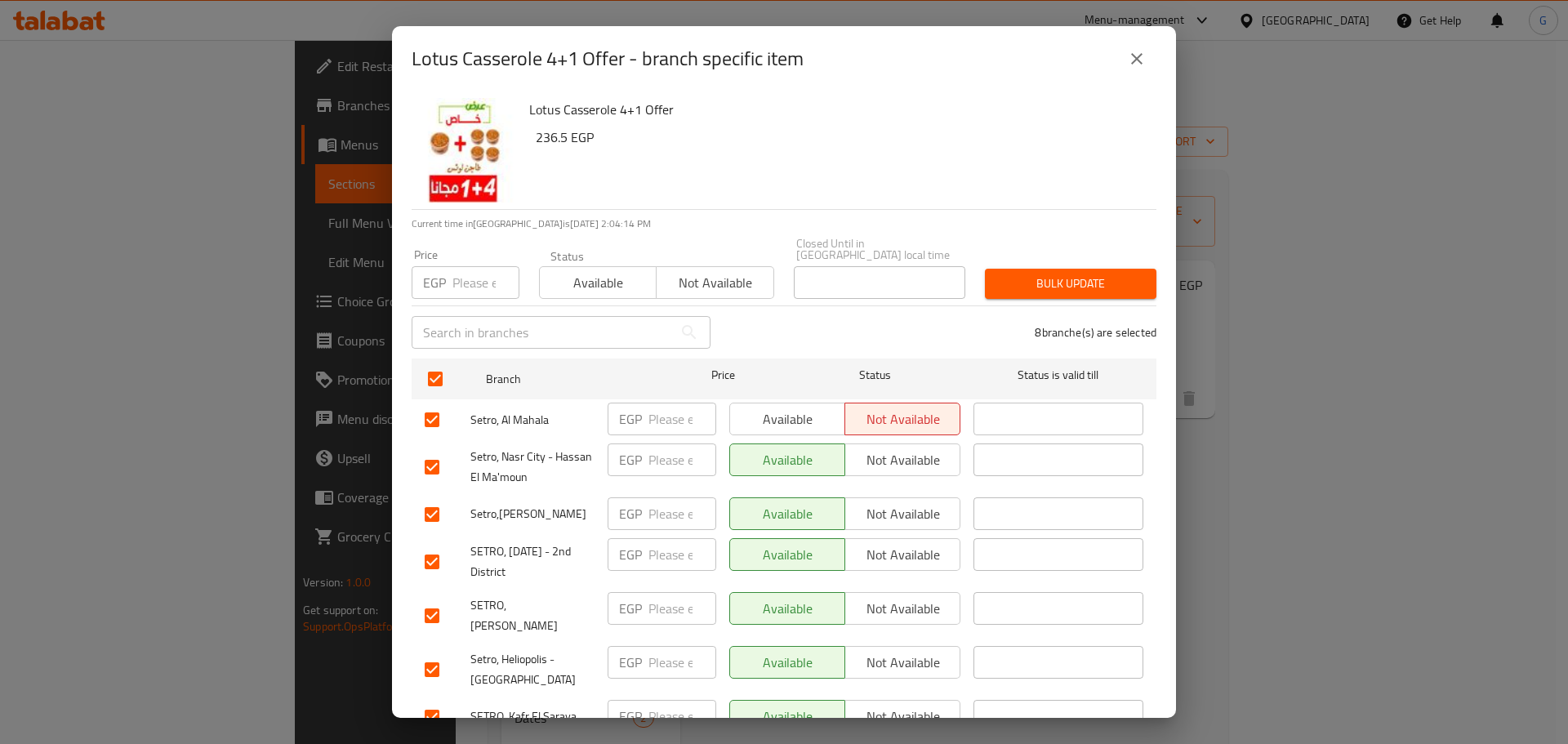
click at [557, 289] on div "Status Available Not available" at bounding box center [656, 274] width 254 height 68
click at [612, 266] on button "Available" at bounding box center [597, 283] width 118 height 33
click at [1008, 288] on div "Bulk update" at bounding box center [1071, 283] width 191 height 49
click at [1027, 274] on span "Bulk update" at bounding box center [1071, 283] width 145 height 21
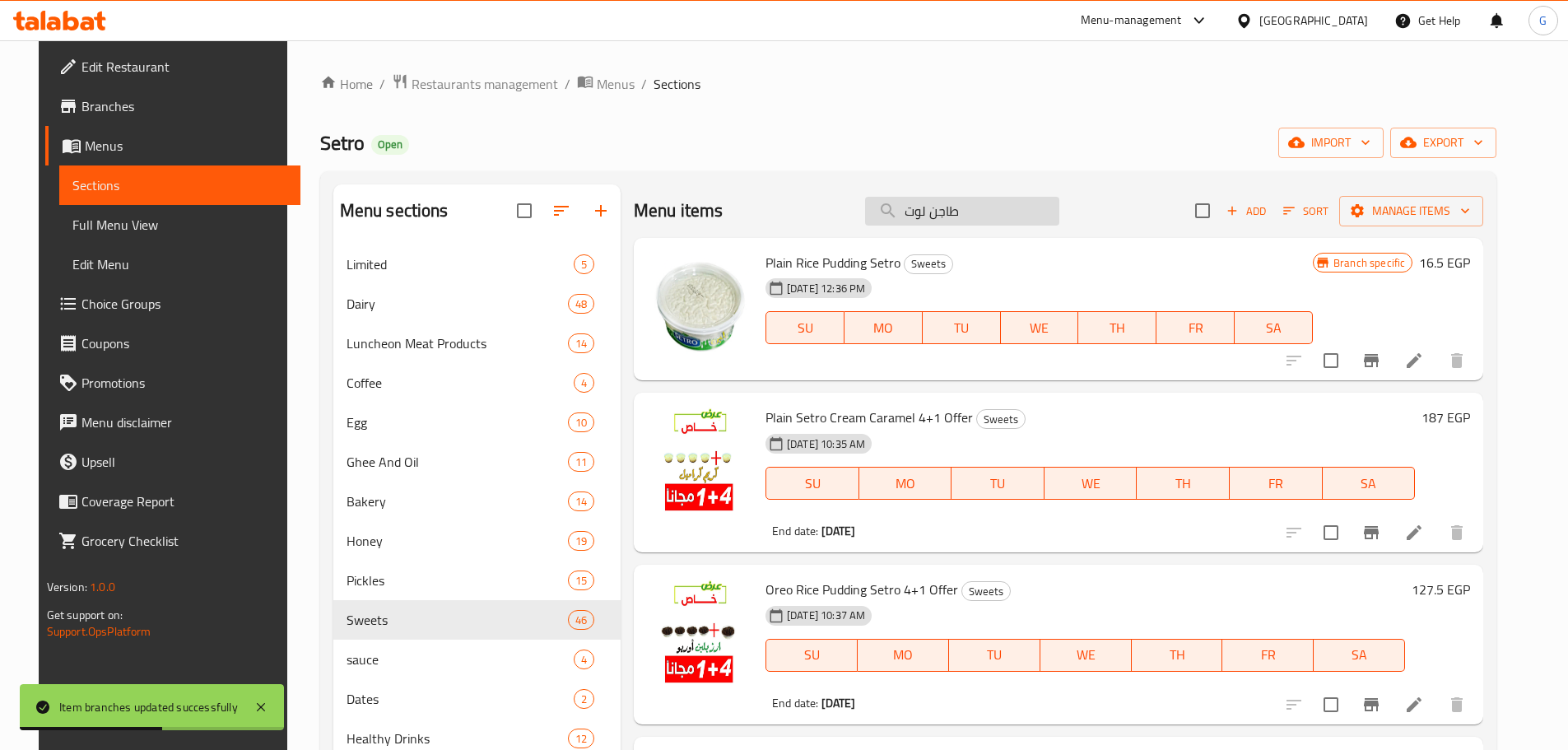
click at [968, 206] on input "طاجن لوت" at bounding box center [962, 211] width 194 height 29
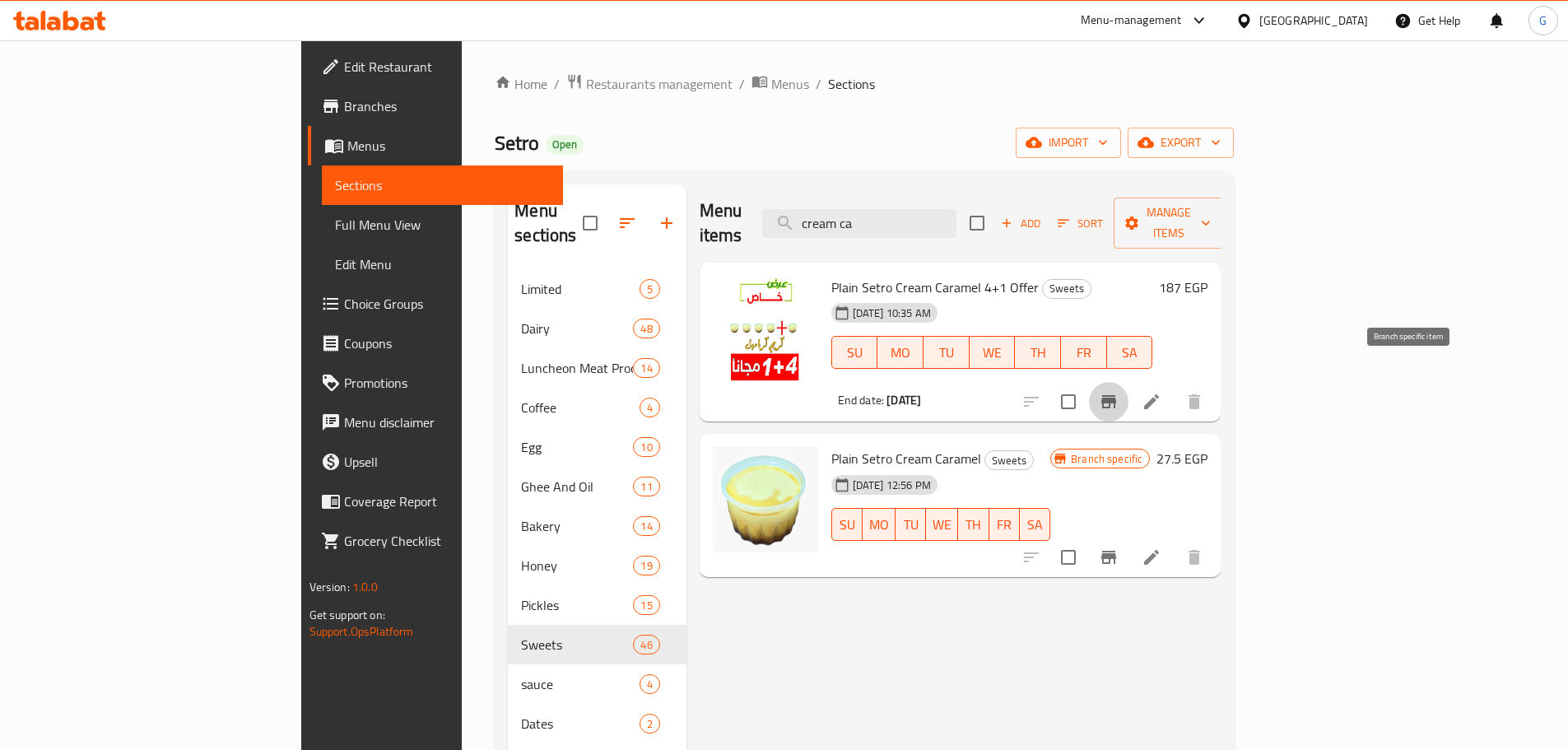
click at [1118, 392] on icon "Branch-specific-item" at bounding box center [1109, 402] width 20 height 20
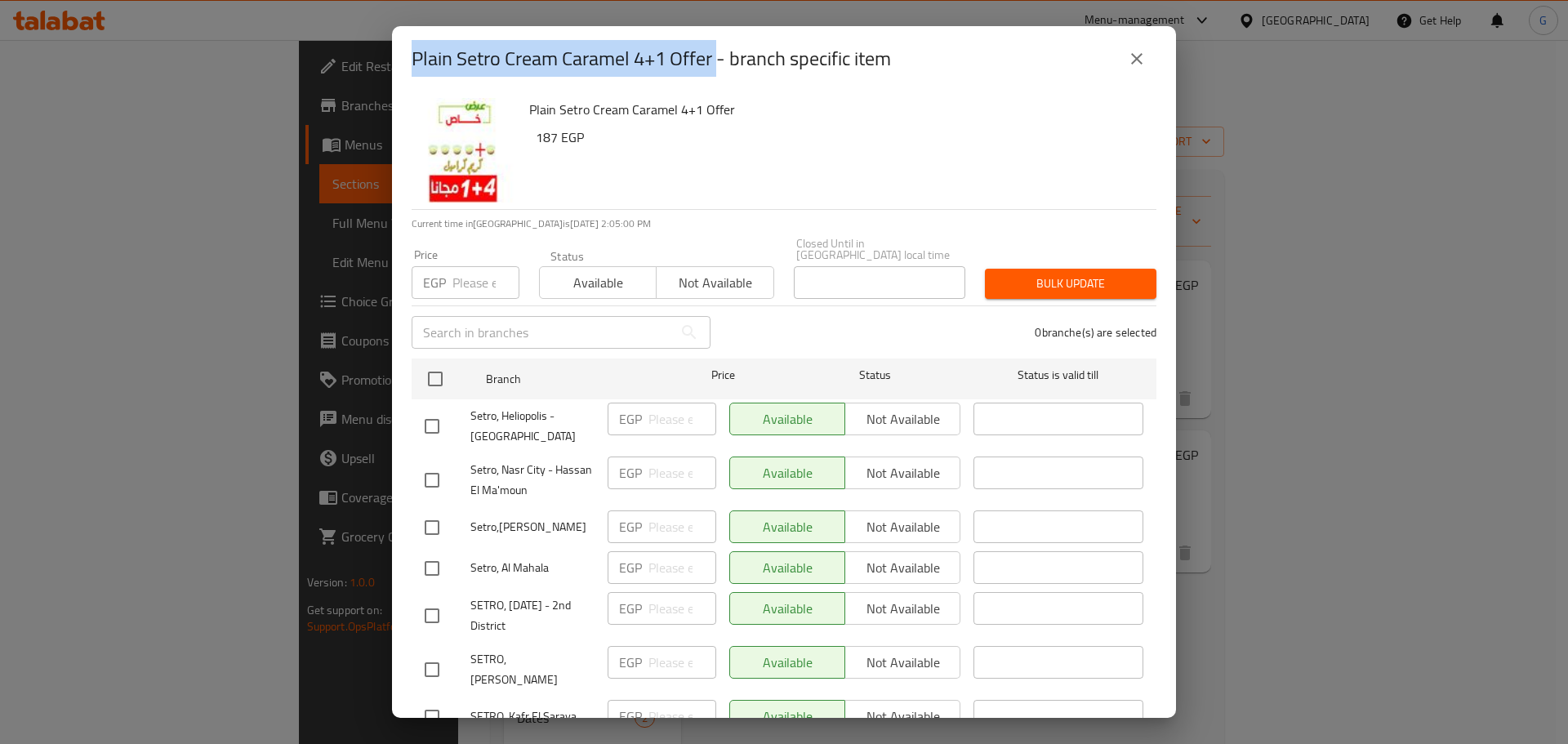
drag, startPoint x: 717, startPoint y: 52, endPoint x: 404, endPoint y: 36, distance: 313.4
click at [404, 36] on div "Plain Setro Cream Caramel 4+1 Offer - branch specific item" at bounding box center [784, 58] width 784 height 65
copy h2 "Plain Setro Cream Caramel 4+1 Offer"
click at [1150, 61] on button "close" at bounding box center [1136, 59] width 40 height 40
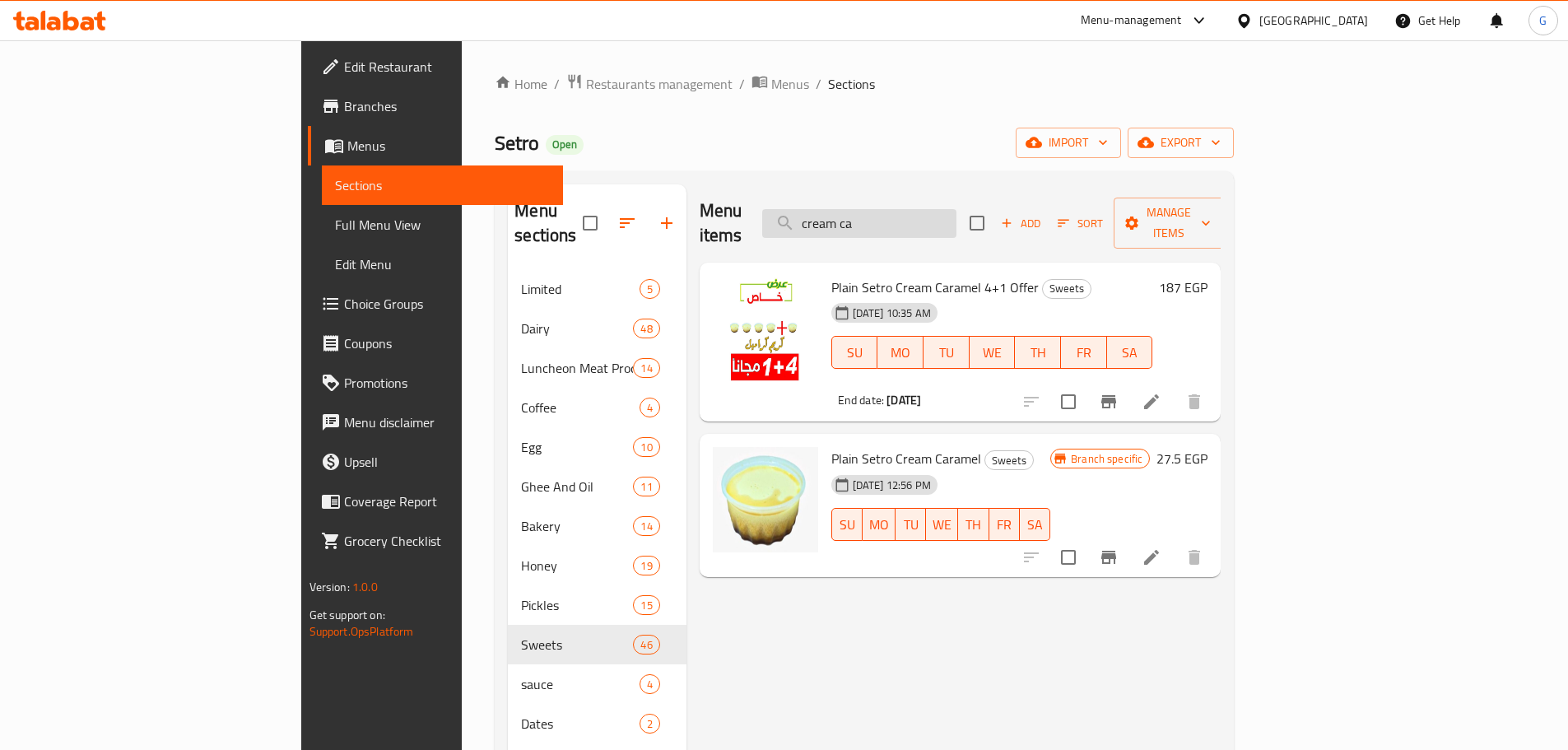
click at [956, 213] on input "cream ca" at bounding box center [859, 223] width 194 height 29
paste input "مهلبيه"
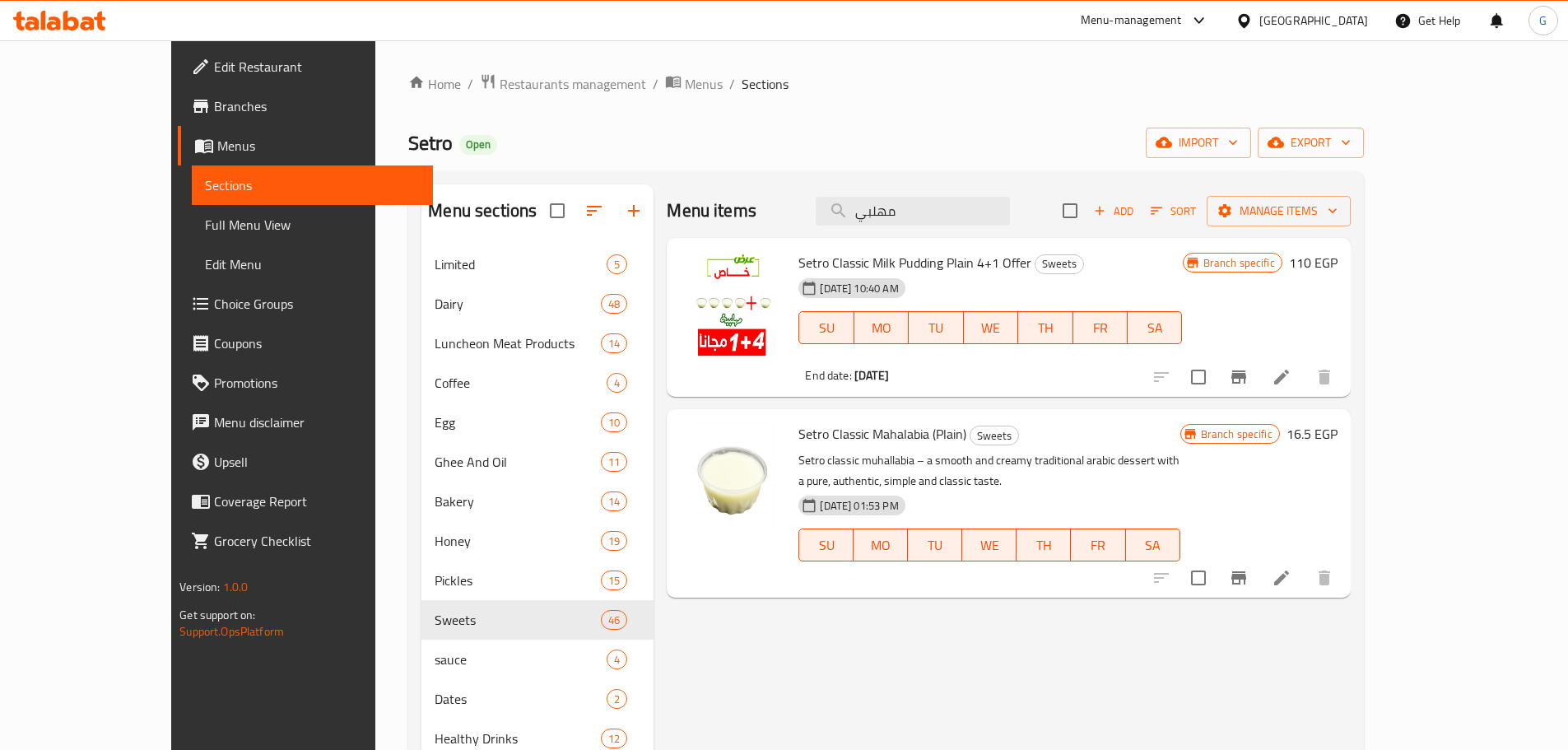
type input "مهلبي"
drag, startPoint x: 930, startPoint y: 257, endPoint x: 754, endPoint y: 260, distance: 176.0
click at [792, 260] on div "Setro Classic Milk Pudding Plain 4+1 Offer Sweets 16-09-2025 10:40 AM SU MO TU …" at bounding box center [990, 317] width 397 height 146
copy span "Setro Classic Milk Pudding Plain"
click at [1215, 368] on input "checkbox" at bounding box center [1199, 377] width 35 height 35
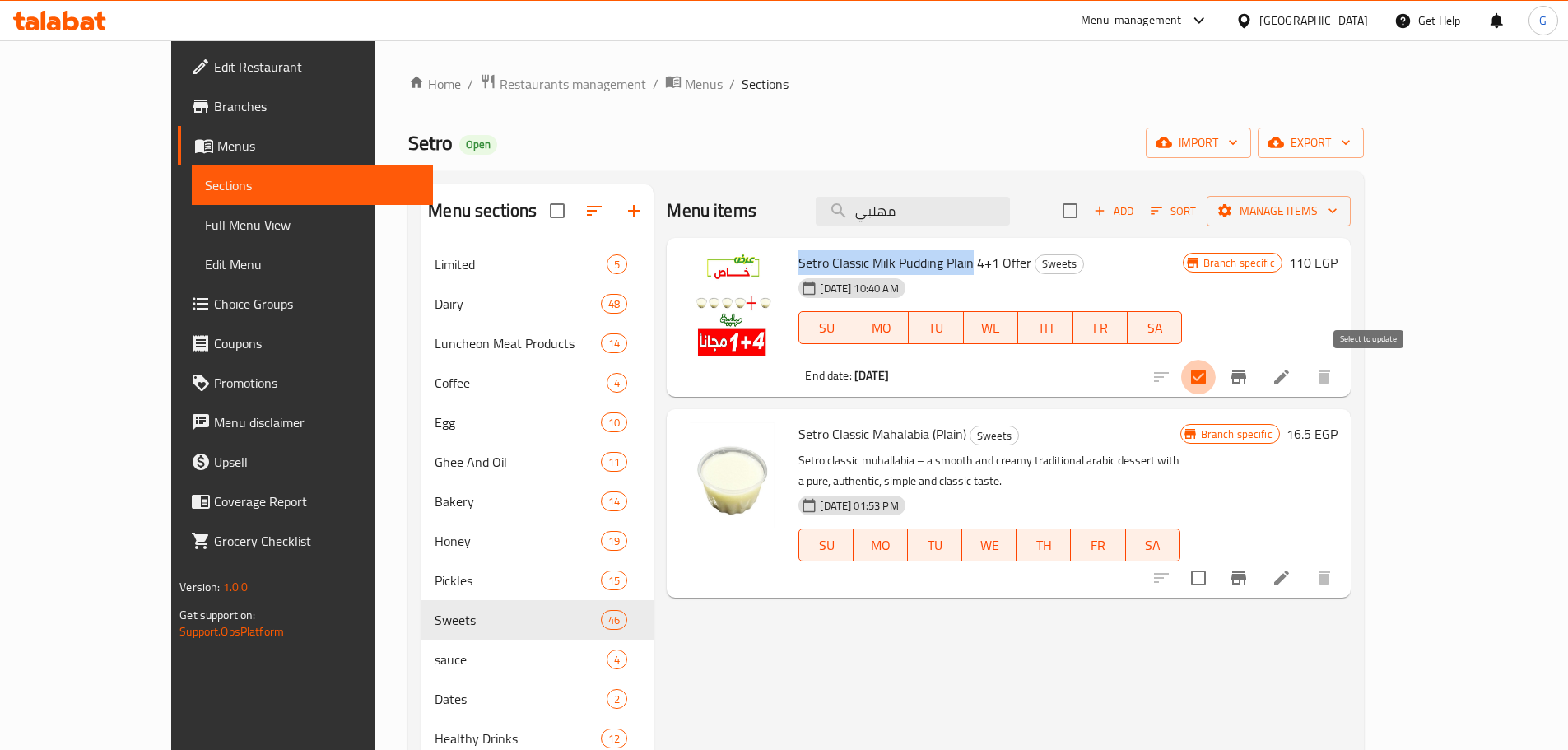
click at [1215, 375] on input "checkbox" at bounding box center [1199, 377] width 35 height 35
checkbox input "false"
click at [1246, 375] on icon "Branch-specific-item" at bounding box center [1238, 377] width 15 height 13
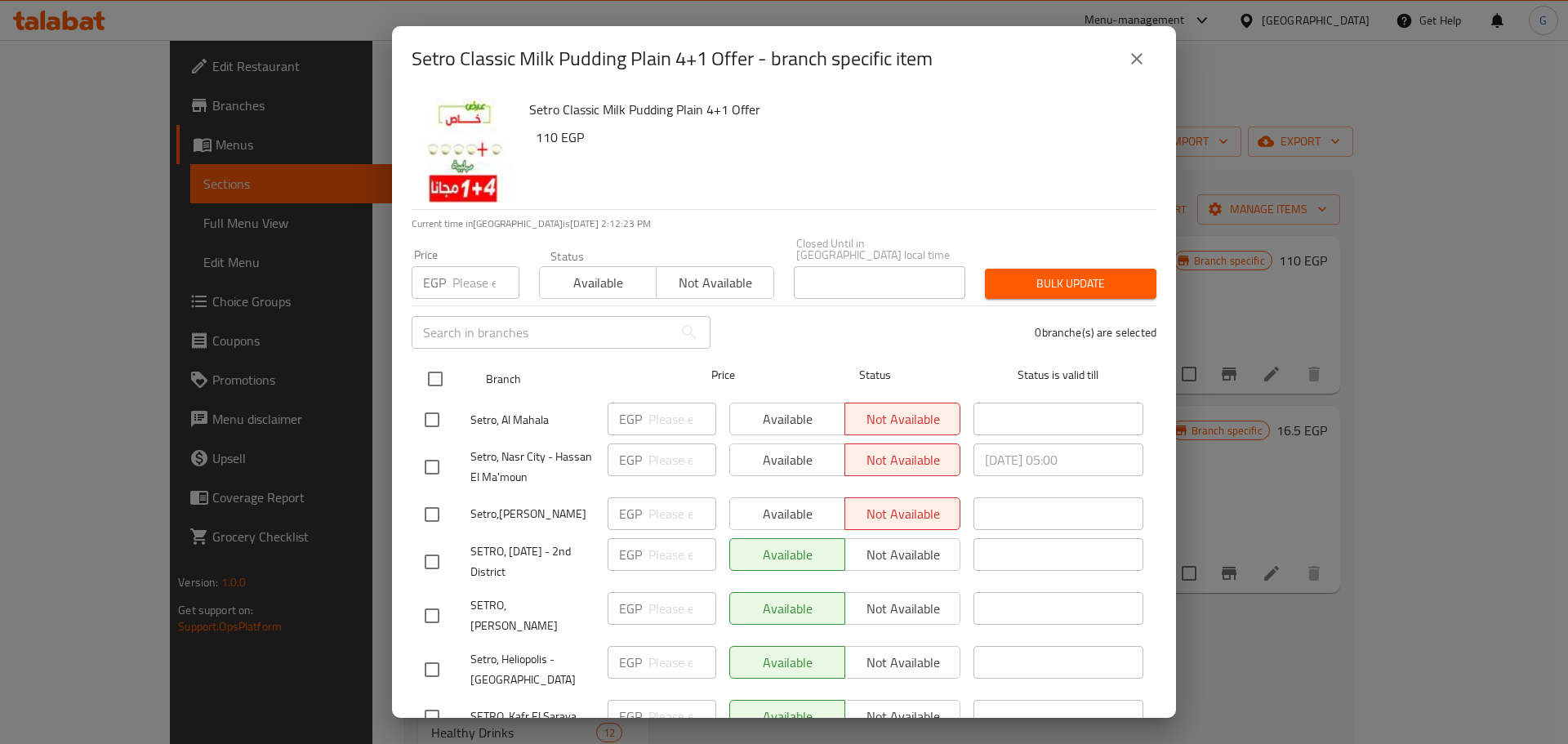
drag, startPoint x: 435, startPoint y: 367, endPoint x: 476, endPoint y: 347, distance: 45.6
click at [436, 368] on input "checkbox" at bounding box center [436, 379] width 35 height 35
checkbox input "true"
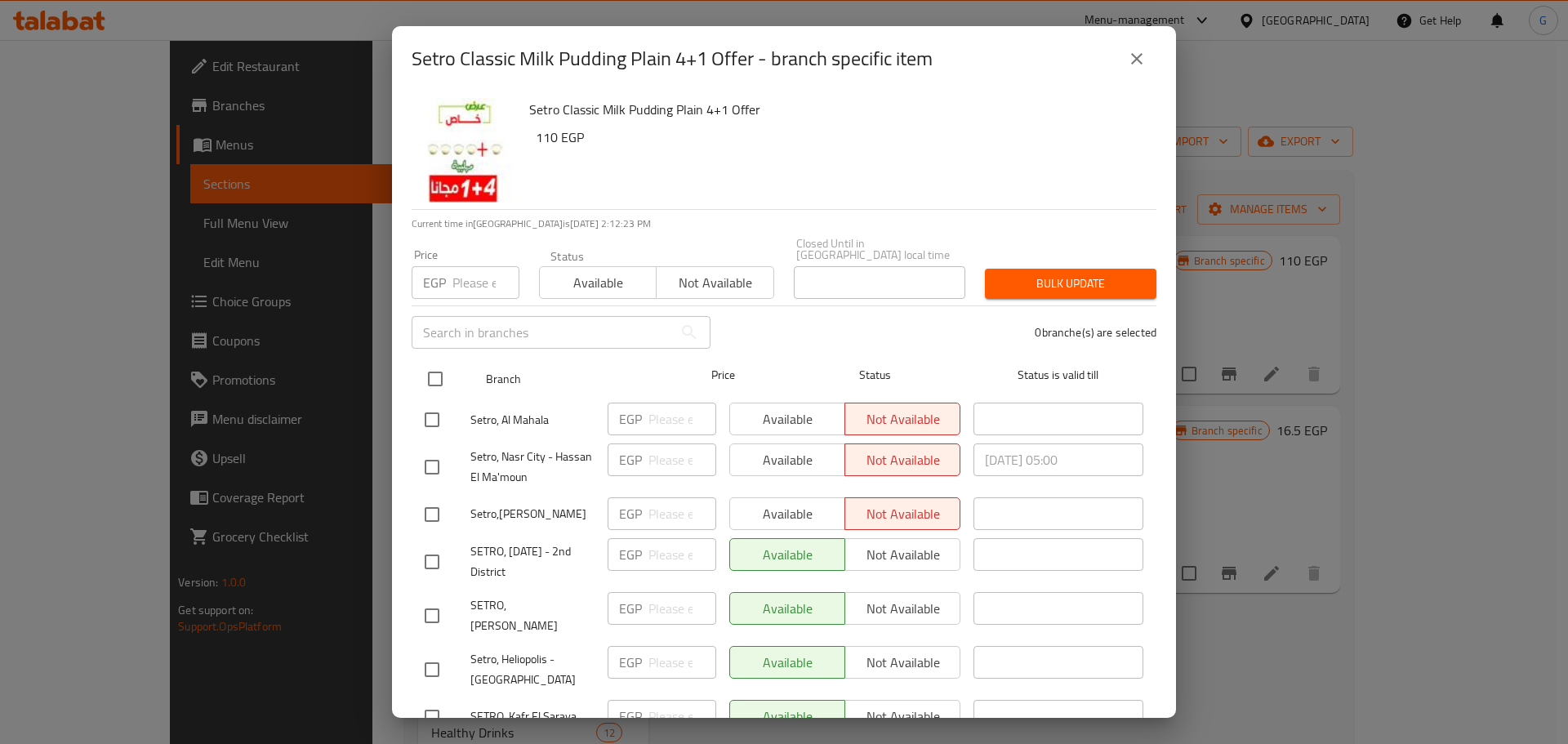
checkbox input "true"
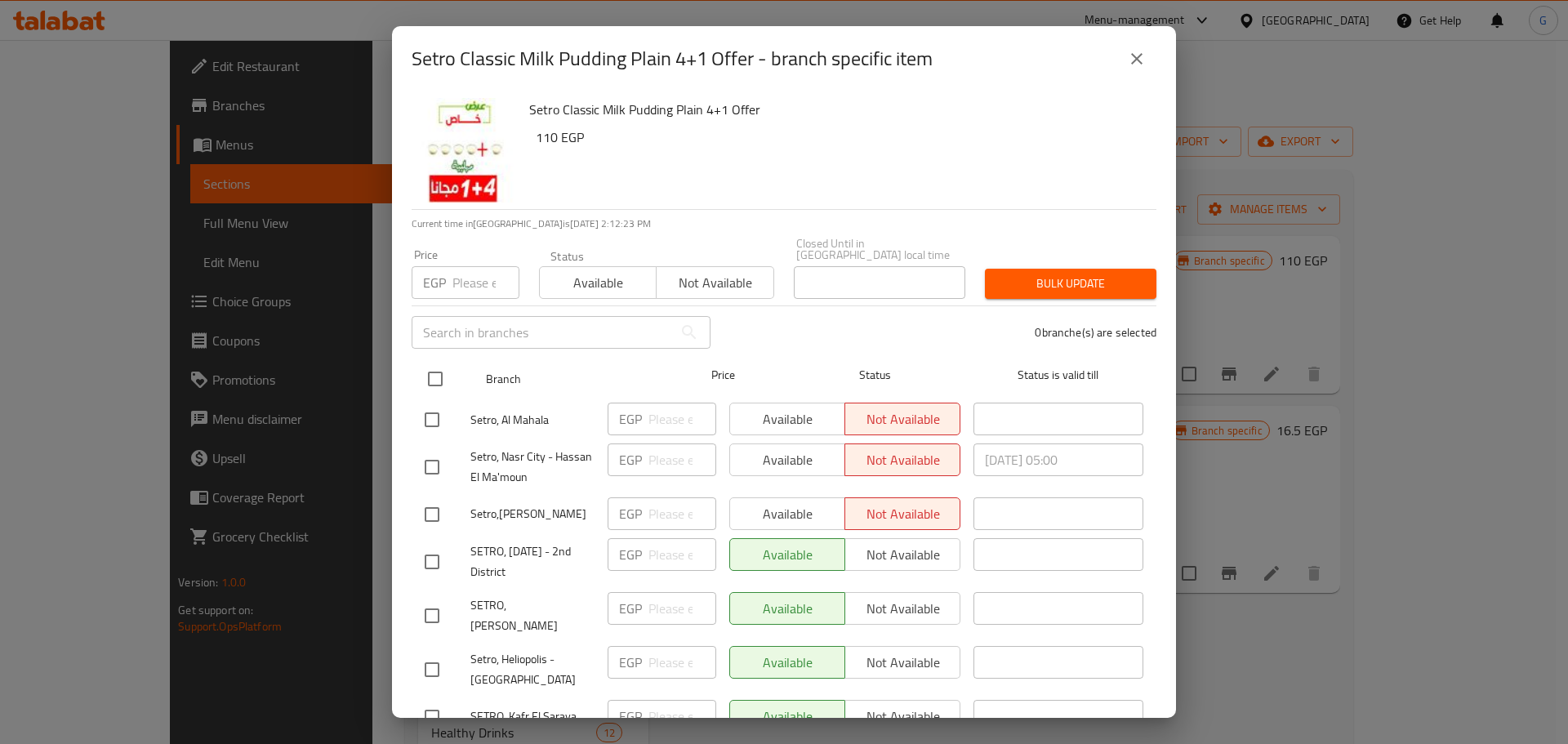
checkbox input "true"
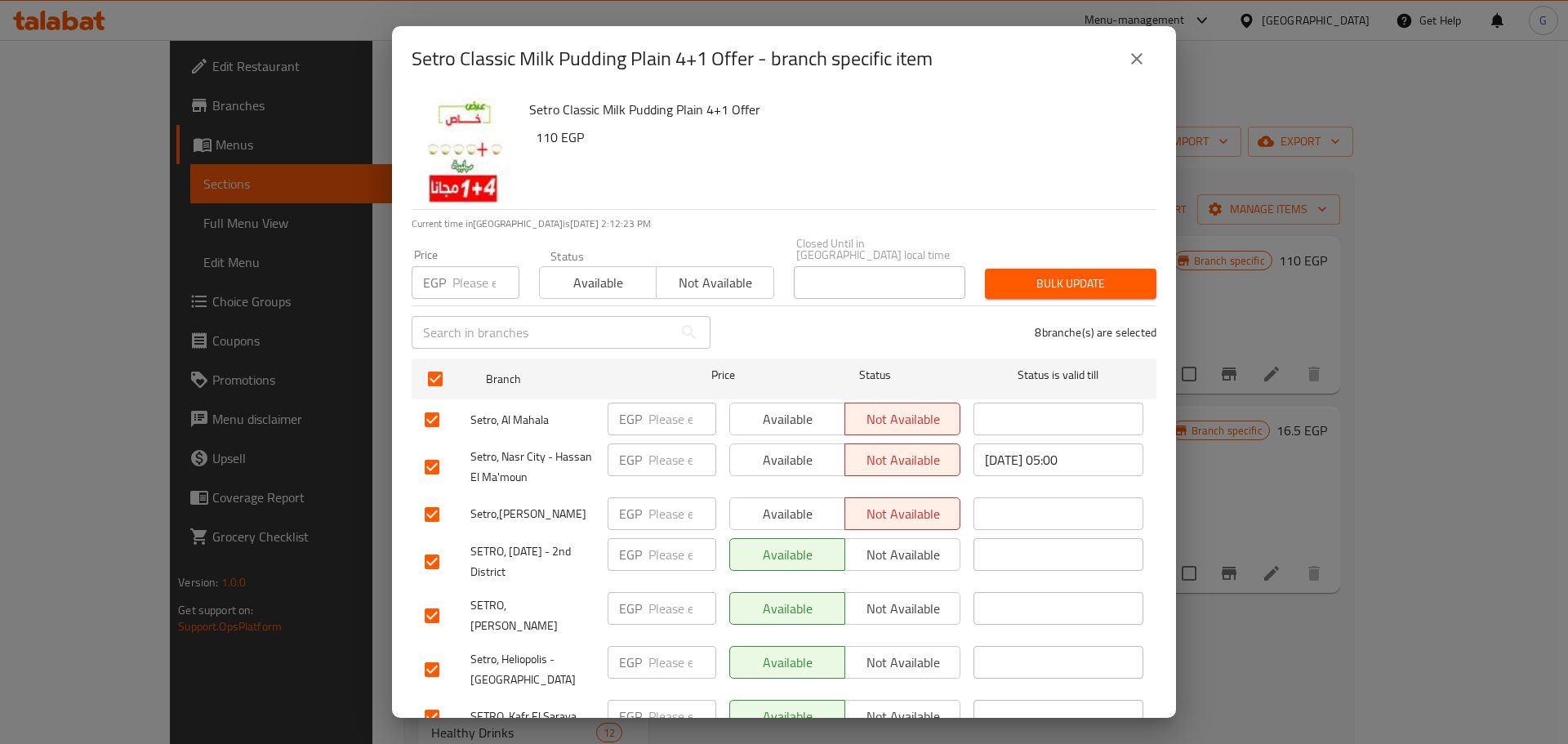
click at [627, 252] on div "Available Not available" at bounding box center [656, 274] width 236 height 49
drag, startPoint x: 612, startPoint y: 267, endPoint x: 1145, endPoint y: 296, distance: 533.8
click at [612, 271] on span "Available" at bounding box center [598, 283] width 104 height 24
drag, startPoint x: 1208, startPoint y: 296, endPoint x: 1134, endPoint y: 283, distance: 75.1
click at [1207, 296] on div "Setro Classic Milk Pudding Plain 4+1 Offer - branch specific item Setro Classic…" at bounding box center [784, 372] width 1568 height 744
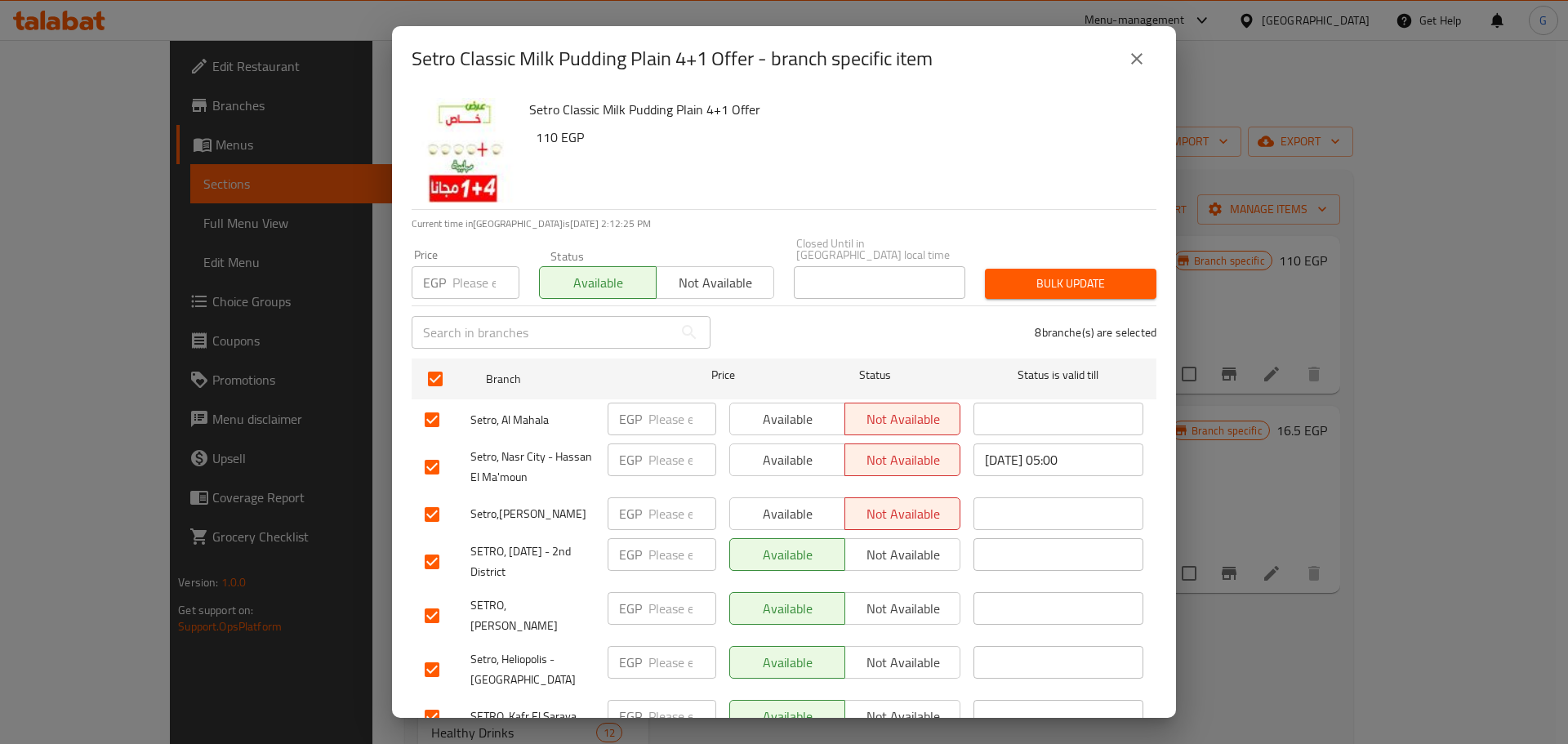
click at [1119, 274] on span "Bulk update" at bounding box center [1071, 283] width 145 height 21
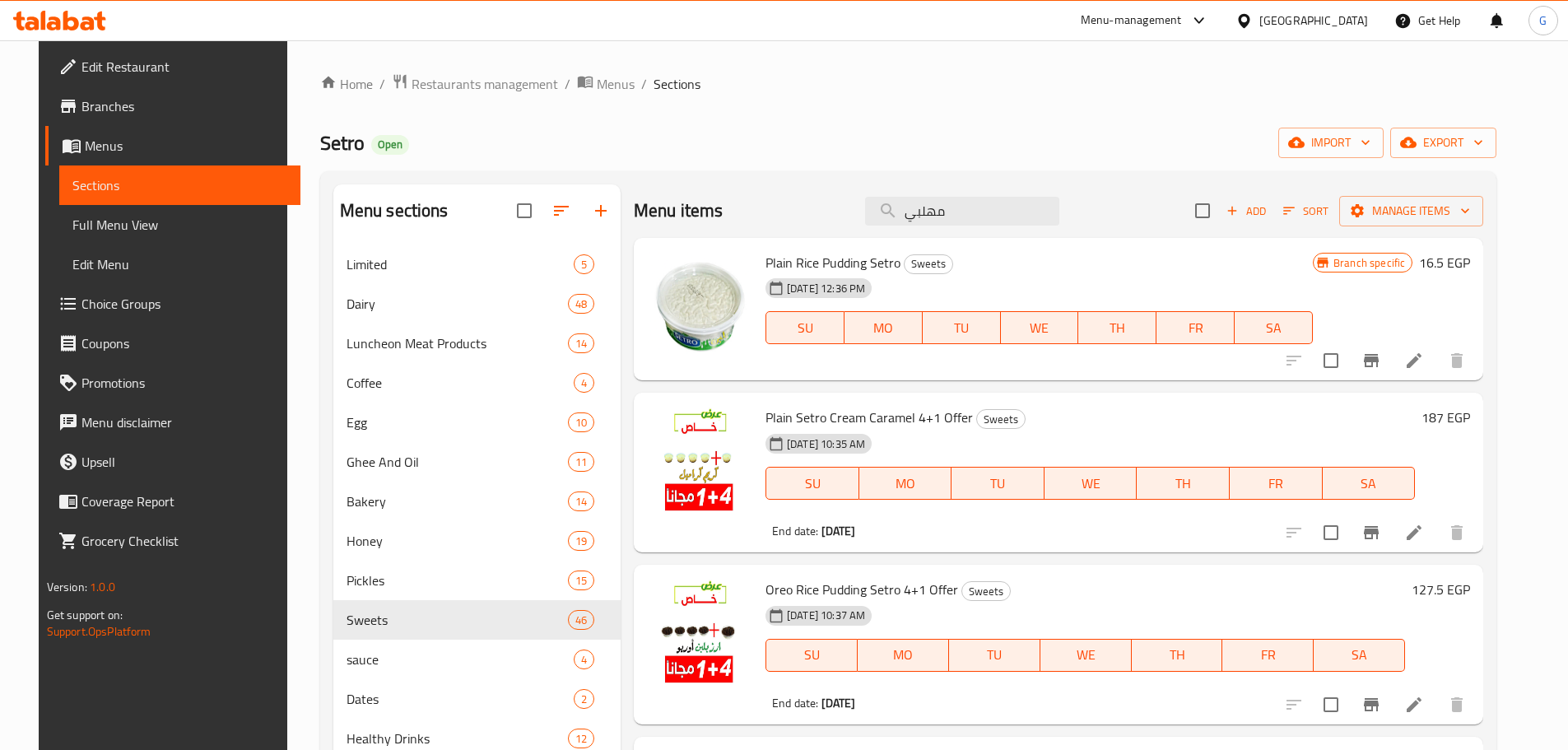
click at [857, 260] on span "Plain Rice Pudding Setro" at bounding box center [833, 262] width 135 height 25
click at [843, 260] on span "Plain Rice Pudding Setro" at bounding box center [833, 262] width 135 height 25
copy span "Pudding"
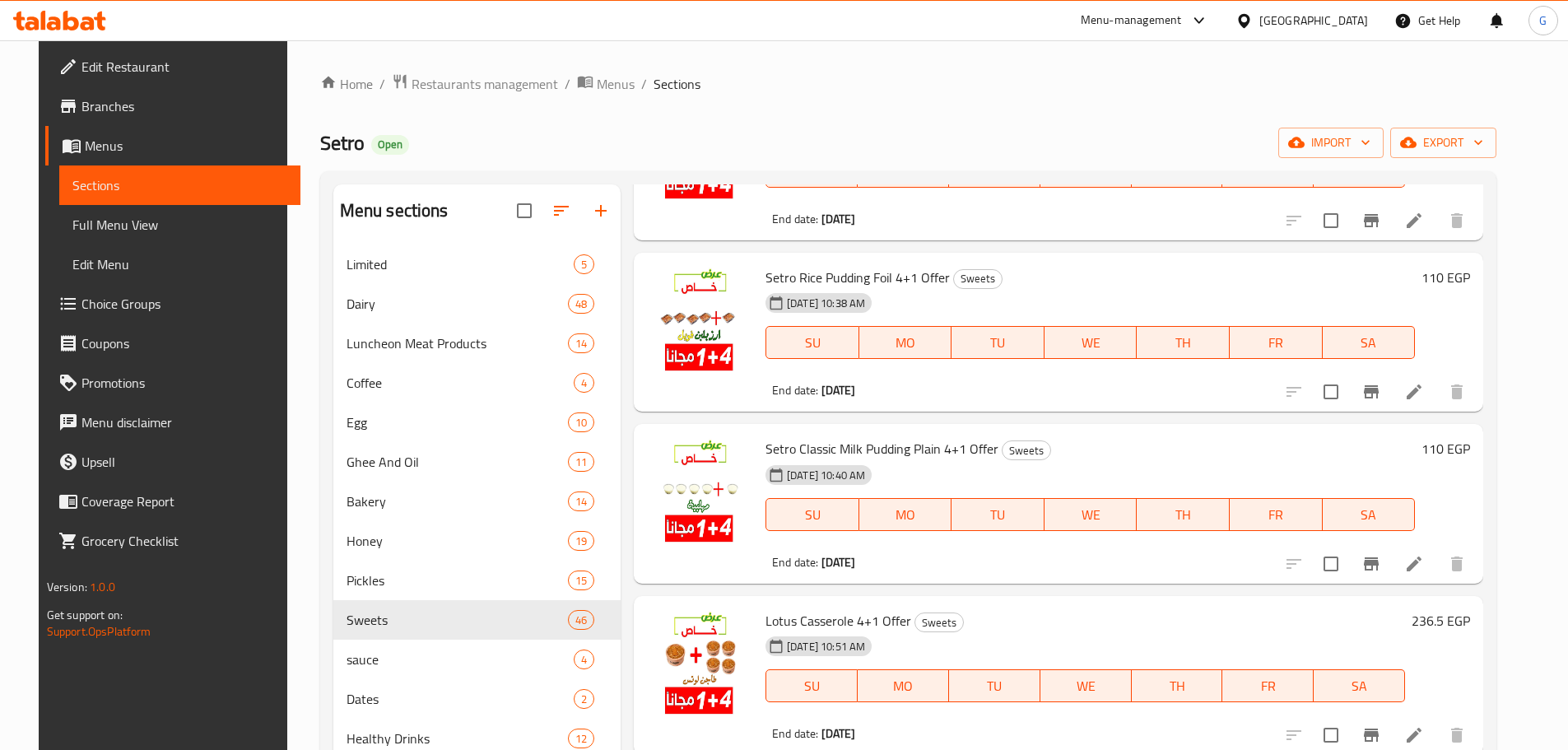
scroll to position [576, 0]
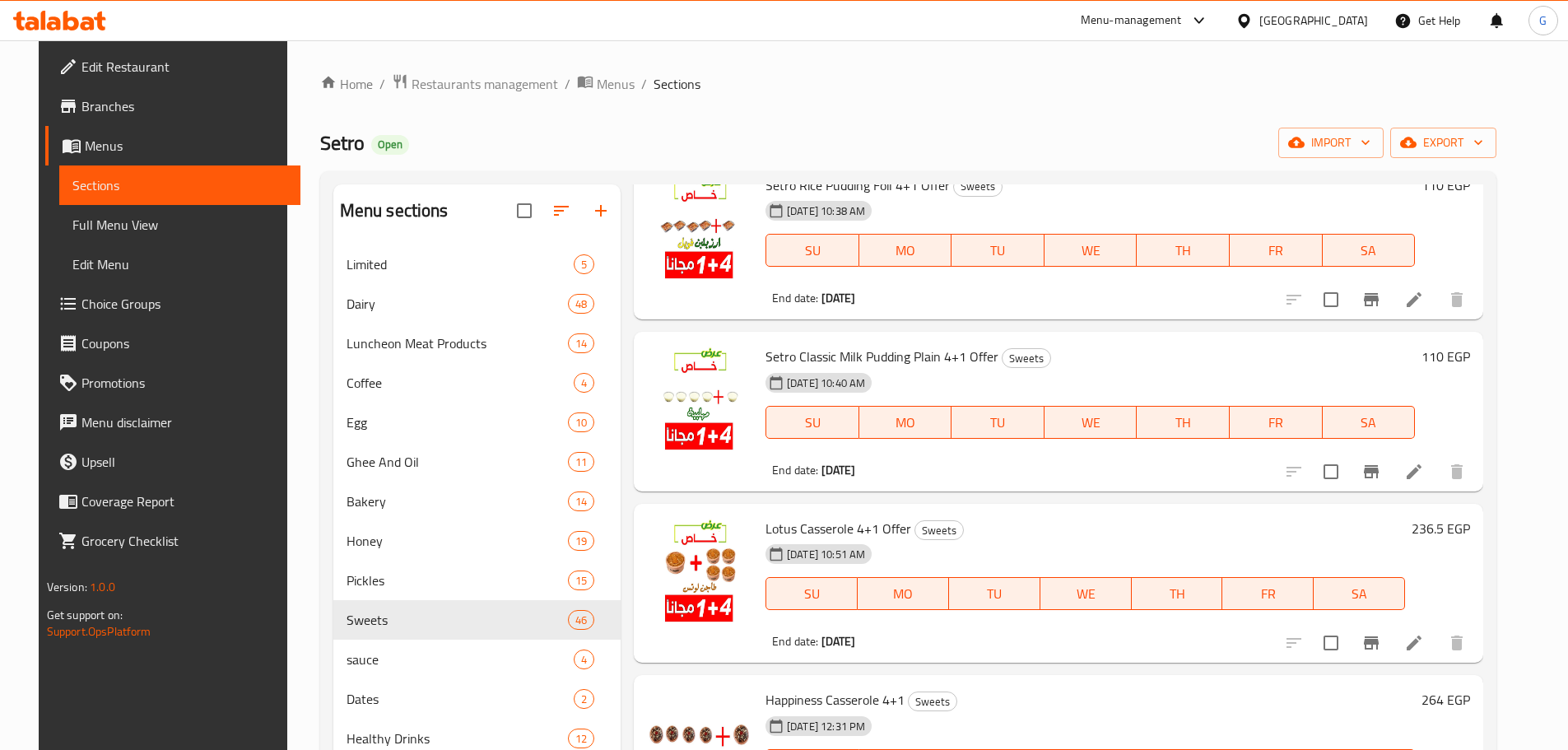
click at [914, 361] on span "Setro Classic Milk Pudding Plain 4+1 Offer" at bounding box center [882, 356] width 233 height 25
copy h6 "Setro Classic Milk Pudding Plain 4+1 Offer"
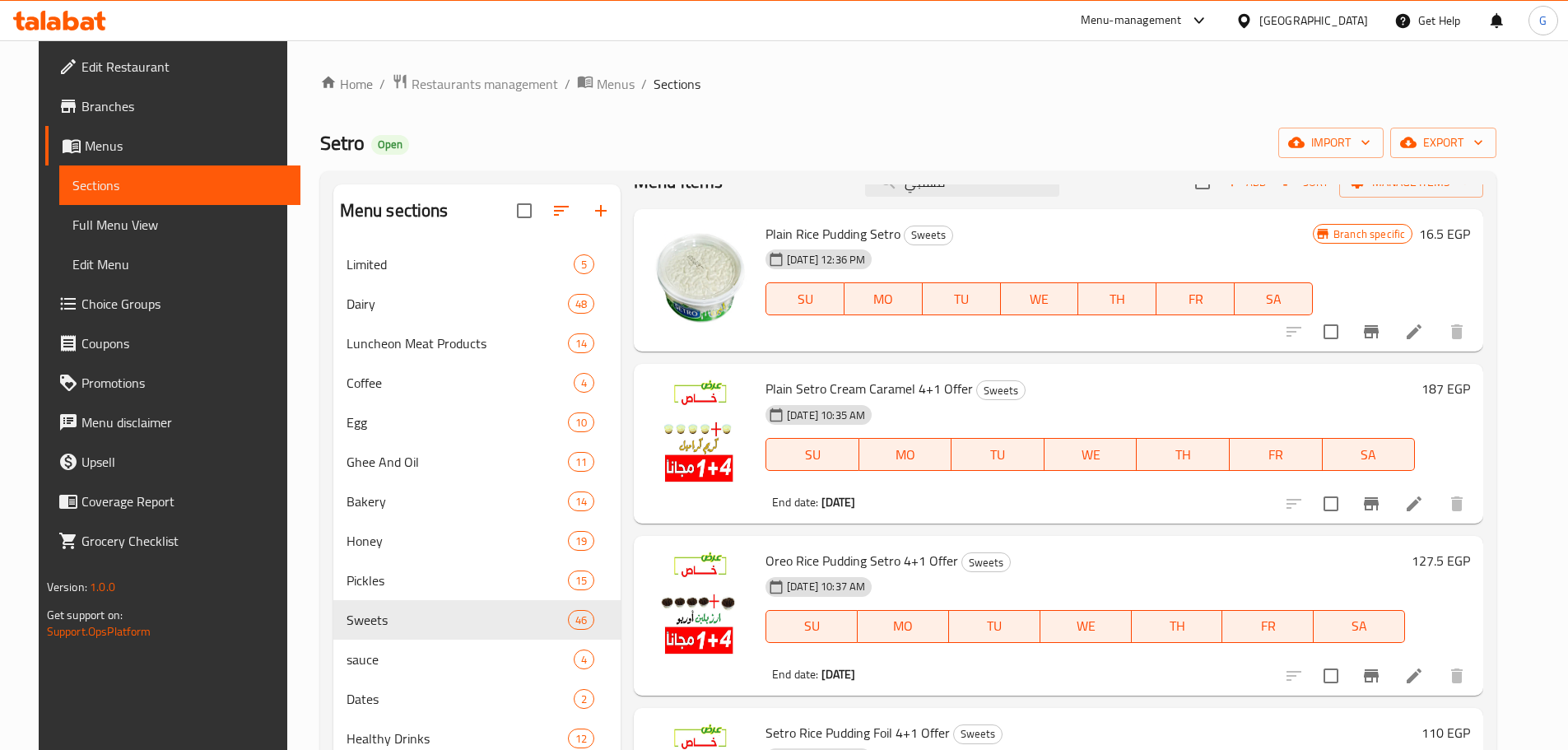
scroll to position [0, 0]
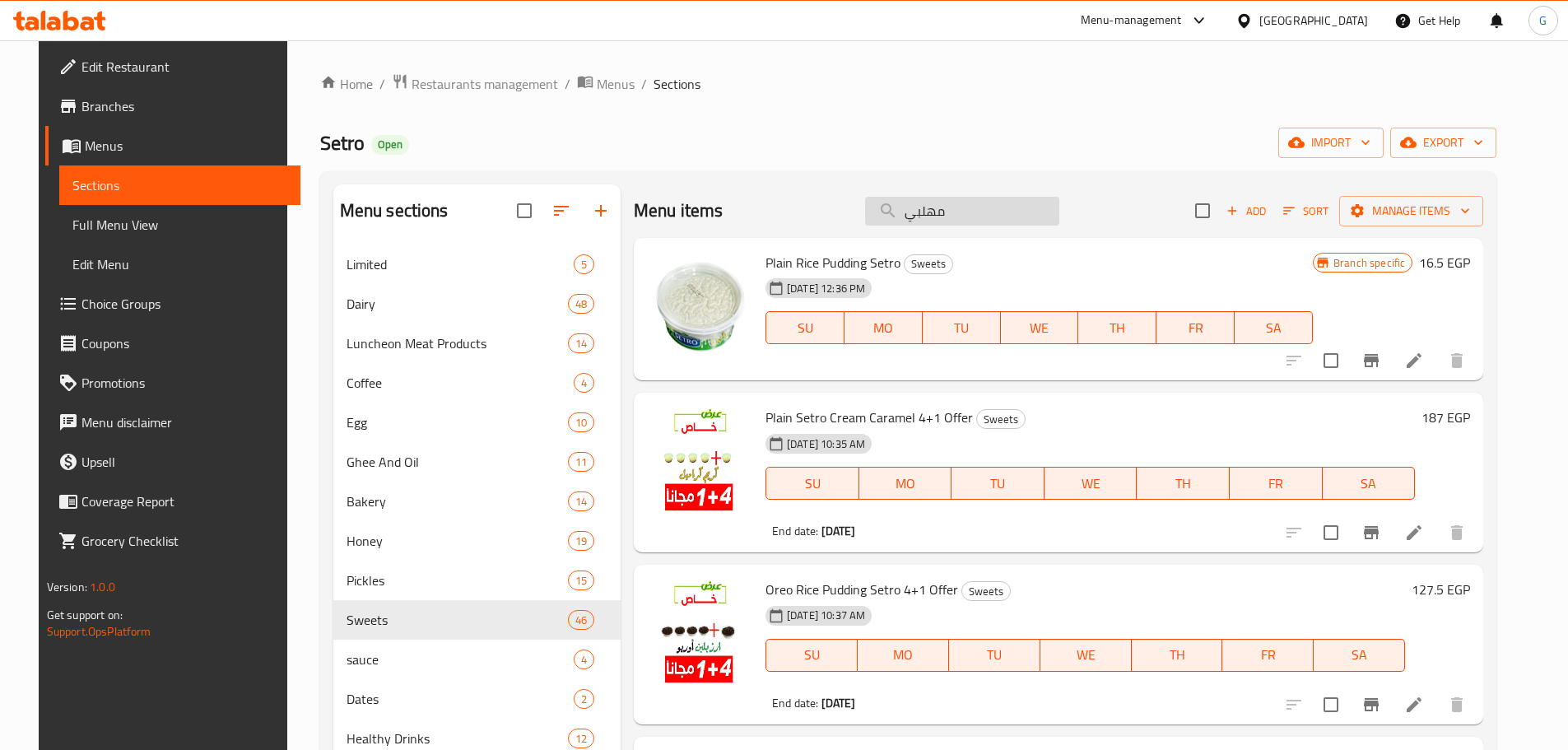
click at [967, 211] on input "مهلبي" at bounding box center [962, 211] width 194 height 29
paste input "ريم كرم"
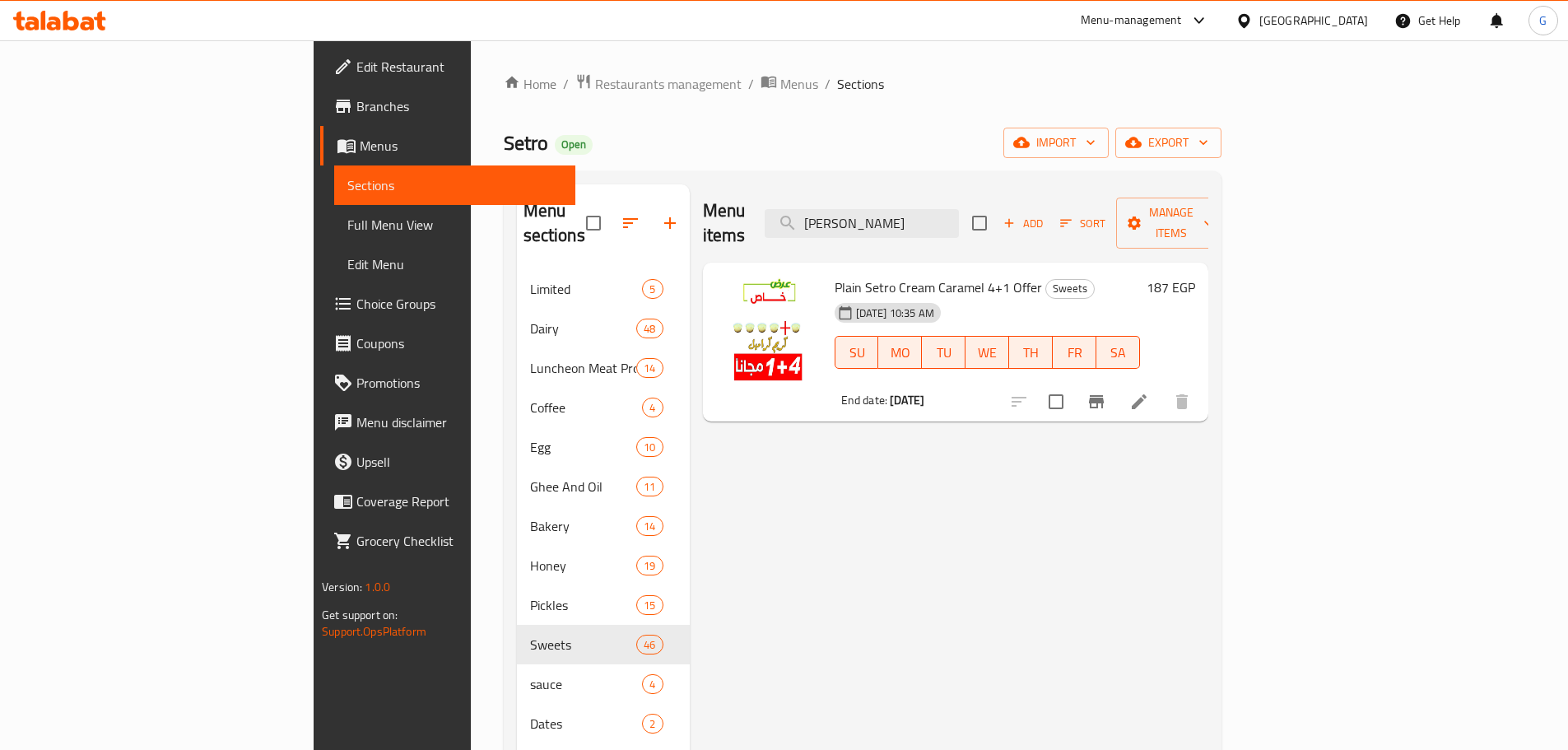
click at [901, 275] on span "Plain Setro Cream Caramel 4+1 Offer" at bounding box center [938, 287] width 208 height 25
copy h6 "Plain Setro Cream Caramel 4+1 Offer"
click at [959, 209] on input "كريم كرمي" at bounding box center [862, 223] width 194 height 29
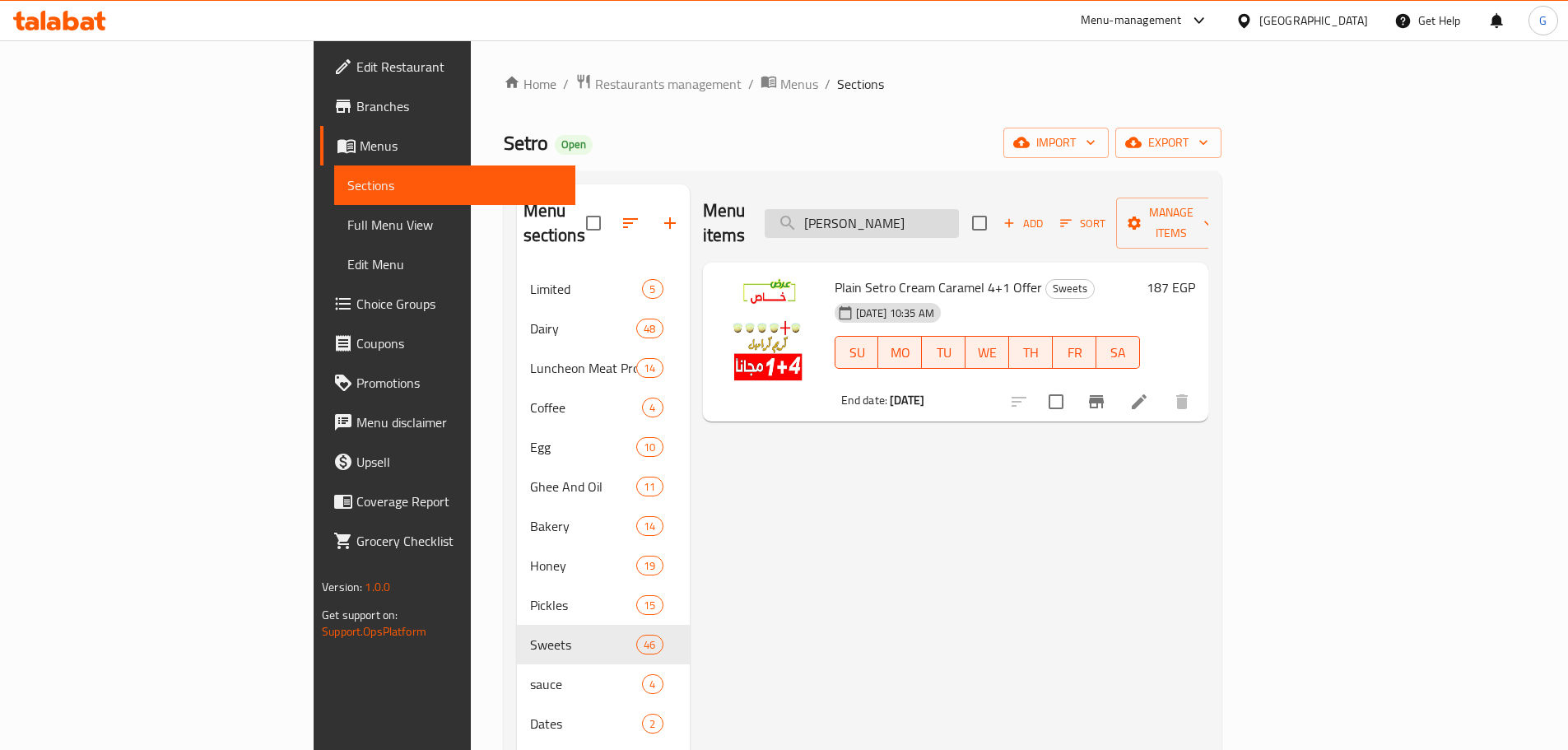
click at [959, 209] on input "كريم كرمي" at bounding box center [862, 223] width 194 height 29
paste input "بلبن اور"
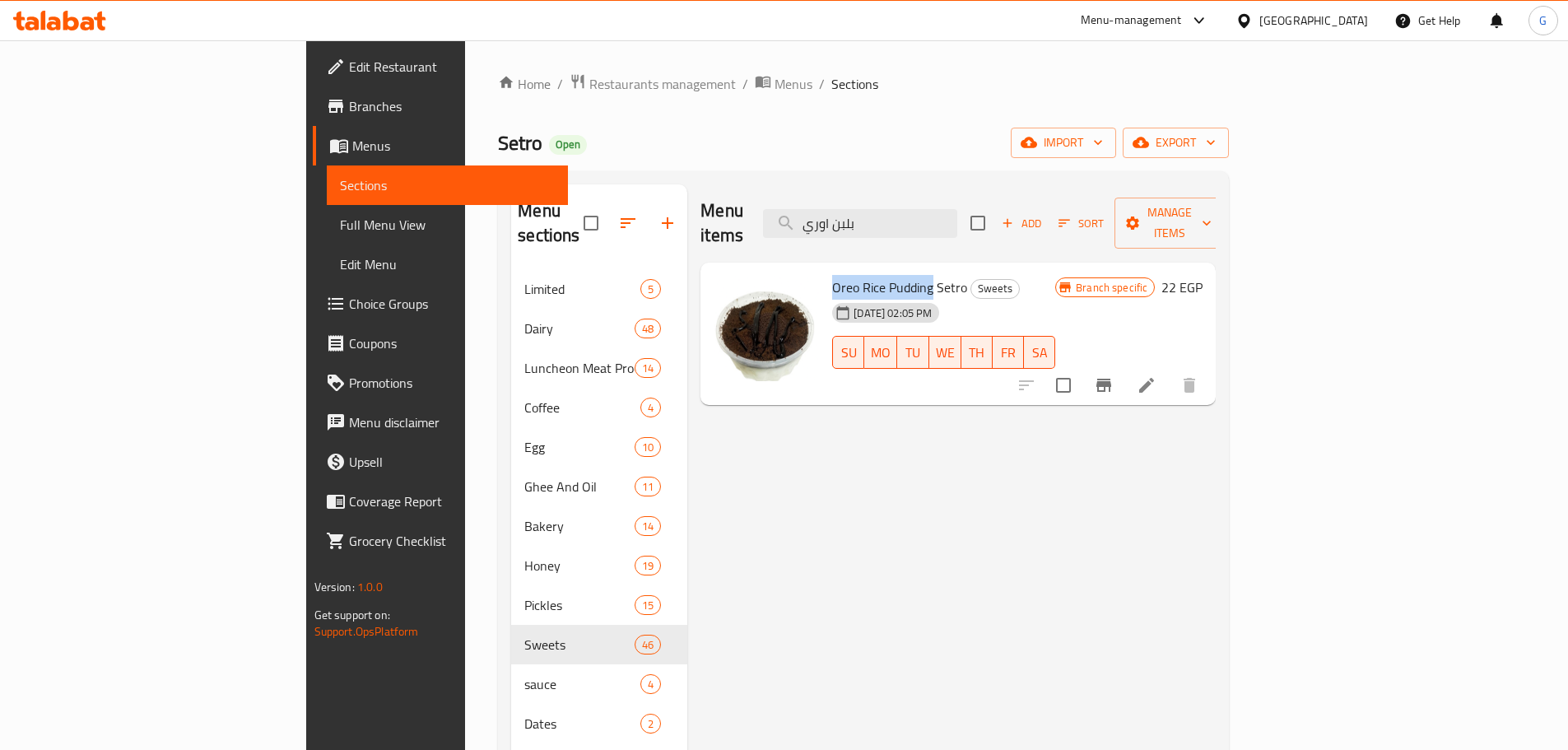
drag, startPoint x: 856, startPoint y: 259, endPoint x: 753, endPoint y: 254, distance: 103.1
click at [825, 269] on div "Oreo Rice Pudding Setro Sweets 14-03-2024 02:05 PM SU MO TU WE TH FR SA" at bounding box center [943, 334] width 237 height 130
drag, startPoint x: 940, startPoint y: 175, endPoint x: 948, endPoint y: 203, distance: 29.1
click at [940, 175] on div "Menu sections Limited 5 Dairy 48 Luncheon Meat Products 14 Coffee 4 Egg 10 Ghee…" at bounding box center [863, 559] width 730 height 777
click at [948, 209] on input "بلبن اوري" at bounding box center [860, 223] width 194 height 29
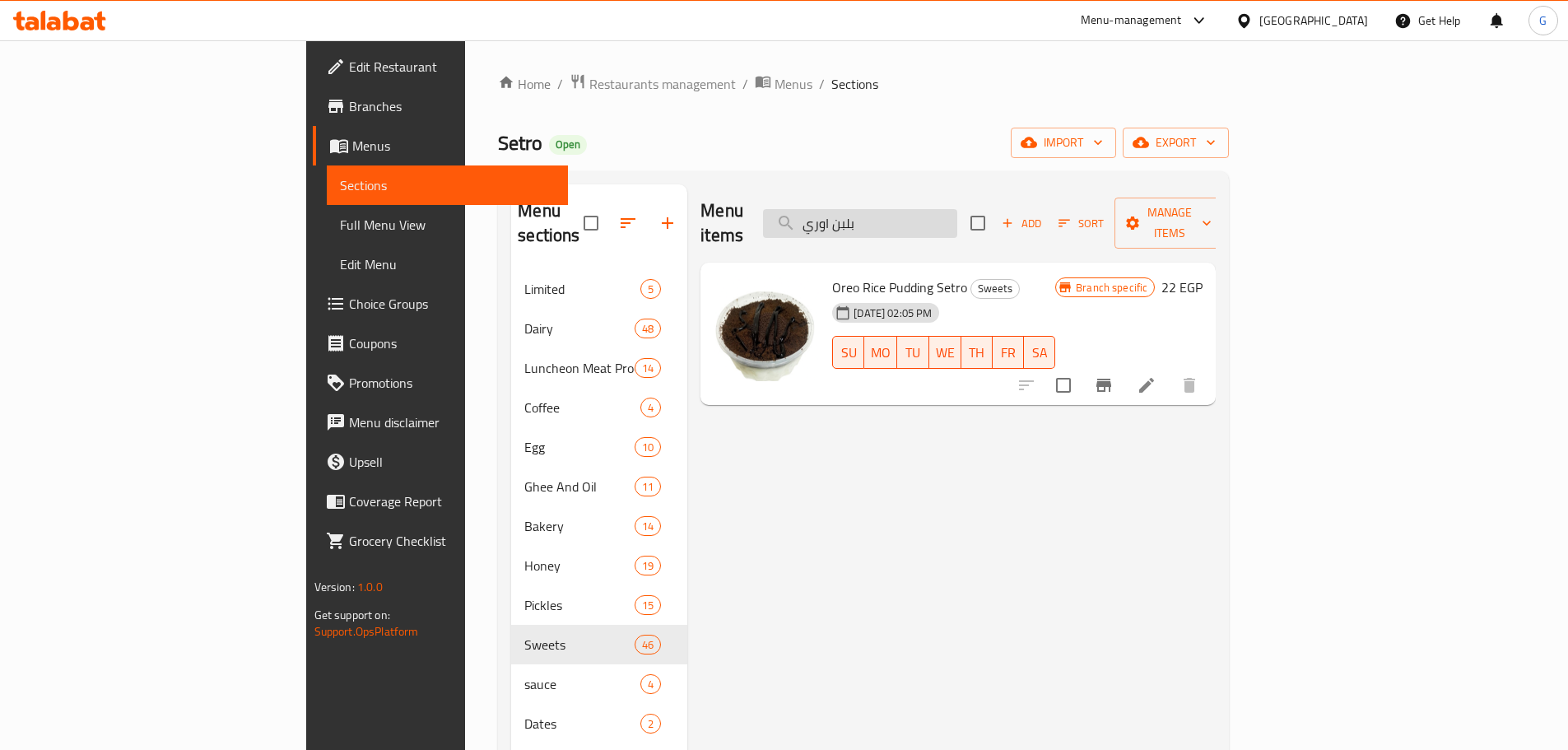
click at [949, 209] on input "بلبن اوري" at bounding box center [860, 223] width 194 height 29
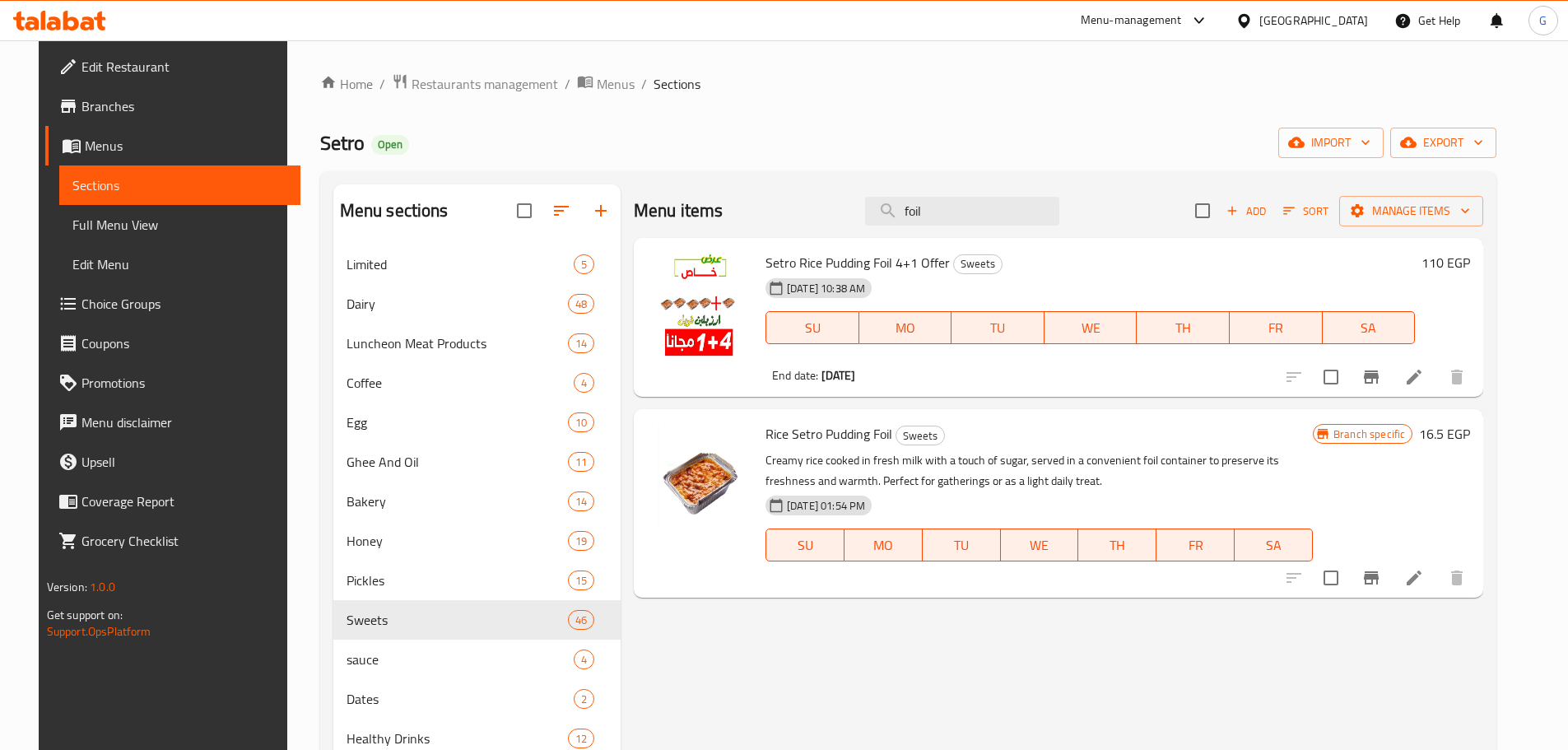
click at [894, 255] on span "Setro Rice Pudding Foil 4+1 Offer" at bounding box center [857, 262] width 184 height 25
click at [950, 213] on input "foil" at bounding box center [962, 211] width 194 height 29
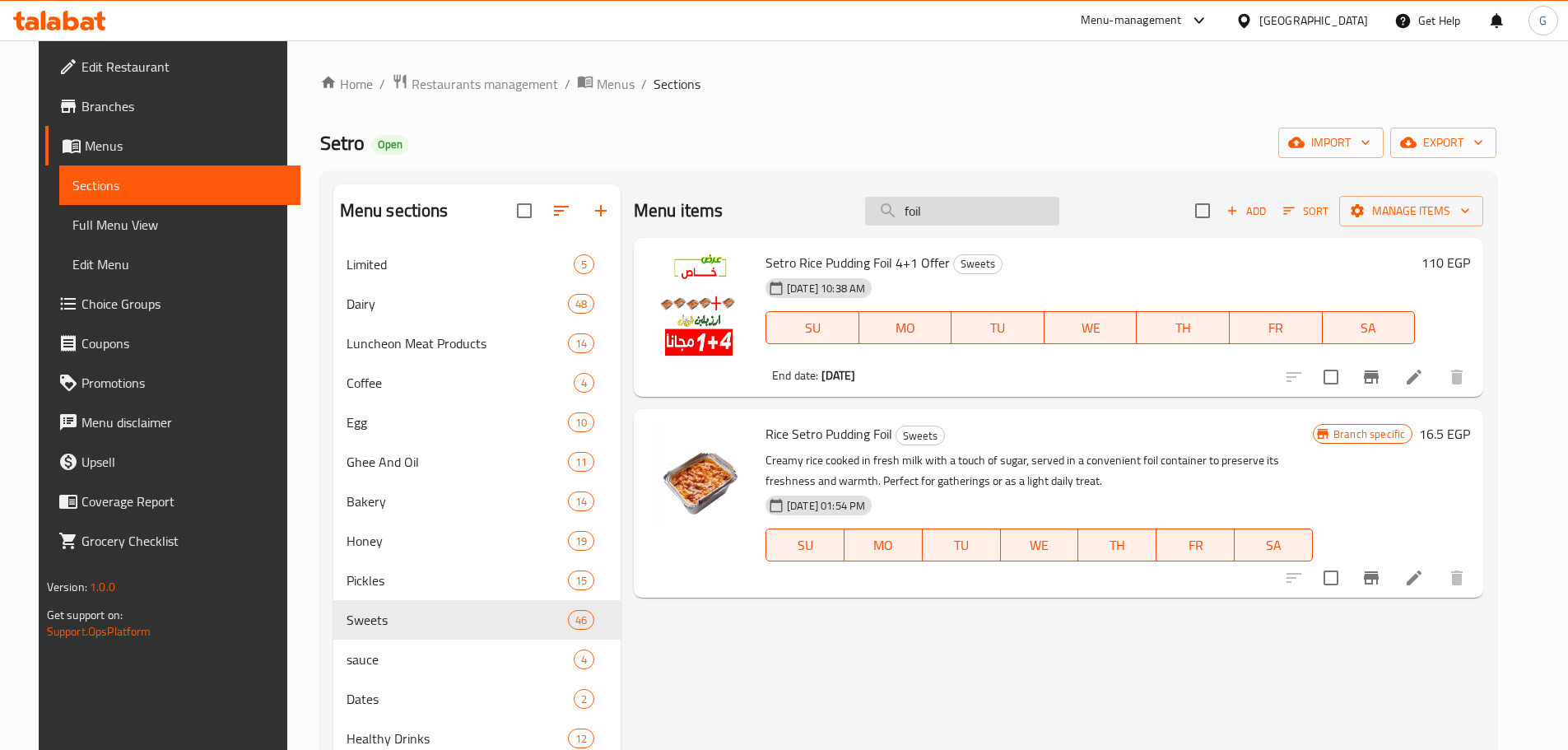
click at [950, 213] on input "foil" at bounding box center [962, 211] width 194 height 29
paste input "طاجن لوت"
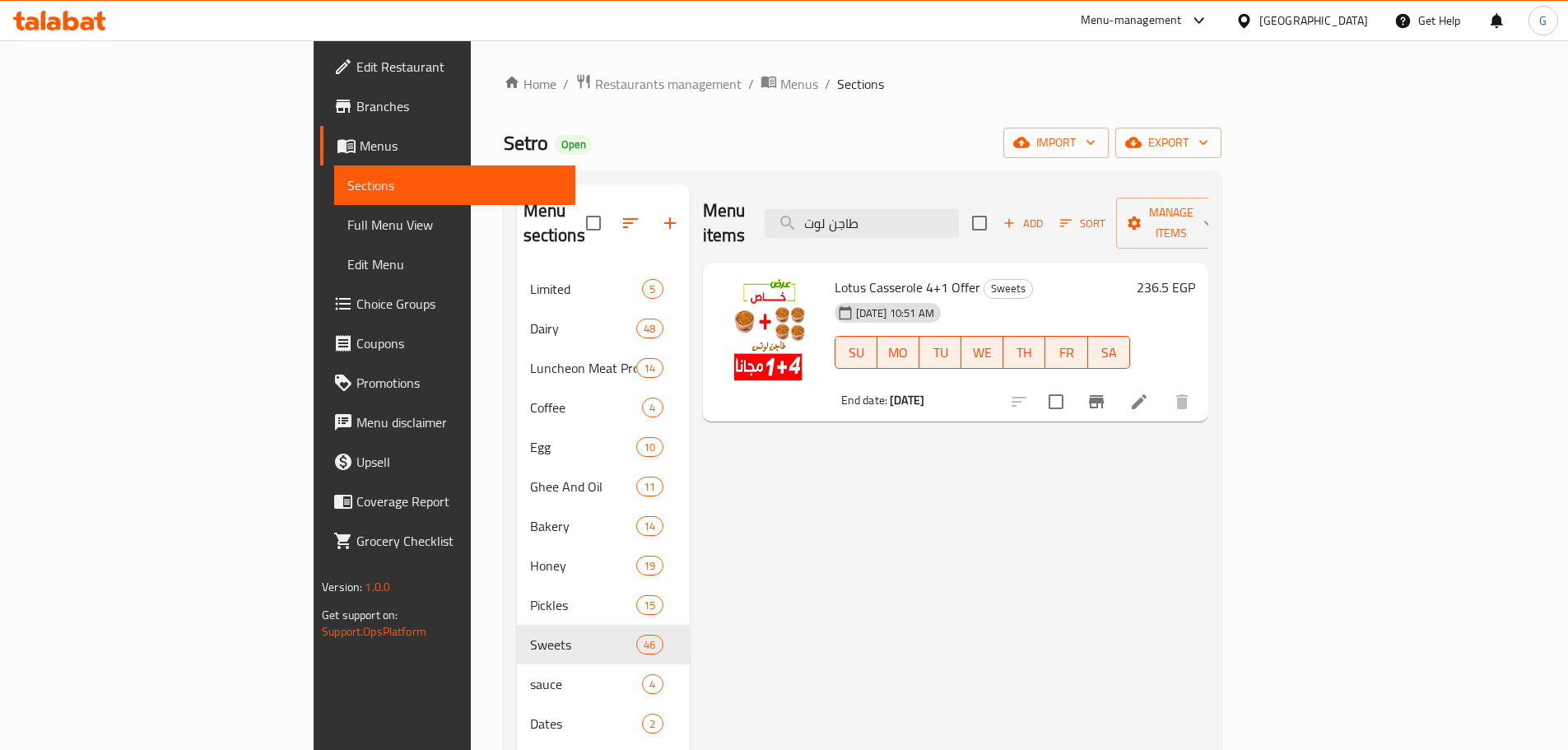
click at [852, 275] on span "Lotus Casserole 4+1 Offer" at bounding box center [906, 287] width 145 height 25
click at [1025, 227] on div "Menu items طاجن لوت Add Sort Manage items" at bounding box center [955, 223] width 506 height 78
click at [959, 209] on input "طاجن لوت" at bounding box center [862, 223] width 194 height 29
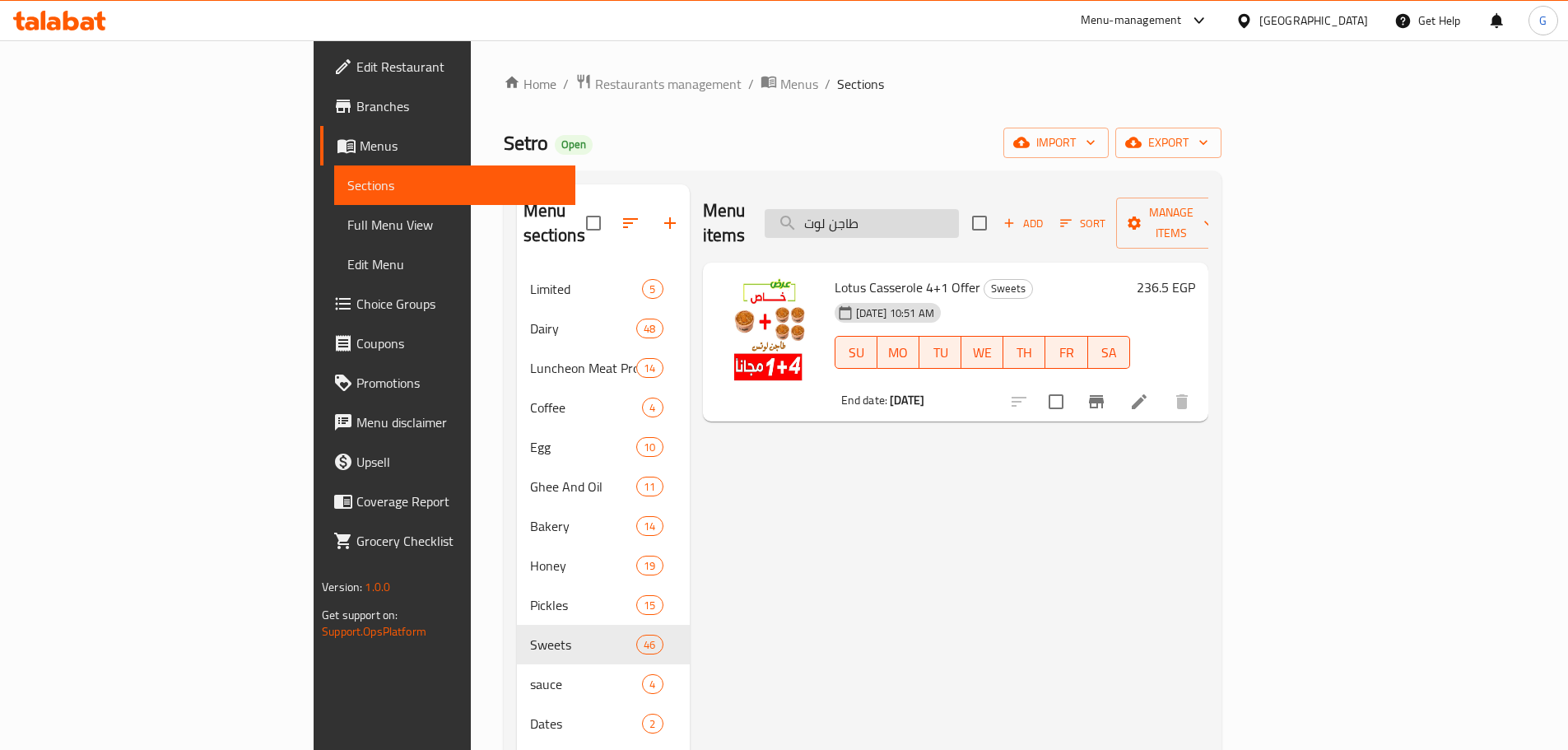
click at [959, 209] on input "طاجن لوت" at bounding box center [862, 223] width 194 height 29
paste input "مهلبيه"
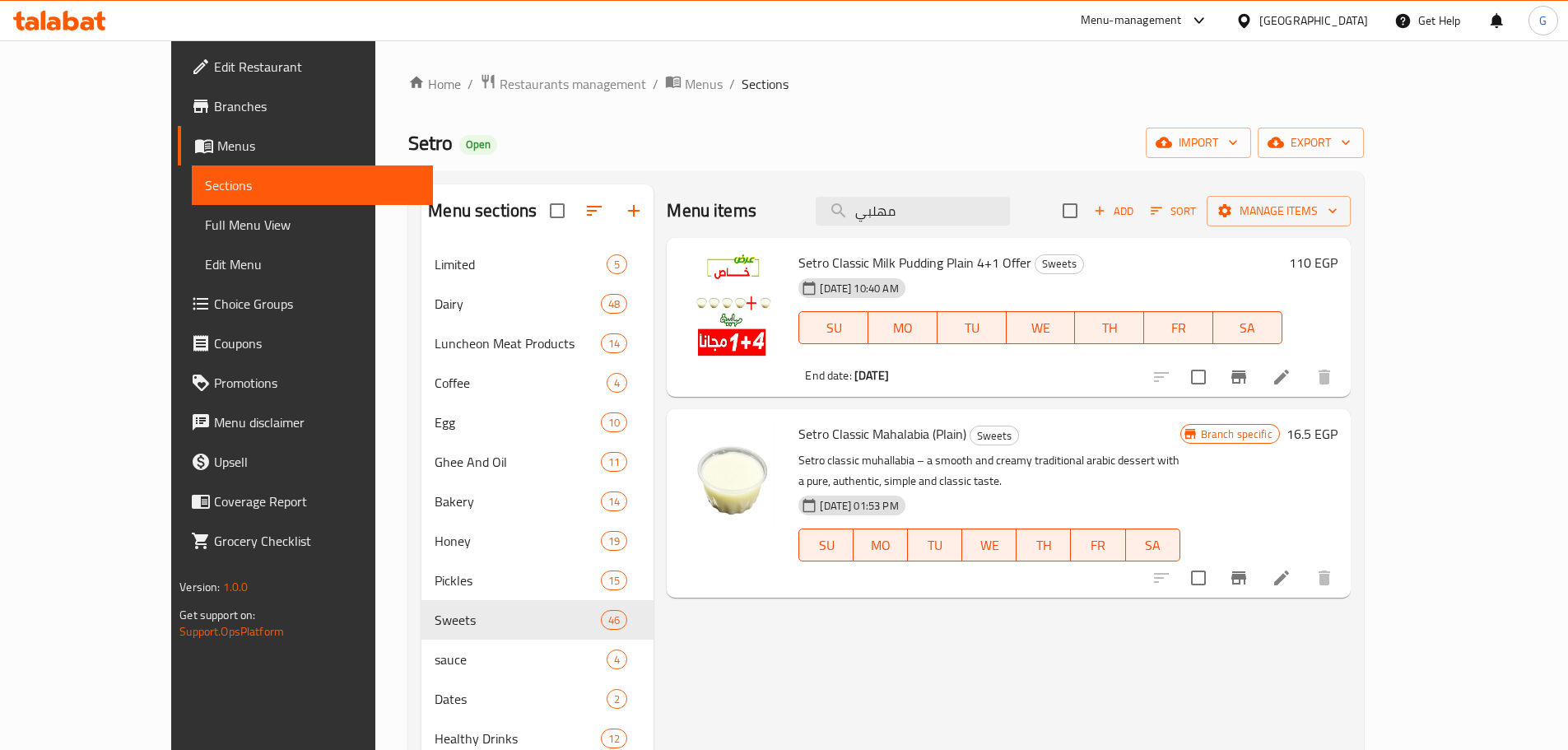
type input "مهلبي"
click at [894, 254] on span "Setro Classic Milk Pudding Plain 4+1 Offer" at bounding box center [915, 262] width 233 height 25
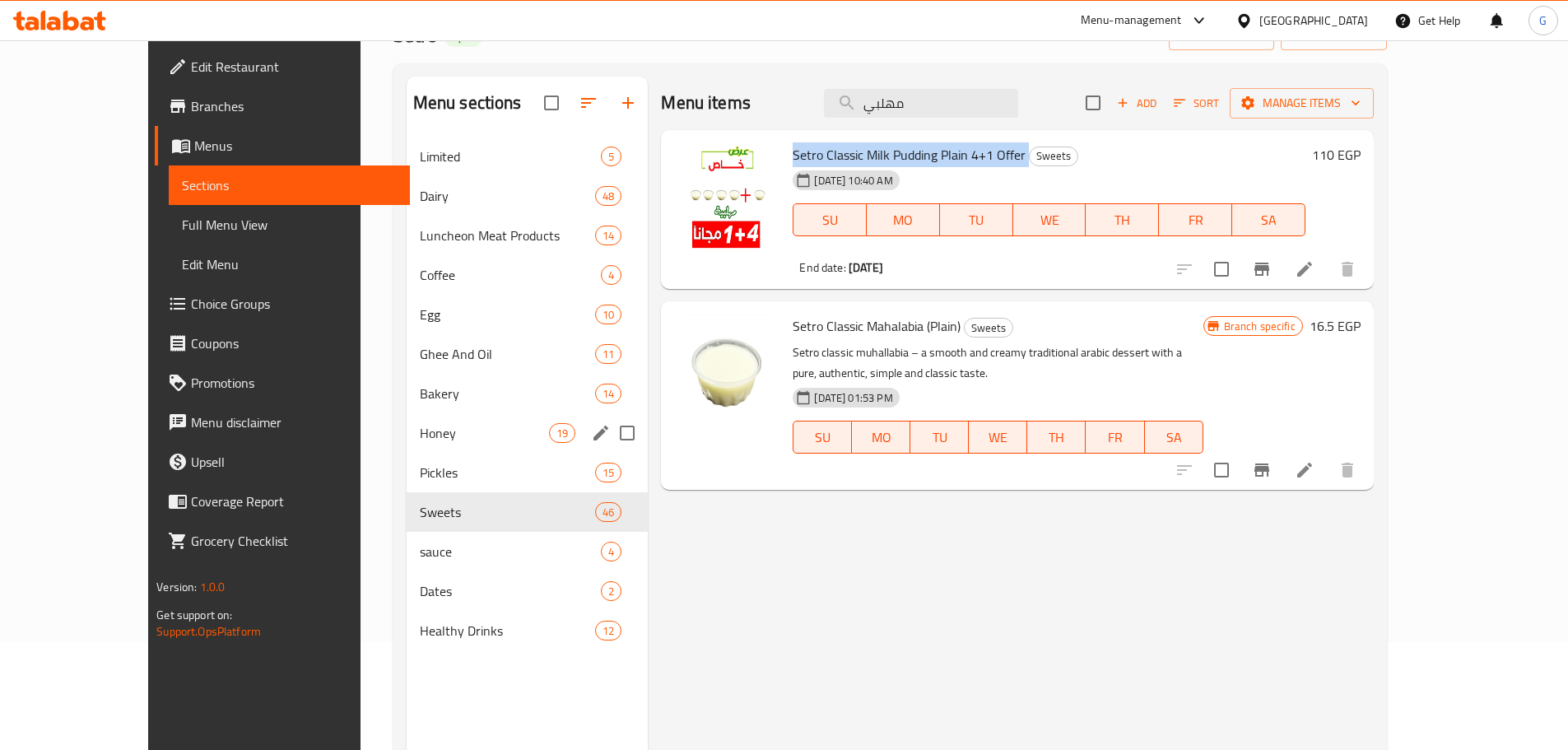
scroll to position [164, 0]
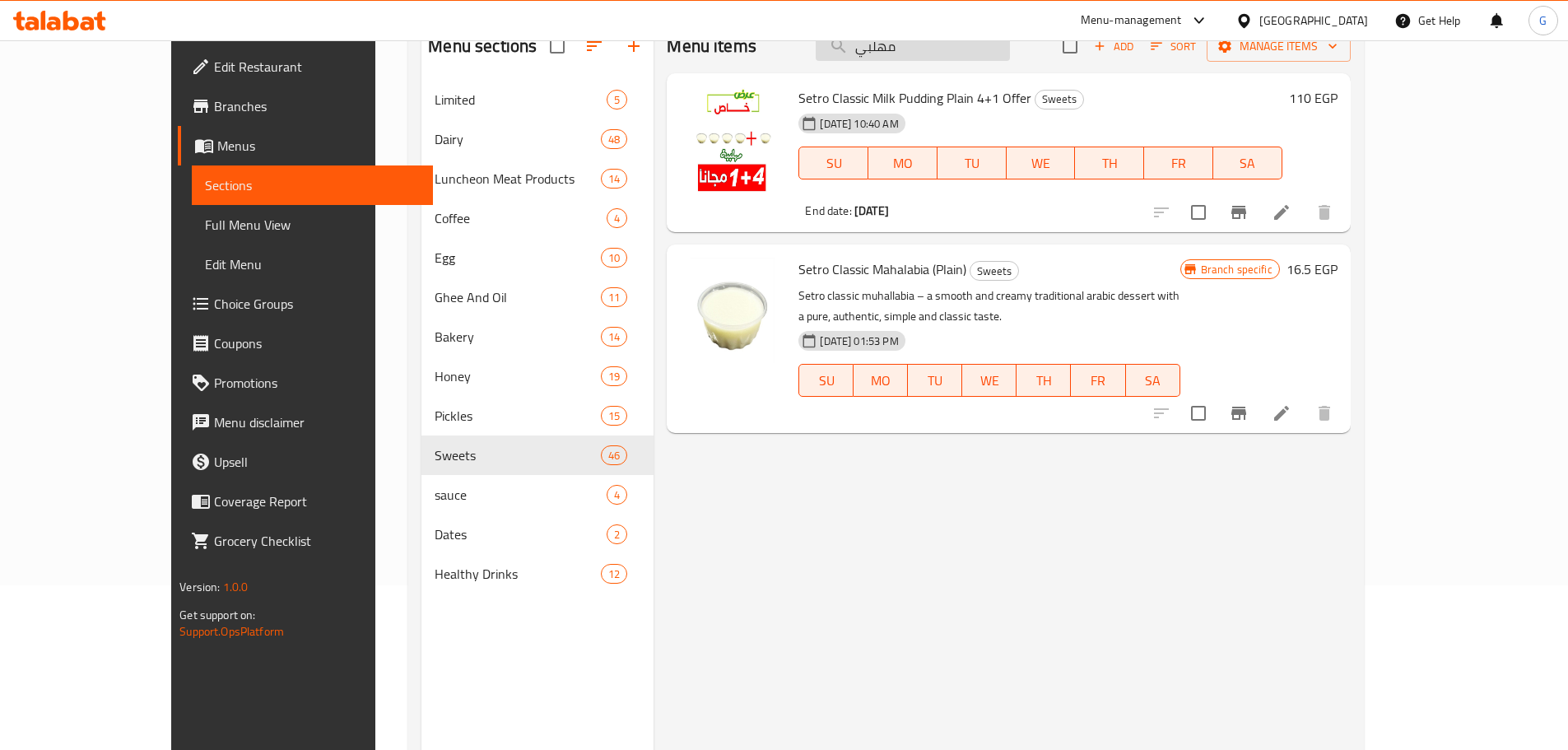
click at [976, 54] on input "مهلبي" at bounding box center [913, 47] width 194 height 29
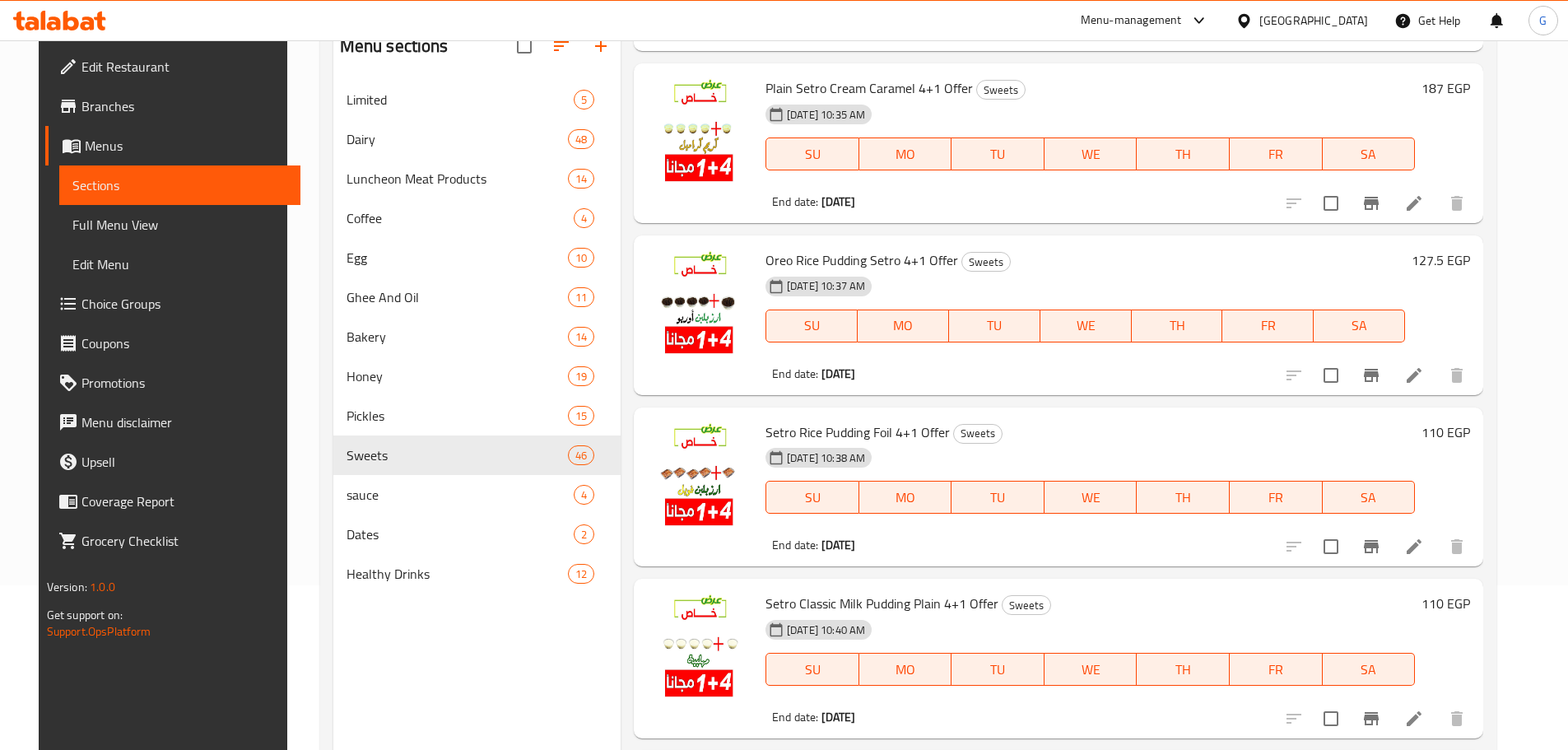
scroll to position [0, 0]
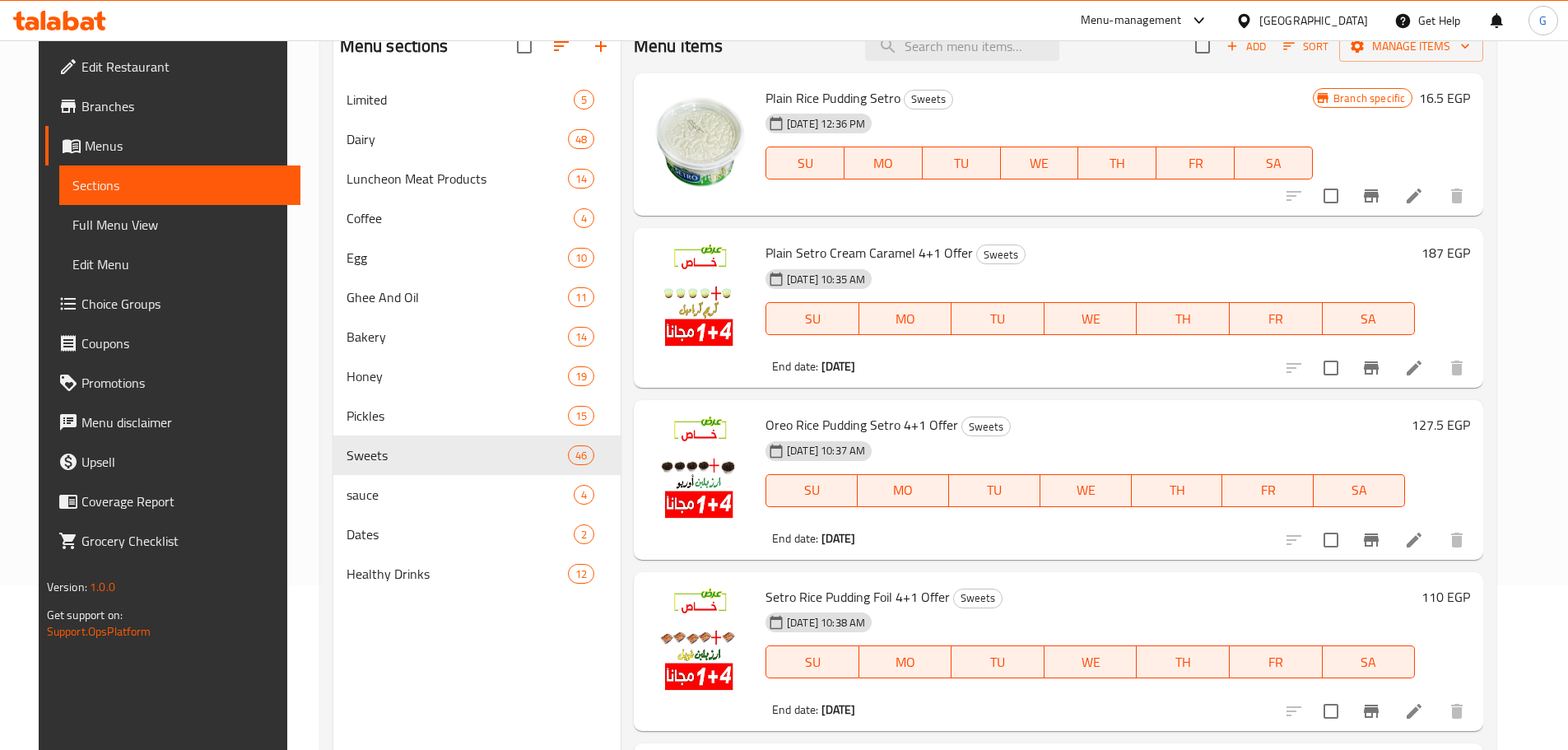
click at [828, 256] on span "Plain Setro Cream Caramel 4+1 Offer" at bounding box center [869, 253] width 208 height 25
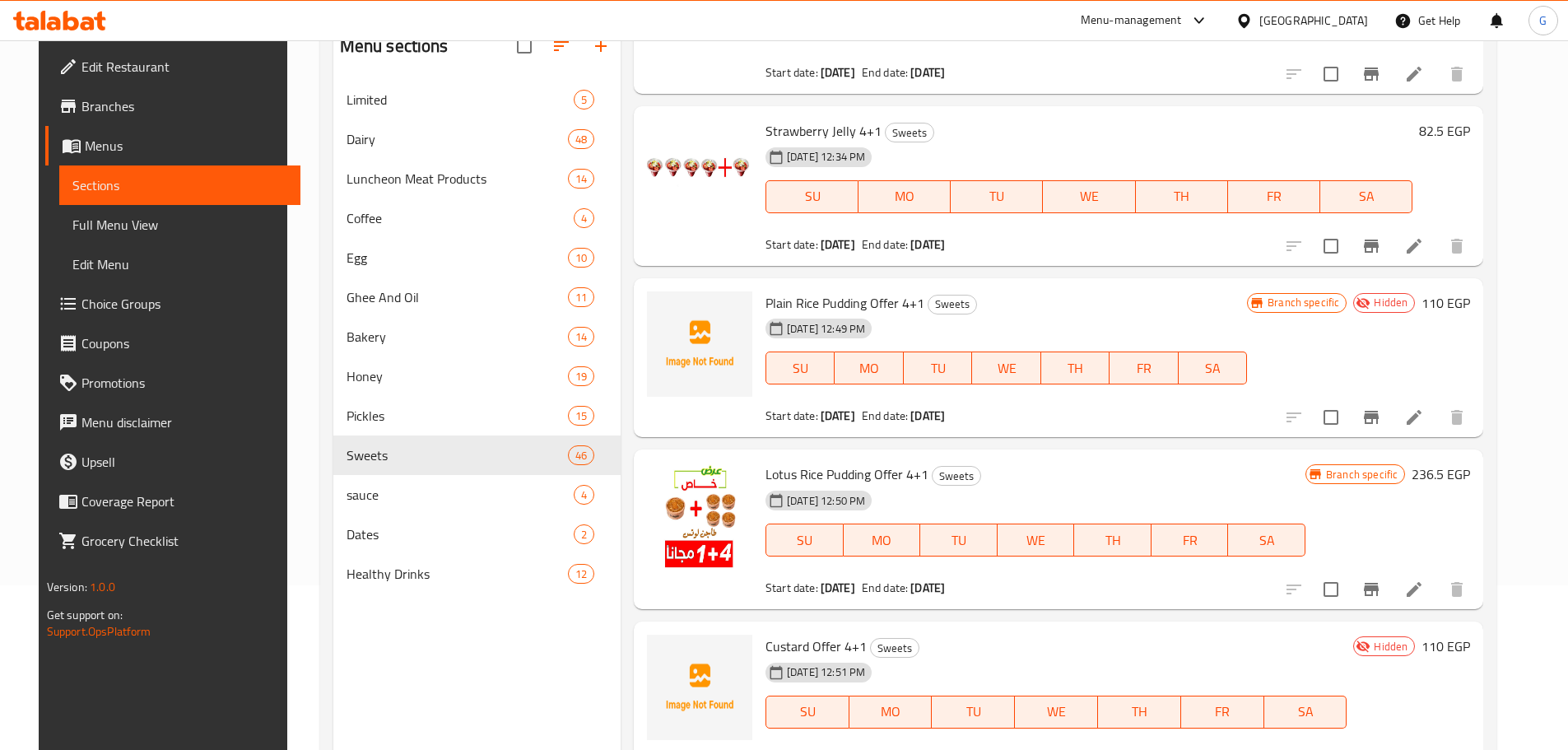
scroll to position [1235, 0]
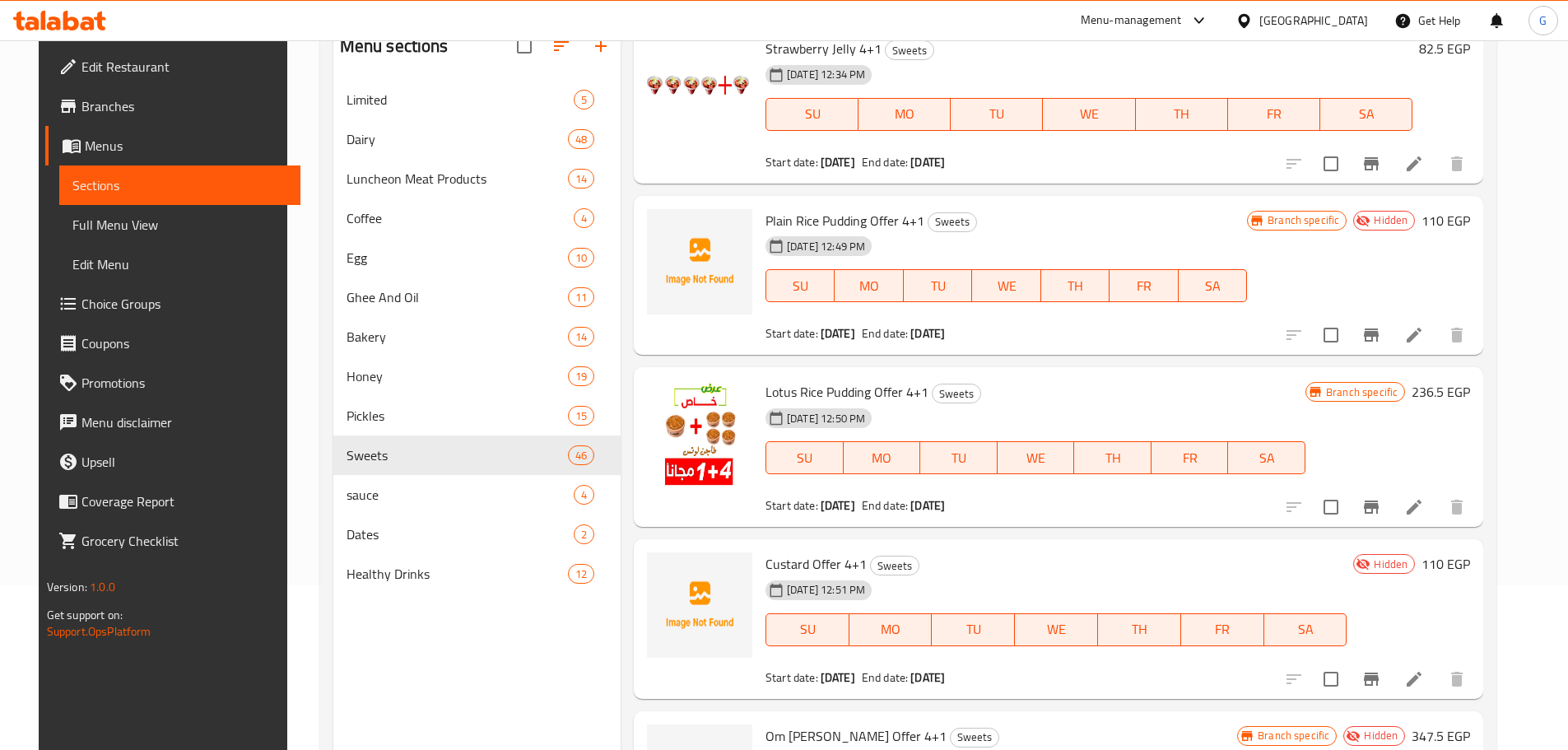
click at [843, 395] on span "Lotus Rice Pudding Offer 4+1" at bounding box center [847, 392] width 163 height 25
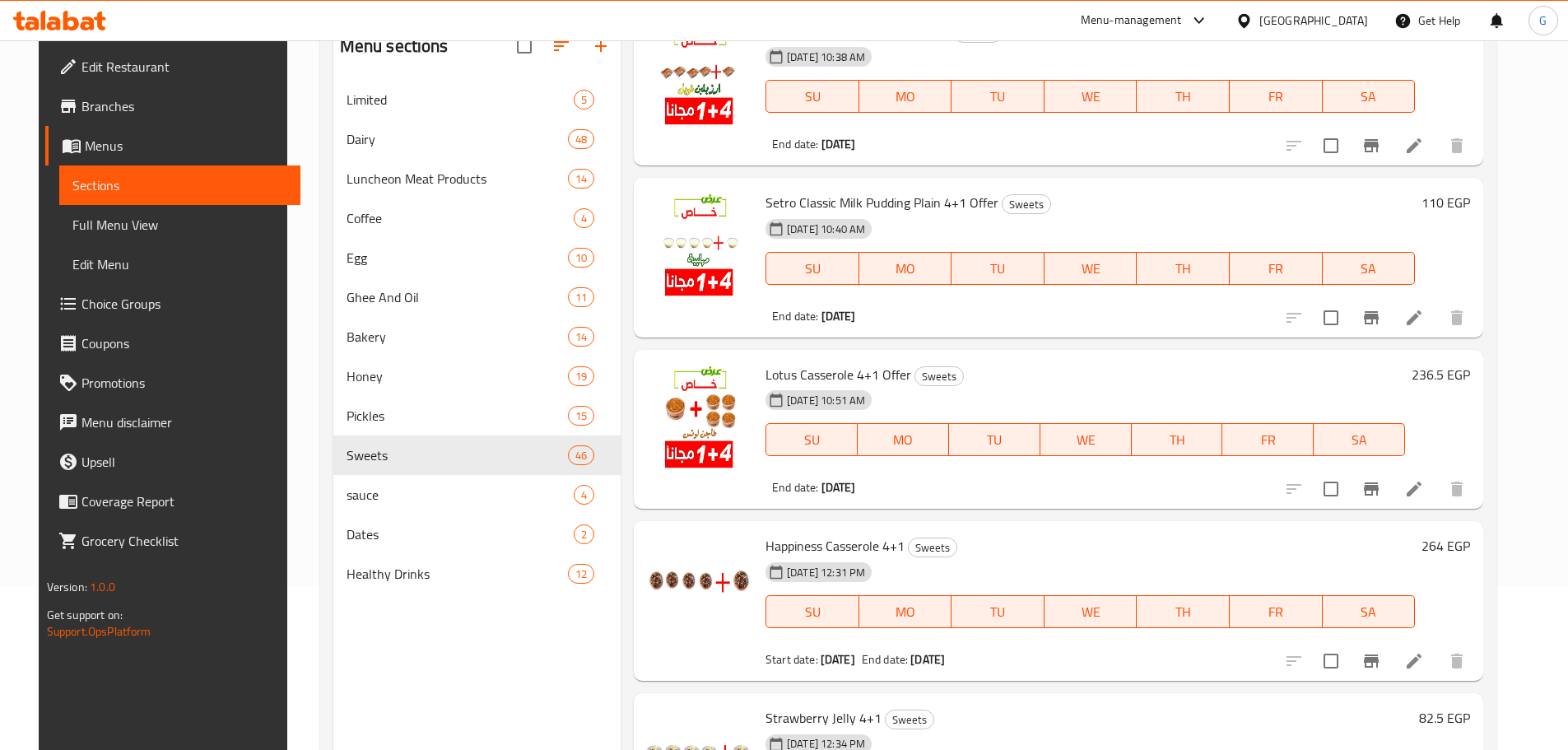
scroll to position [576, 0]
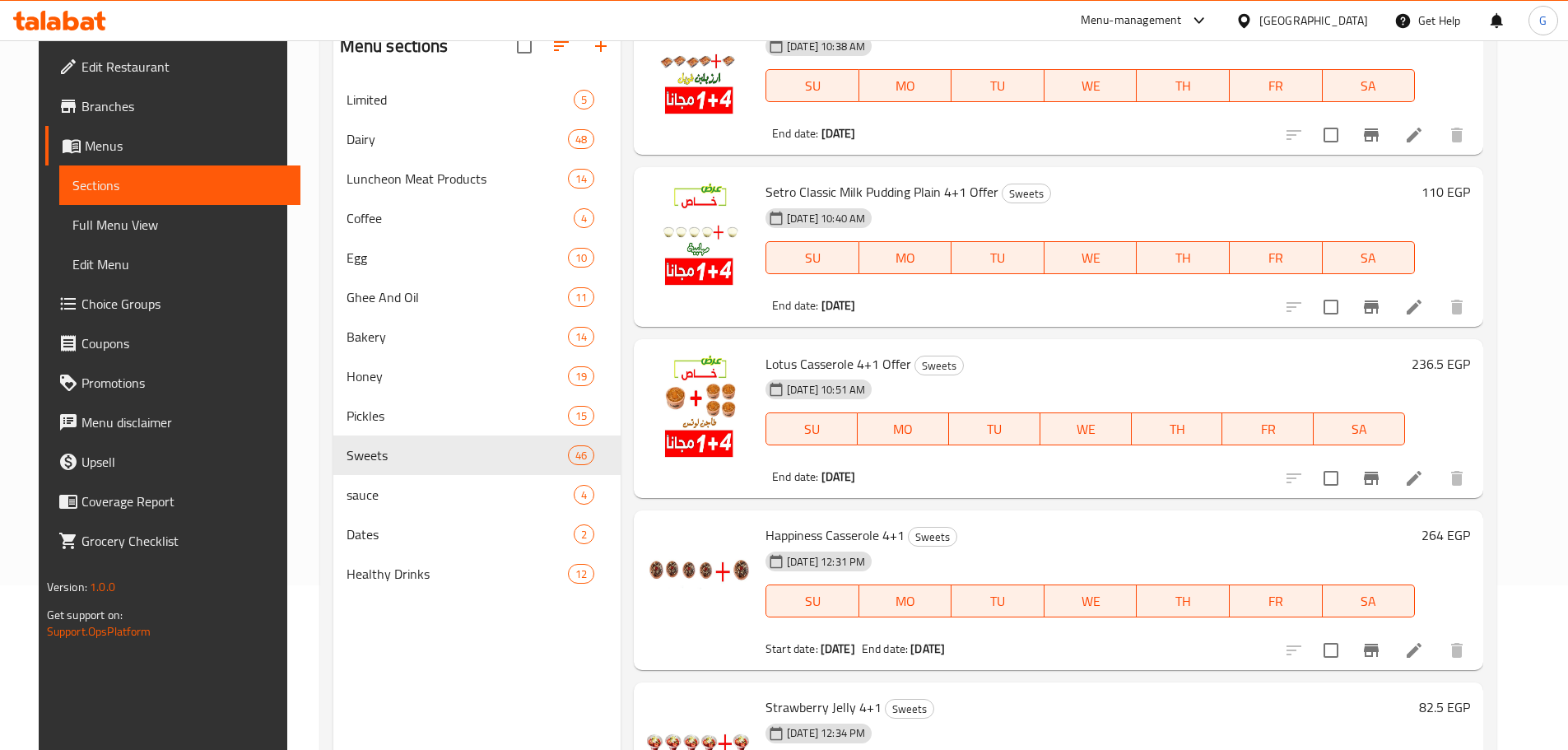
click at [817, 355] on span "Lotus Casserole 4+1 Offer" at bounding box center [838, 364] width 145 height 25
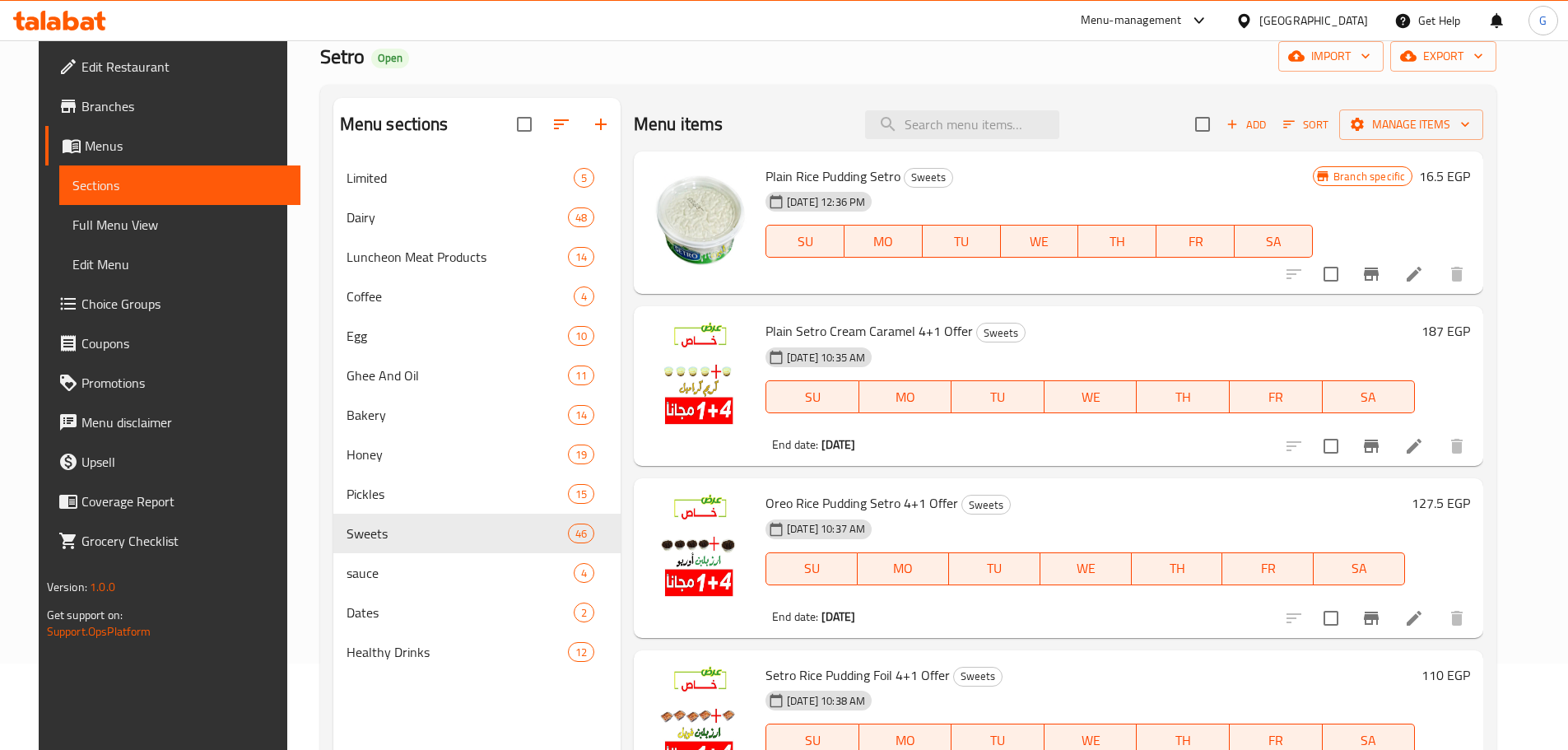
scroll to position [0, 0]
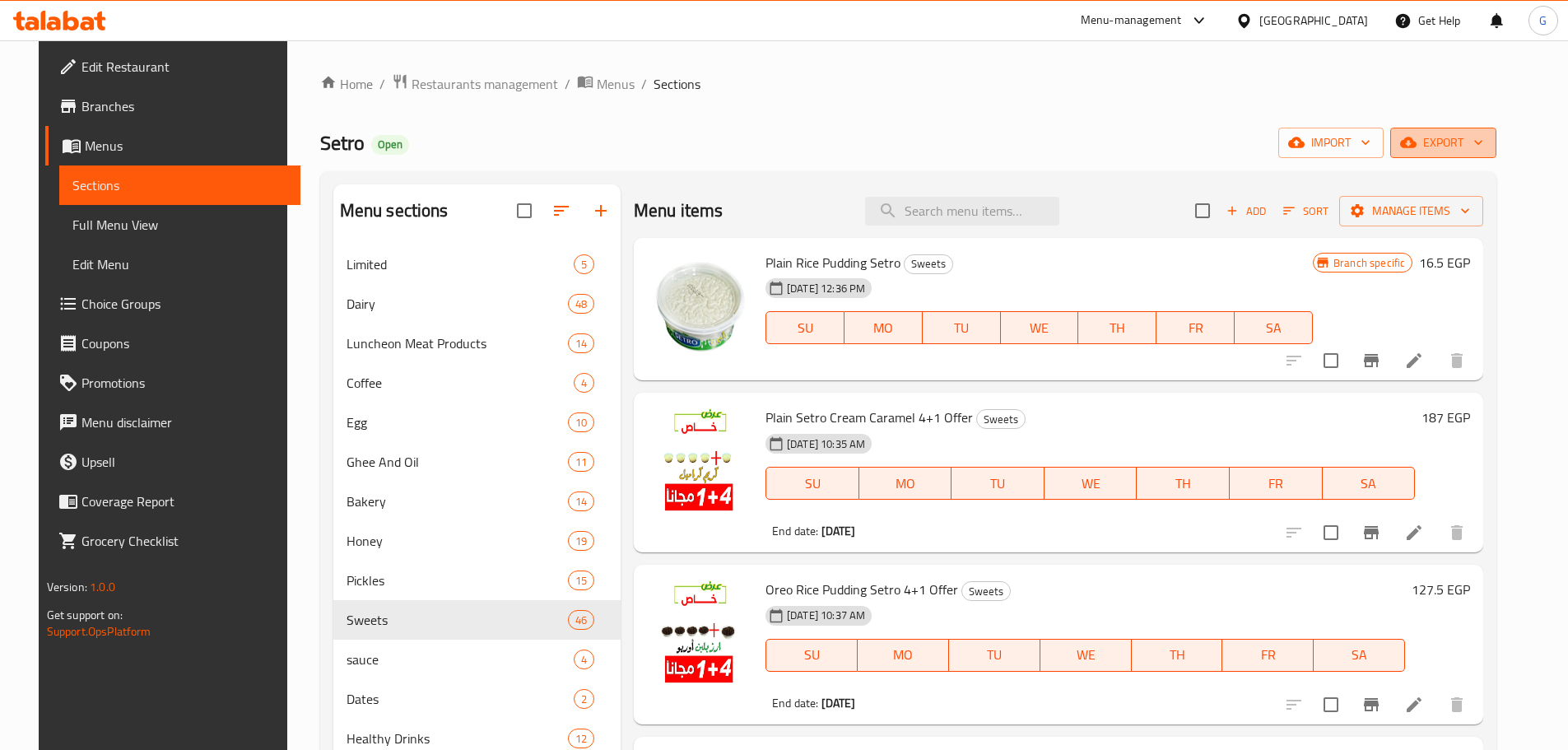
click at [1482, 150] on span "export" at bounding box center [1443, 143] width 80 height 21
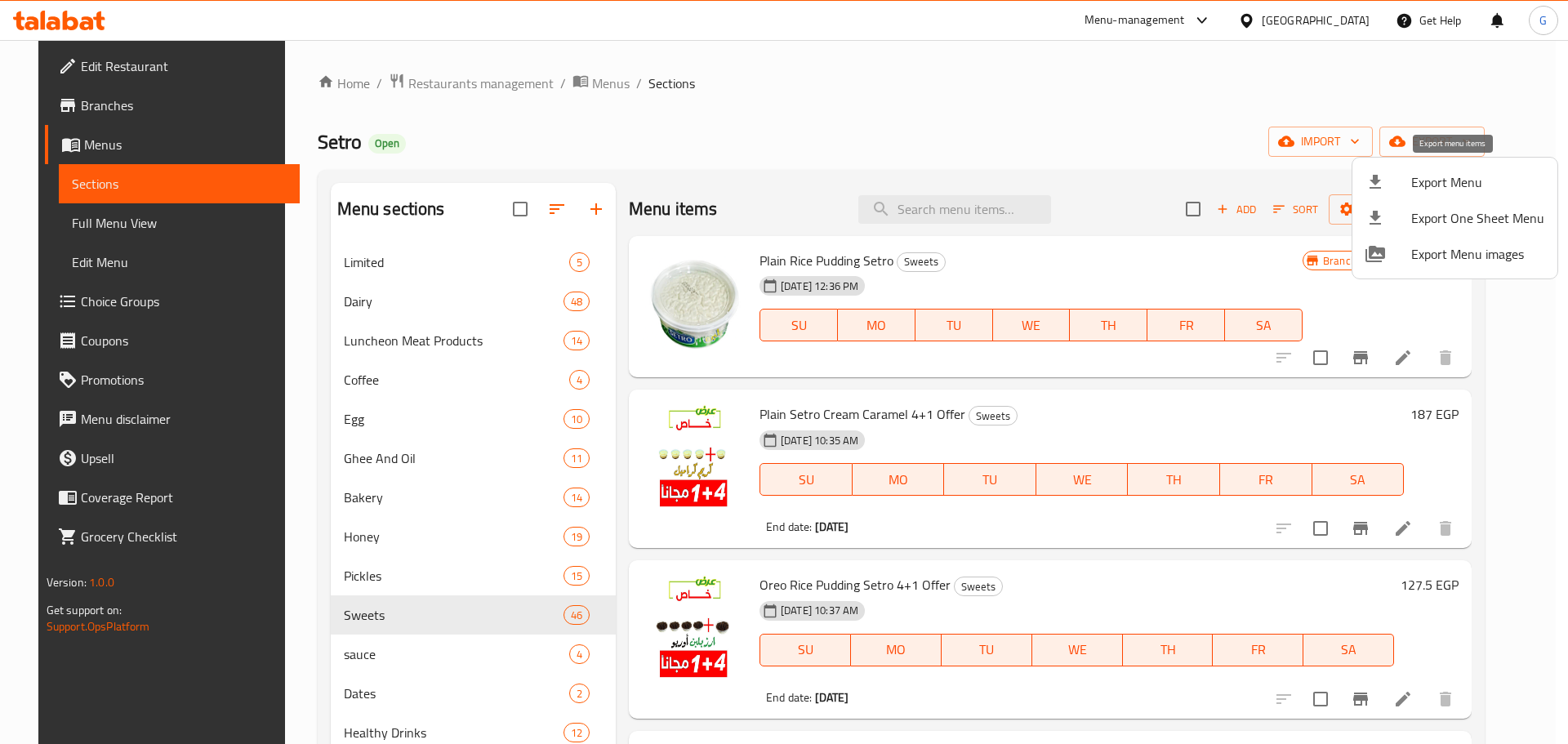
click at [1468, 183] on span "Export Menu" at bounding box center [1477, 182] width 133 height 20
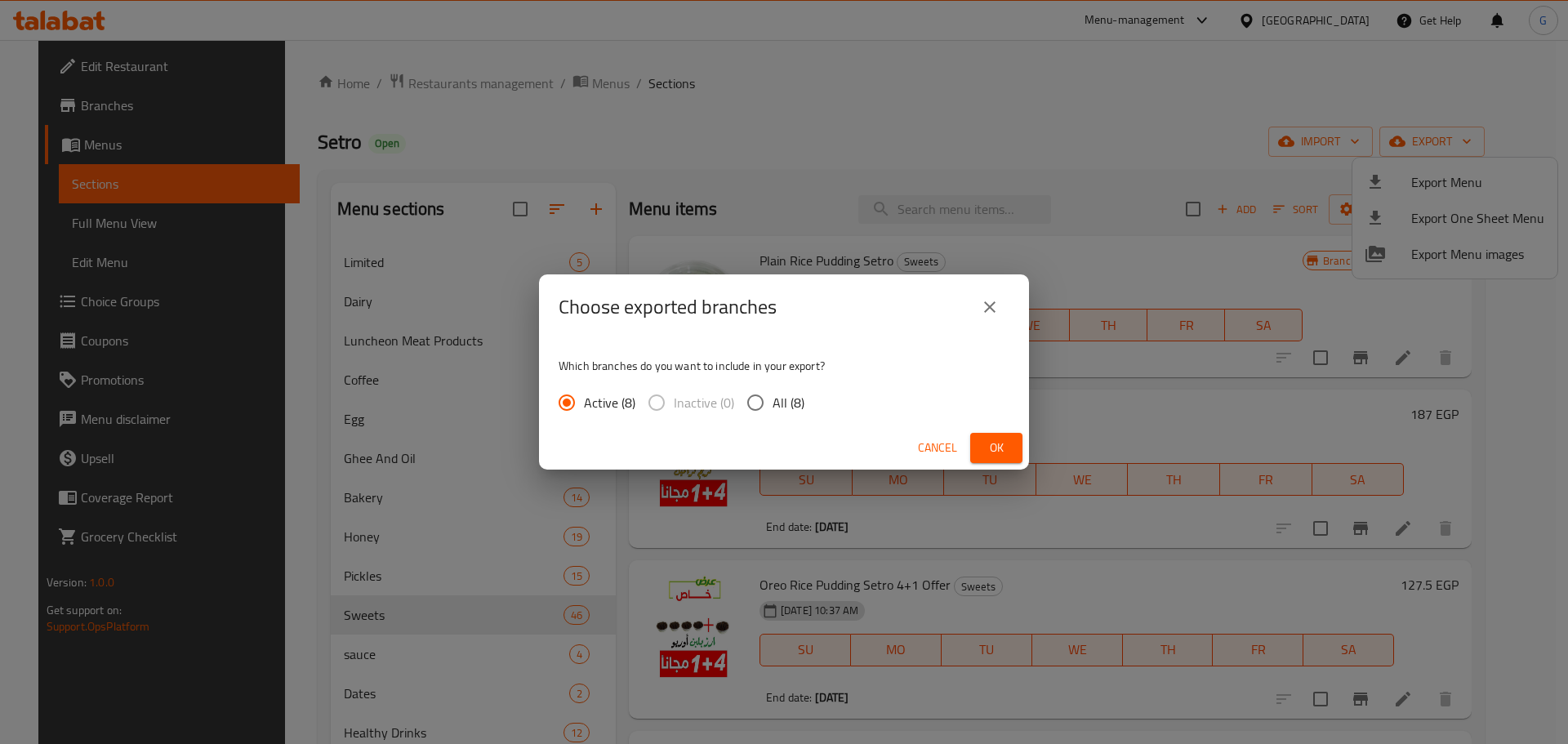
click at [764, 408] on input "All (8)" at bounding box center [755, 403] width 35 height 35
radio input "true"
click at [995, 455] on span "Ok" at bounding box center [996, 447] width 26 height 21
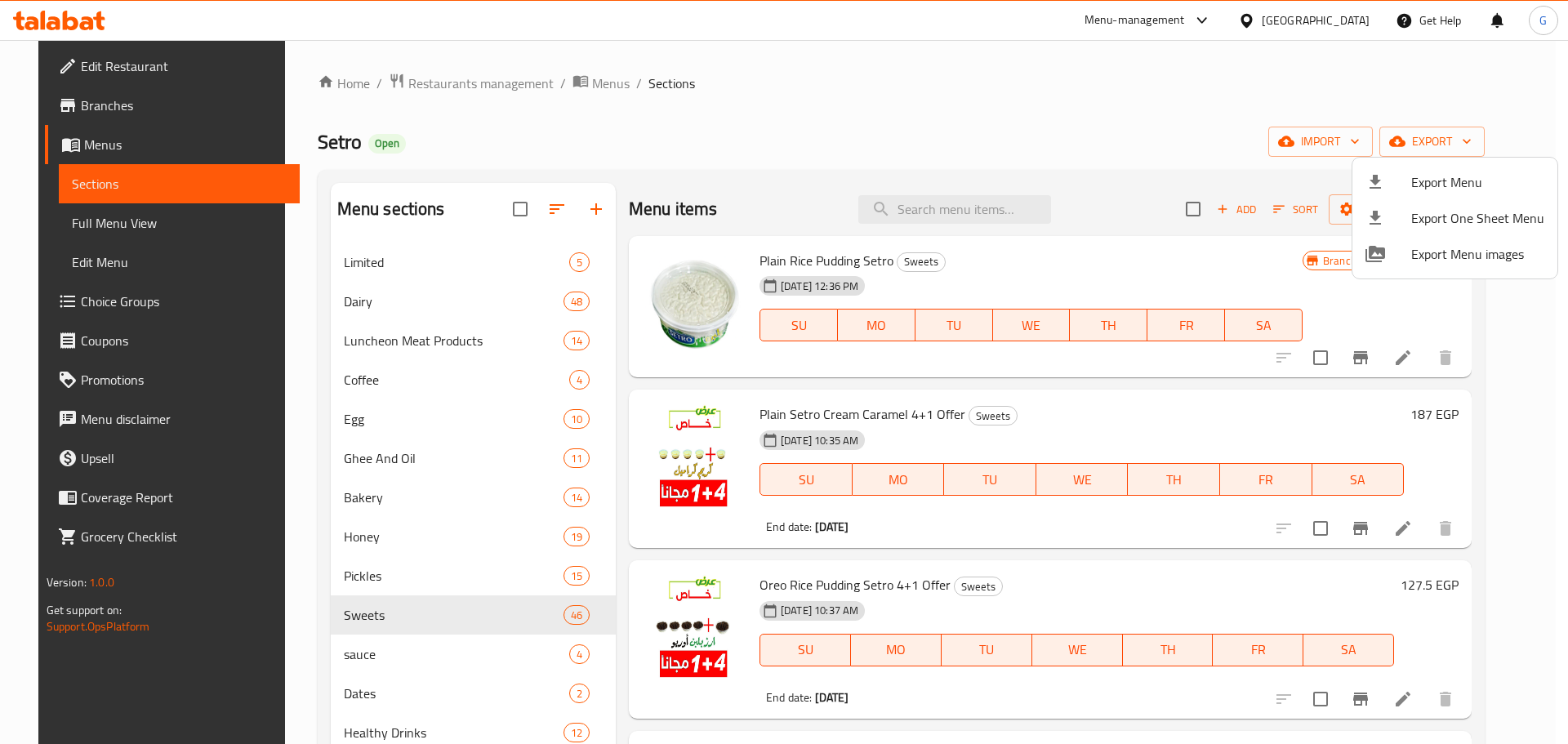
click at [969, 219] on div at bounding box center [784, 372] width 1568 height 744
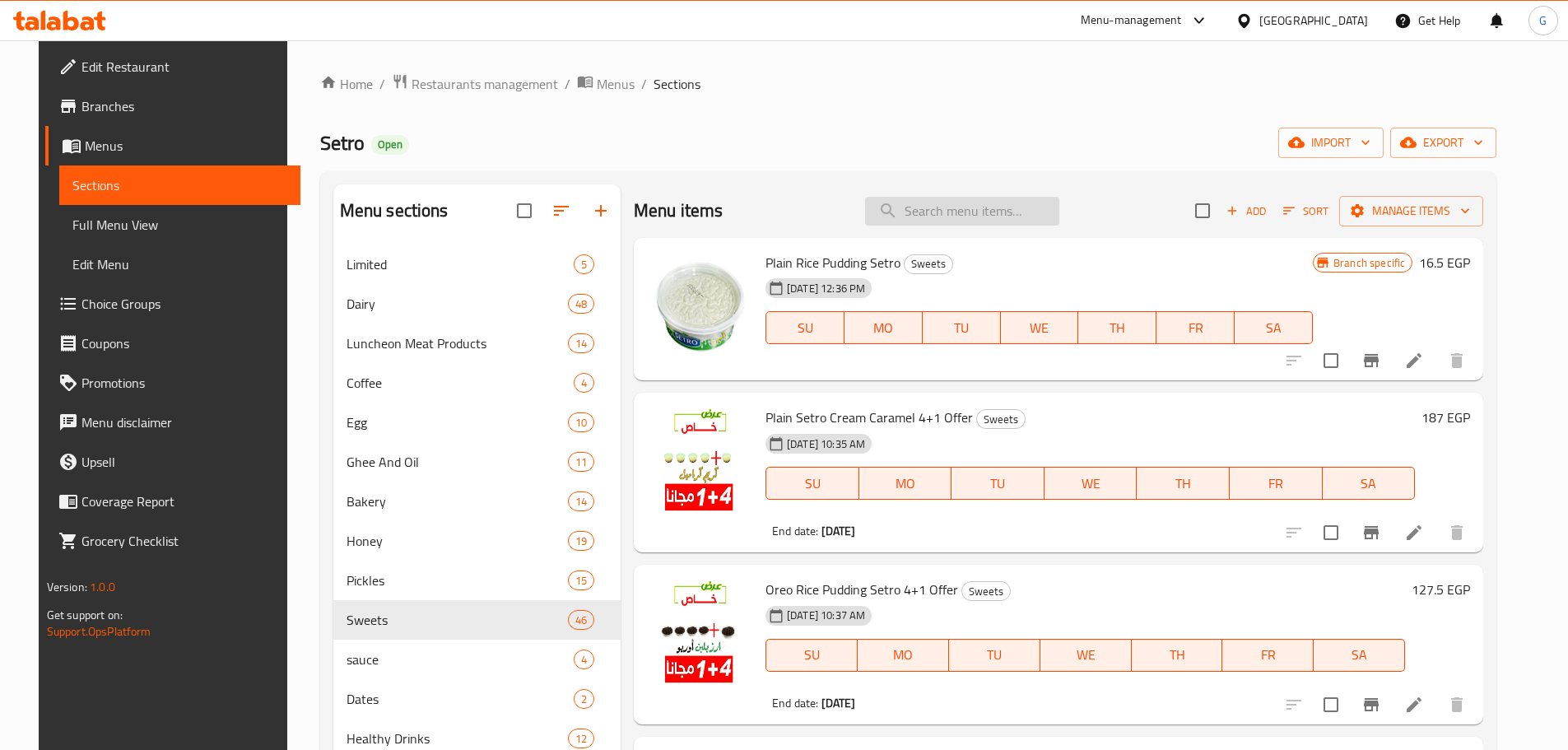
click at [982, 218] on input "search" at bounding box center [962, 211] width 194 height 29
paste input "Setro Classic Milk Pudding Plain 4+1 Offer"
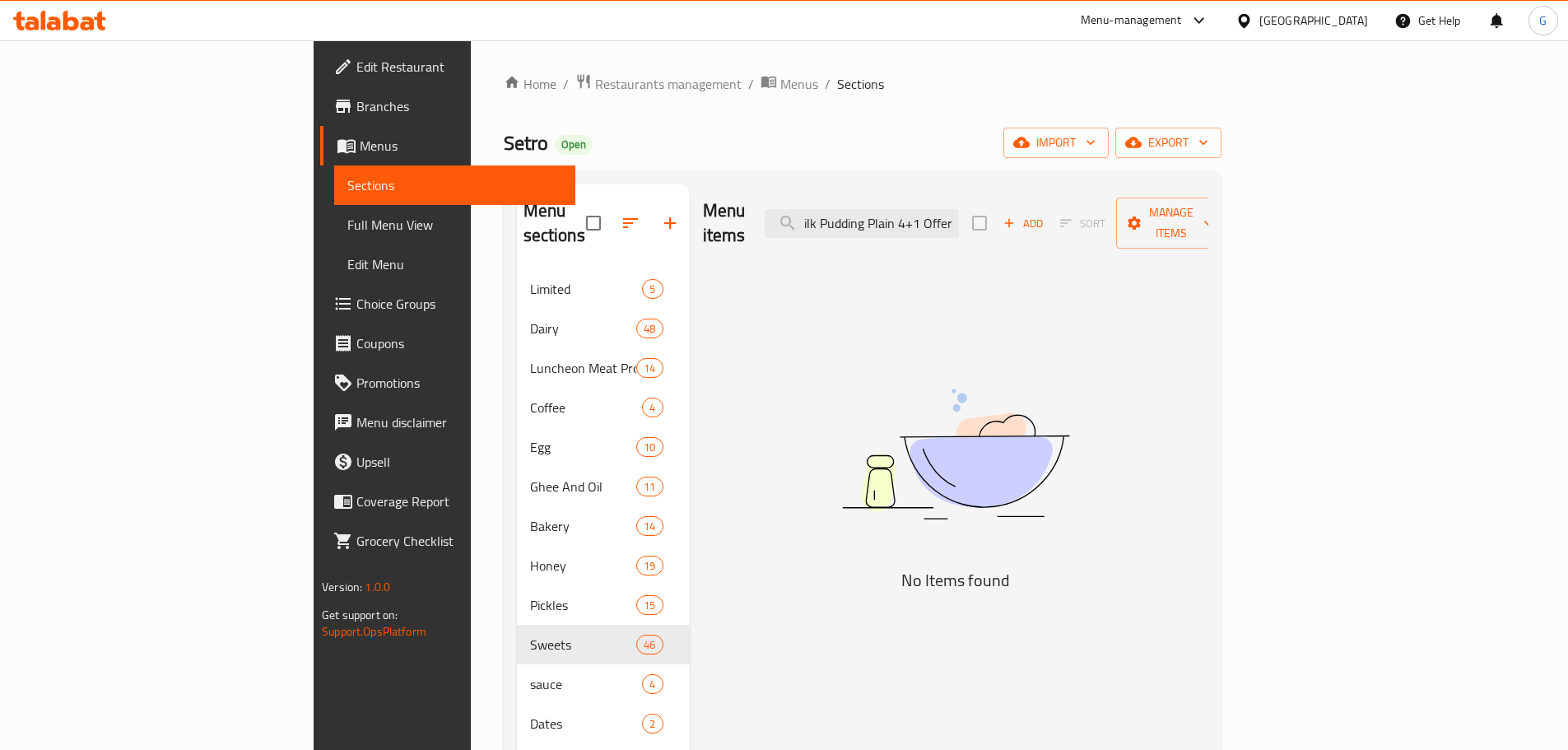
scroll to position [0, 84]
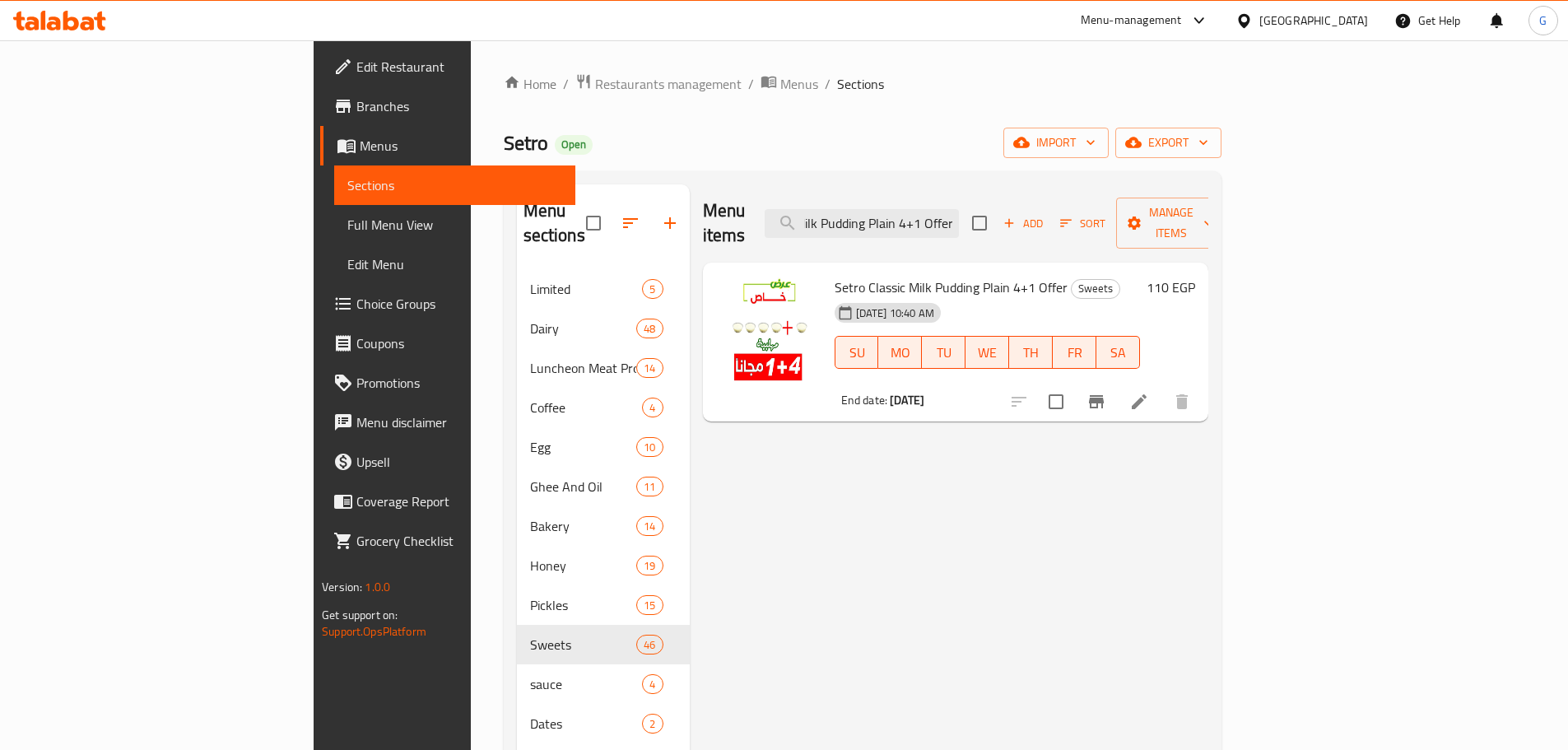
type input "Setro Classic Milk Pudding Plain 4+1 Offer"
click at [1149, 392] on icon at bounding box center [1139, 402] width 20 height 20
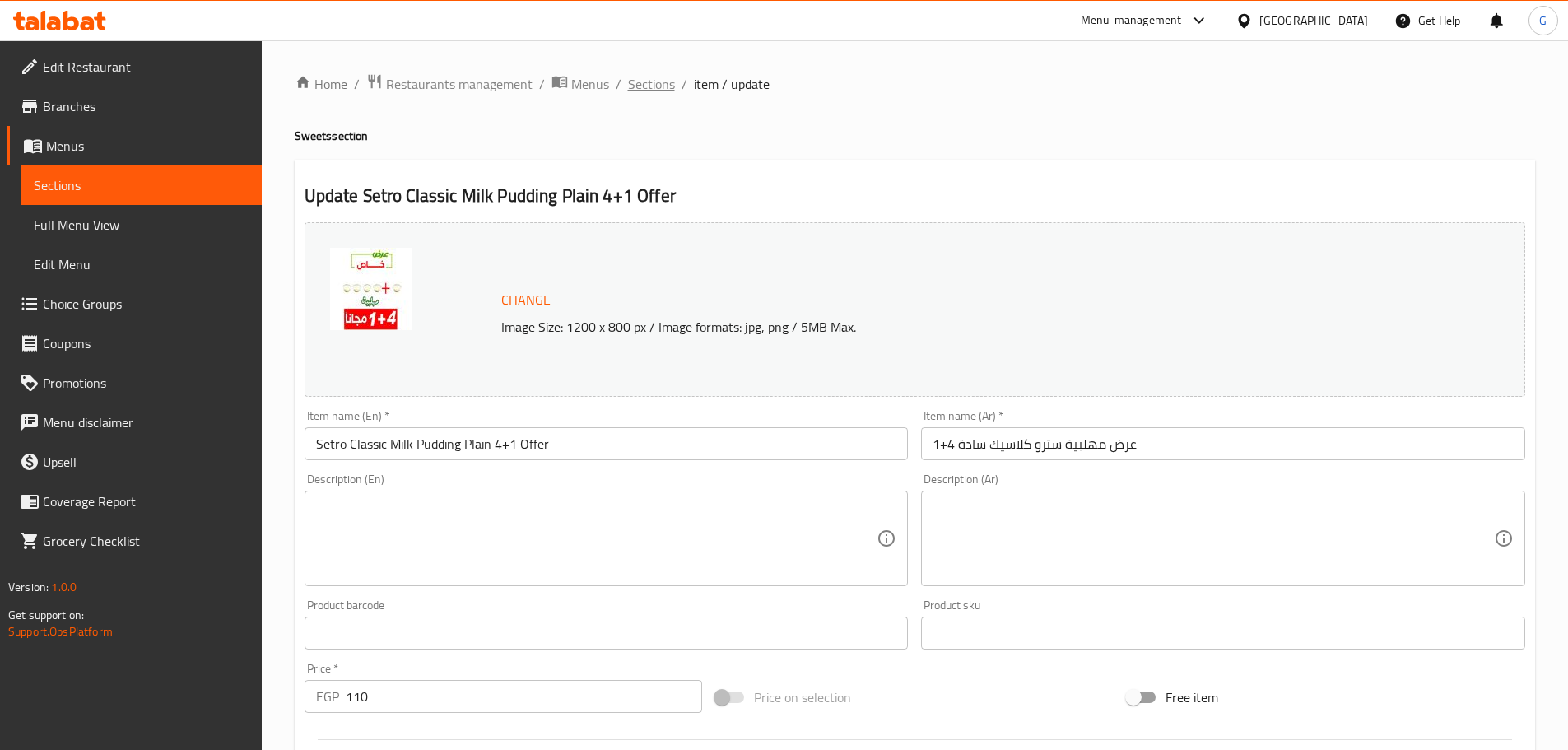
click at [660, 86] on span "Sections" at bounding box center [651, 84] width 47 height 20
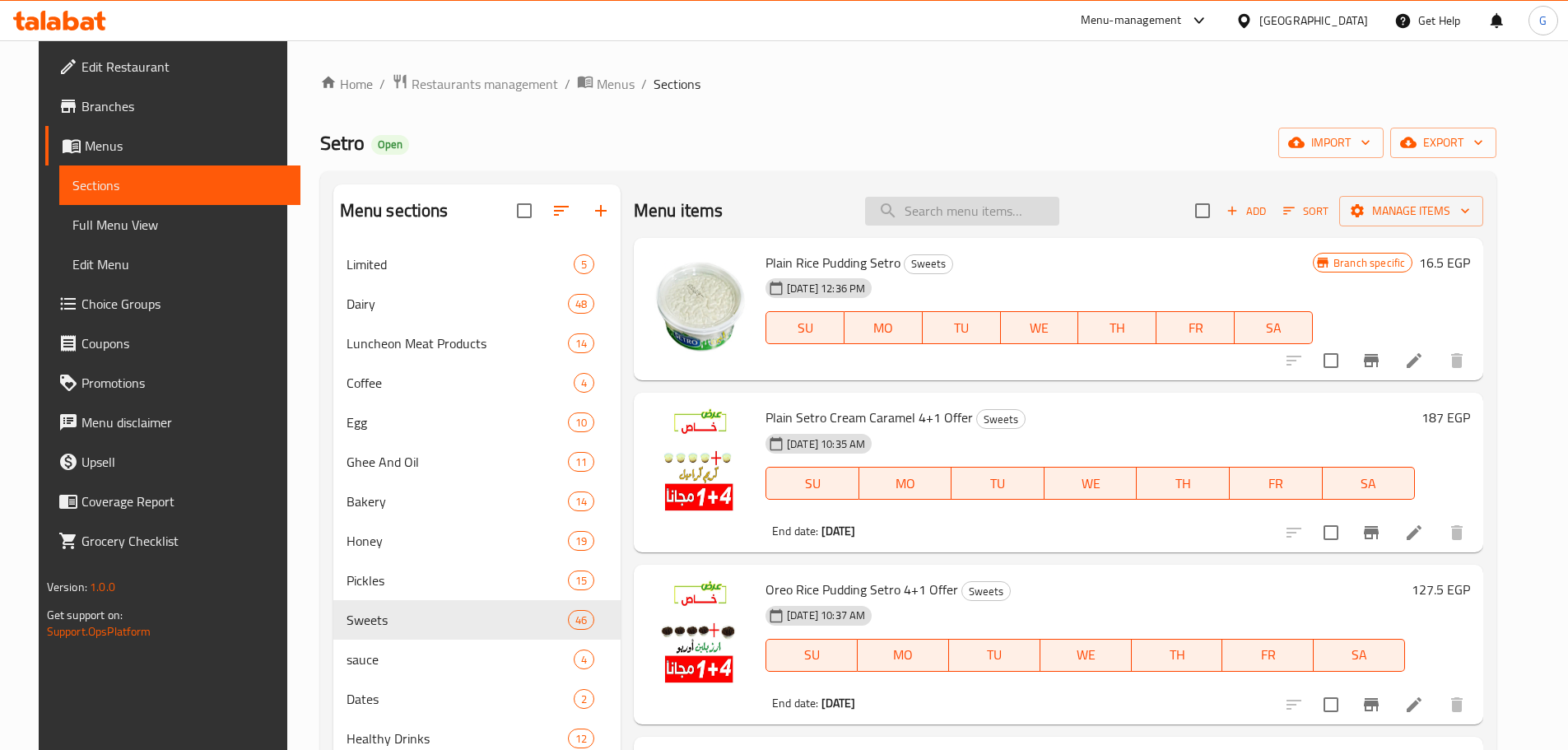
click at [931, 217] on input "search" at bounding box center [962, 211] width 194 height 29
paste input "Milk Pudding Plain"
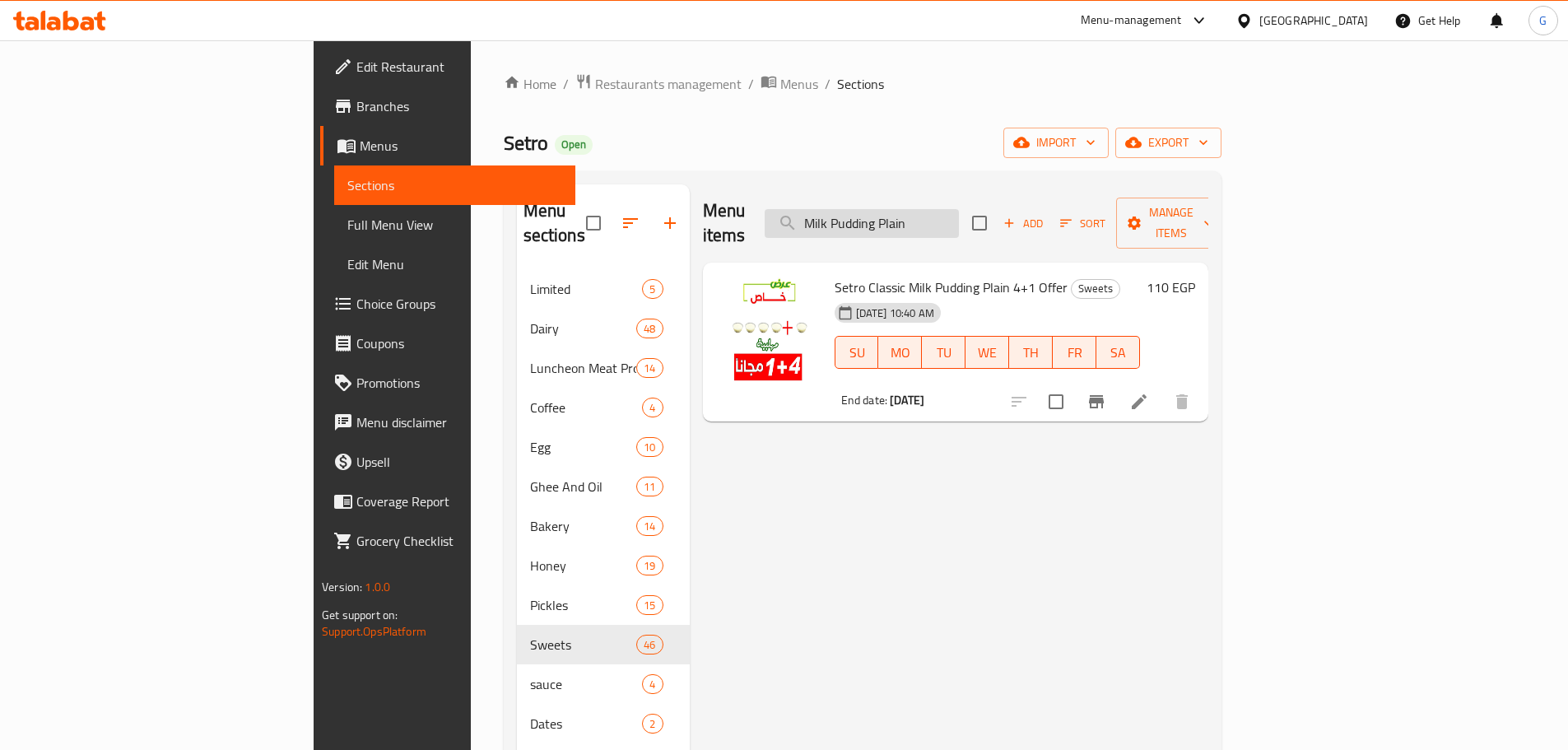
click at [959, 213] on input "Milk Pudding Plain" at bounding box center [862, 223] width 194 height 29
click at [933, 213] on input "Milk Pudding" at bounding box center [862, 223] width 194 height 29
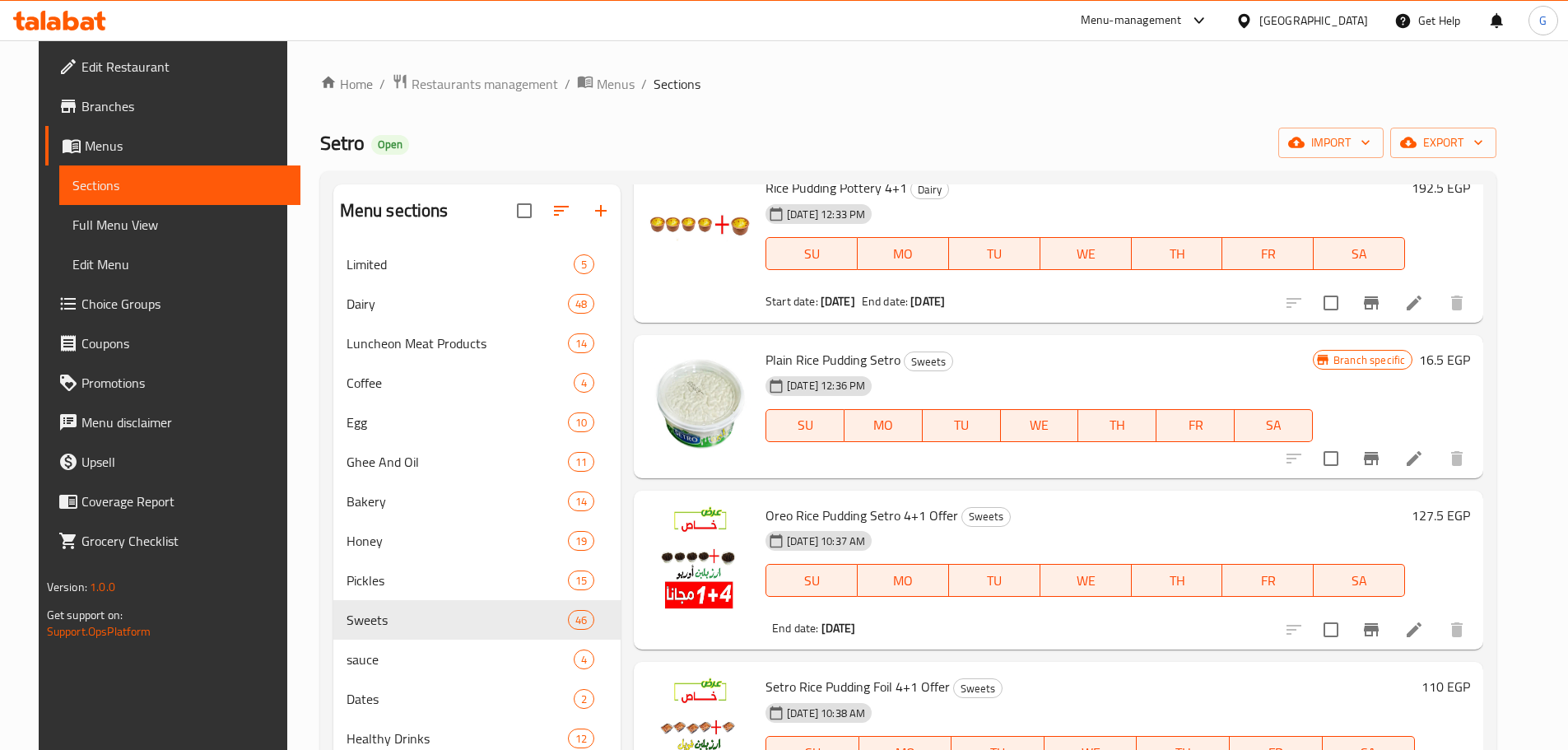
scroll to position [247, 0]
click at [801, 359] on span "Plain Rice Pudding Setro" at bounding box center [833, 359] width 135 height 25
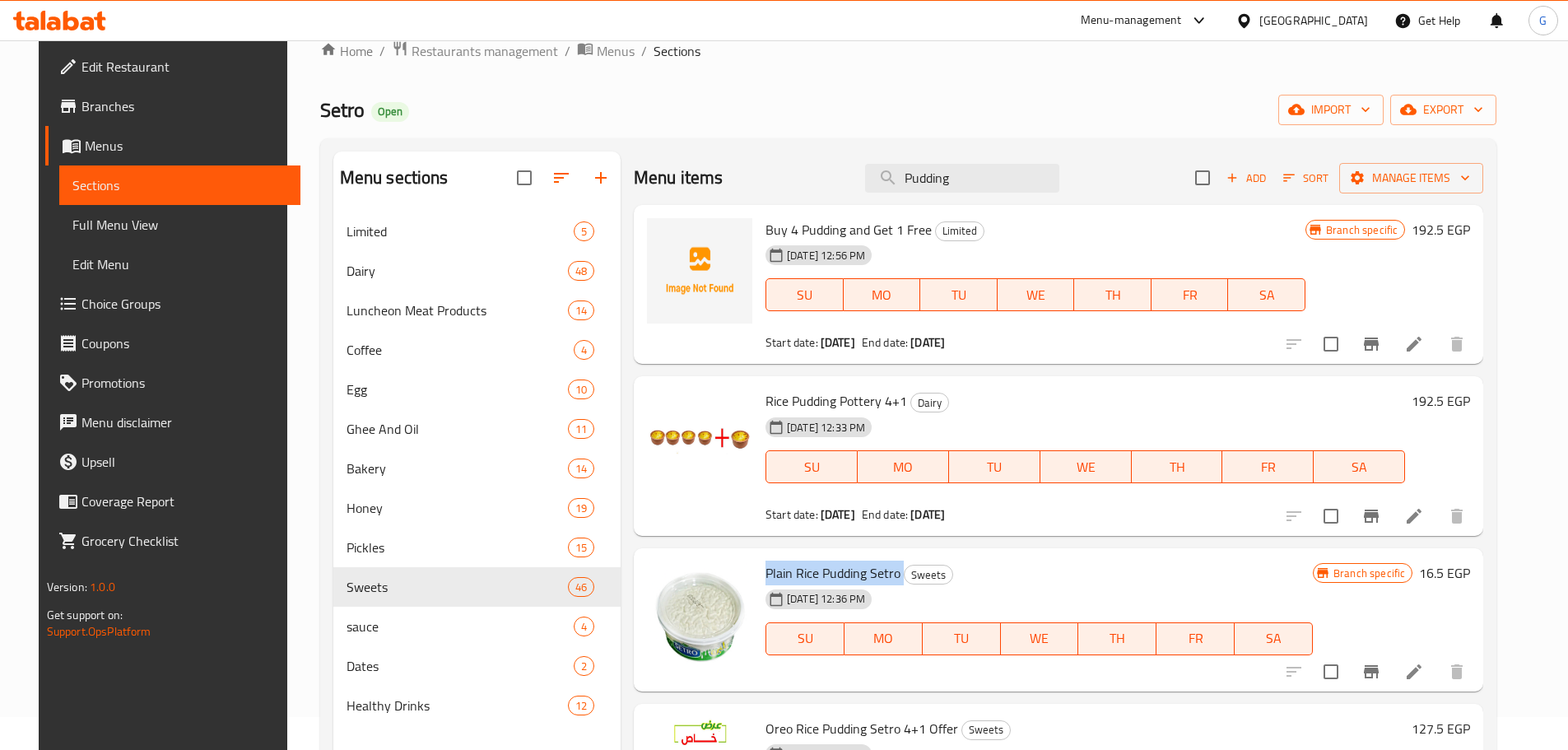
scroll to position [0, 0]
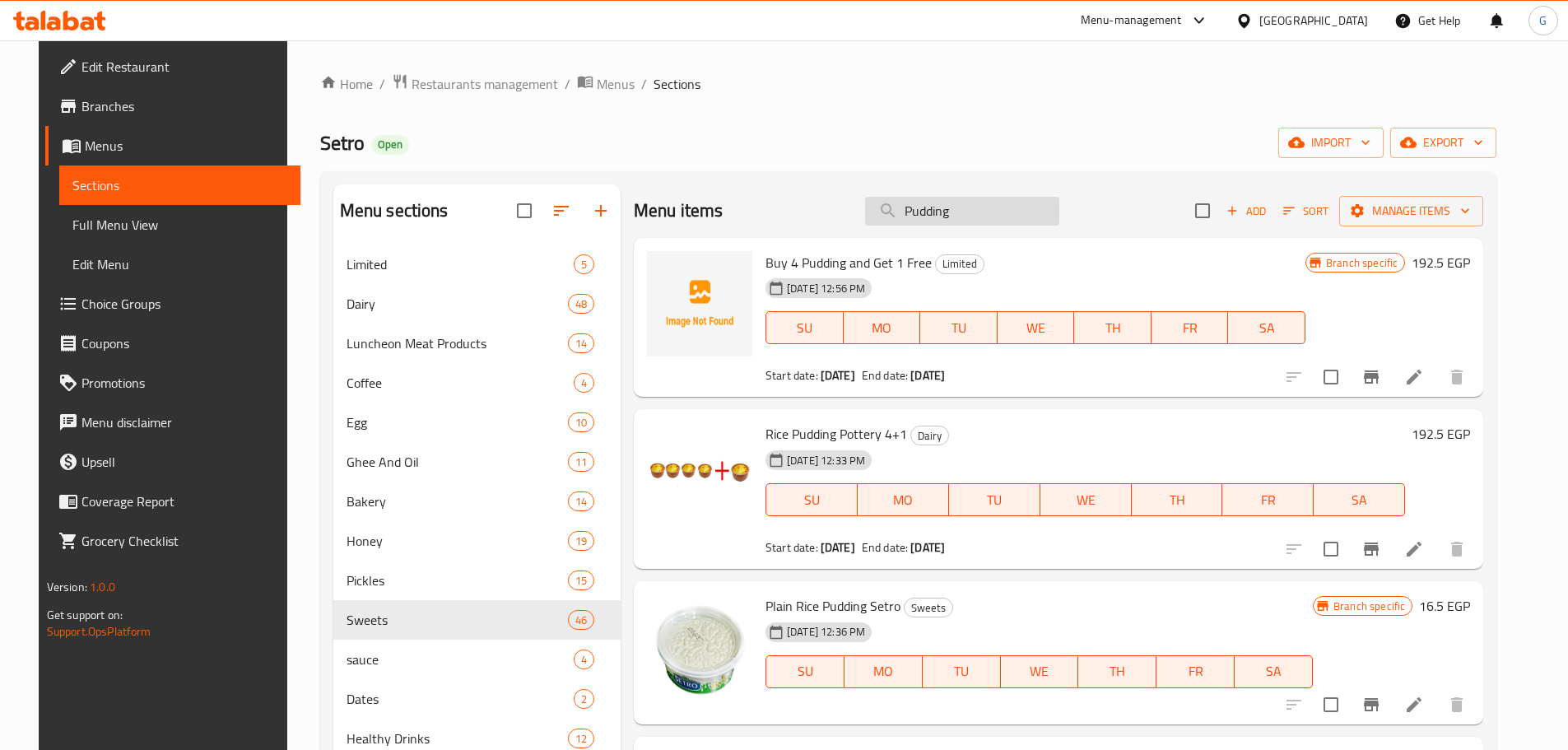
click at [967, 213] on input "Pudding" at bounding box center [962, 211] width 194 height 29
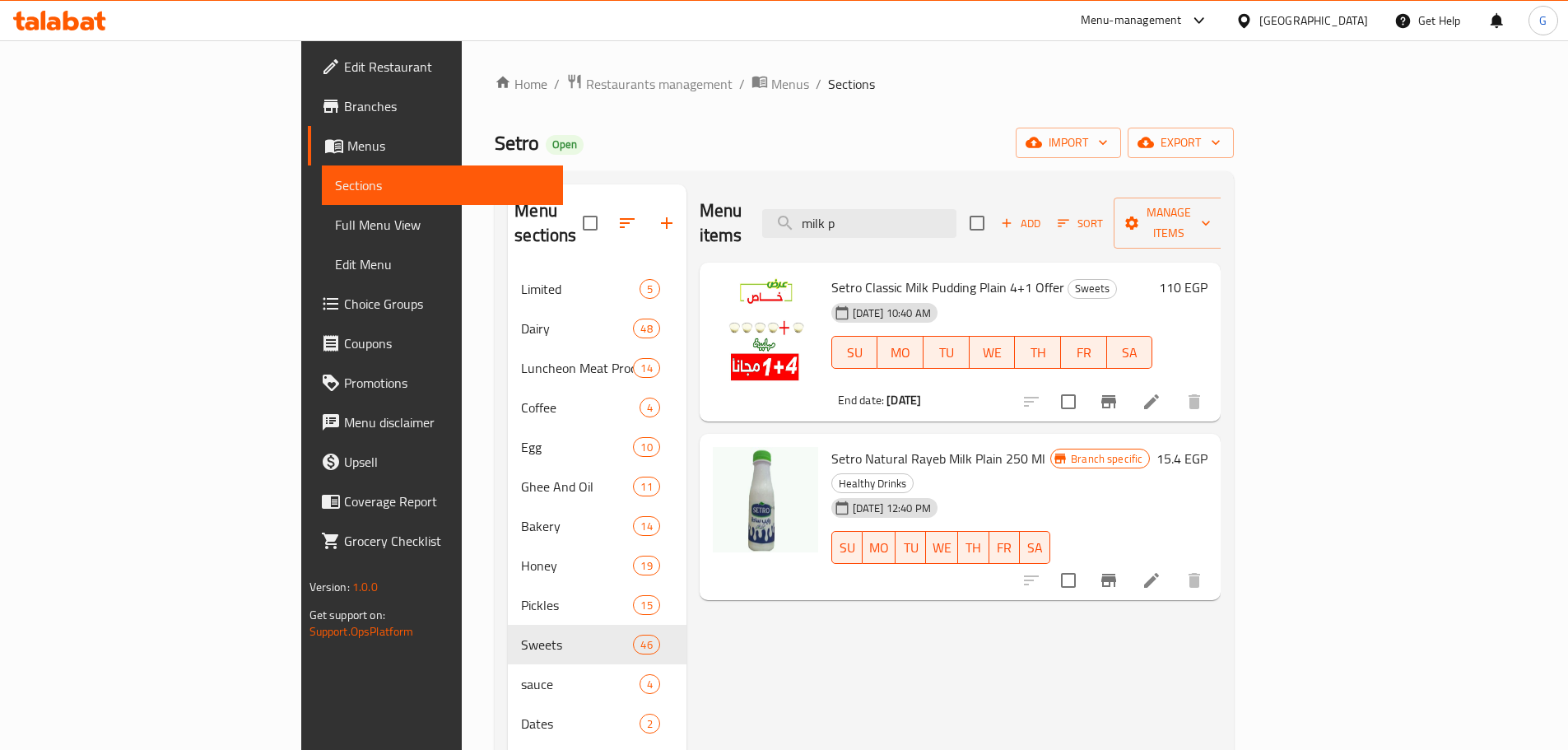
click at [882, 275] on span "Setro Classic Milk Pudding Plain 4+1 Offer" at bounding box center [947, 287] width 233 height 25
click at [956, 210] on input "milk p" at bounding box center [859, 223] width 194 height 29
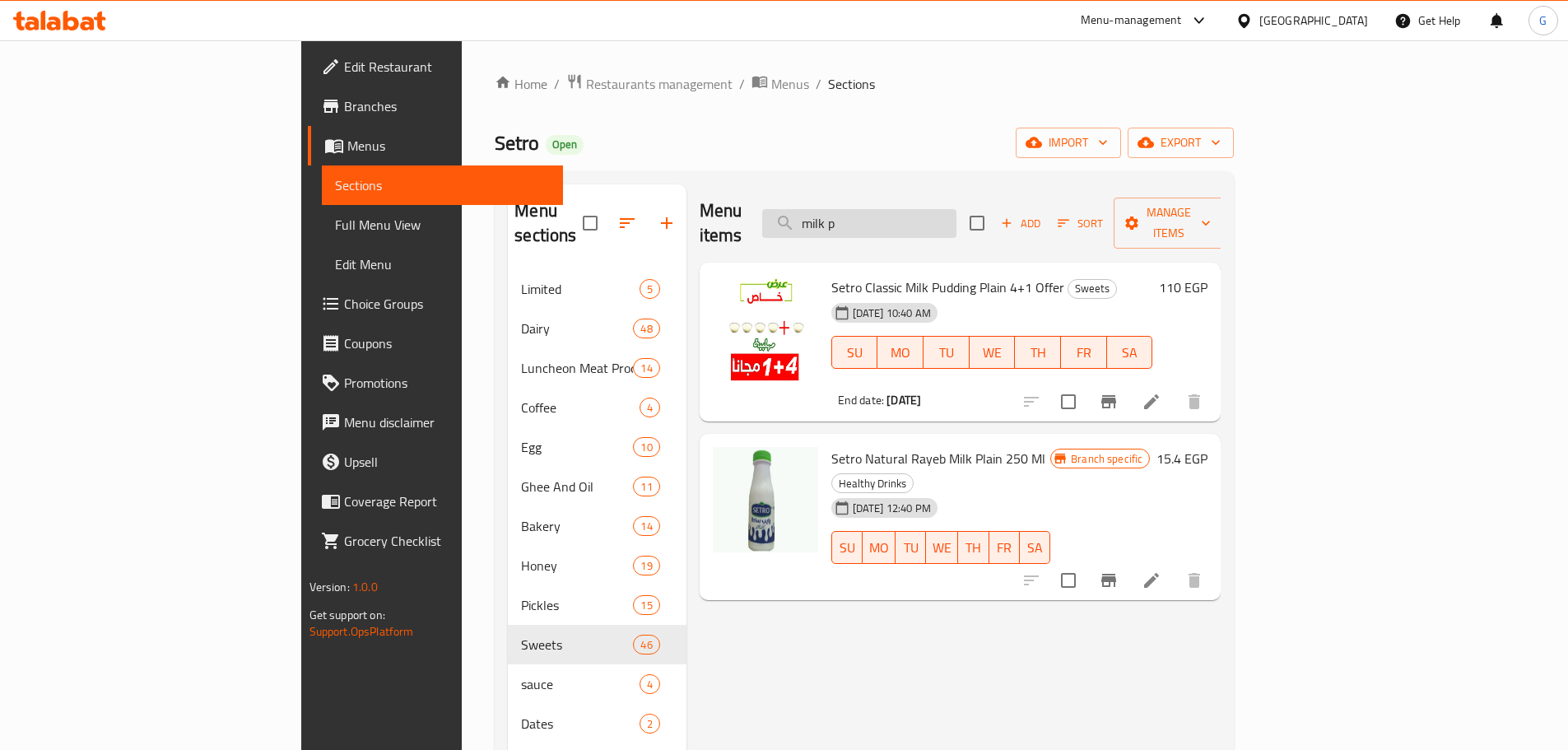
paste input "Pudding"
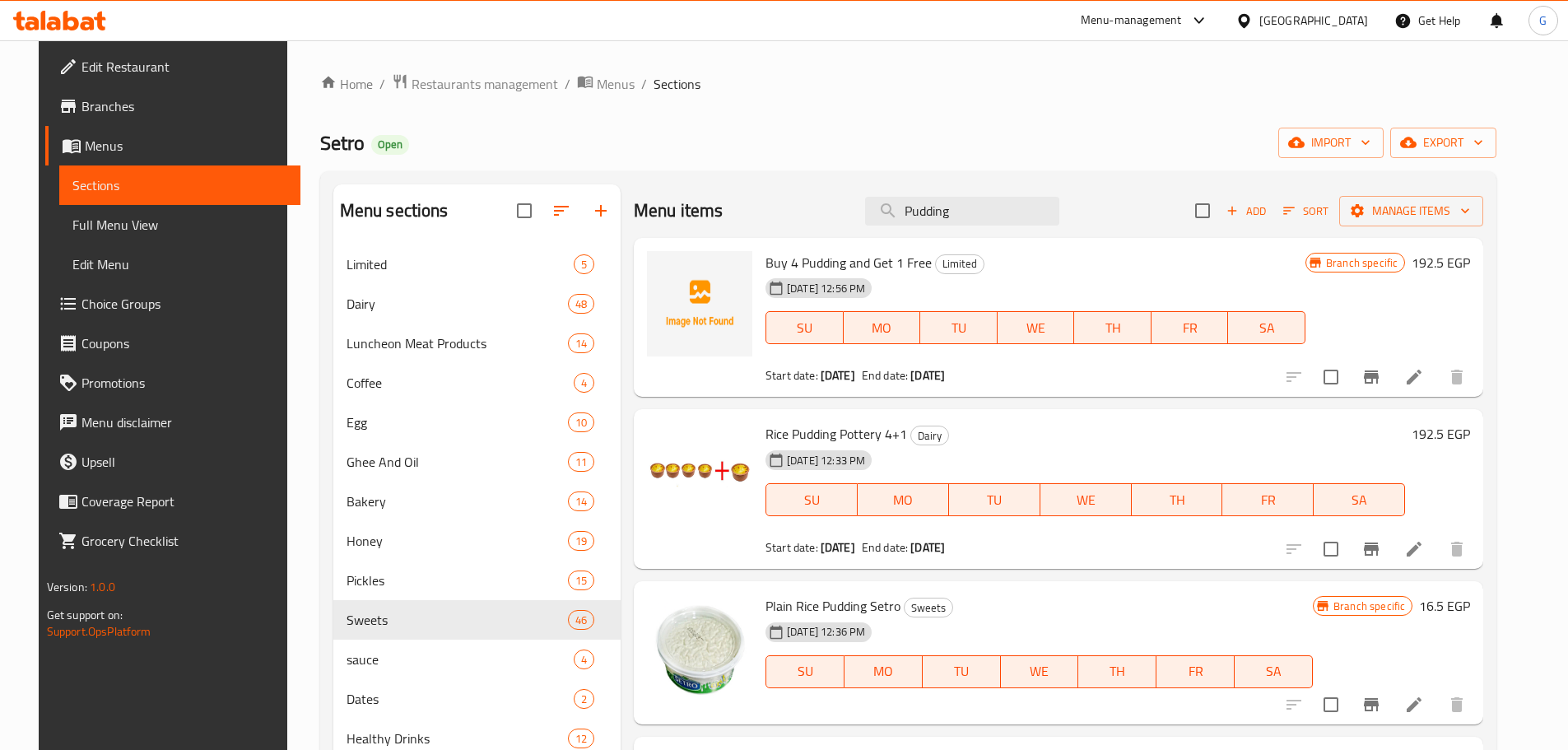
click at [785, 267] on span "Buy 4 Pudding and Get 1 Free" at bounding box center [848, 262] width 166 height 25
click at [925, 209] on input "Pudding" at bounding box center [962, 211] width 194 height 29
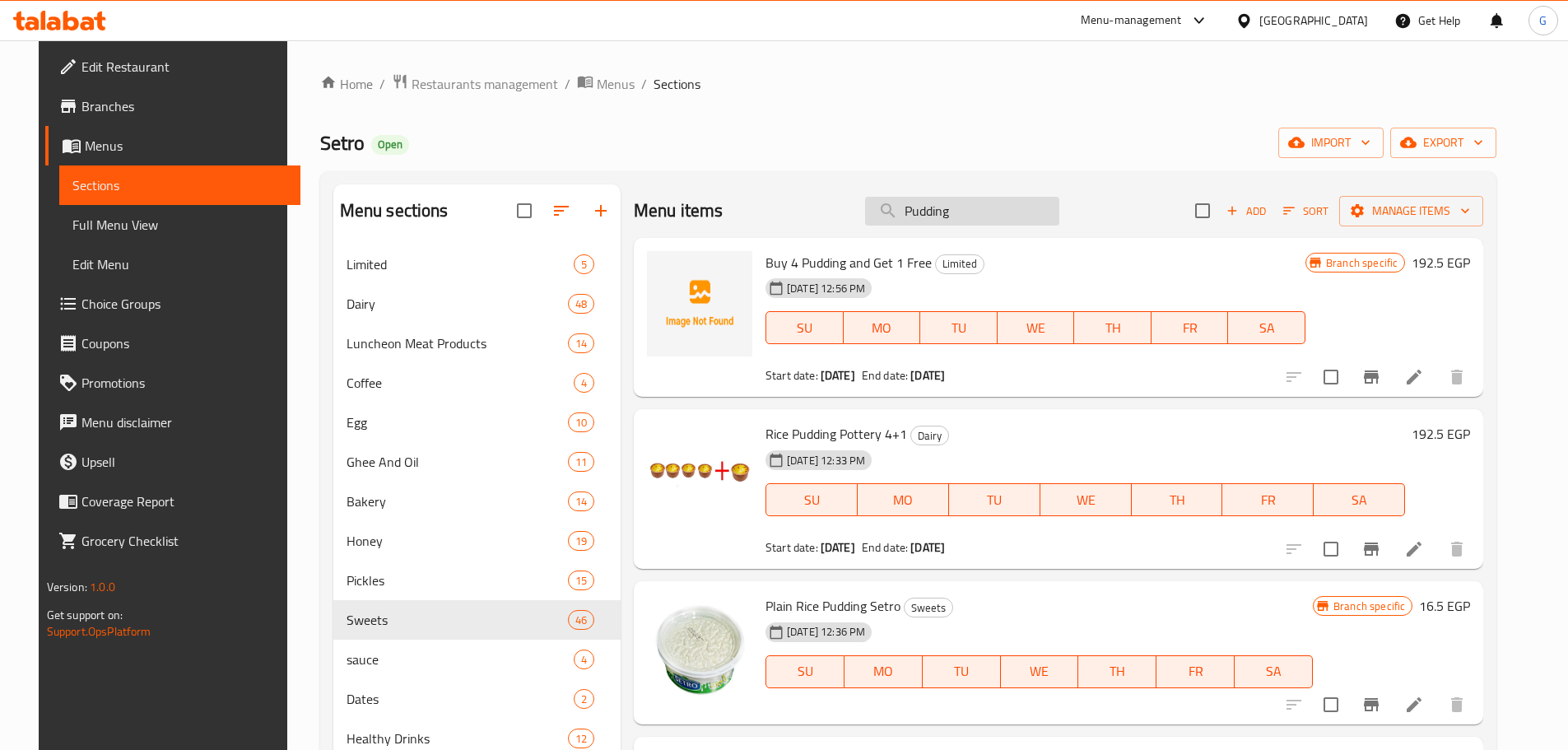
click at [925, 209] on input "Pudding" at bounding box center [962, 211] width 194 height 29
paste input "Rice Setro Pudding Foil"
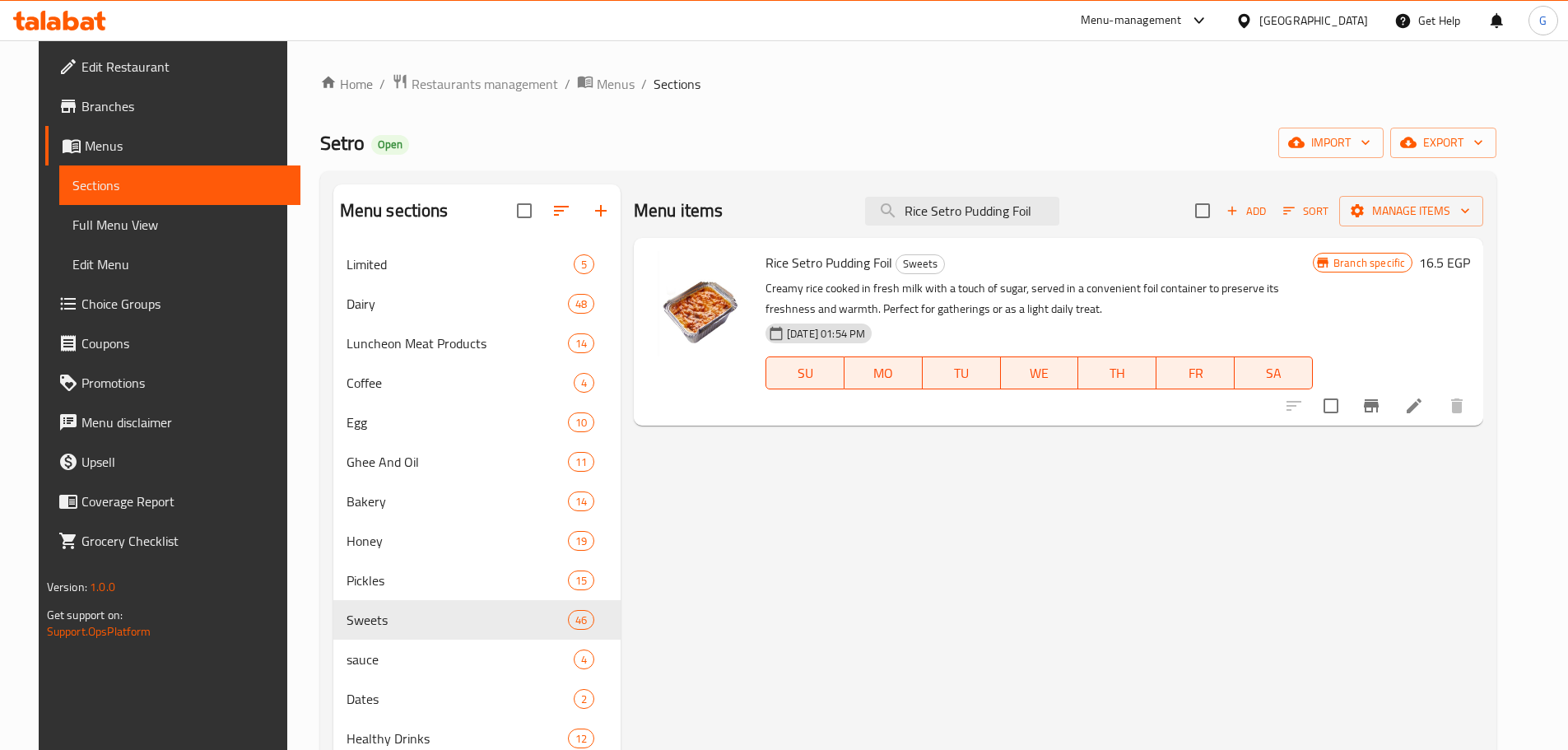
drag, startPoint x: 1024, startPoint y: 211, endPoint x: 867, endPoint y: 214, distance: 157.0
click at [867, 214] on div "Menu items Rice Setro Pudding Foil Add Sort Manage items" at bounding box center [1058, 211] width 849 height 53
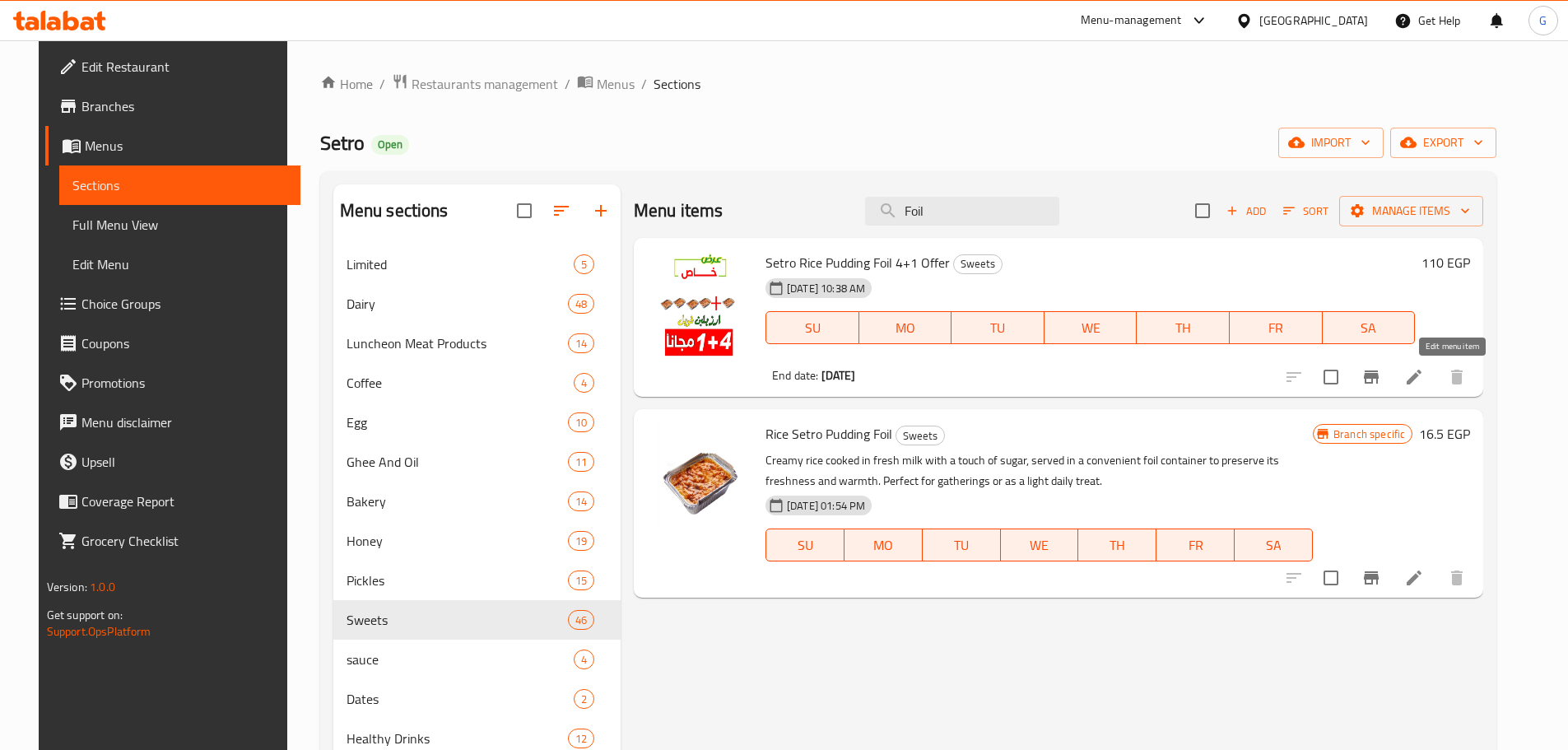
type input "Foil"
click at [1424, 386] on icon at bounding box center [1414, 377] width 20 height 20
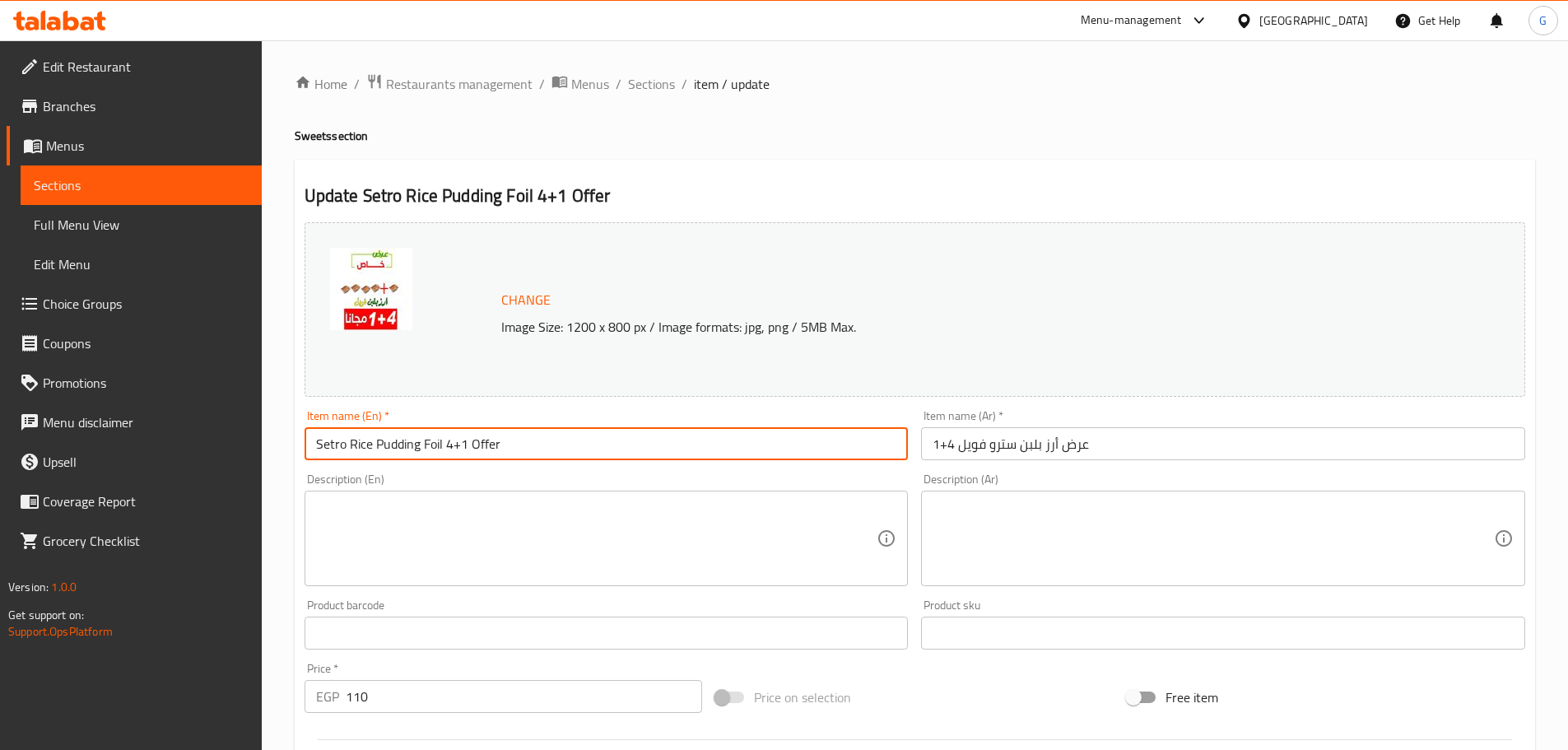
drag, startPoint x: 443, startPoint y: 444, endPoint x: 262, endPoint y: 434, distance: 181.3
click at [262, 434] on div "Home / Restaurants management / Menus / Sections / item / update Sweets section…" at bounding box center [914, 614] width 1306 height 1147
paste input "Rice Setro"
type input "Rice Setro Pudding Foil 4+1 Offer"
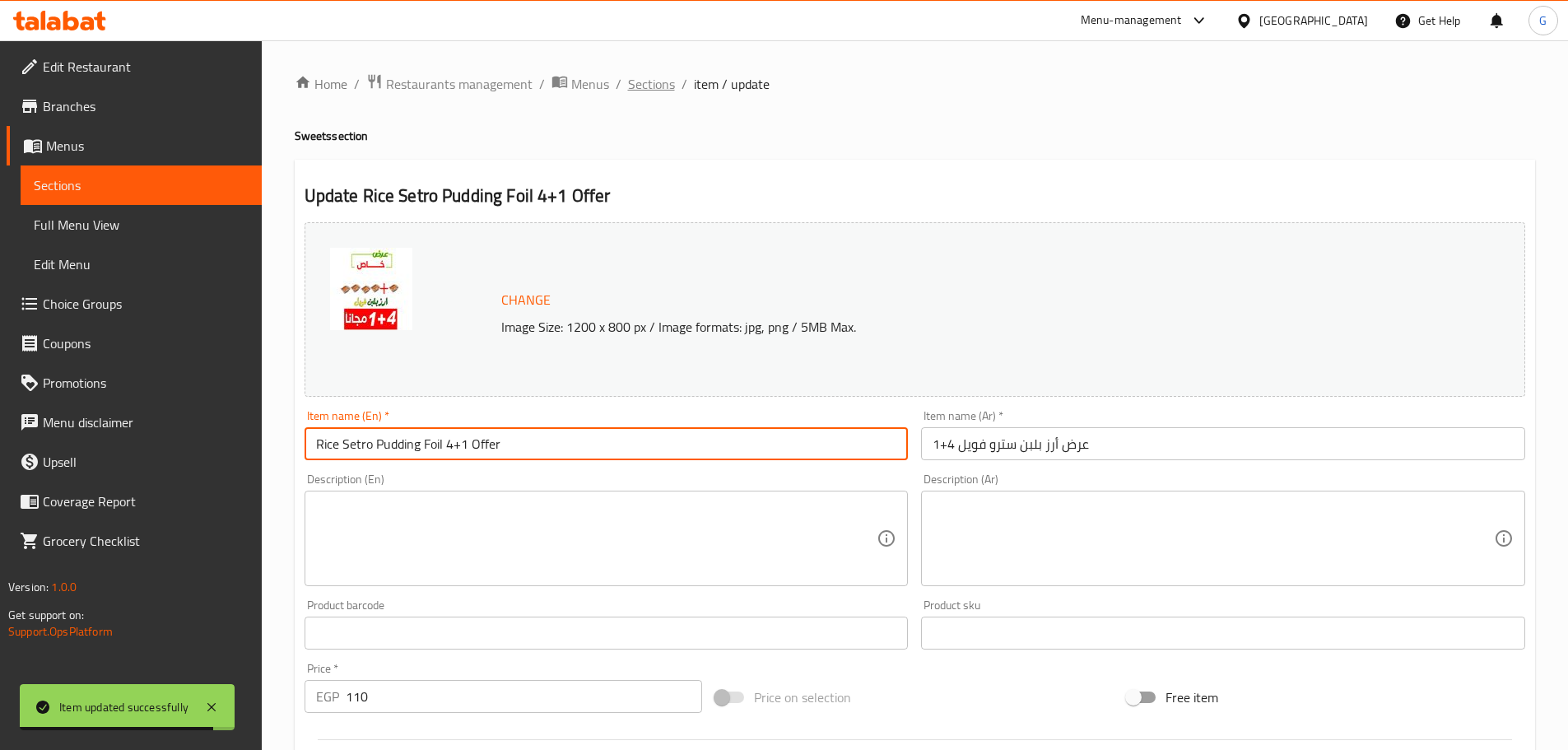
click at [642, 81] on span "Sections" at bounding box center [651, 84] width 47 height 20
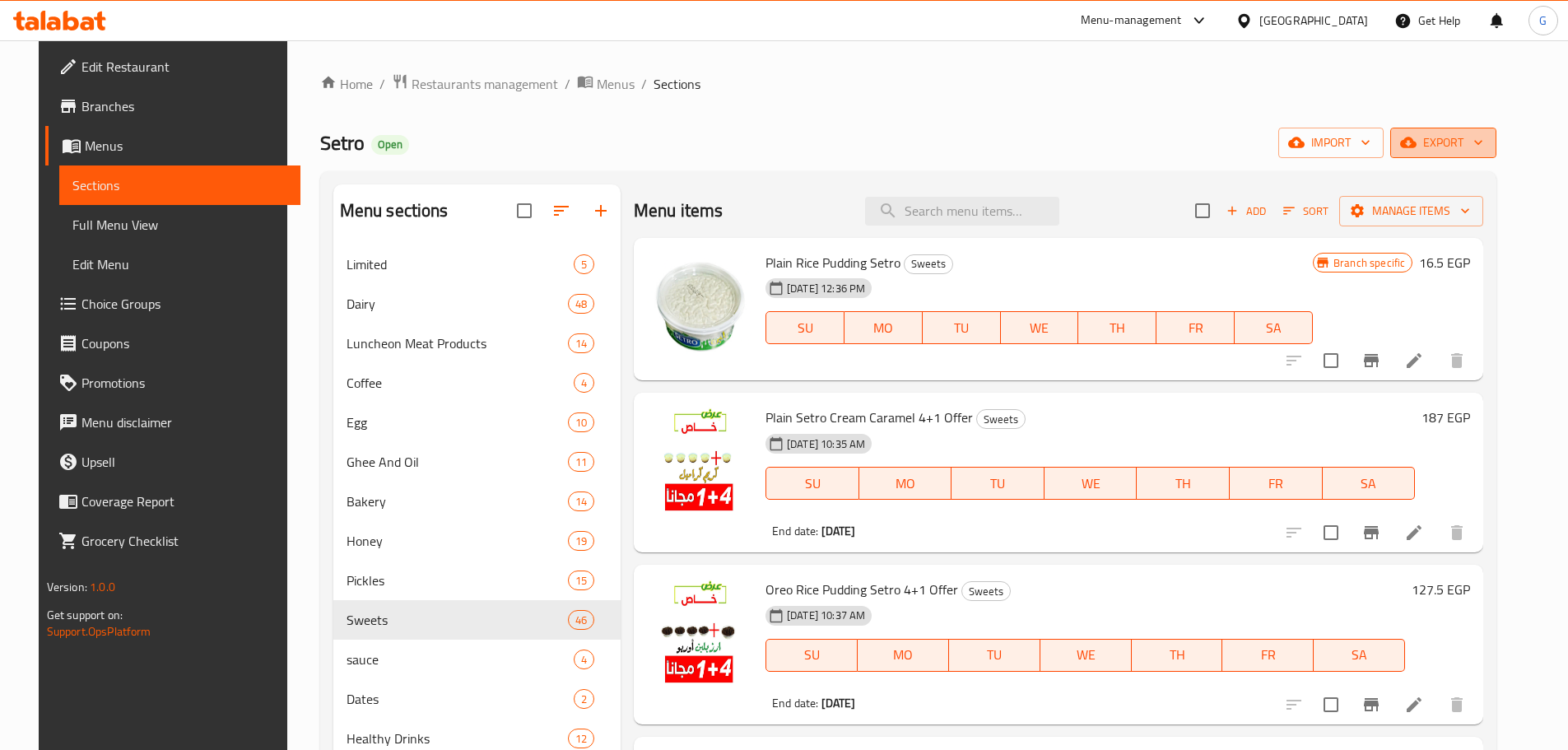
click at [1483, 146] on span "export" at bounding box center [1443, 143] width 80 height 21
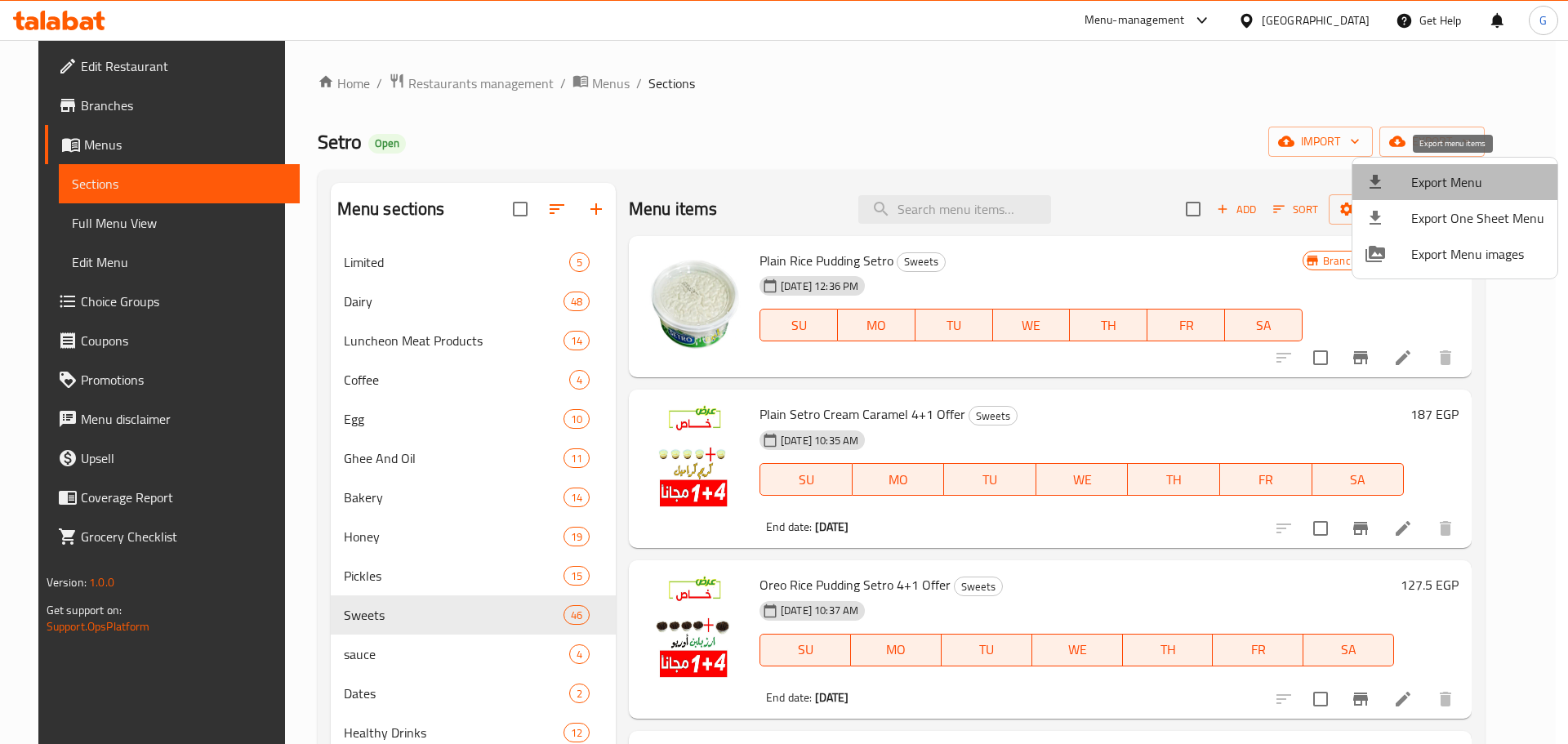
click at [1461, 195] on li "Export Menu" at bounding box center [1454, 182] width 205 height 36
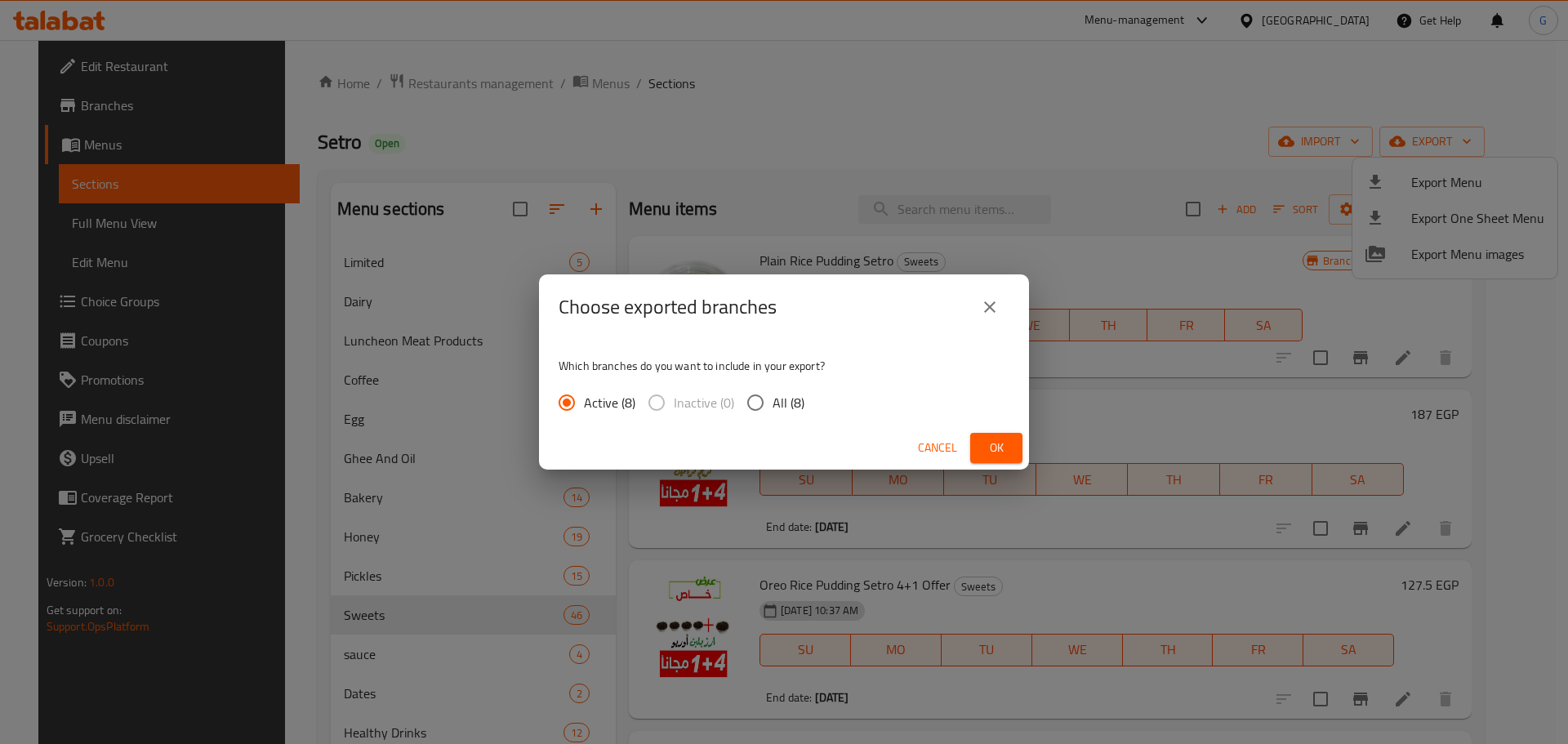
click at [785, 404] on span "All (8)" at bounding box center [788, 403] width 32 height 20
click at [772, 404] on input "All (8)" at bounding box center [755, 403] width 35 height 35
radio input "true"
click at [1020, 445] on button "Ok" at bounding box center [996, 447] width 52 height 30
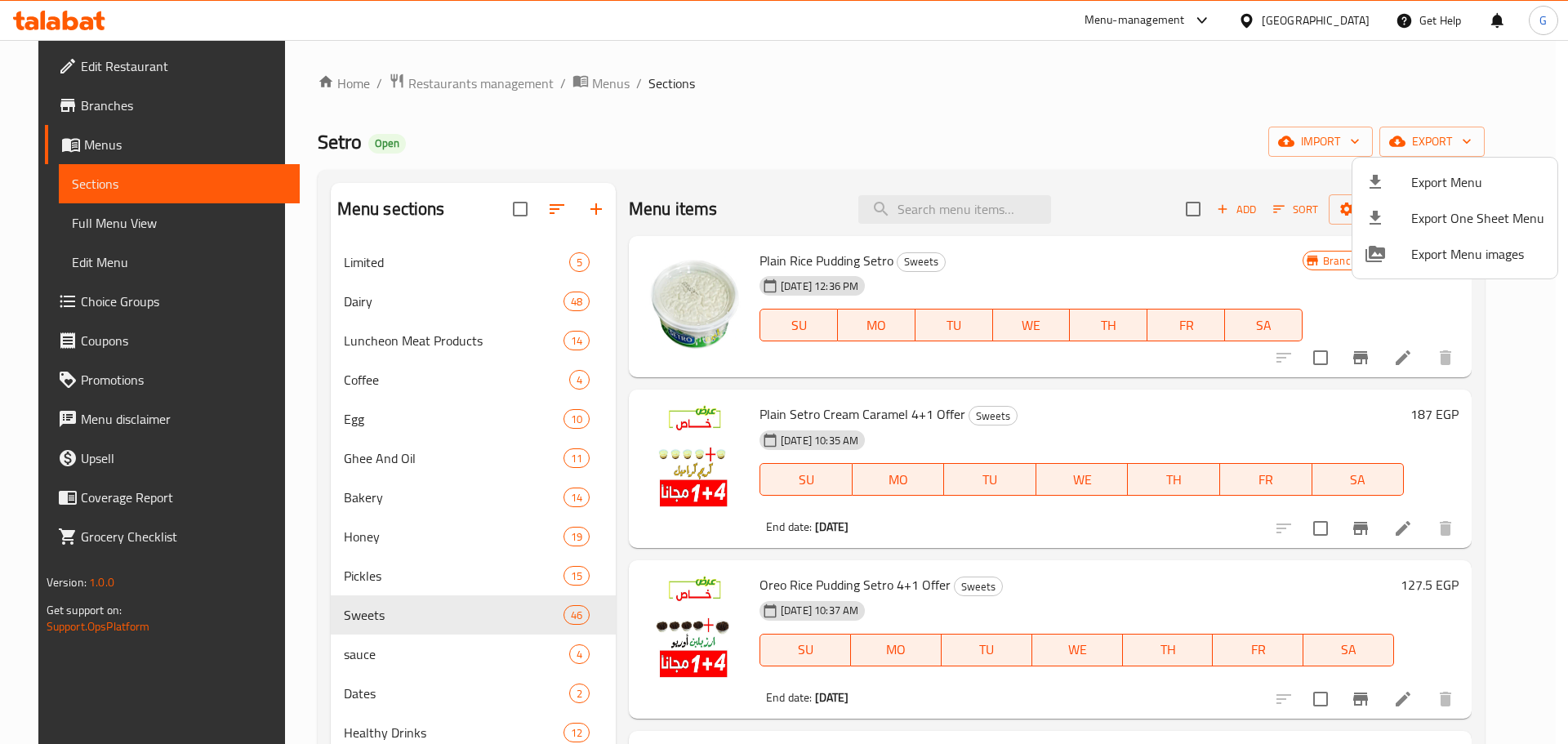
click at [951, 204] on div at bounding box center [784, 372] width 1568 height 744
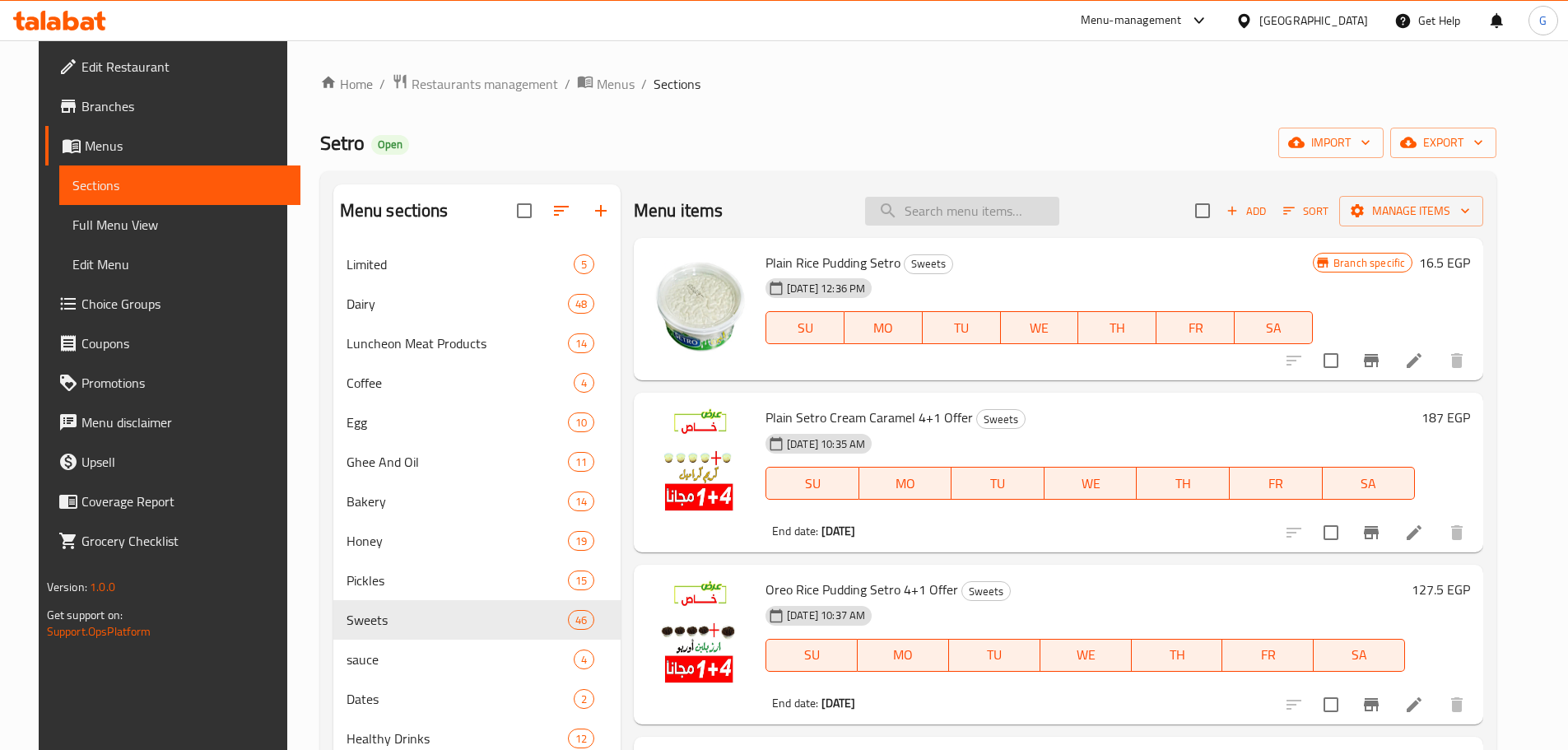
click at [959, 208] on input "search" at bounding box center [962, 211] width 194 height 29
paste input "Plain Rice Pudding Offer 4+1"
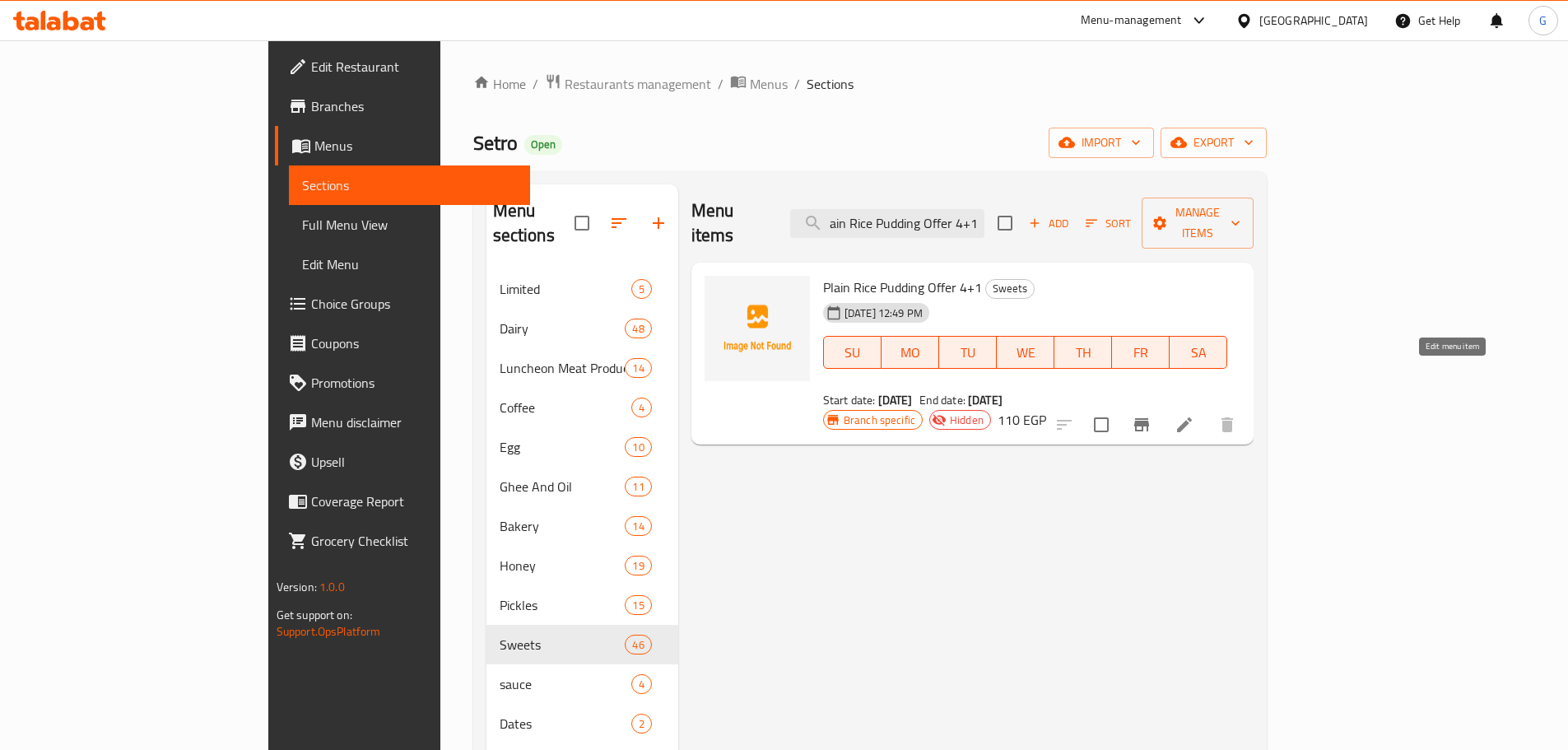
type input "Plain Rice Pudding Offer 4+1"
click at [1192, 418] on icon at bounding box center [1185, 425] width 15 height 15
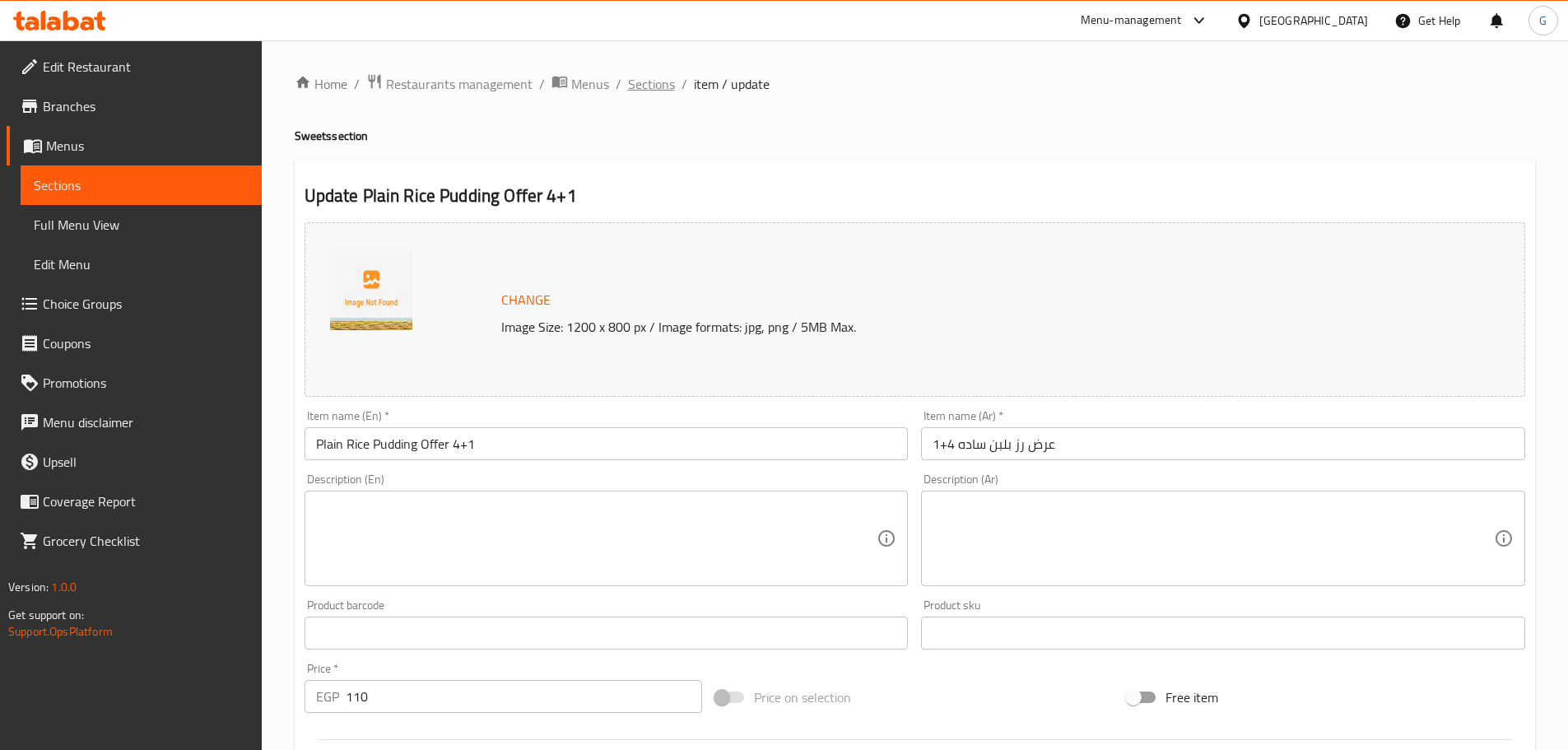
click at [660, 79] on span "Sections" at bounding box center [651, 84] width 47 height 20
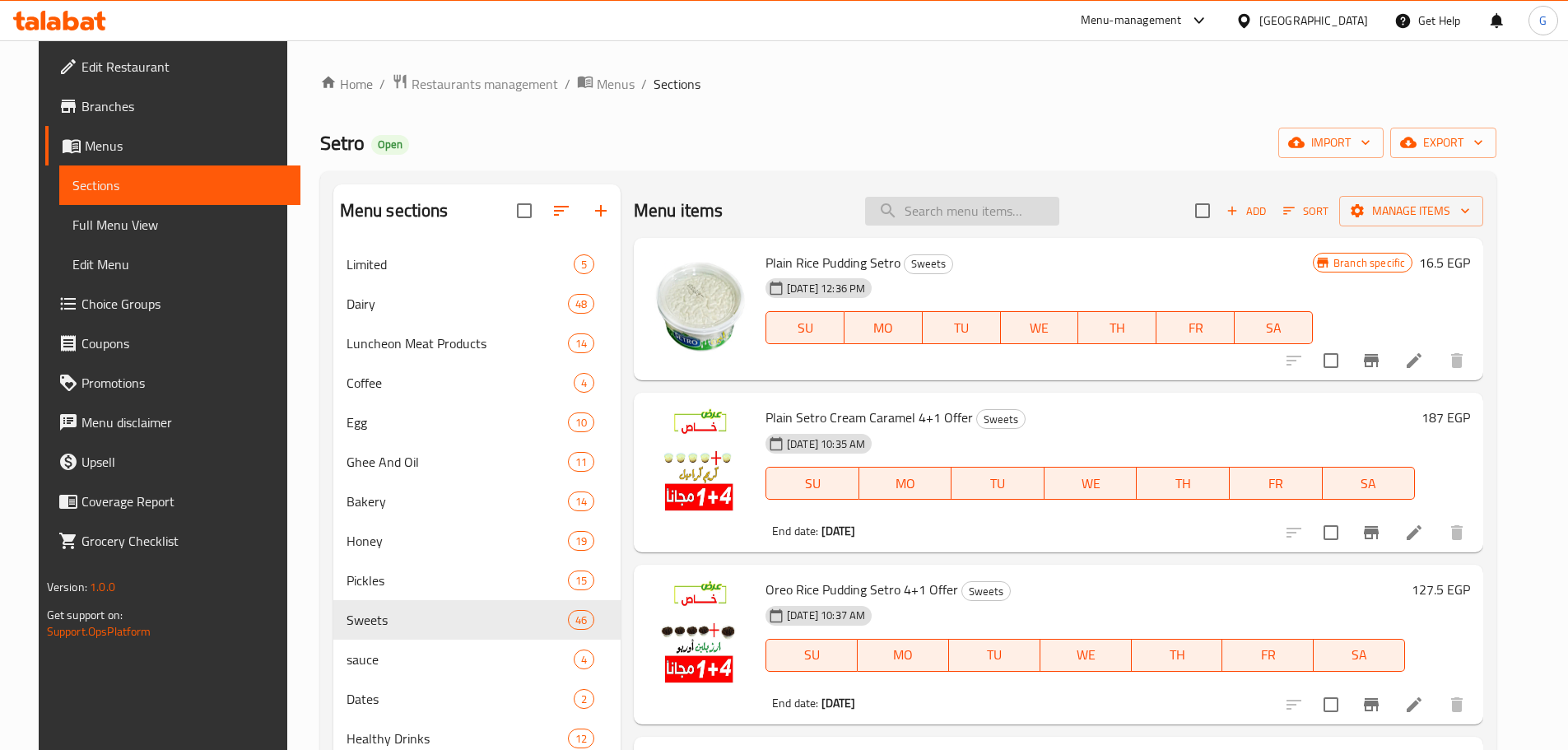
click at [1039, 225] on input "search" at bounding box center [962, 211] width 194 height 29
paste input "Plain Rice Pudding Offer 4+1"
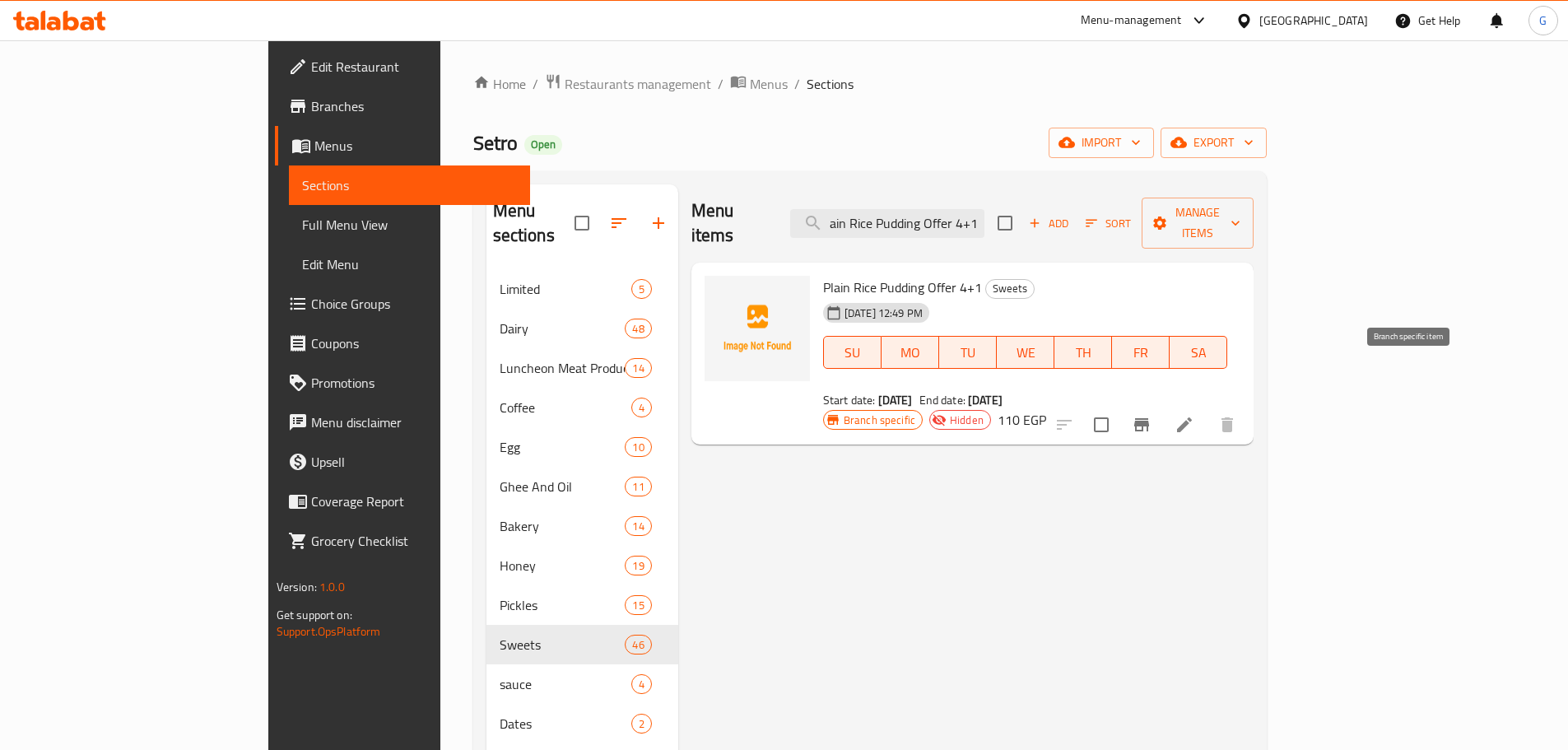
type input "Plain Rice Pudding Offer 4+1"
click at [1149, 419] on icon "Branch-specific-item" at bounding box center [1141, 425] width 15 height 13
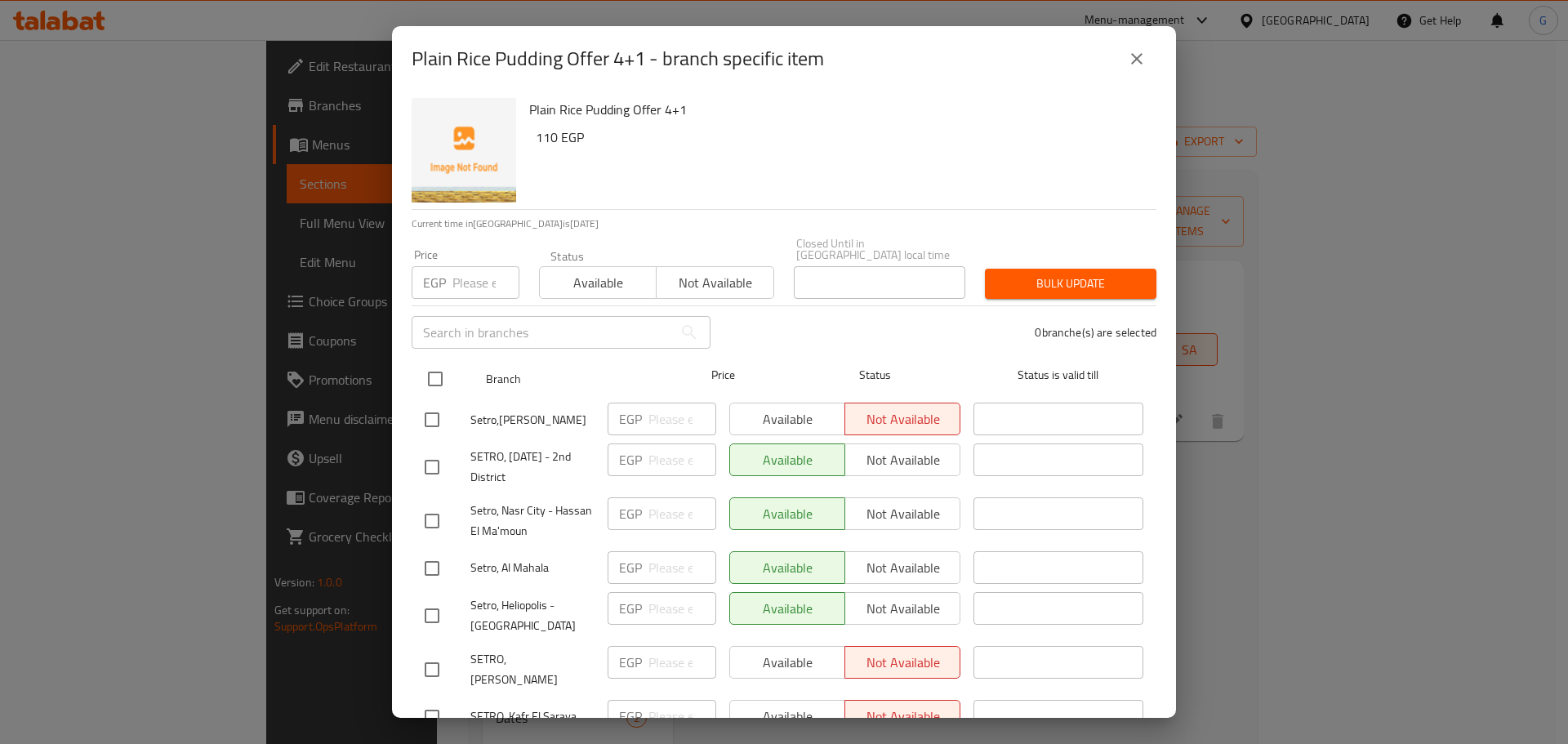
drag, startPoint x: 436, startPoint y: 366, endPoint x: 458, endPoint y: 348, distance: 28.4
click at [436, 365] on input "checkbox" at bounding box center [436, 379] width 35 height 35
checkbox input "true"
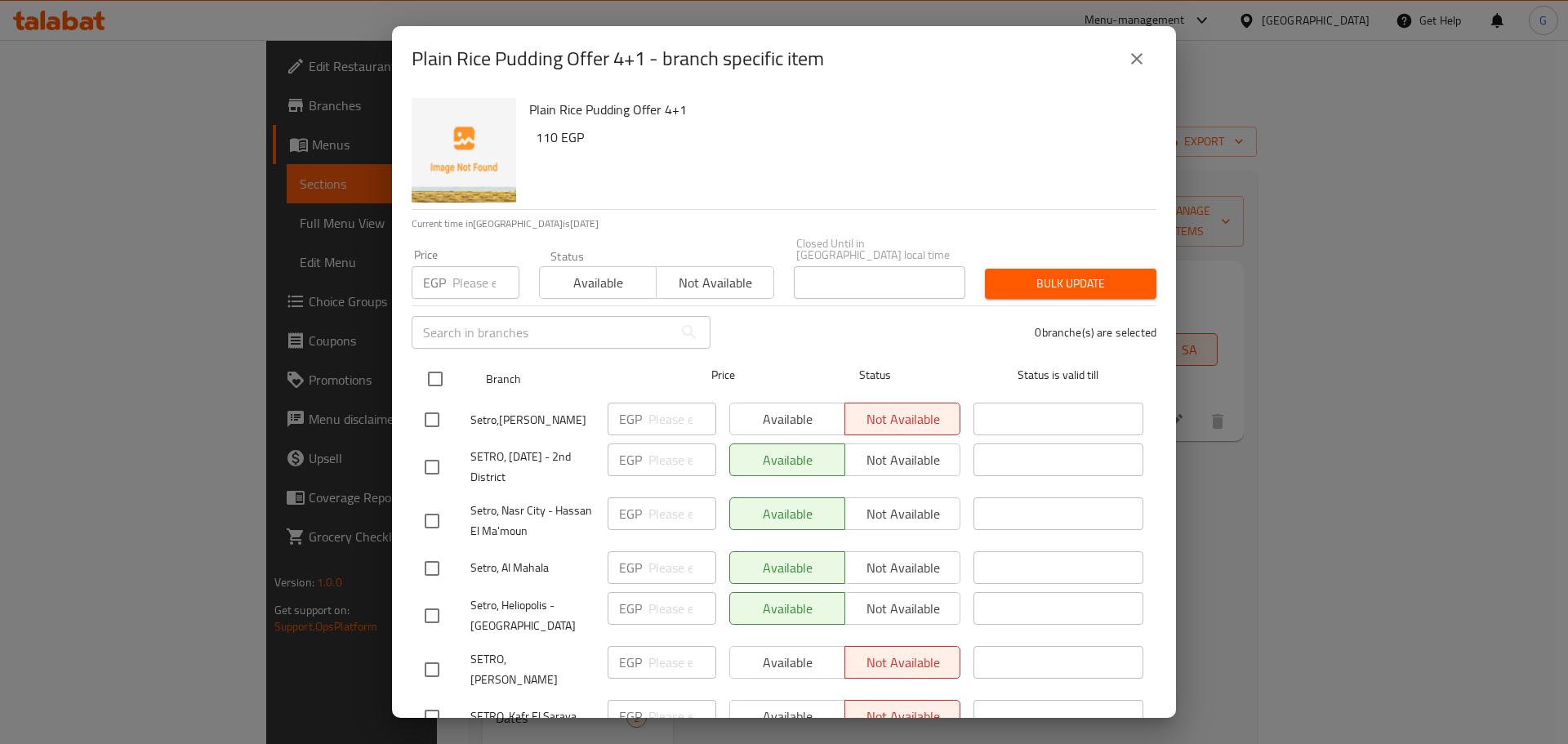
checkbox input "true"
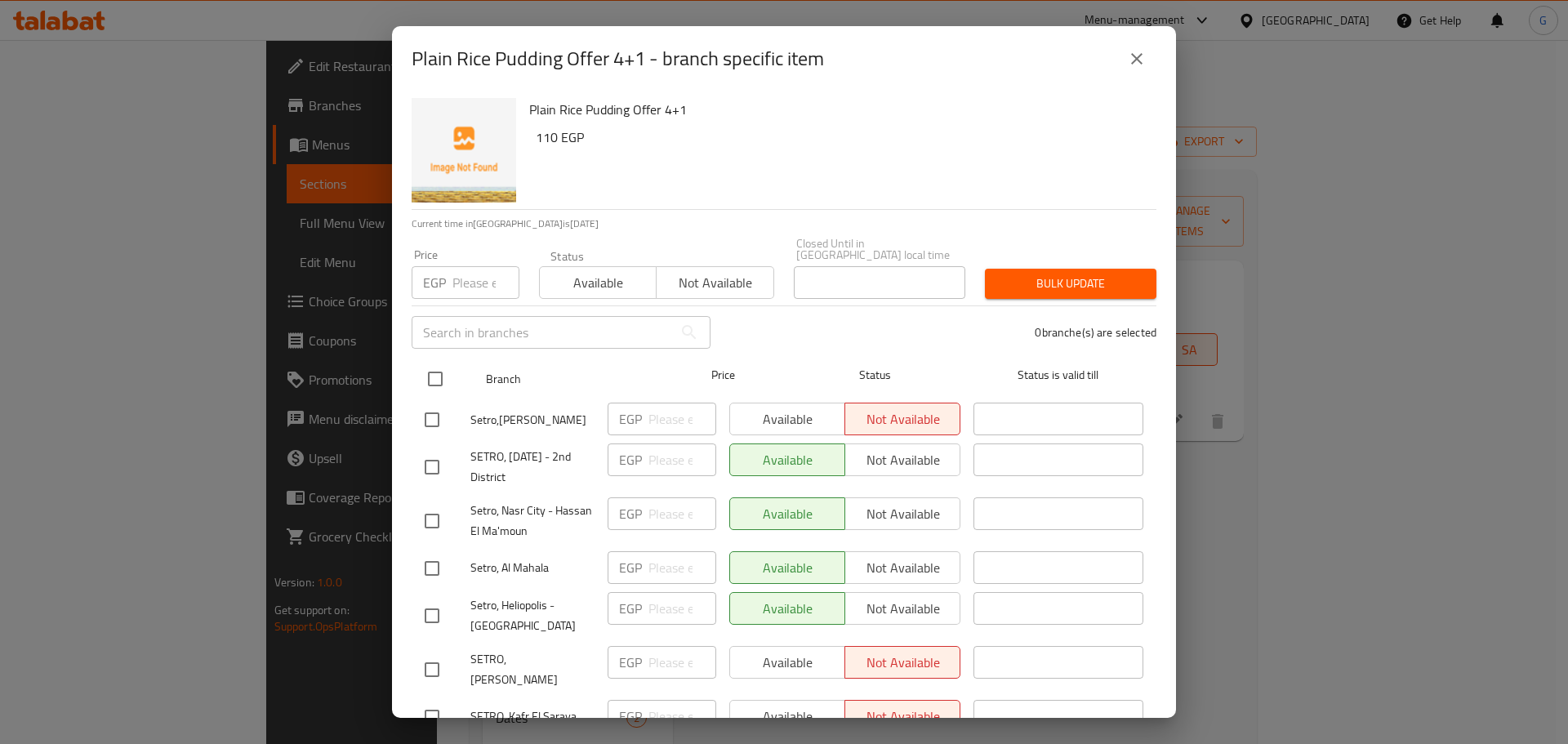
checkbox input "true"
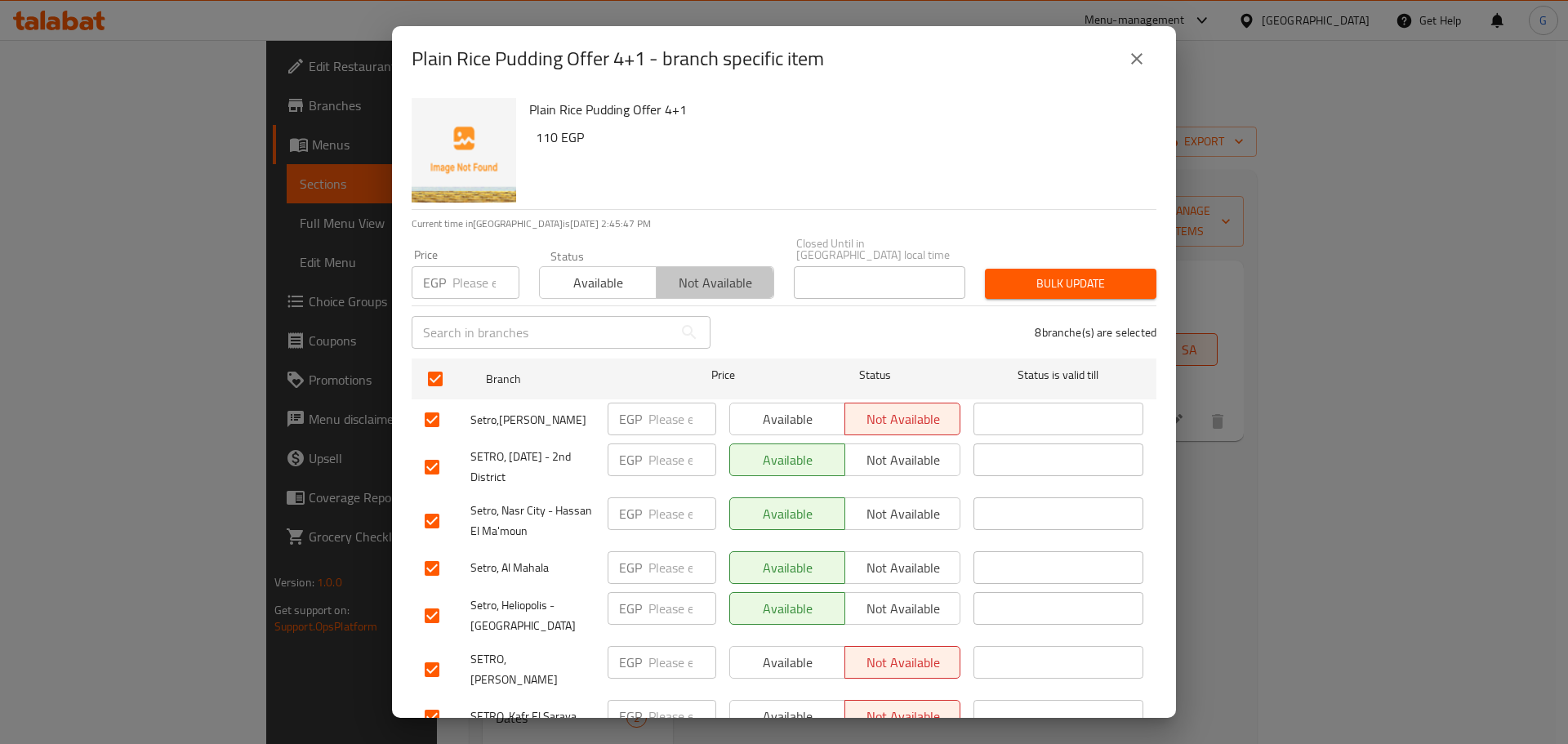
click at [692, 274] on span "Not available" at bounding box center [715, 283] width 104 height 24
click at [1029, 274] on span "Bulk update" at bounding box center [1071, 283] width 145 height 21
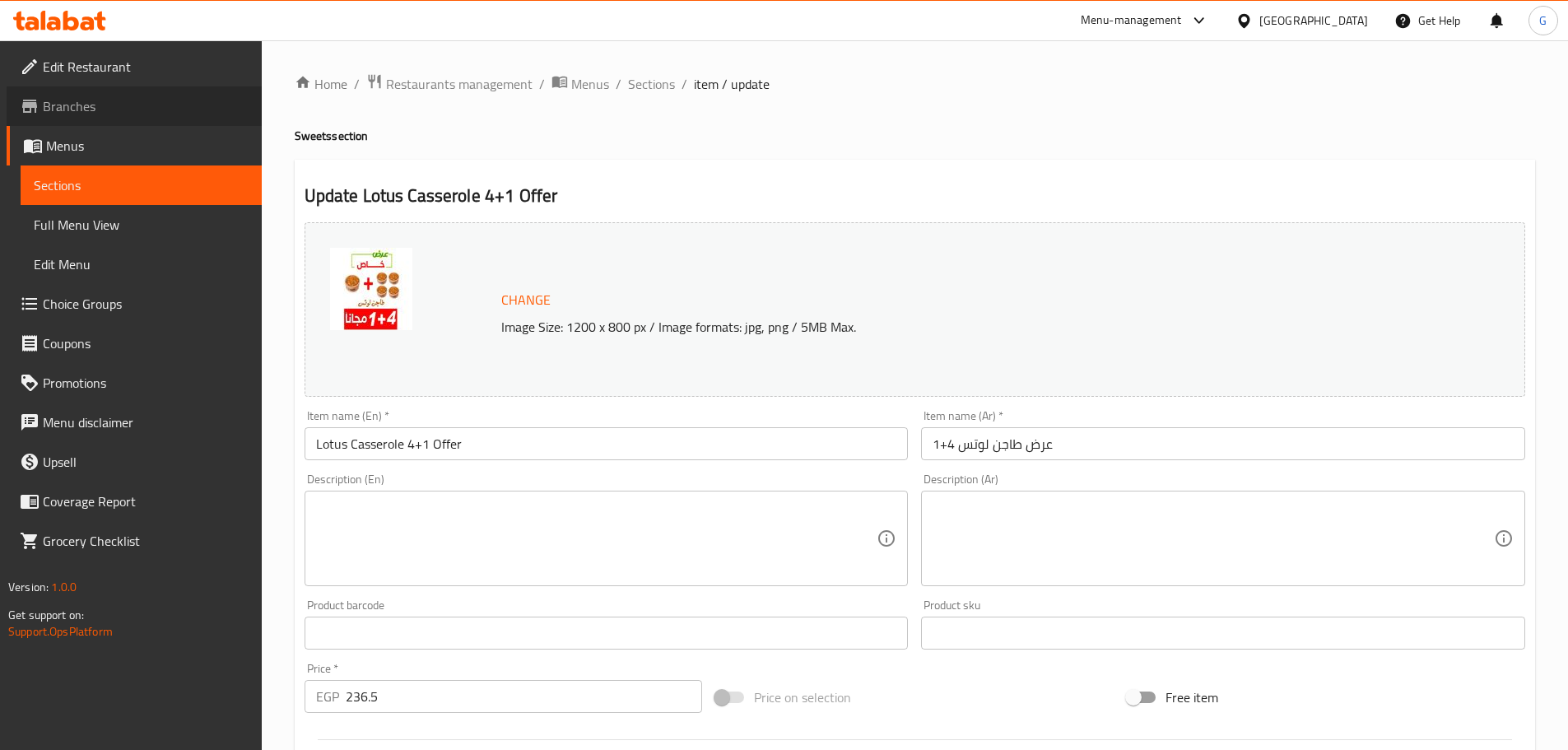
click at [77, 105] on span "Branches" at bounding box center [146, 106] width 206 height 20
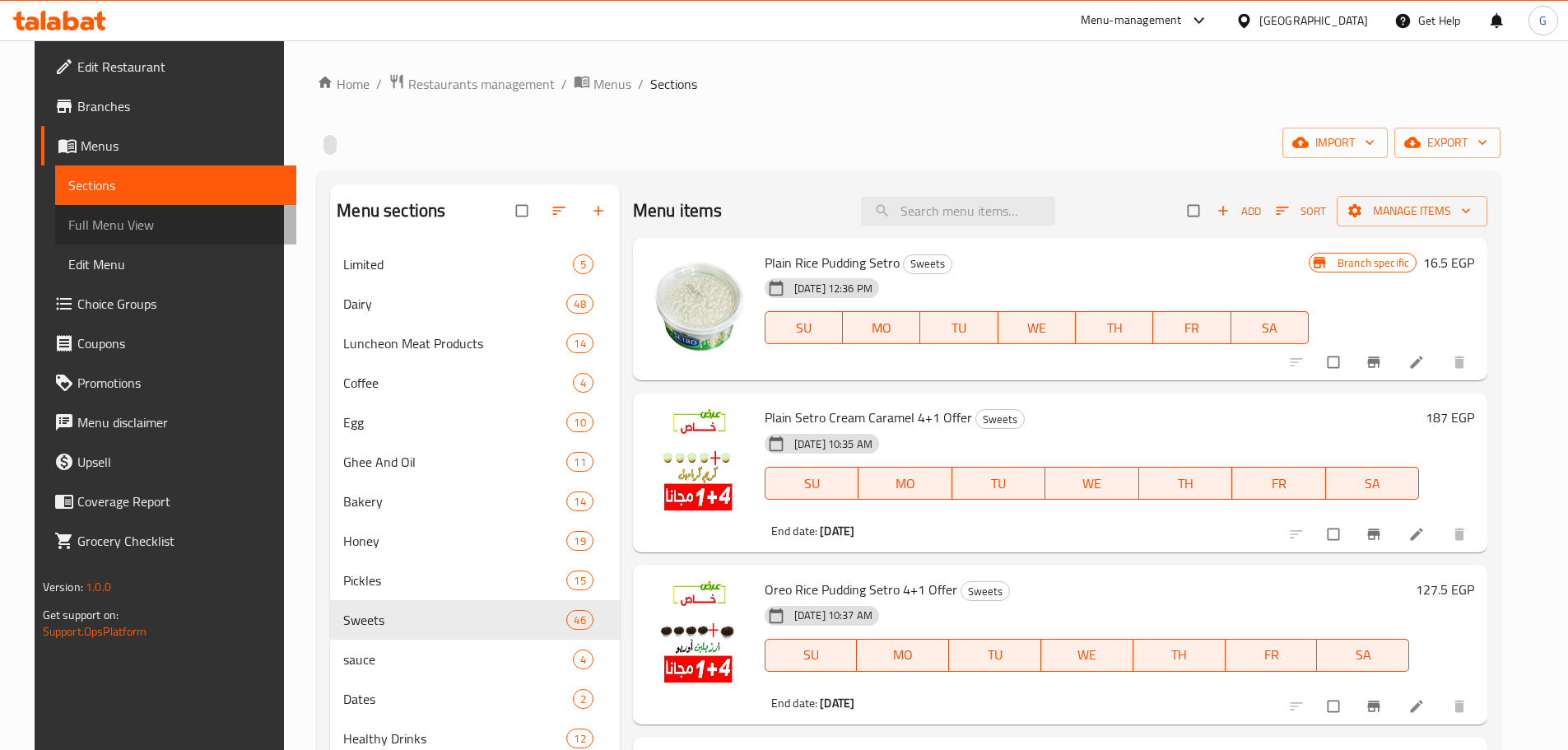
click at [131, 227] on span "Full Menu View" at bounding box center [175, 225] width 215 height 20
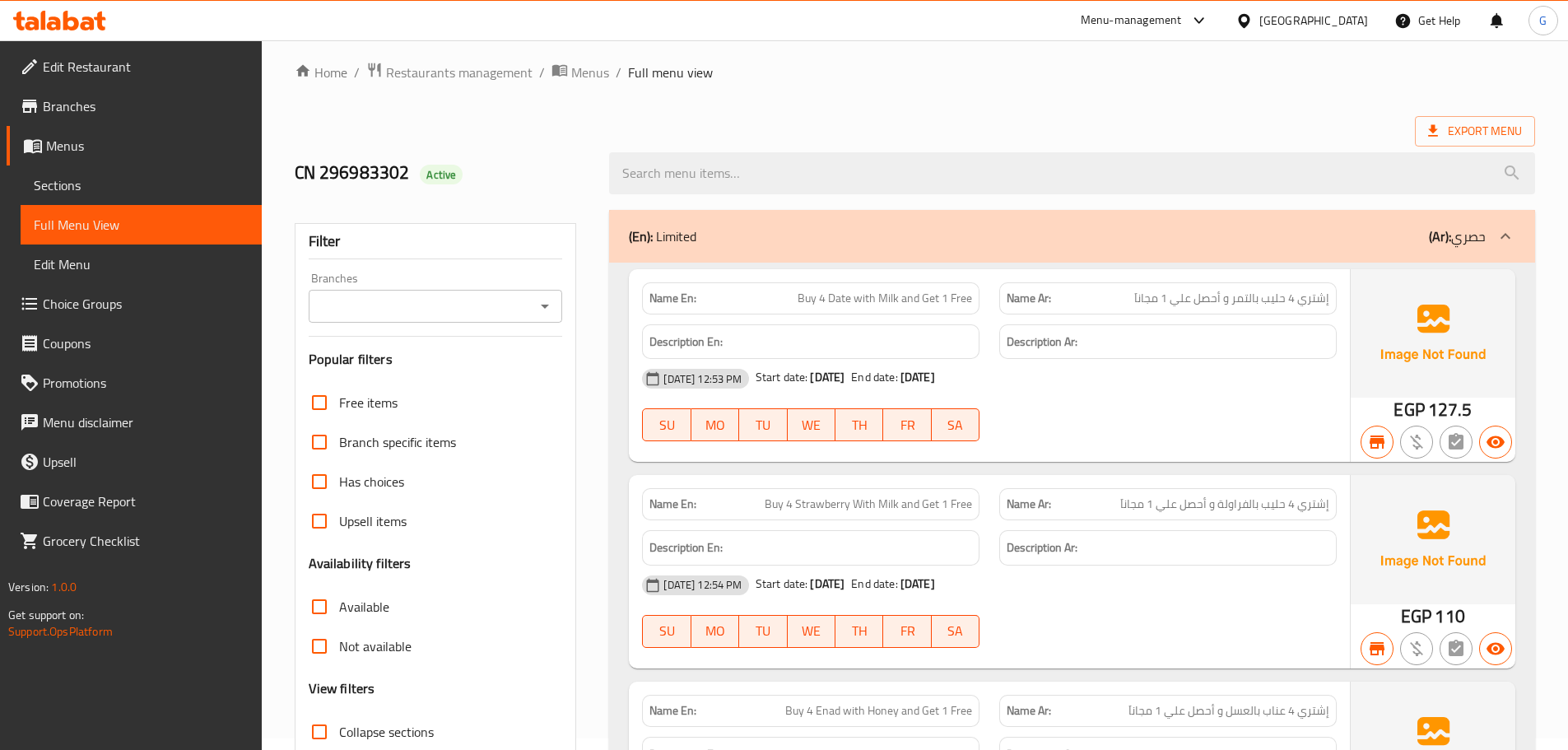
scroll to position [164, 0]
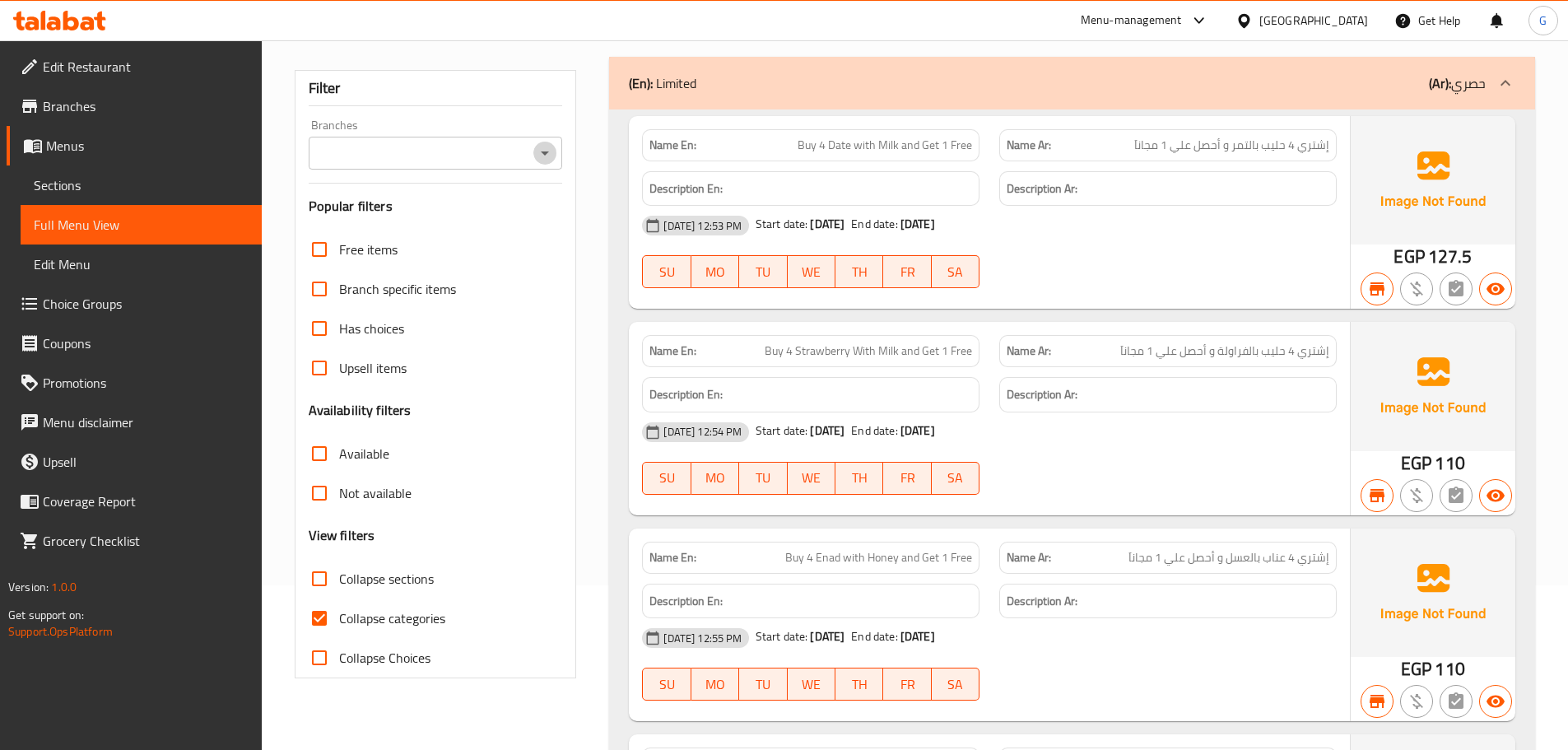
click at [537, 150] on icon "Open" at bounding box center [545, 154] width 20 height 20
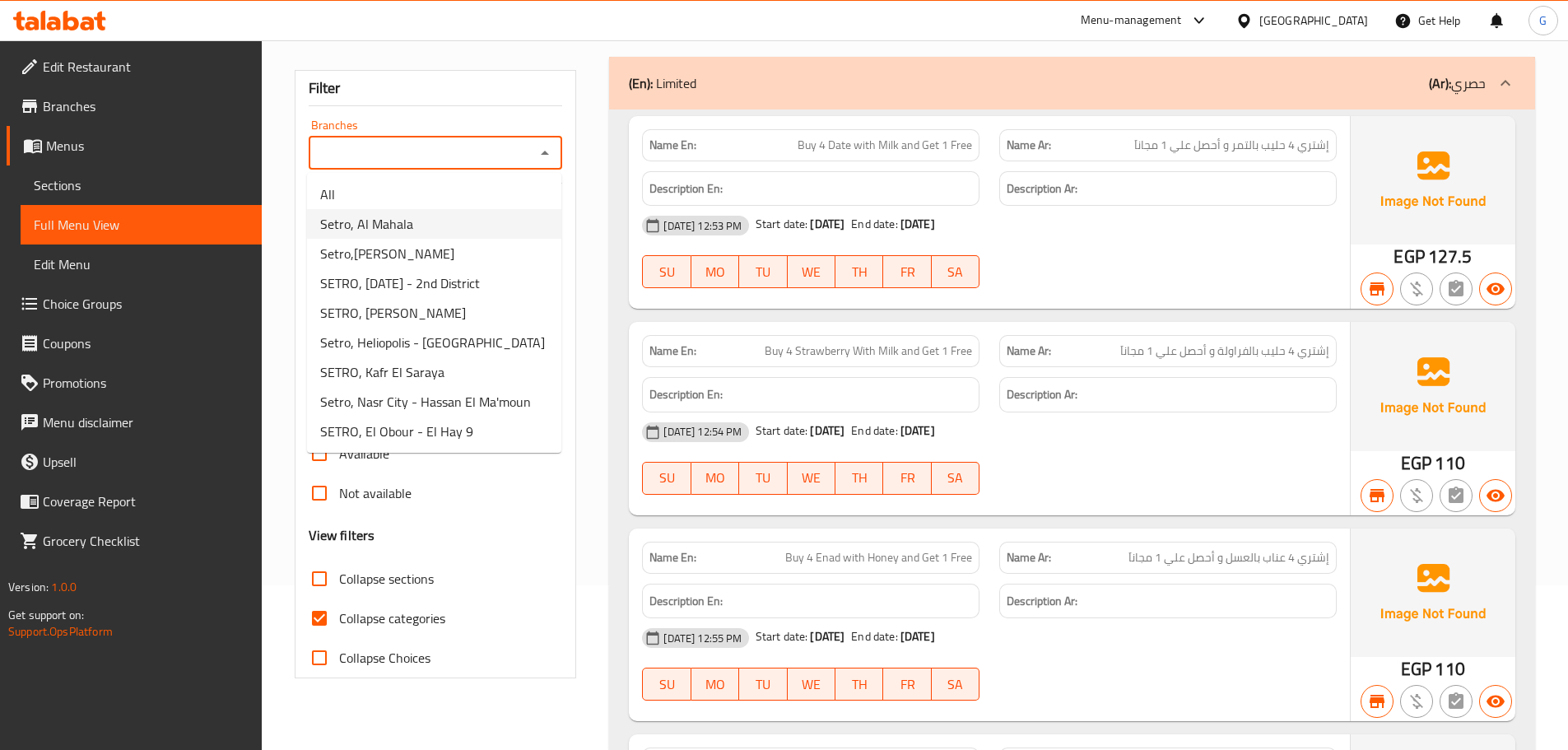
click at [511, 233] on li "Setro, Al Mahala" at bounding box center [434, 224] width 254 height 30
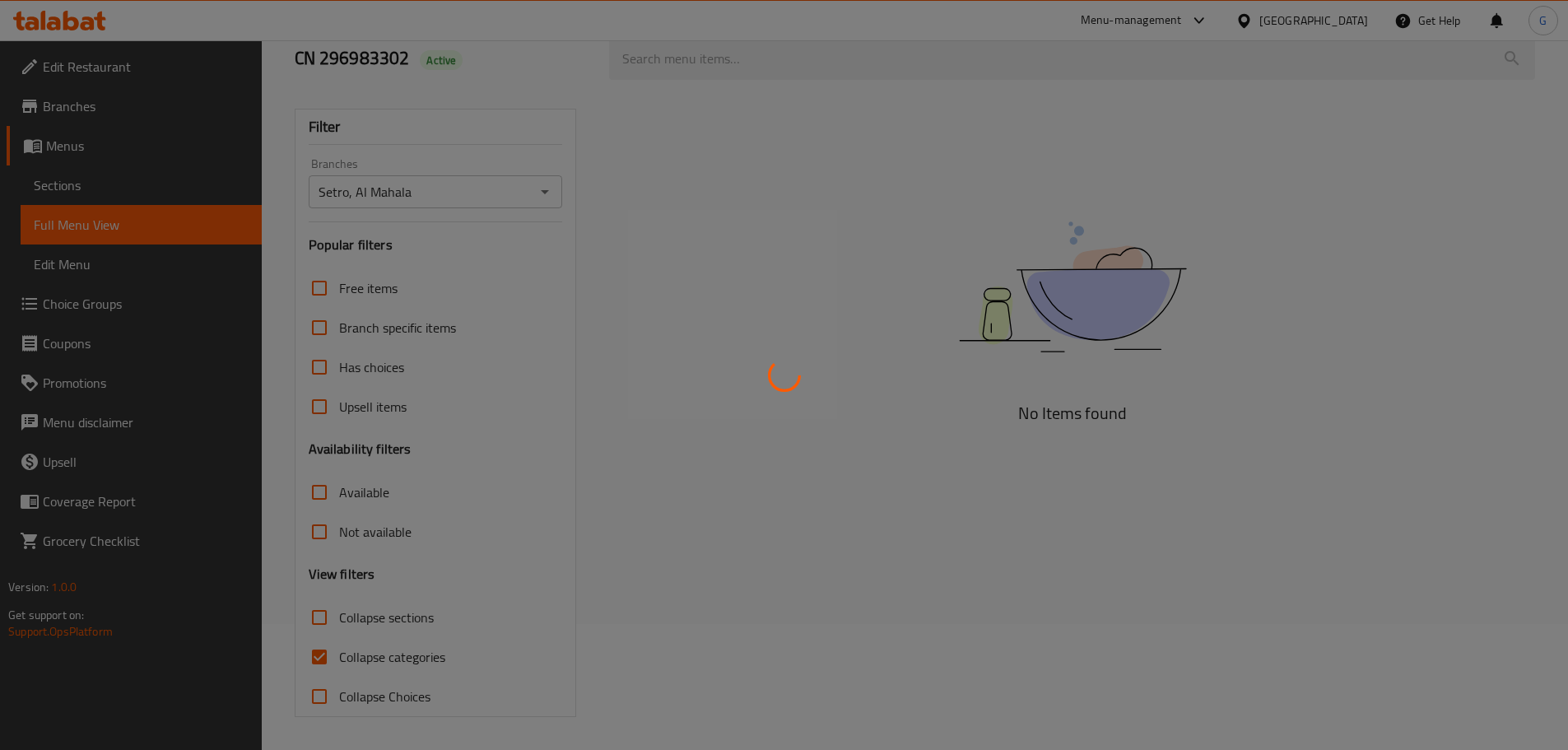
paste input "مهلبيه"
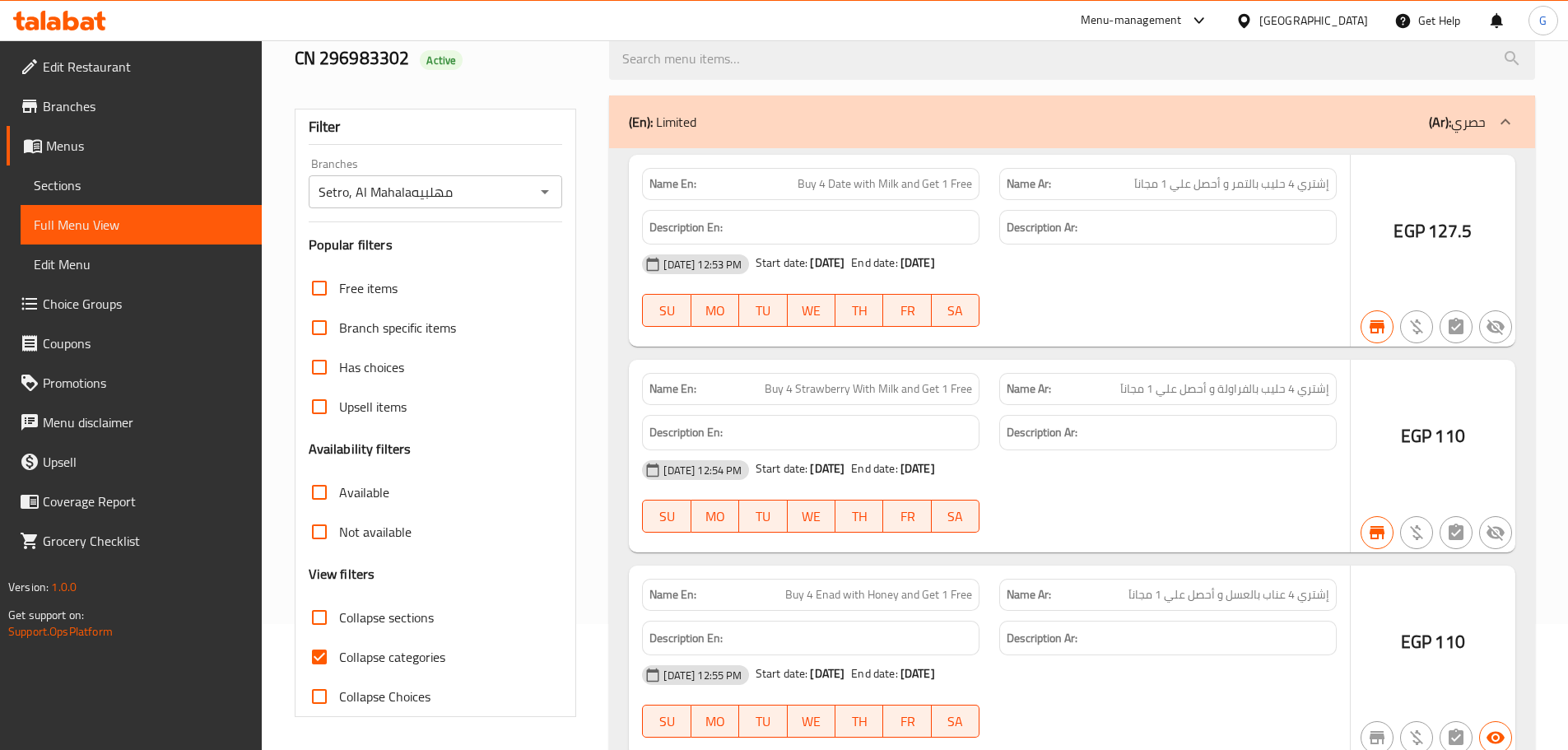
type input "Setro, Al Mahala"
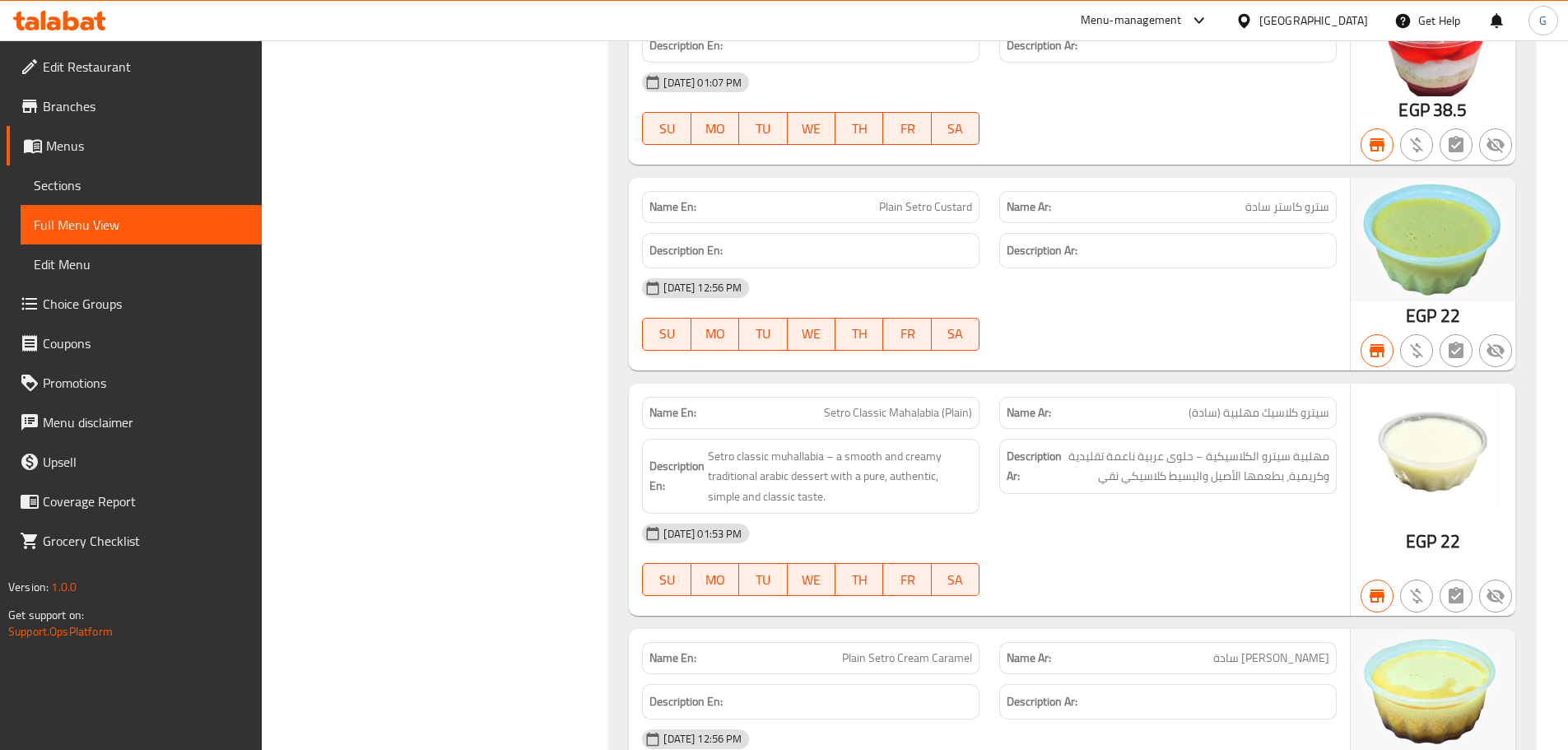
scroll to position [30919, 0]
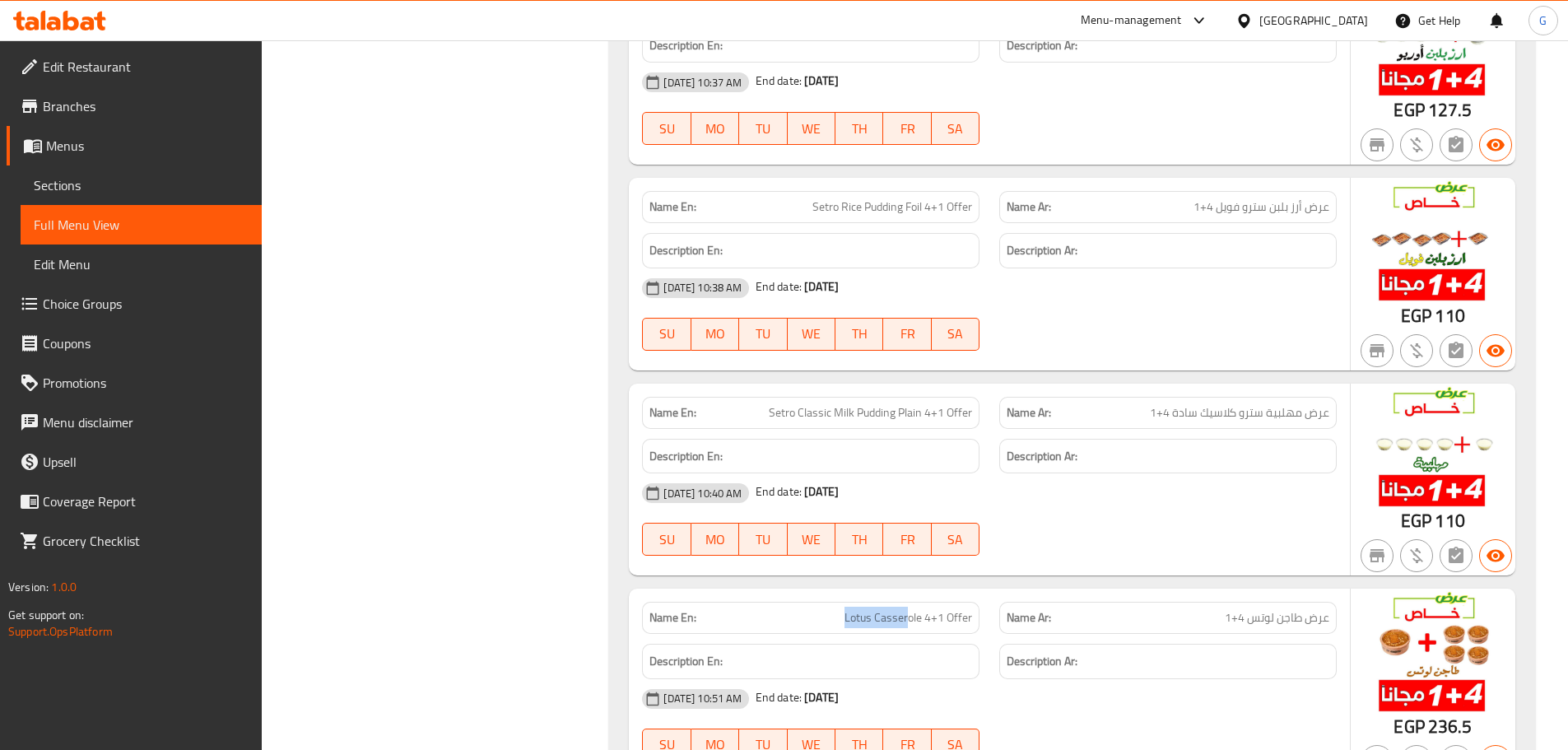
drag, startPoint x: 907, startPoint y: 580, endPoint x: 832, endPoint y: 579, distance: 75.0
click at [832, 610] on p "Name En: Lotus Casserole 4+1 Offer" at bounding box center [810, 618] width 323 height 17
copy span "Lotus Casser"
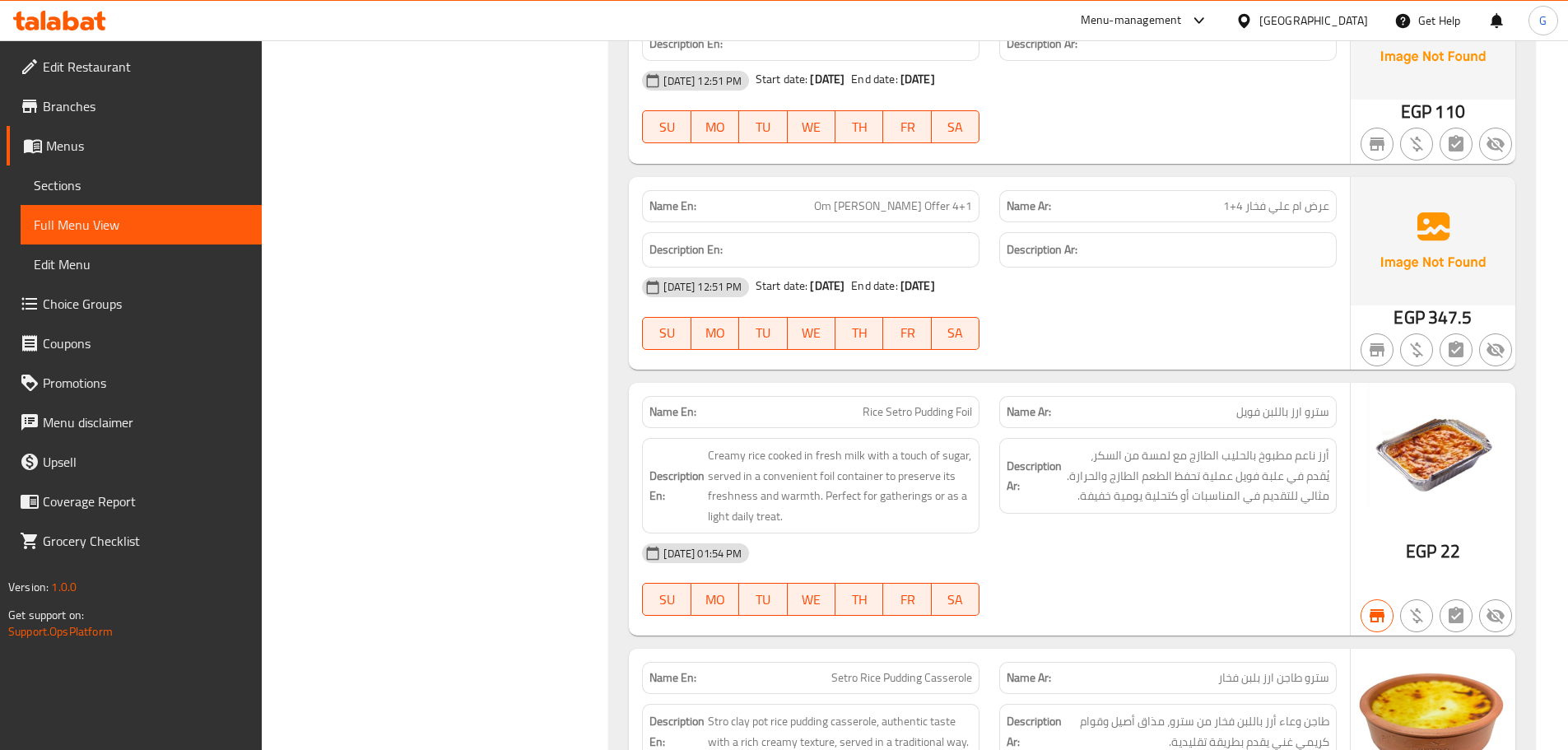
click at [880, 404] on span "Rice Setro Pudding Foil" at bounding box center [917, 412] width 110 height 17
copy span "Rice Setro Pudding Foil"
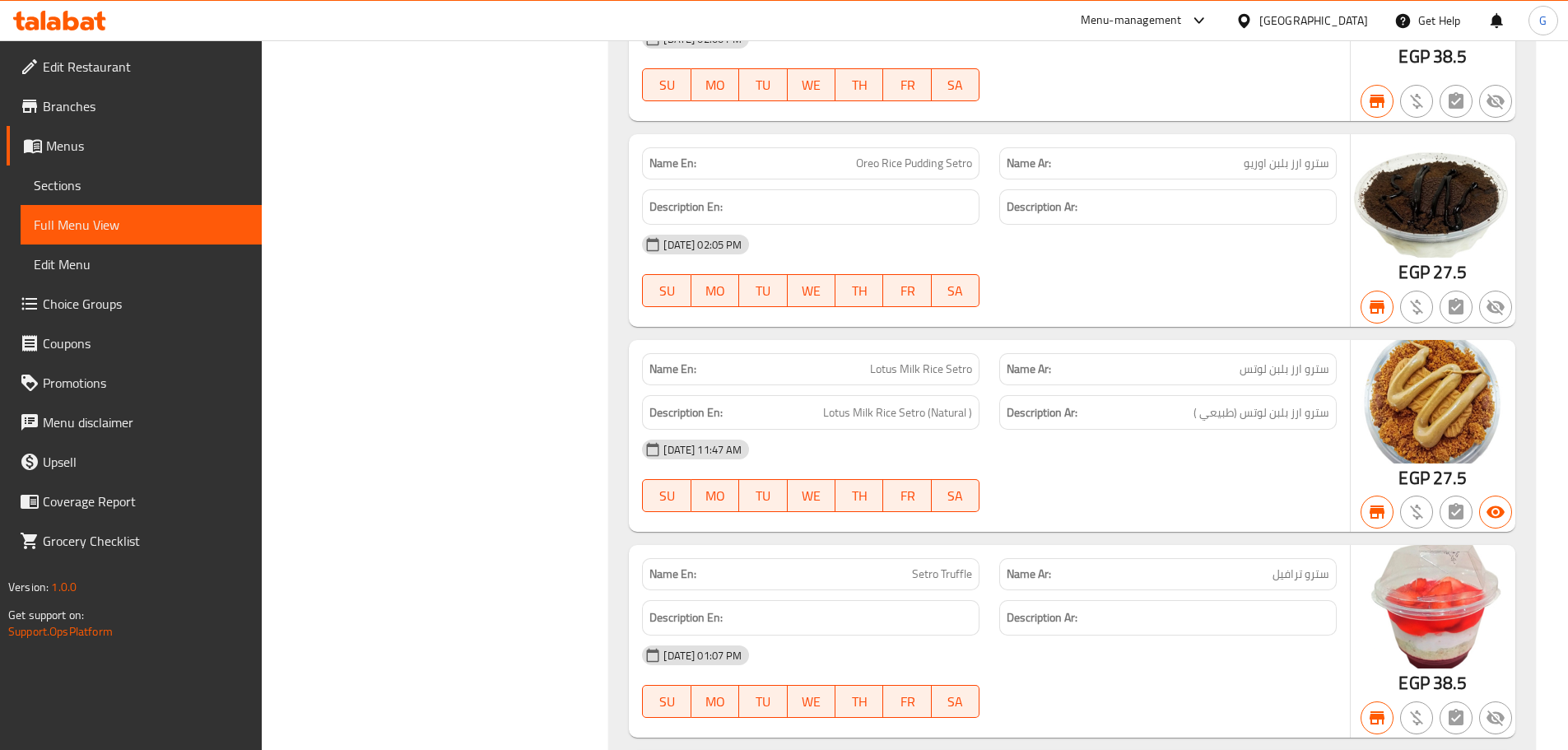
scroll to position [32563, 0]
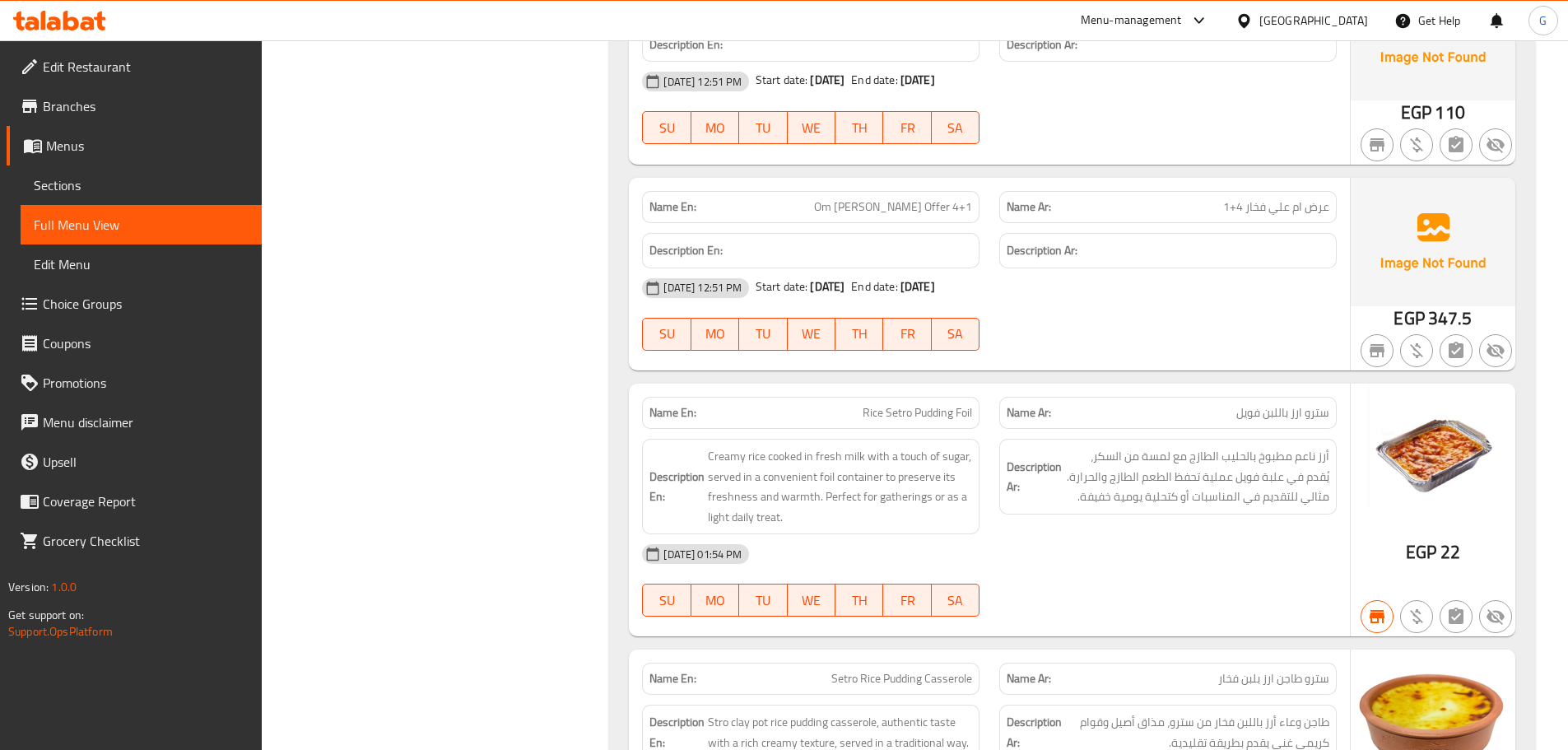
click at [928, 404] on span "Rice Setro Pudding Foil" at bounding box center [917, 413] width 110 height 17
click at [964, 404] on span "Rice Setro Pudding Foil" at bounding box center [917, 413] width 110 height 17
copy span "Foil"
click at [952, 404] on span "Rice Setro Pudding Foil" at bounding box center [917, 413] width 110 height 17
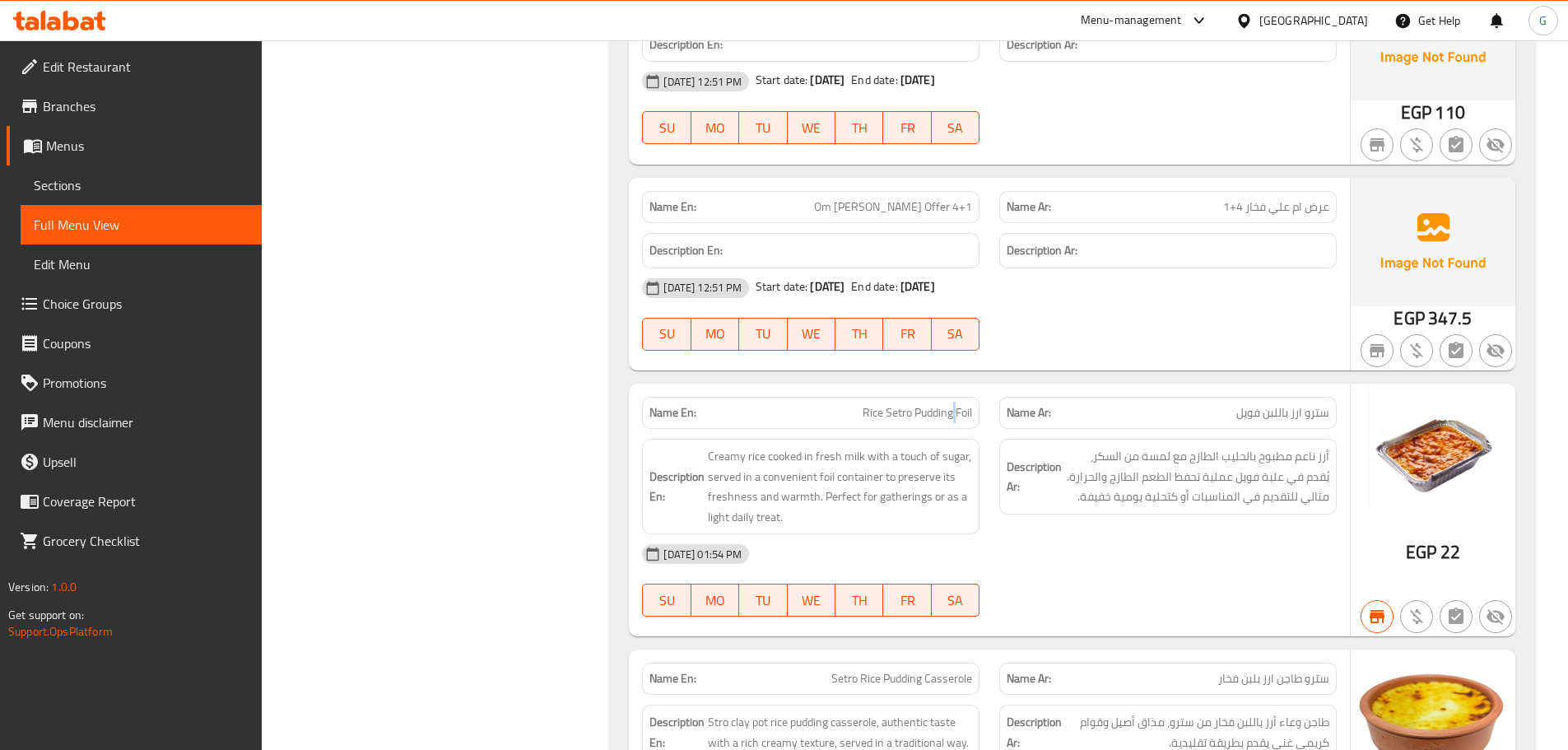
click at [952, 404] on span "Rice Setro Pudding Foil" at bounding box center [917, 413] width 110 height 17
copy span "Rice Setro Pudding Foil"
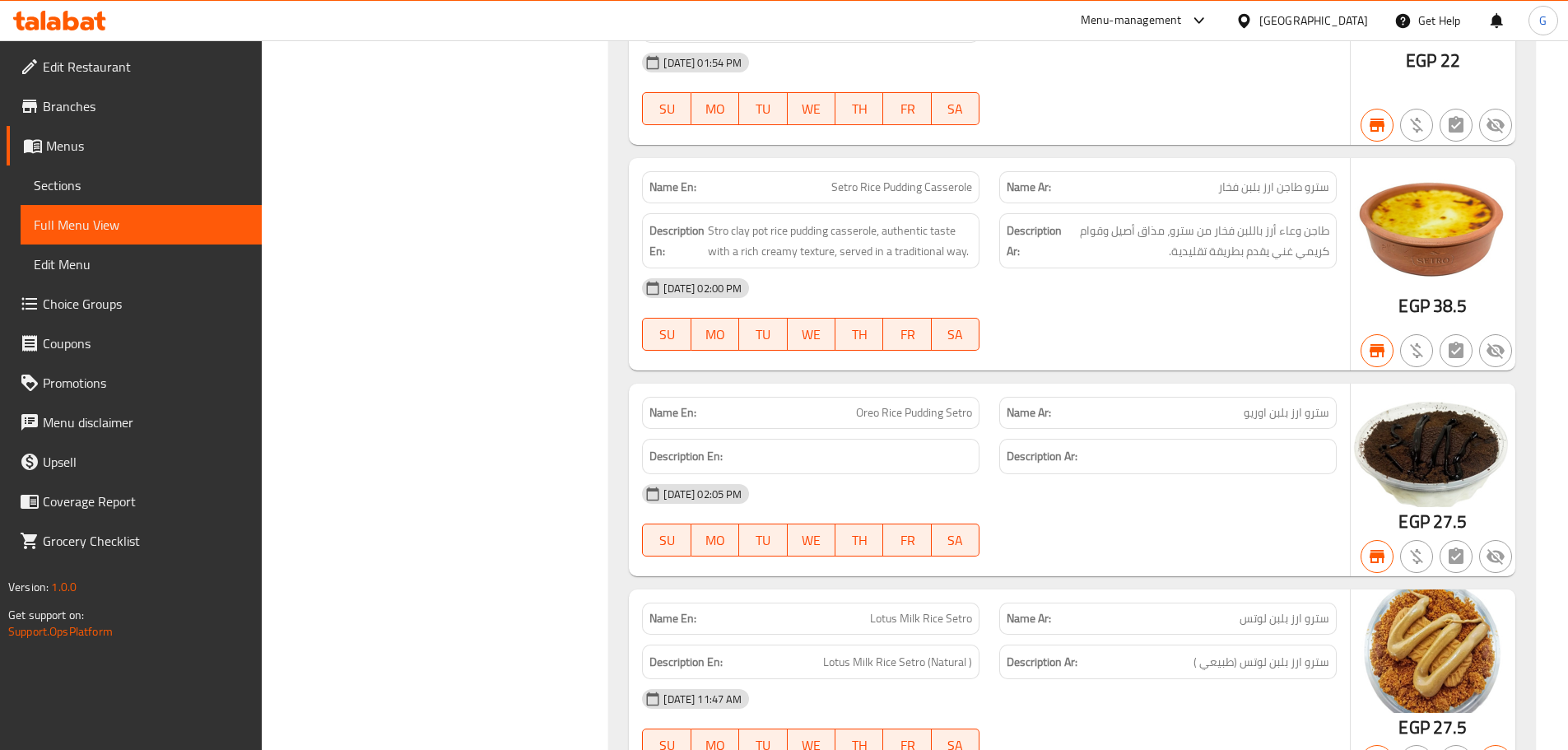
click at [857, 404] on span "Oreo Rice Pudding Setro" at bounding box center [914, 413] width 116 height 17
copy span "Oreo Rice Pudding Setro"
click at [927, 404] on span "Oreo Rice Pudding Setro" at bounding box center [914, 413] width 116 height 17
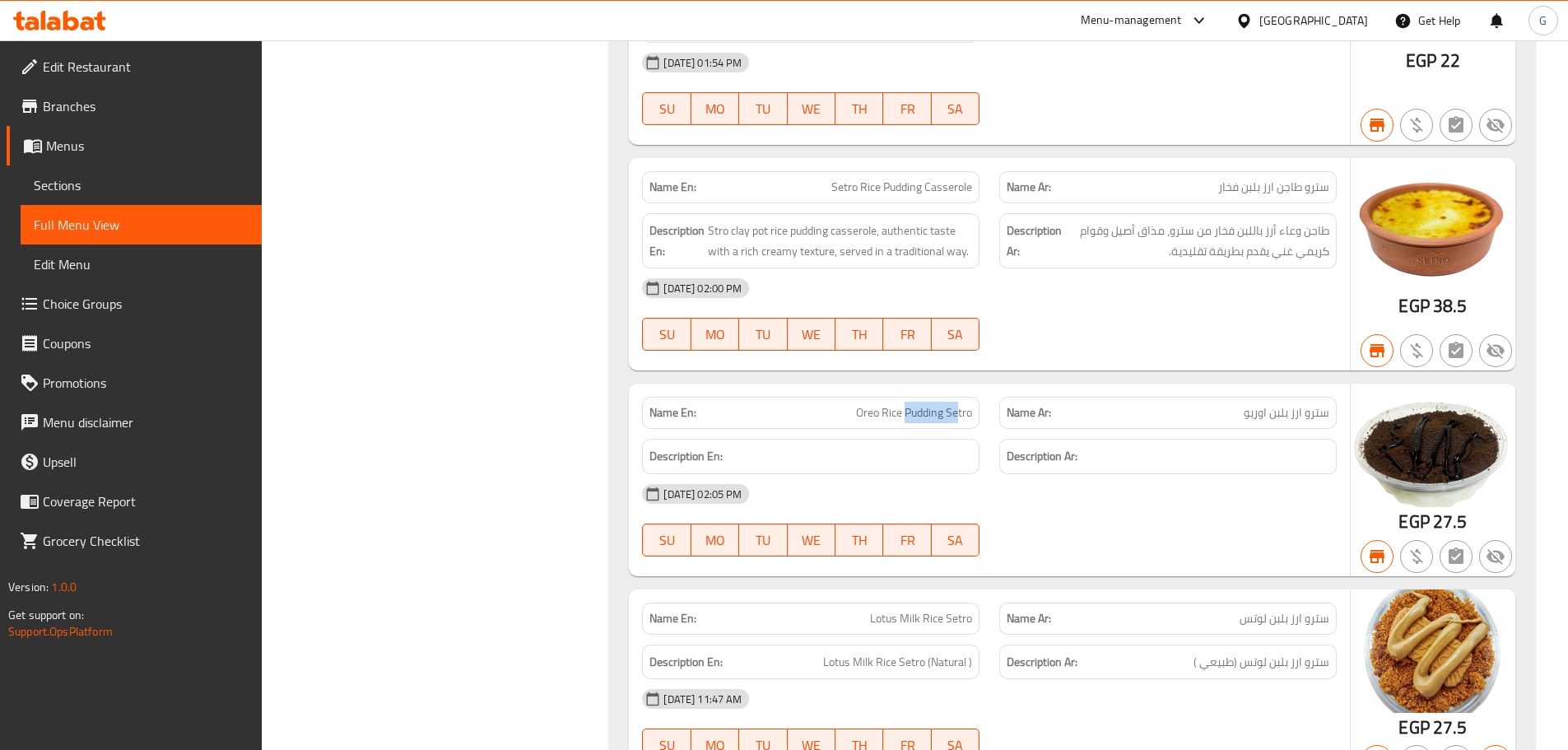
drag, startPoint x: 905, startPoint y: 378, endPoint x: 958, endPoint y: 375, distance: 53.1
click at [958, 404] on span "Oreo Rice Pudding Setro" at bounding box center [914, 413] width 116 height 17
click at [881, 404] on span "Oreo Rice Pudding Setro" at bounding box center [914, 413] width 116 height 17
click at [864, 404] on span "Oreo Rice Pudding Setro" at bounding box center [914, 413] width 116 height 17
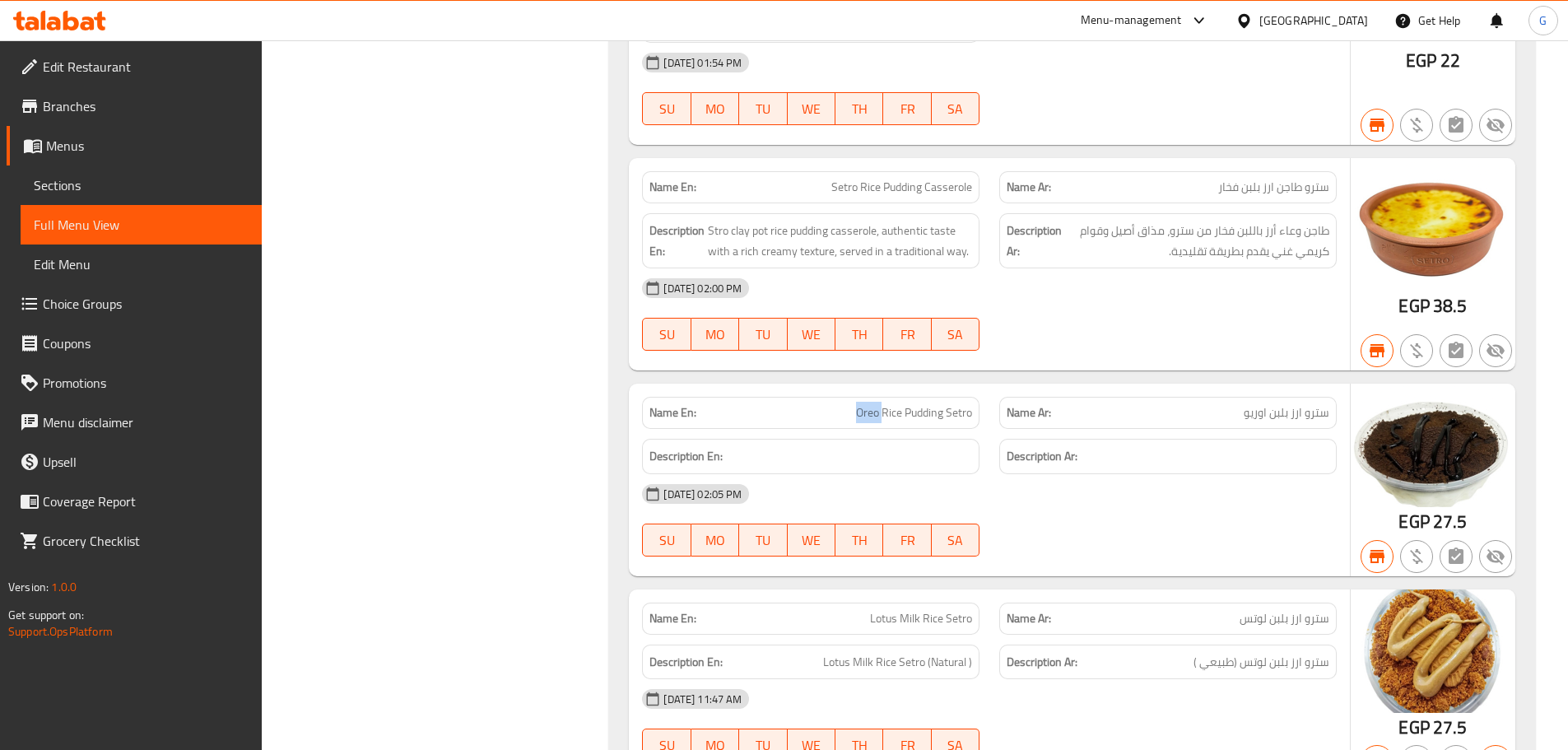
copy span "Oreo"
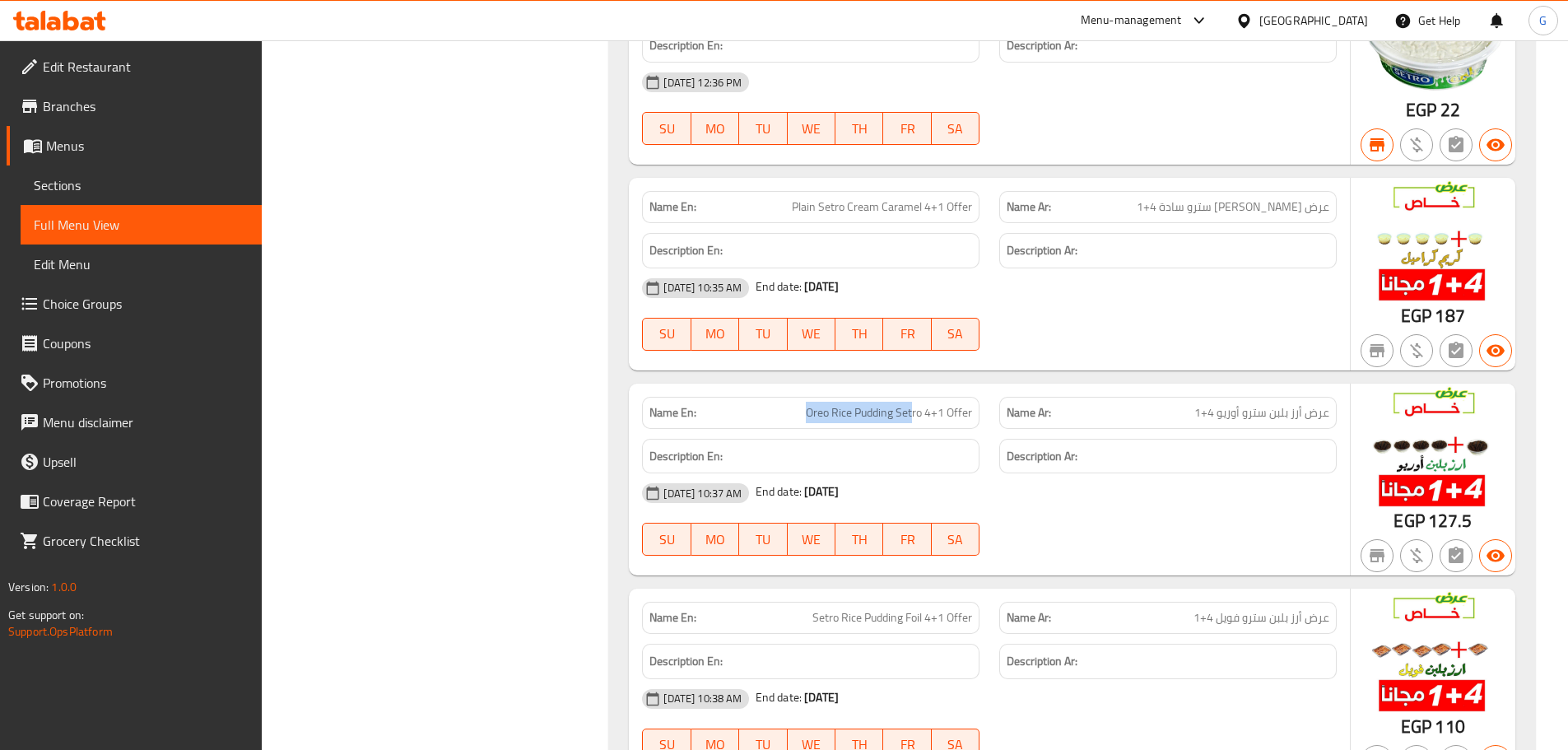
drag, startPoint x: 912, startPoint y: 367, endPoint x: 806, endPoint y: 378, distance: 106.6
click at [806, 404] on span "Oreo Rice Pudding Setro 4+1 Offer" at bounding box center [889, 413] width 166 height 17
copy span "Oreo Rice Pudding Set"
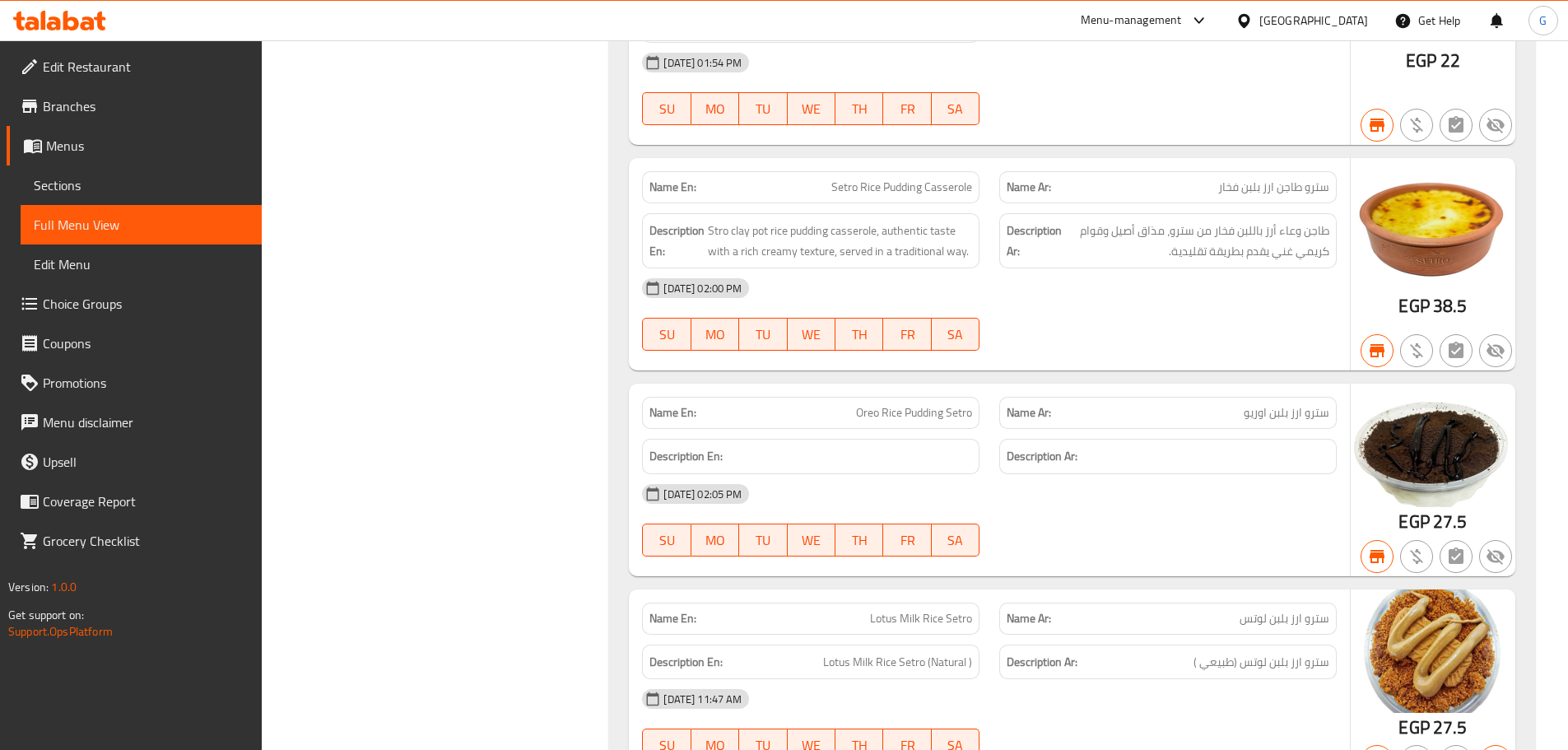
scroll to position [30301, 0]
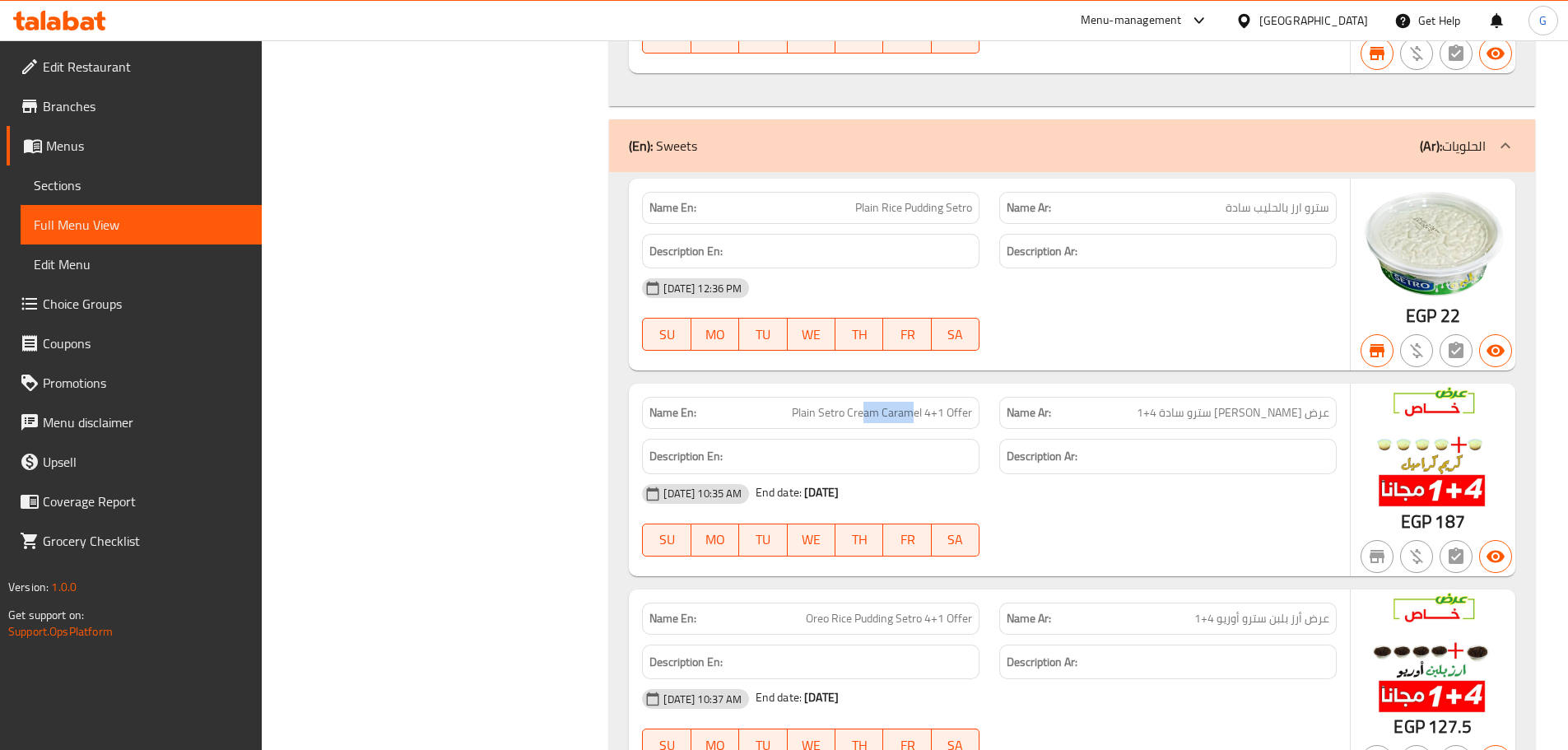
drag, startPoint x: 914, startPoint y: 376, endPoint x: 862, endPoint y: 379, distance: 52.1
click at [862, 404] on span "Plain Setro Cream Caramel 4+1 Offer" at bounding box center [882, 413] width 180 height 17
copy span "am [PERSON_NAME]"
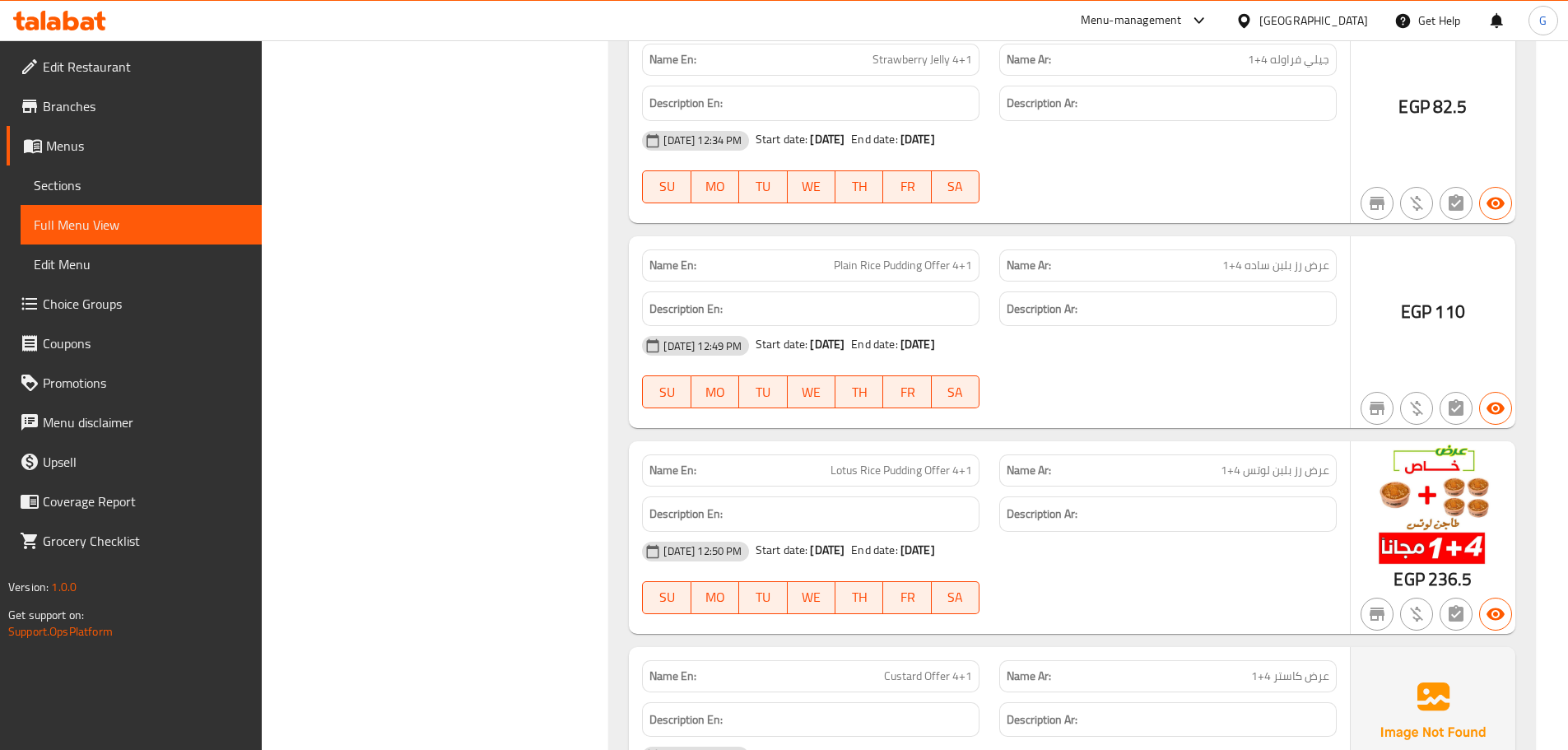
scroll to position [31949, 0]
